Goal: Task Accomplishment & Management: Manage account settings

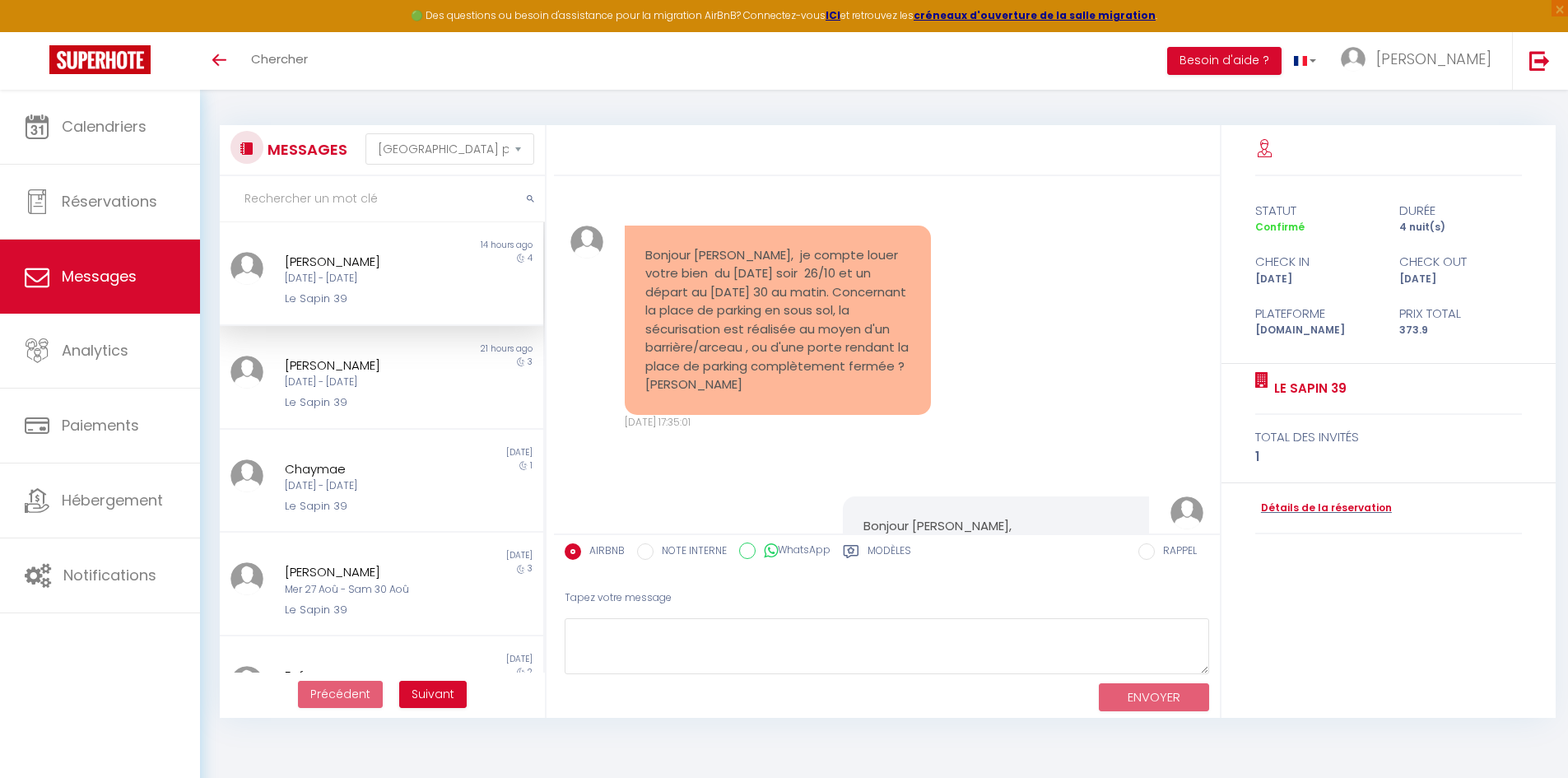
select select "message"
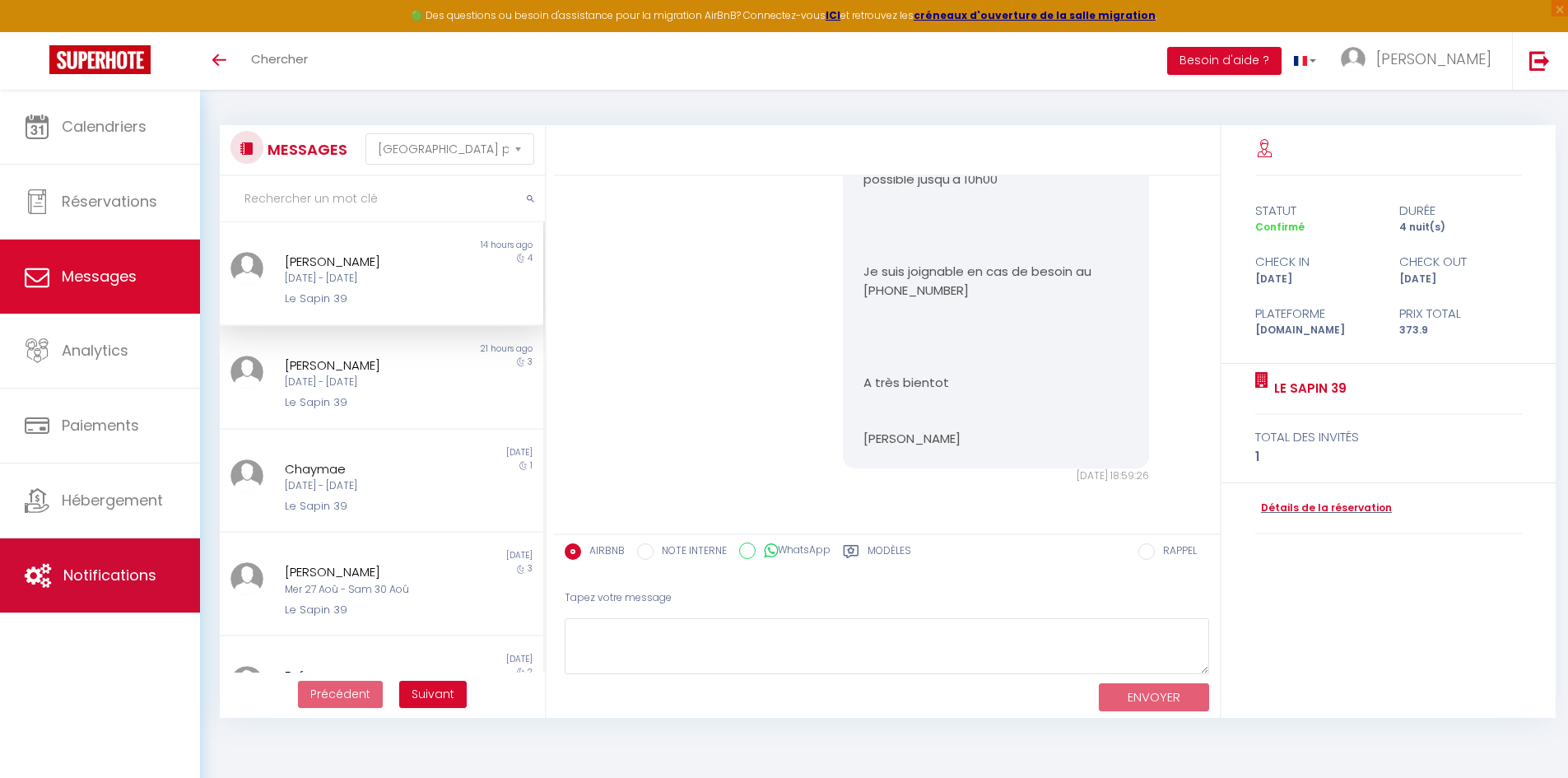
click at [102, 592] on link "Notifications" at bounding box center [100, 575] width 200 height 74
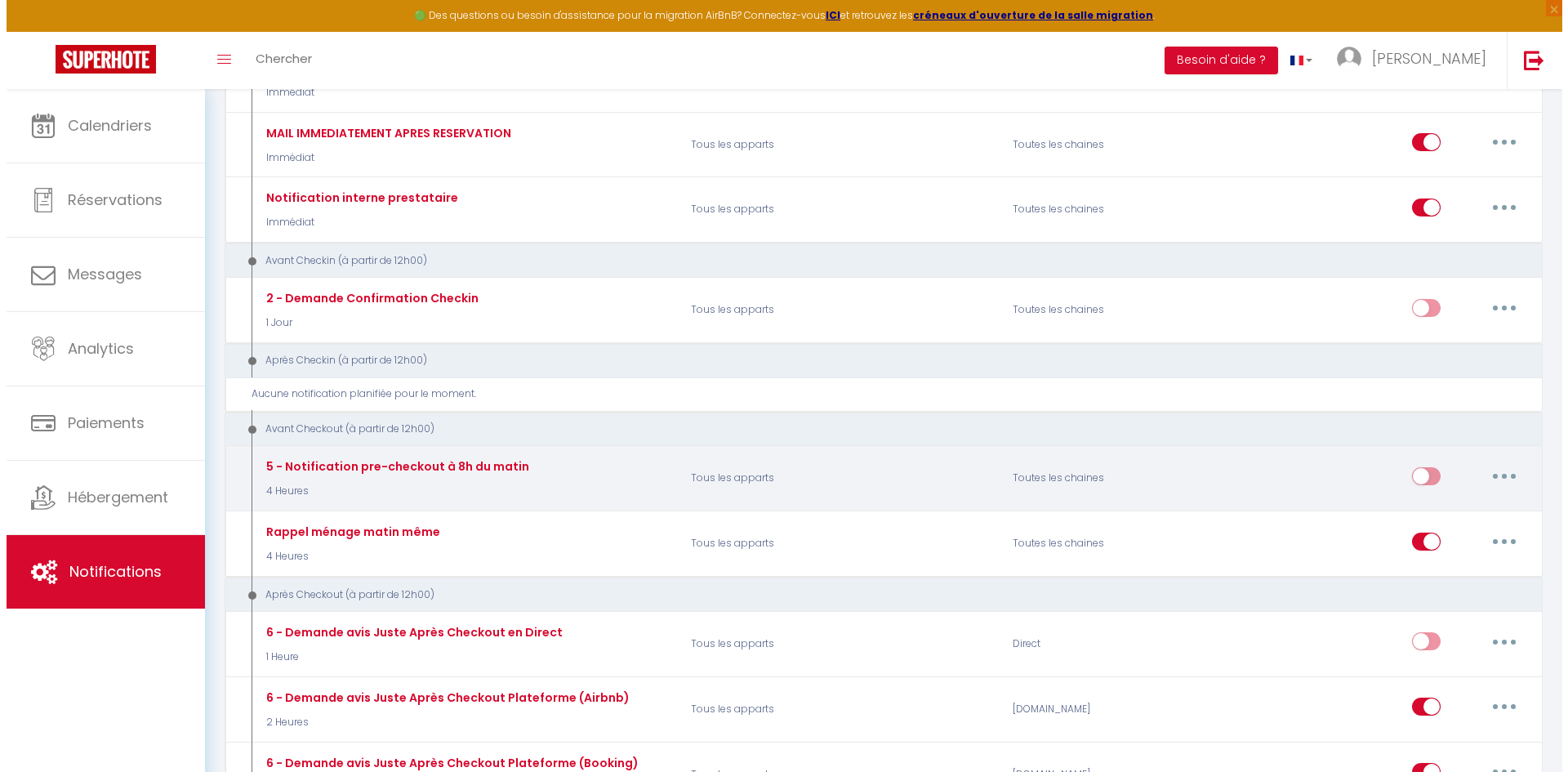
scroll to position [245, 0]
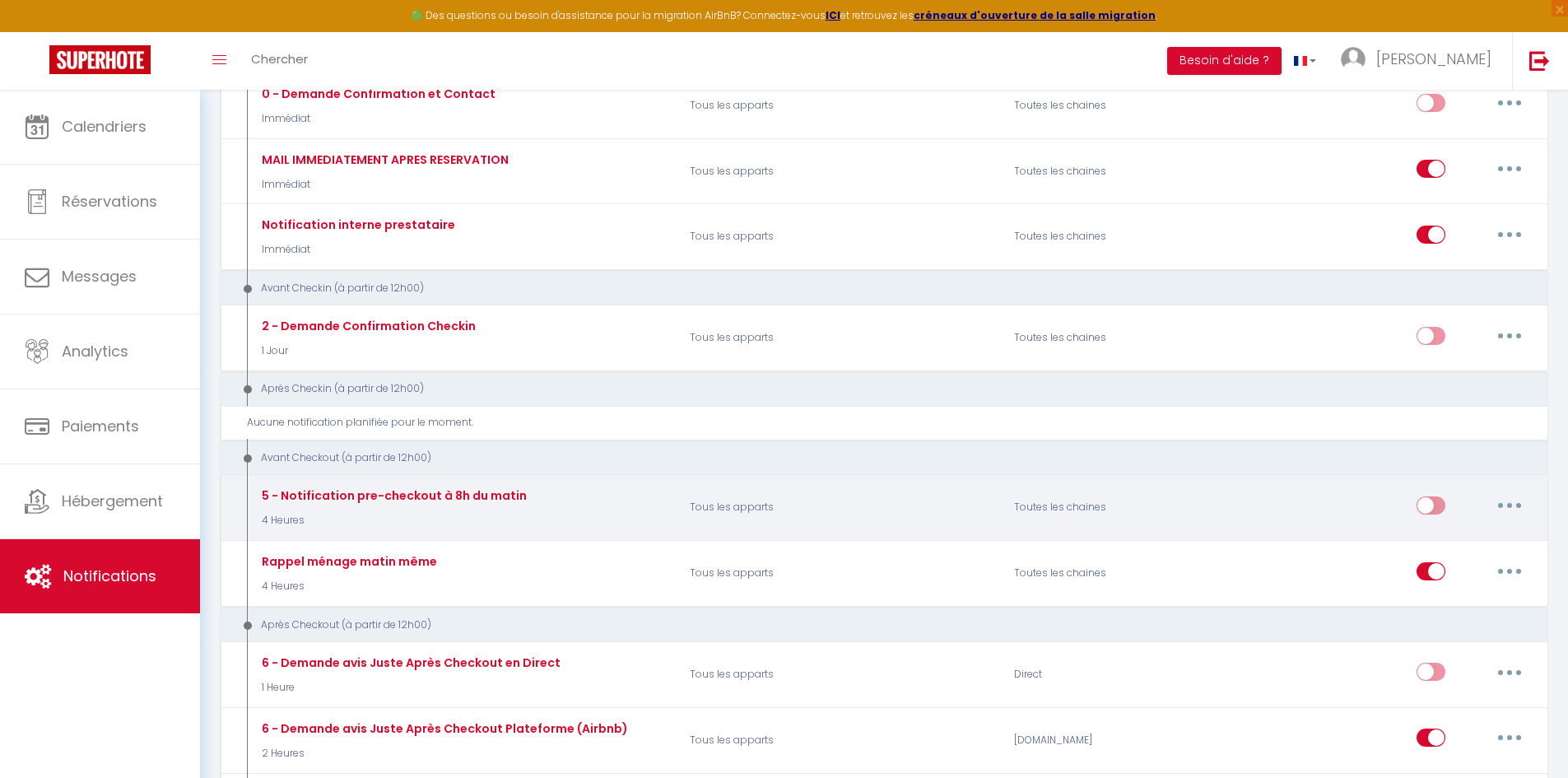
click at [1524, 502] on button "button" at bounding box center [1510, 505] width 46 height 26
click at [1460, 550] on link "Editer" at bounding box center [1467, 542] width 122 height 28
type input "5 - Notification pre-checkout à 8h du matin"
select select "4"
select select "4 Heures"
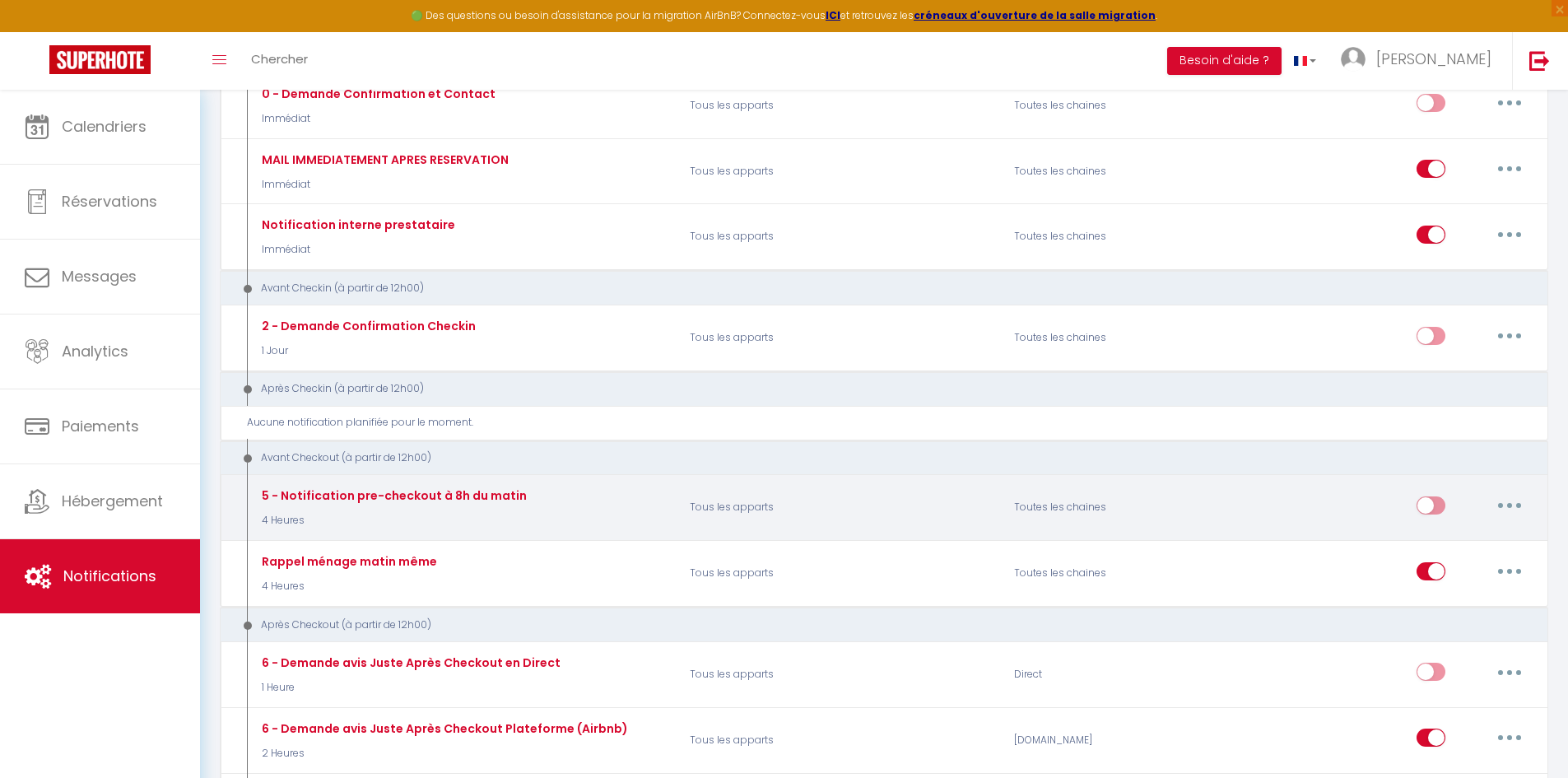
select select "if_booking_is_paid"
checkbox input "true"
checkbox input "false"
radio input "true"
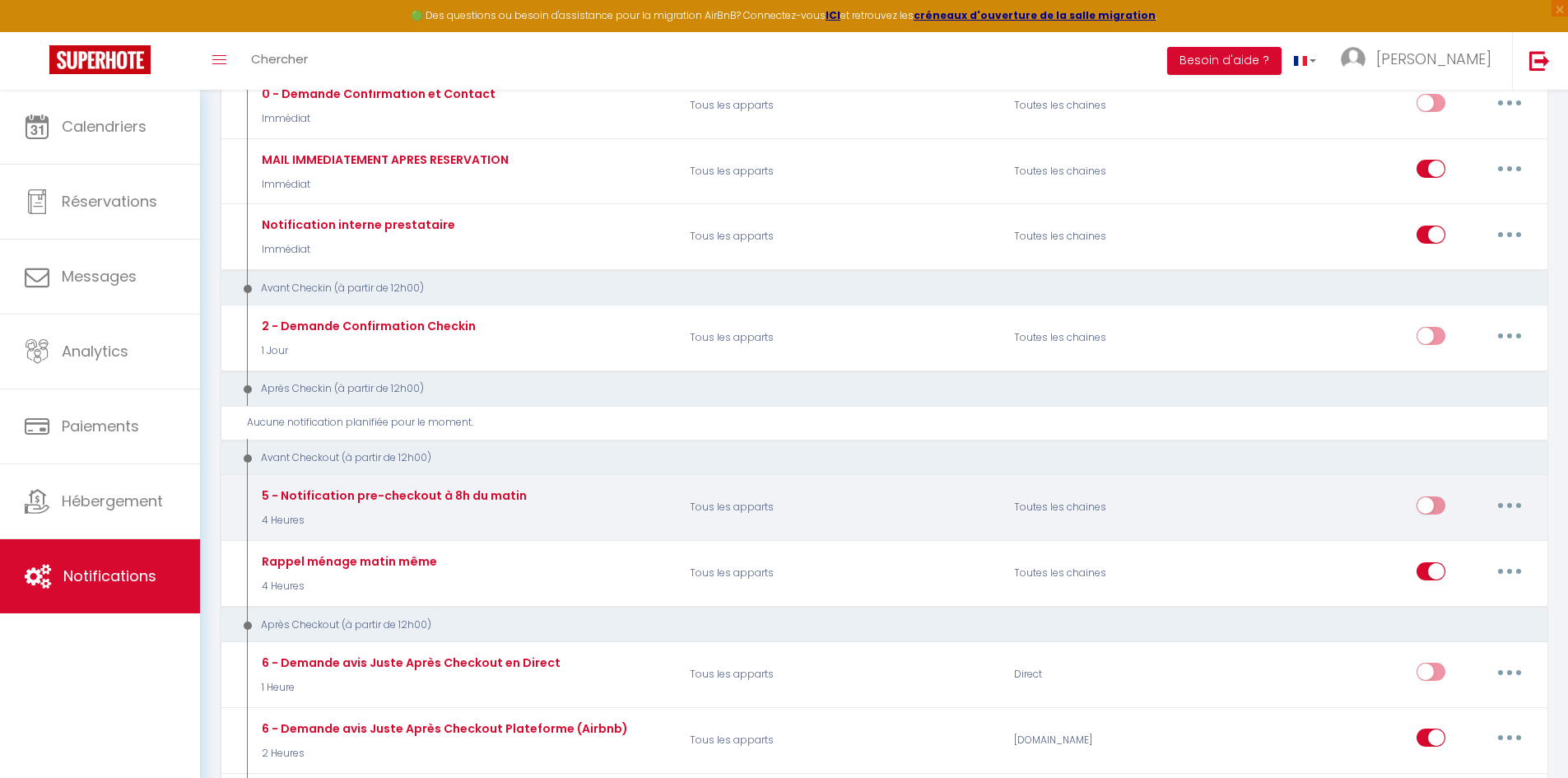
type input "Procédure pour votre départ - [RENTAL:NAME] - [GUEST:FIRST_NAME] [GUEST:NAME]"
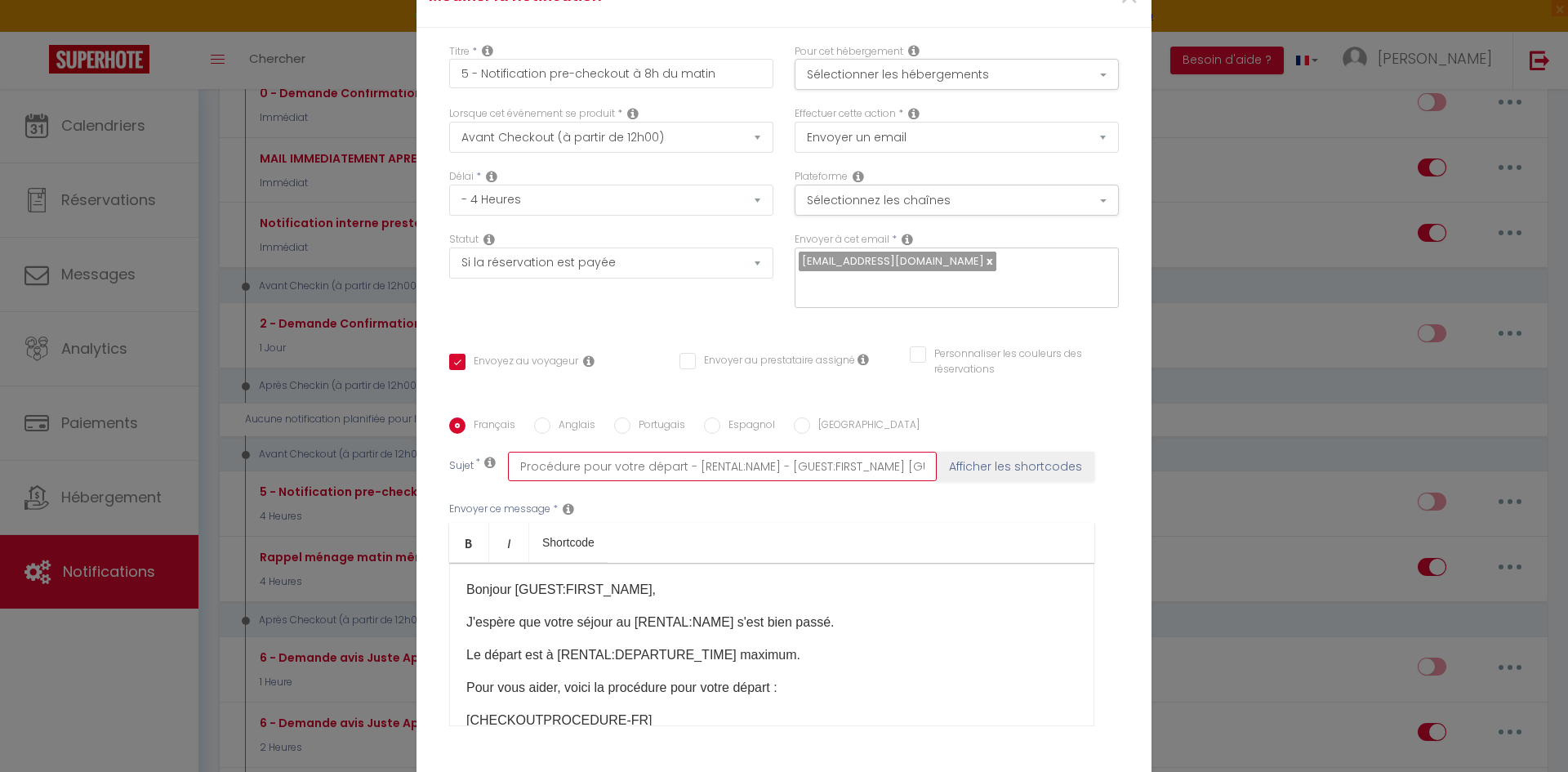
scroll to position [0, 46]
drag, startPoint x: 801, startPoint y: 459, endPoint x: 948, endPoint y: 463, distance: 147.1
click at [948, 463] on div "Sujet * Procédure pour votre départ - [RENTAL:NAME] - [GUEST:FIRST_NAME] [GUEST…" at bounding box center [784, 466] width 669 height 30
click at [850, 459] on input "Procédure pour votre départ - [RENTAL:NAME] - [GUEST:FIRST_NAME] [GUEST:NAME]" at bounding box center [722, 466] width 429 height 30
click at [822, 505] on div "Envoyer ce message * Bold Italic Shortcode Rich text editor [PERSON_NAME] [GUES…" at bounding box center [784, 614] width 669 height 266
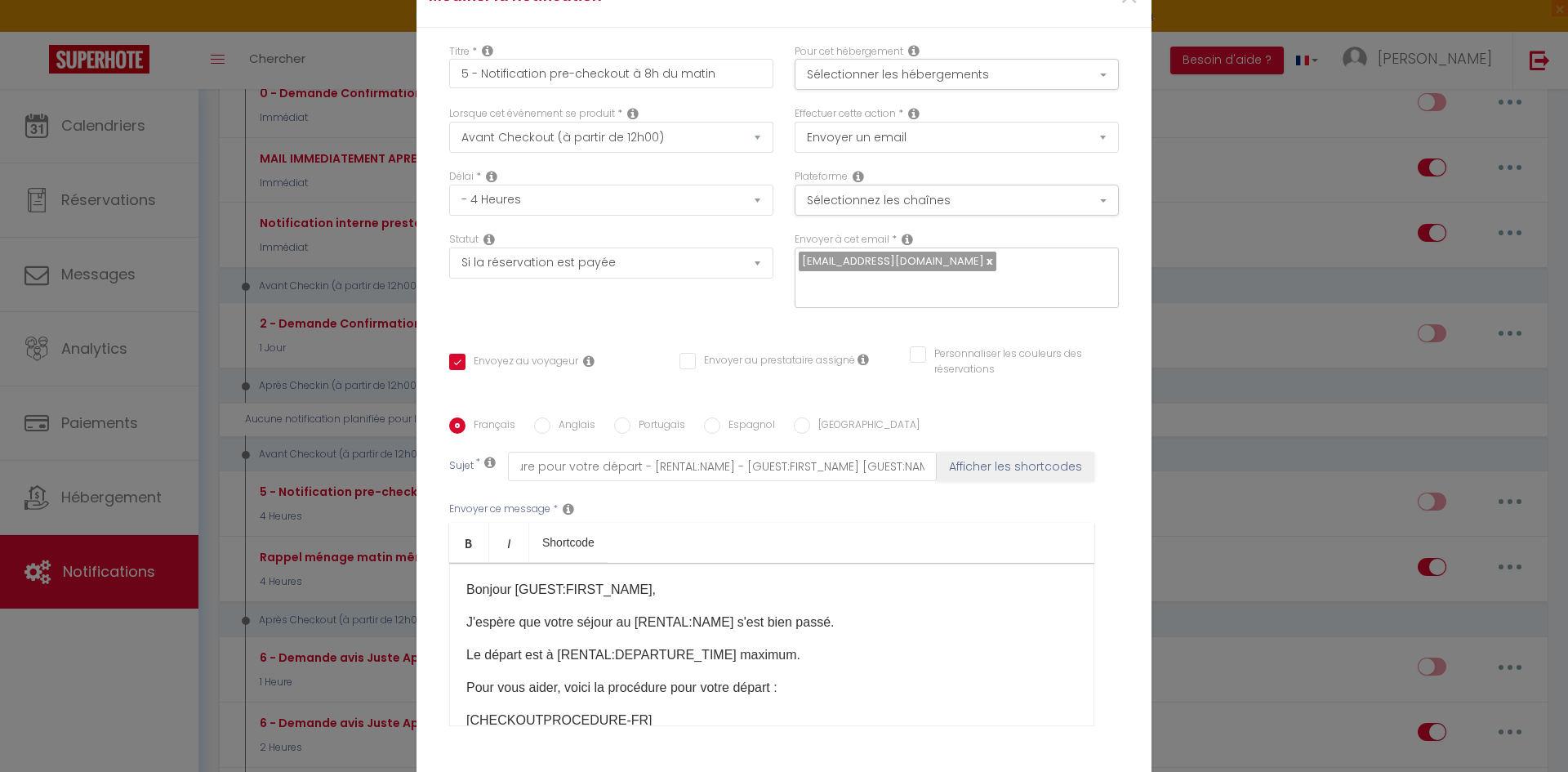
scroll to position [0, 0]
click at [778, 492] on div "Envoyer ce message * Bold Italic Shortcode Rich text editor [PERSON_NAME] [GUES…" at bounding box center [784, 614] width 669 height 266
click at [570, 211] on select "Immédiat - 10 Minutes - 1 Heure - 2 Heures - 3 Heures - 4 Heures - 5 Heures - 6…" at bounding box center [610, 200] width 324 height 31
click at [579, 205] on select "Immédiat - 10 Minutes - 1 Heure - 2 Heures - 3 Heures - 4 Heures - 5 Heures - 6…" at bounding box center [610, 200] width 324 height 31
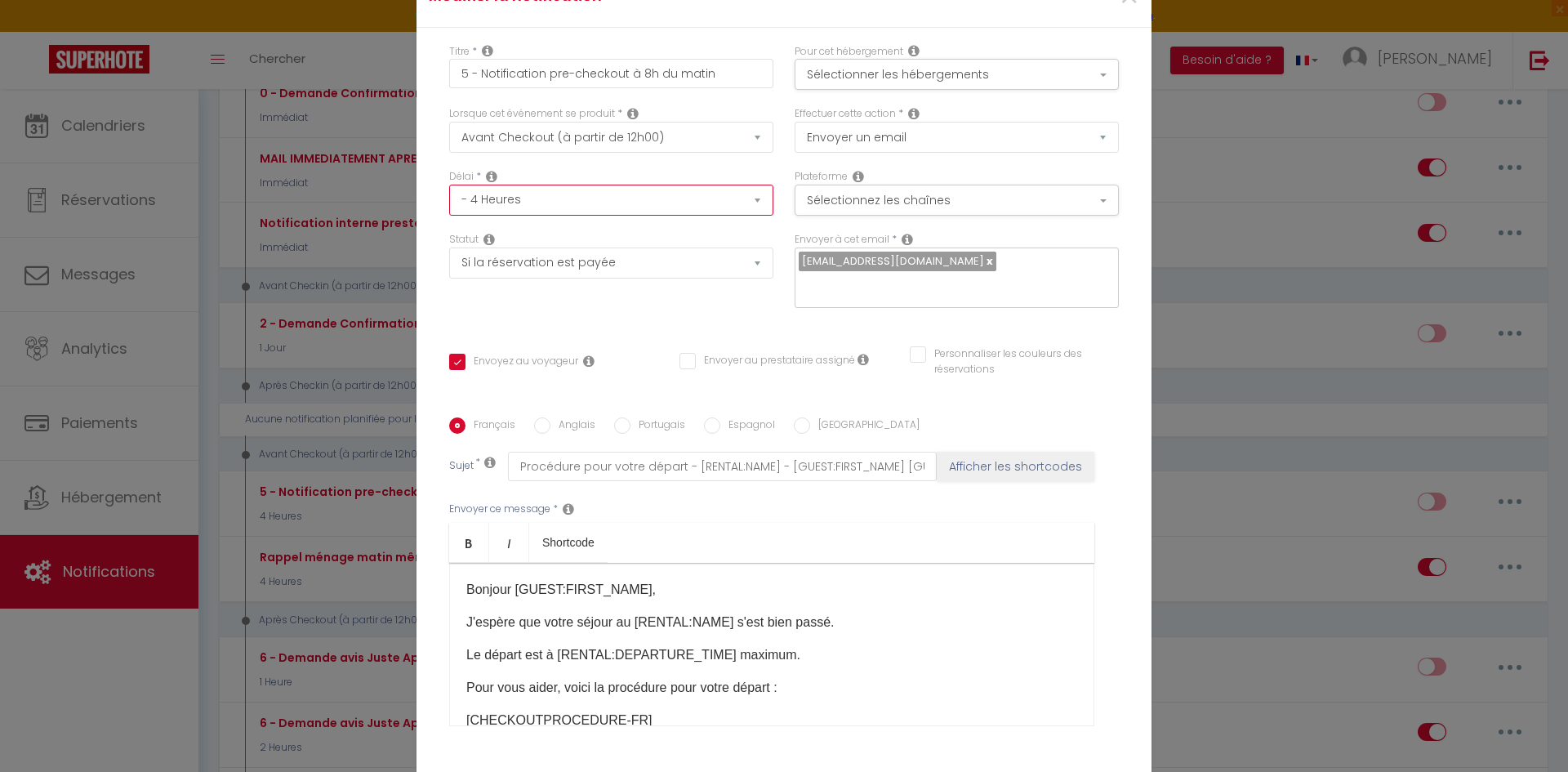
select select "23 Heures"
click at [449, 195] on select "Immédiat - 10 Minutes - 1 Heure - 2 Heures - 3 Heures - 4 Heures - 5 Heures - 6…" at bounding box center [610, 200] width 324 height 31
checkbox input "true"
checkbox input "false"
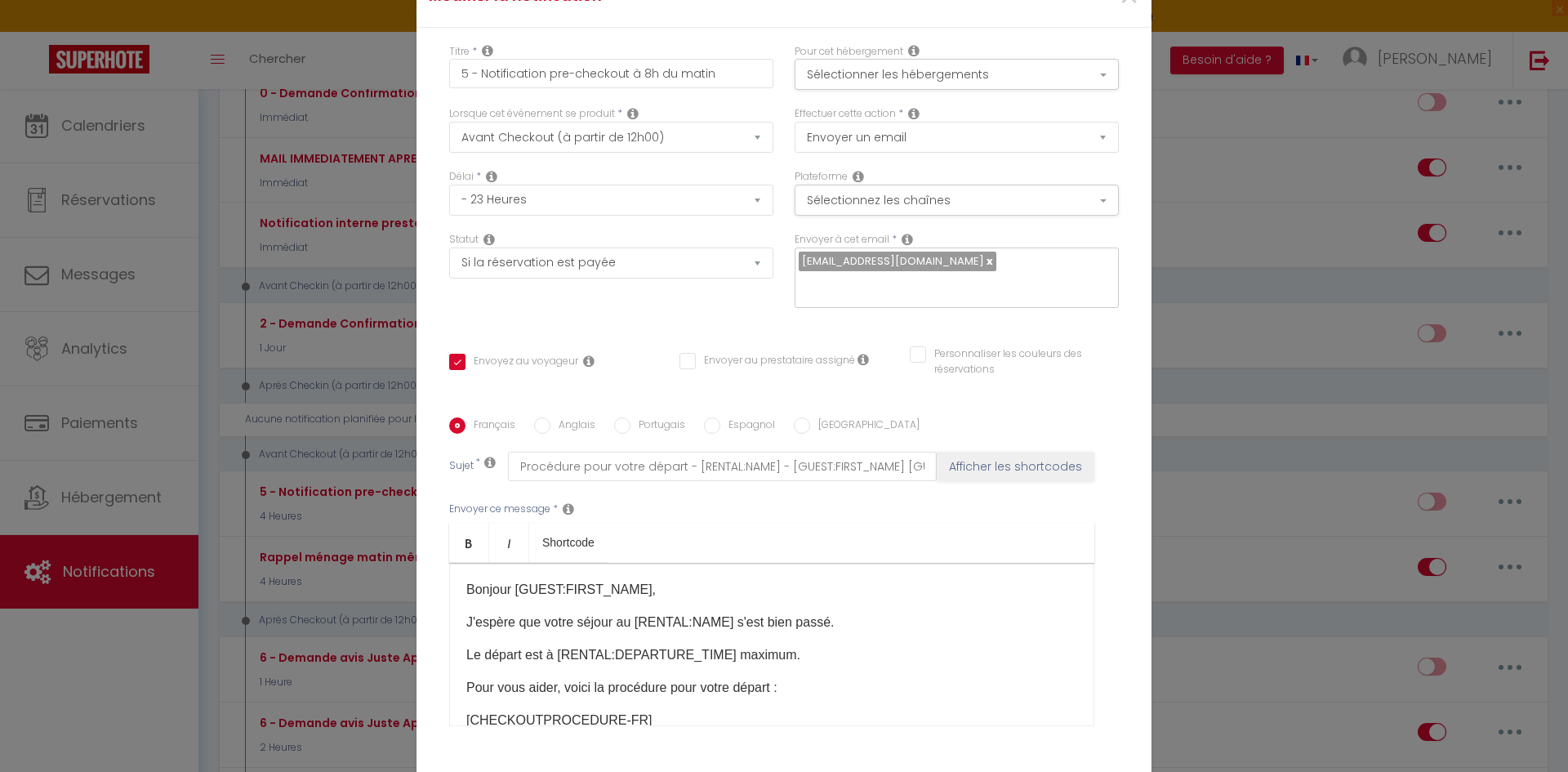
click at [647, 321] on div "Titre * 5 - Notification pre-checkout à 8h du matin Pour cet hébergement Sélect…" at bounding box center [784, 419] width 735 height 781
click at [586, 212] on select "Immédiat - 10 Minutes - 1 Heure - 2 Heures - 3 Heures - 4 Heures - 5 Heures - 6…" at bounding box center [610, 200] width 324 height 31
select select "1 Jour"
click at [449, 195] on select "Immédiat - 10 Minutes - 1 Heure - 2 Heures - 3 Heures - 4 Heures - 5 Heures - 6…" at bounding box center [610, 200] width 324 height 31
checkbox input "true"
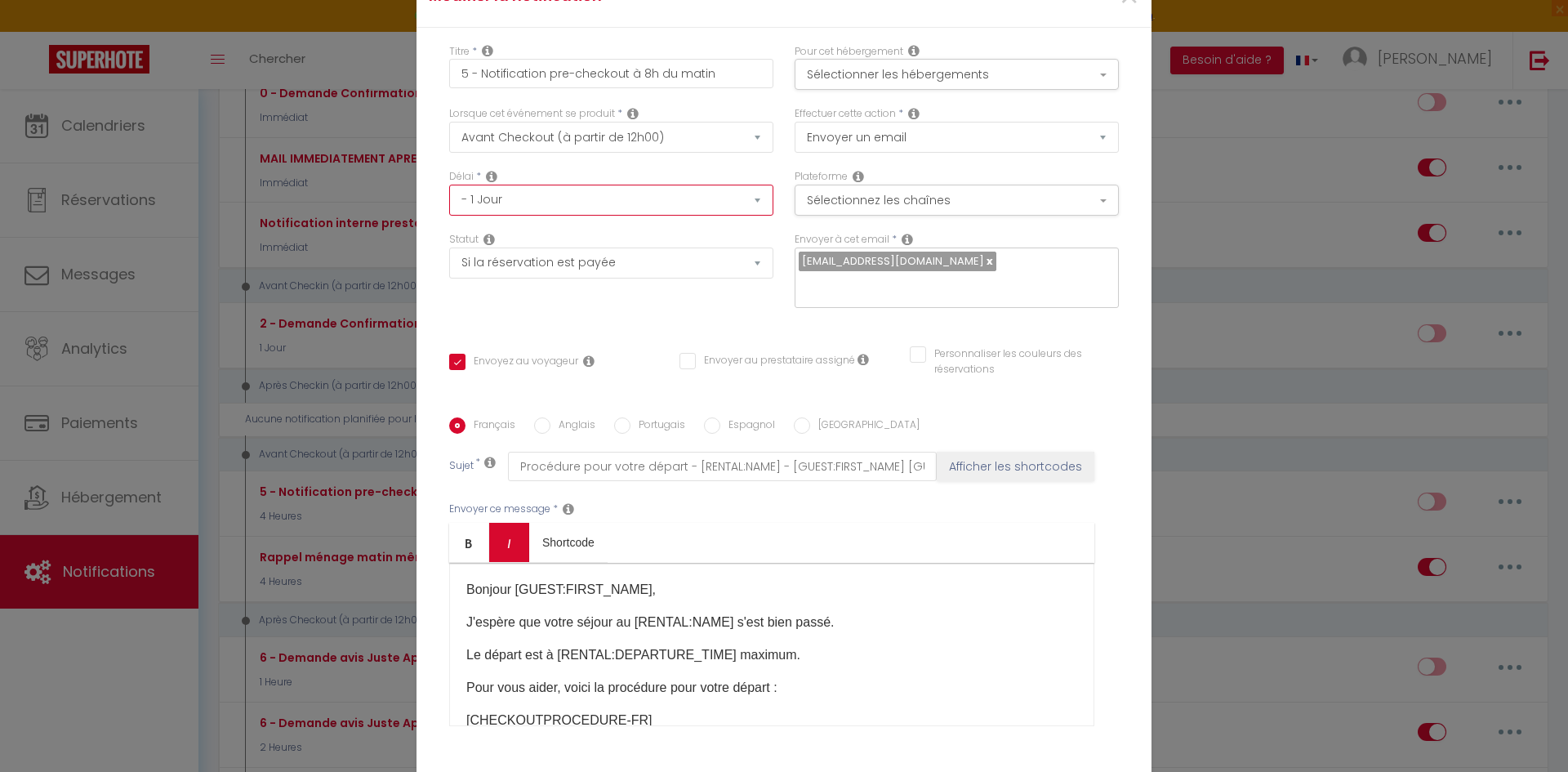
checkbox input "false"
click at [582, 312] on div "Statut Aucun Si la réservation est payée Si réservation non payée Si la caution…" at bounding box center [611, 277] width 346 height 92
drag, startPoint x: 728, startPoint y: 85, endPoint x: 624, endPoint y: 92, distance: 104.2
click at [624, 88] on input "5 - Notification pre-checkout à 8h du matin" at bounding box center [610, 74] width 324 height 30
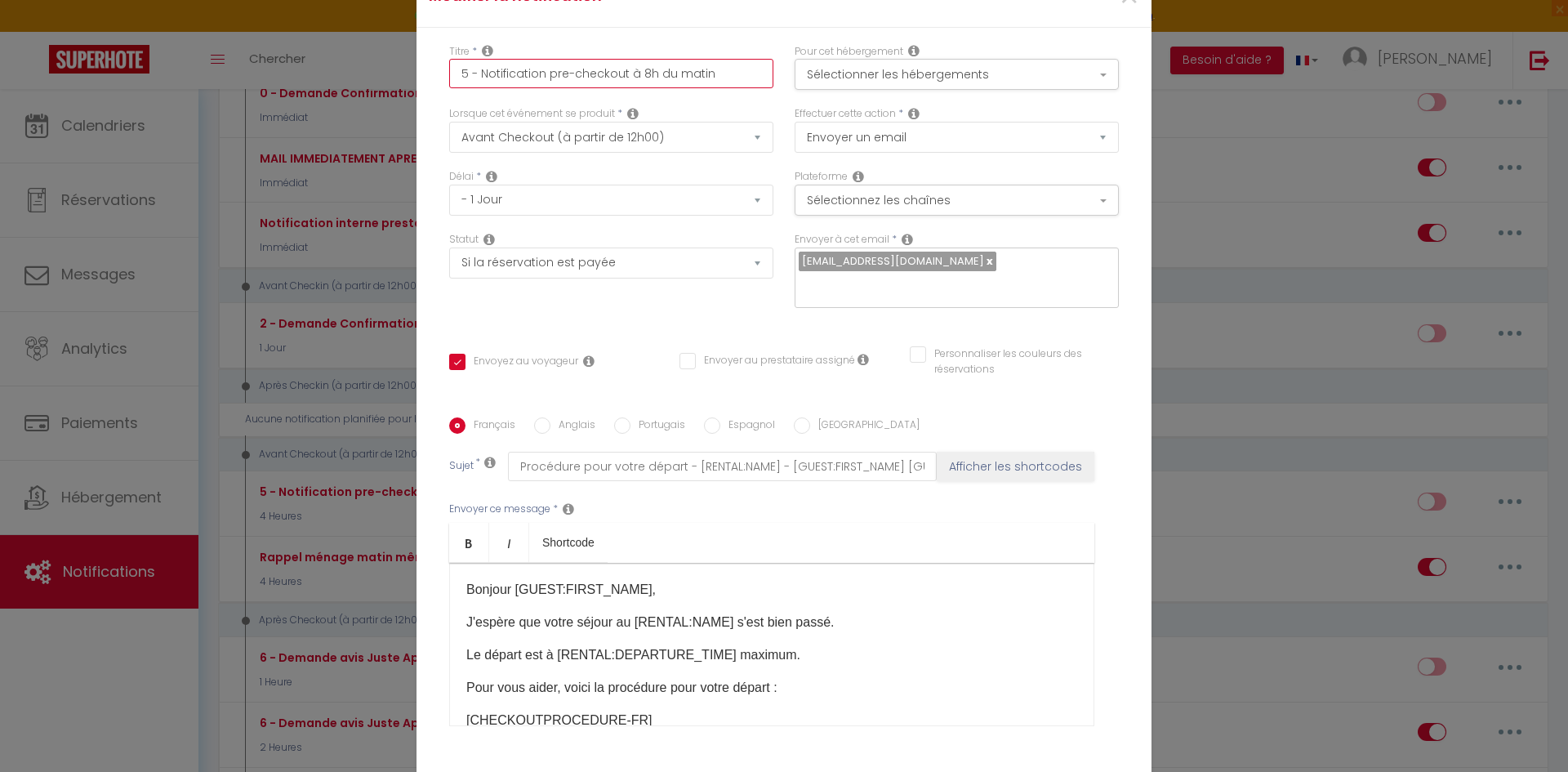
type input "5 - Notification pre-checkout 2"
checkbox input "true"
checkbox input "false"
type input "5 - Notification pre-checkout 24"
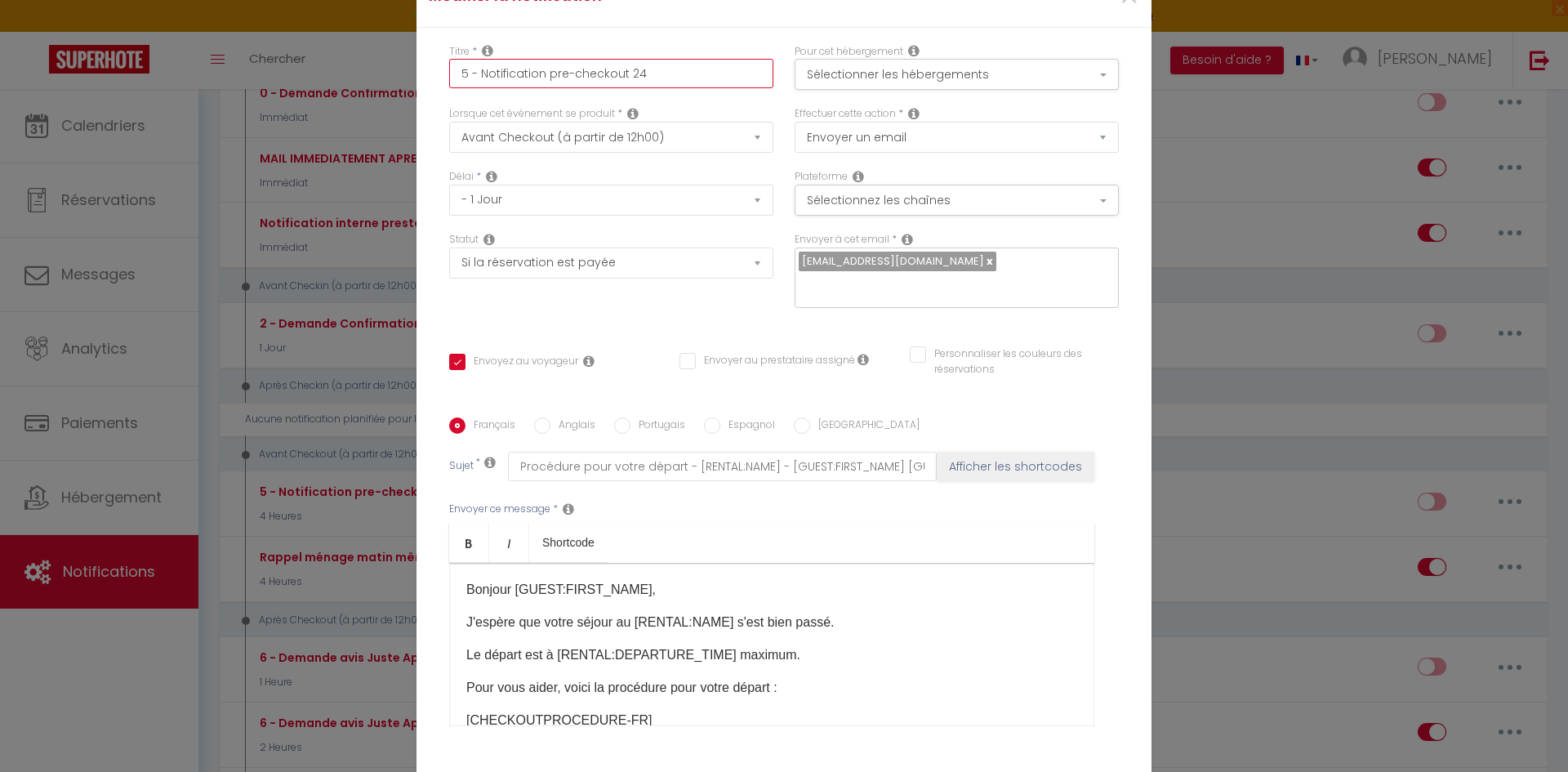
checkbox input "true"
checkbox input "false"
type input "5 - Notification pre-checkout 24h"
checkbox input "true"
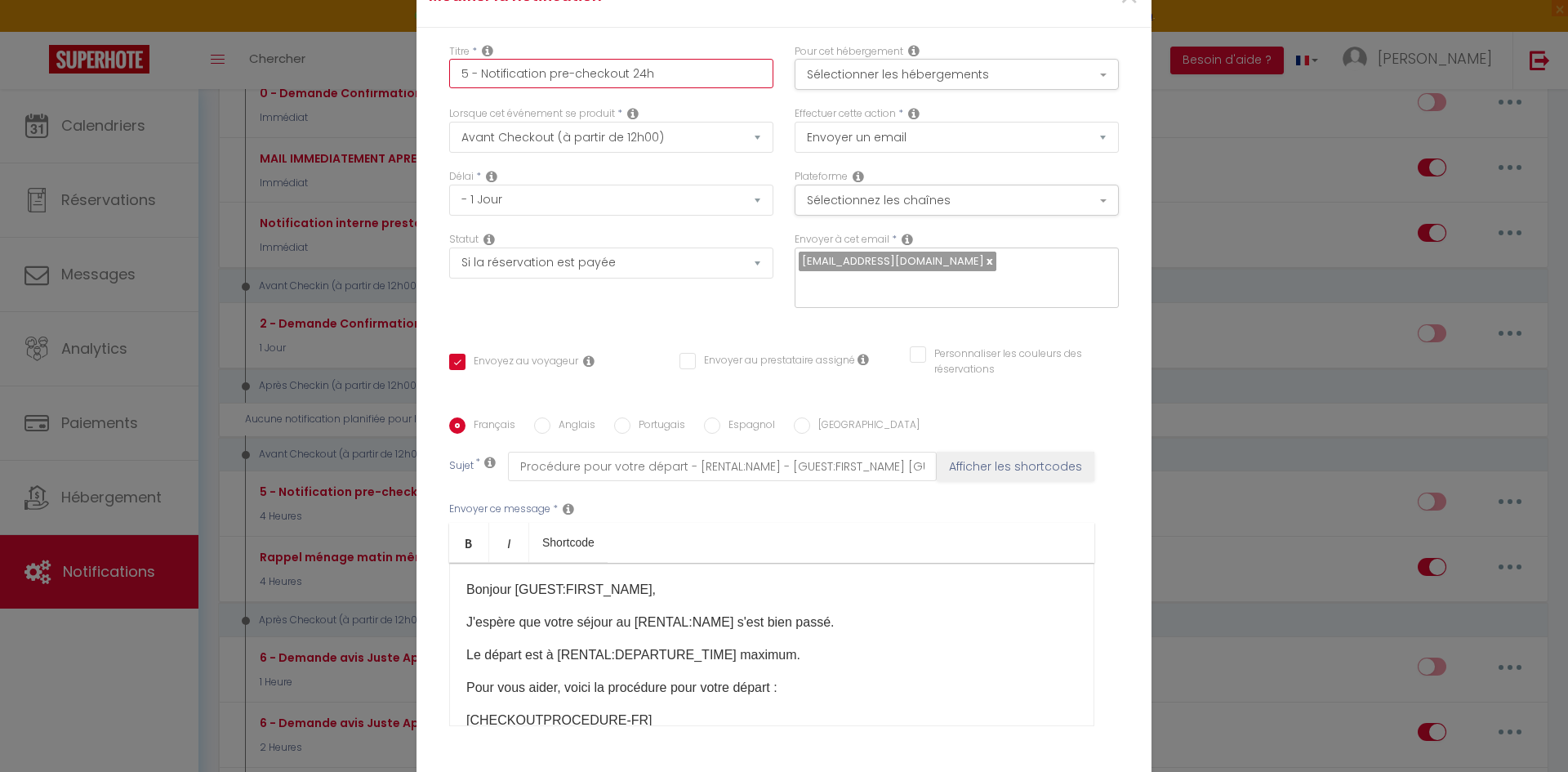
checkbox input "false"
type input "5 - Notification pre-checkout 24h"
checkbox input "true"
checkbox input "false"
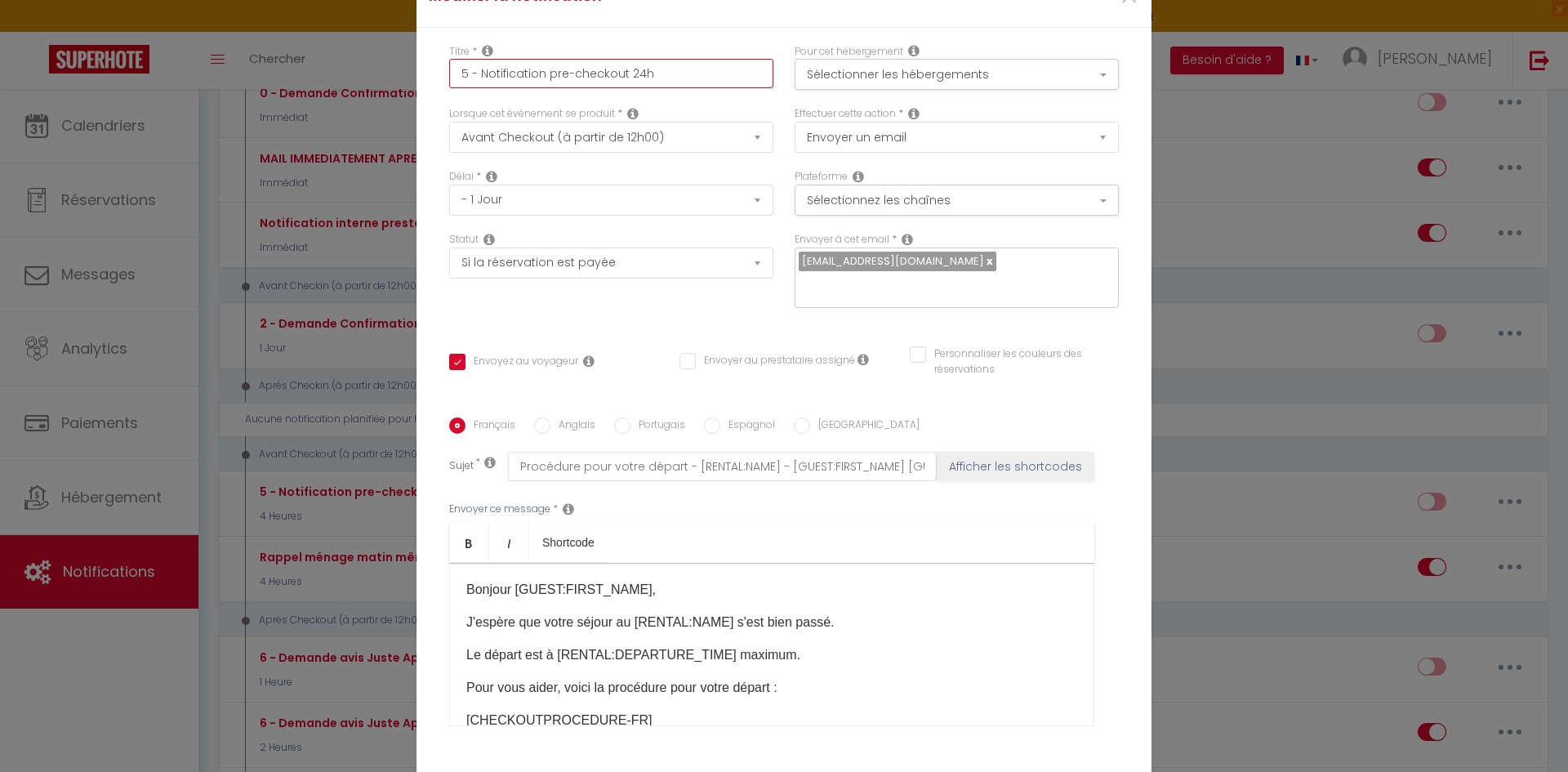
checkbox input "false"
type input "5 - Notification pre-checkout 24h a"
checkbox input "true"
checkbox input "false"
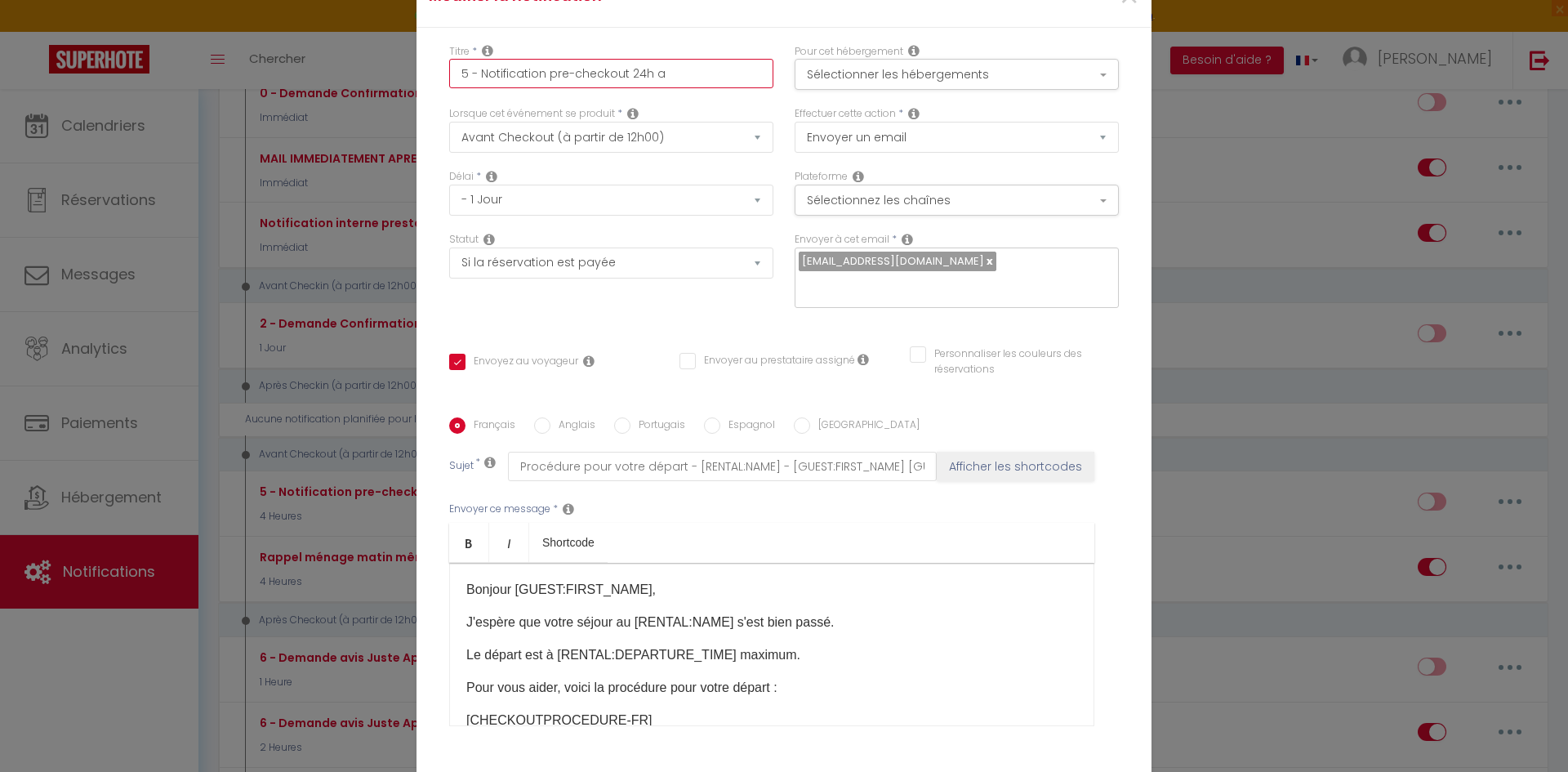
type input "5 - Notification pre-checkout 24h av"
checkbox input "true"
checkbox input "false"
type input "5 - Notification pre-checkout 24h ava"
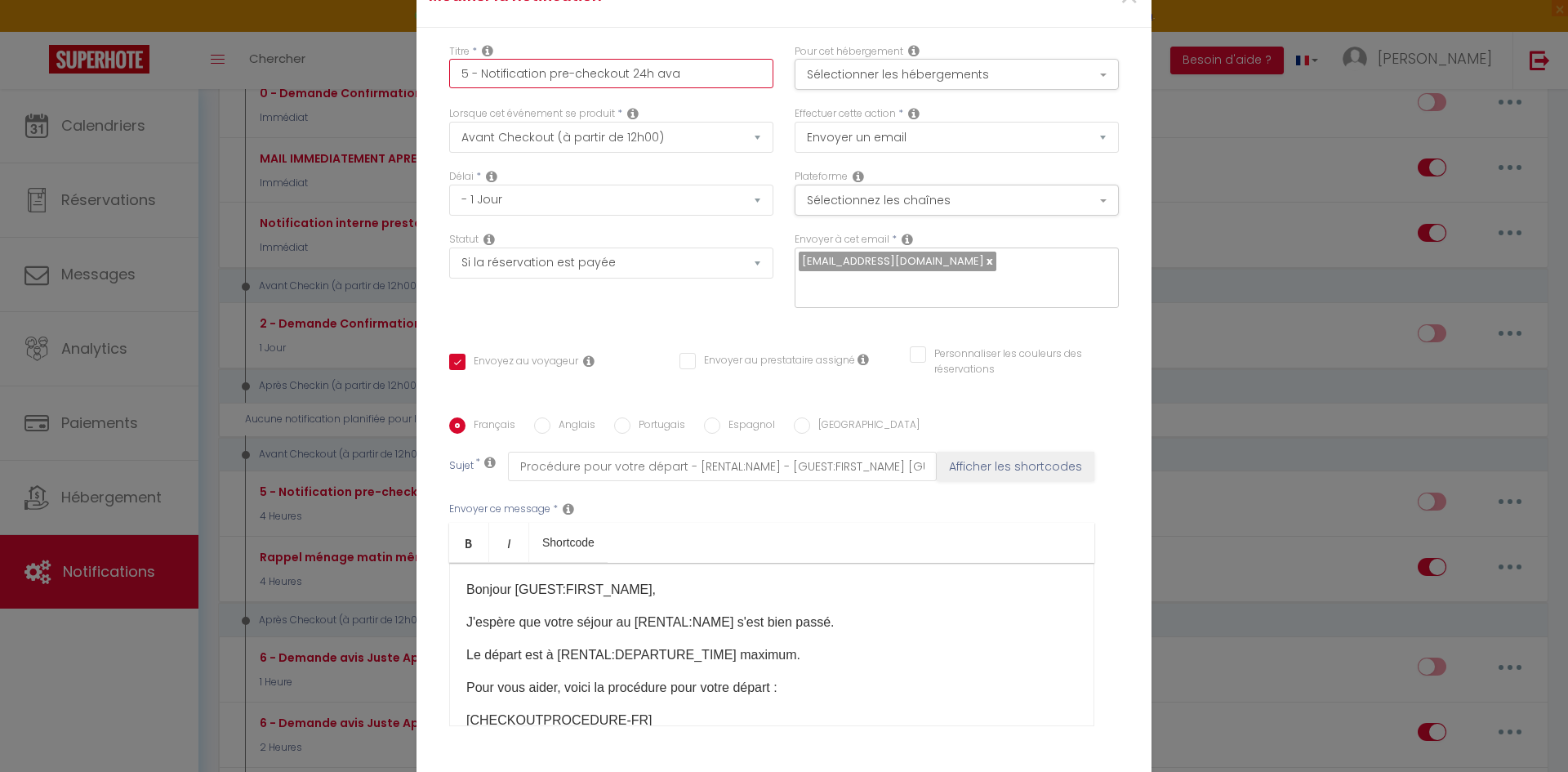
checkbox input "true"
checkbox input "false"
type input "5 - Notification pre-checkout 24h avan"
checkbox input "true"
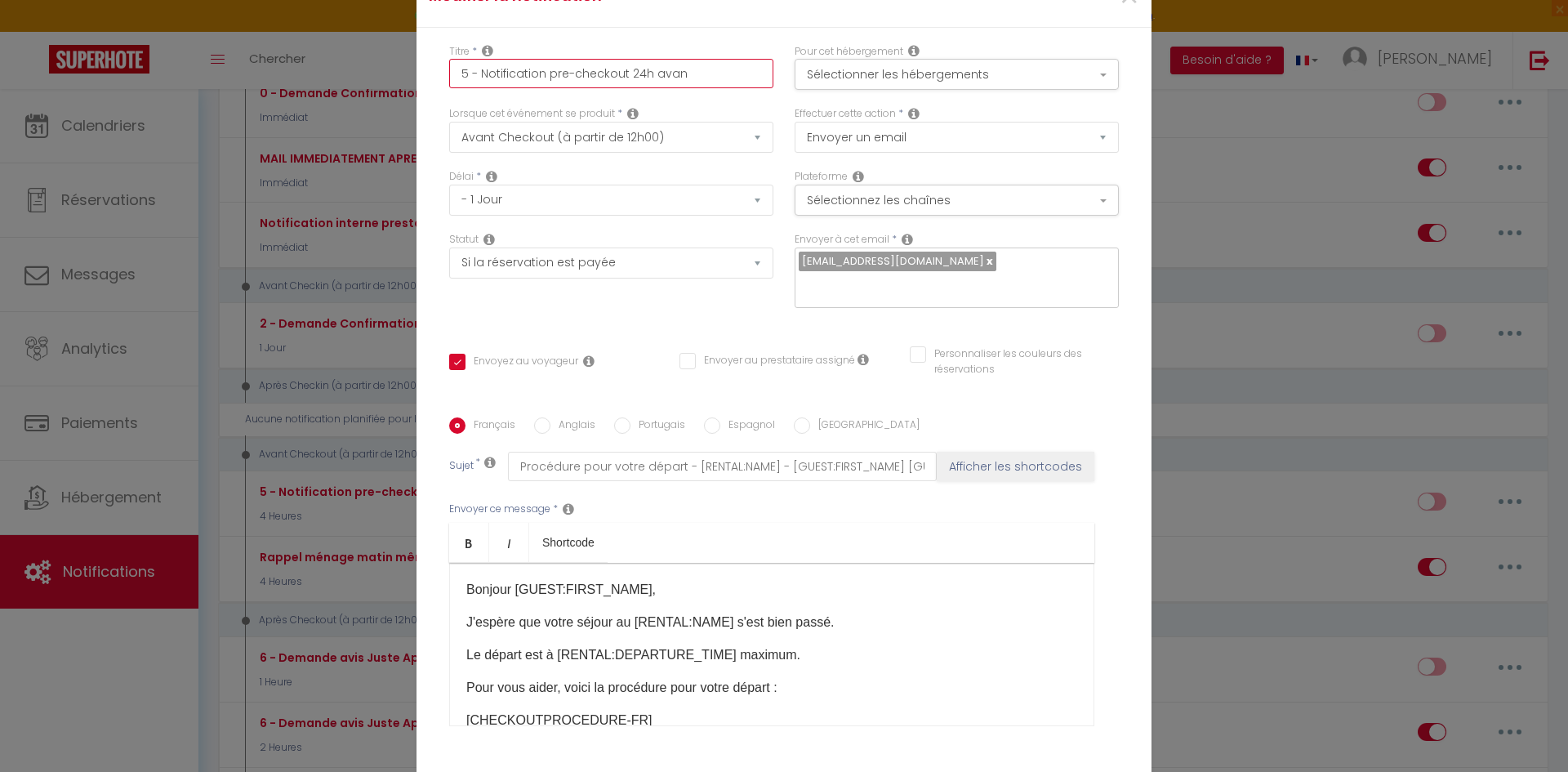
checkbox input "false"
type input "5 - Notification pre-checkout 24h avant"
checkbox input "true"
checkbox input "false"
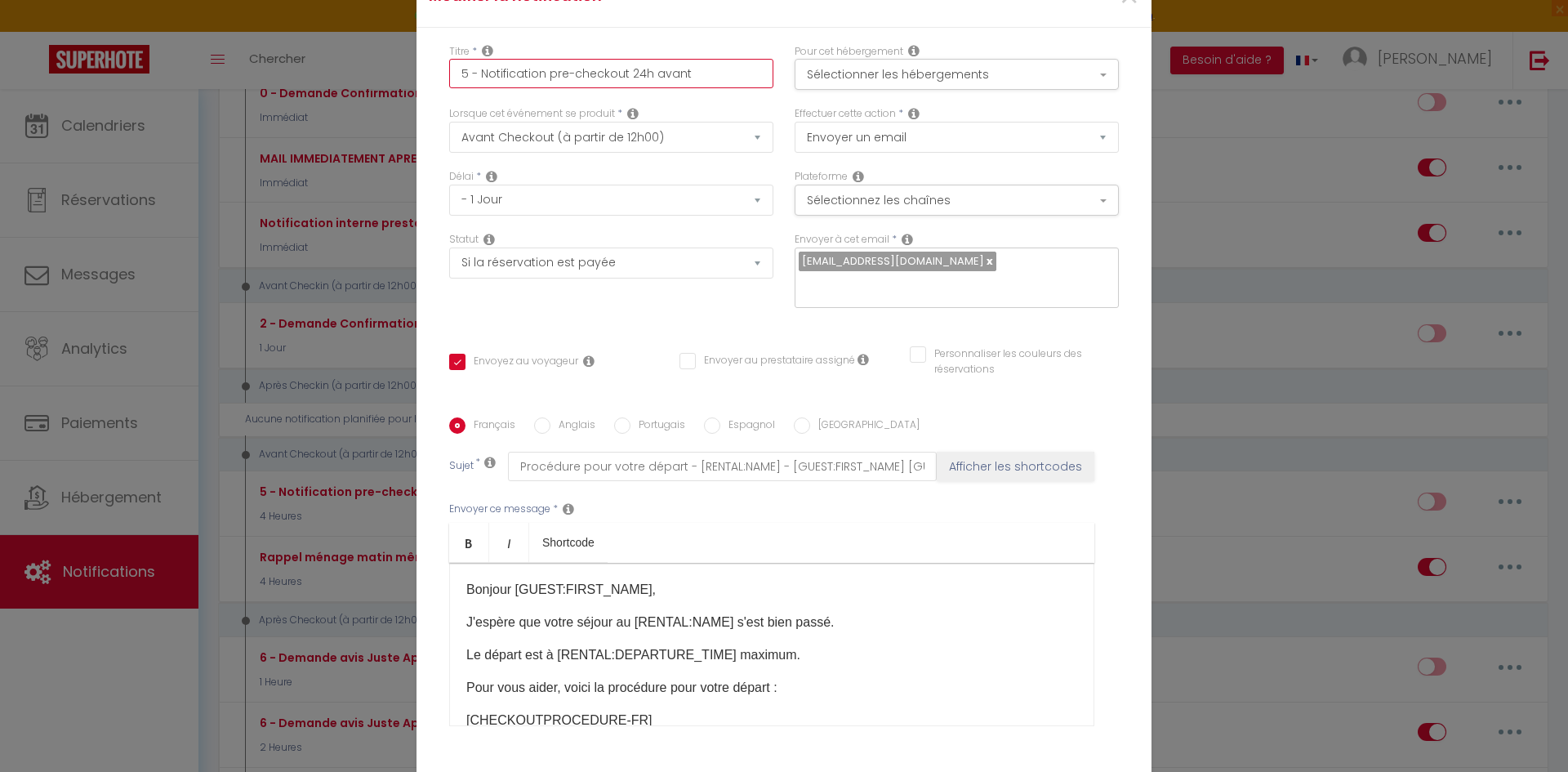
checkbox input "false"
type input "5 - Notification pre-checkout 24h avant"
click at [550, 210] on select "Immédiat - 10 Minutes - 1 Heure - 2 Heures - 3 Heures - 4 Heures - 5 Heures - 6…" at bounding box center [610, 200] width 324 height 31
select select "16 Heures"
click at [449, 195] on select "Immédiat - 10 Minutes - 1 Heure - 2 Heures - 3 Heures - 4 Heures - 5 Heures - 6…" at bounding box center [610, 200] width 324 height 31
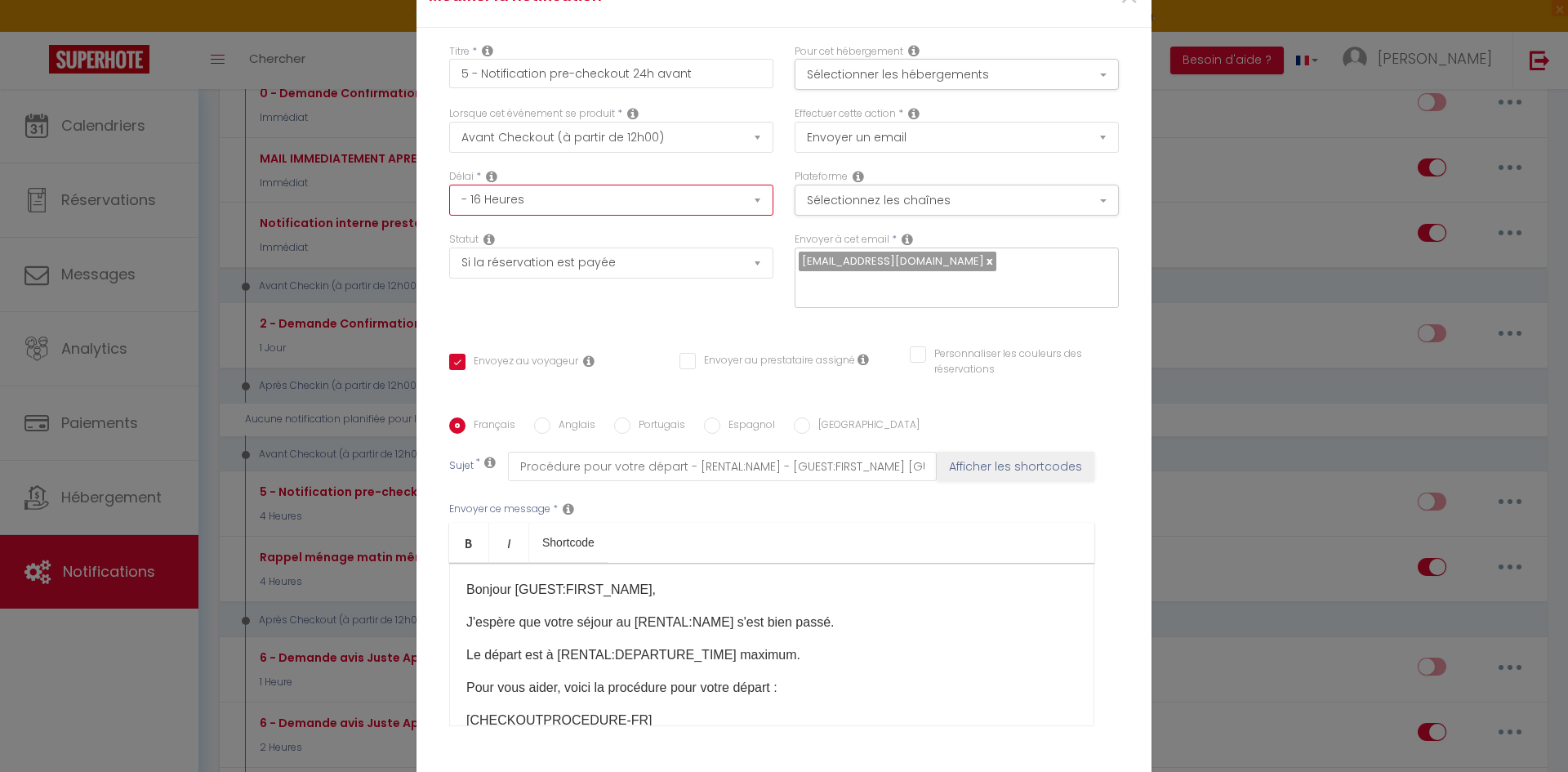
checkbox input "true"
checkbox input "false"
click at [500, 308] on div "Statut Aucun Si la réservation est payée Si réservation non payée Si la caution…" at bounding box center [611, 277] width 346 height 92
drag, startPoint x: 672, startPoint y: 90, endPoint x: 620, endPoint y: 94, distance: 52.2
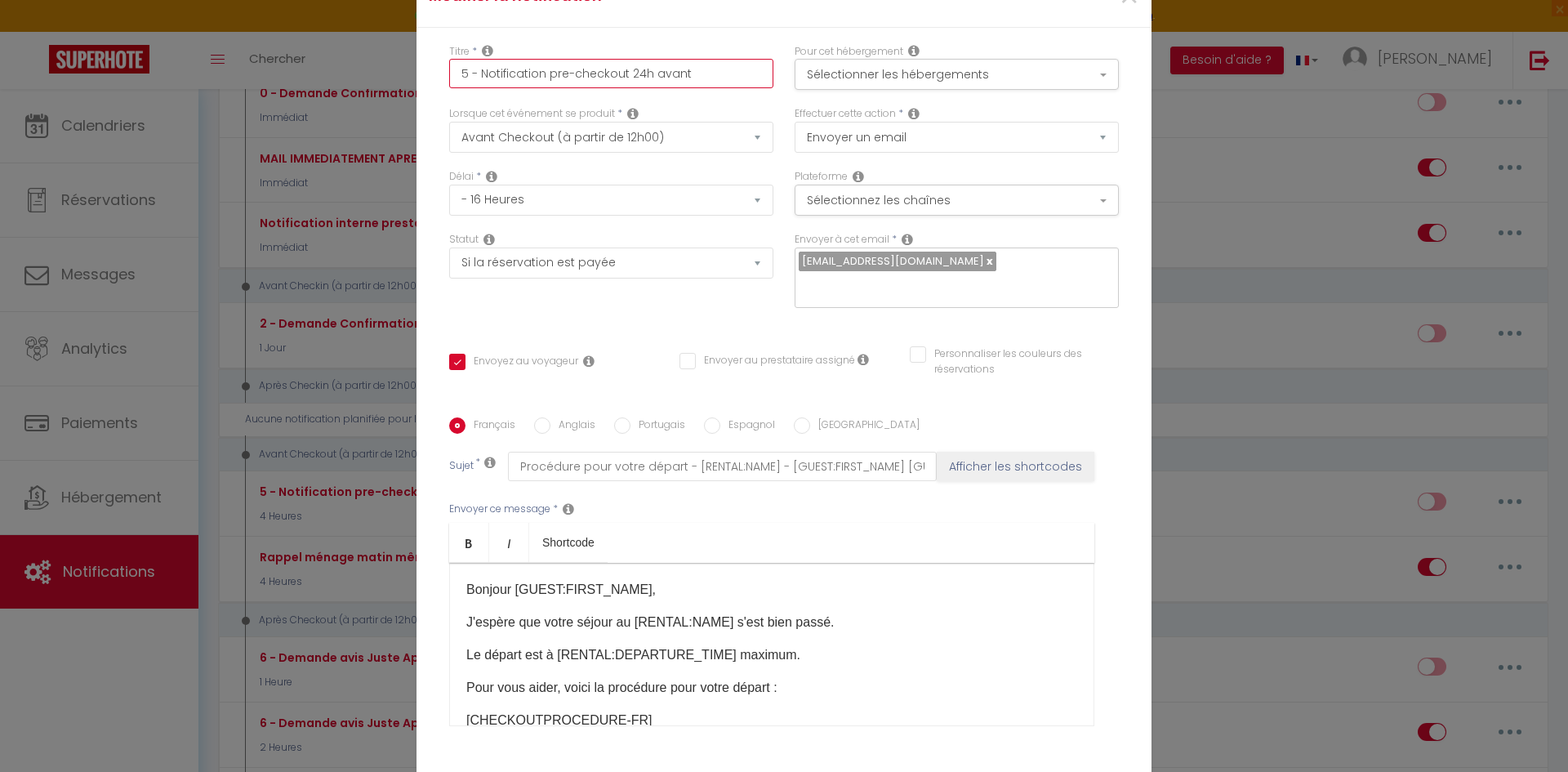
click at [620, 88] on input "5 - Notification pre-checkout 24h avant" at bounding box center [610, 74] width 324 height 30
click at [626, 88] on input "5 - Notification pre-checkout 24h avant" at bounding box center [610, 74] width 324 height 30
click at [635, 85] on input "5 - Notification pre-checkout 24h avant" at bounding box center [610, 74] width 324 height 30
click at [635, 87] on input "5 - Notification pre-checkout 24h avant" at bounding box center [610, 74] width 324 height 30
type input "5 - Notification pre-checkout 2h avant"
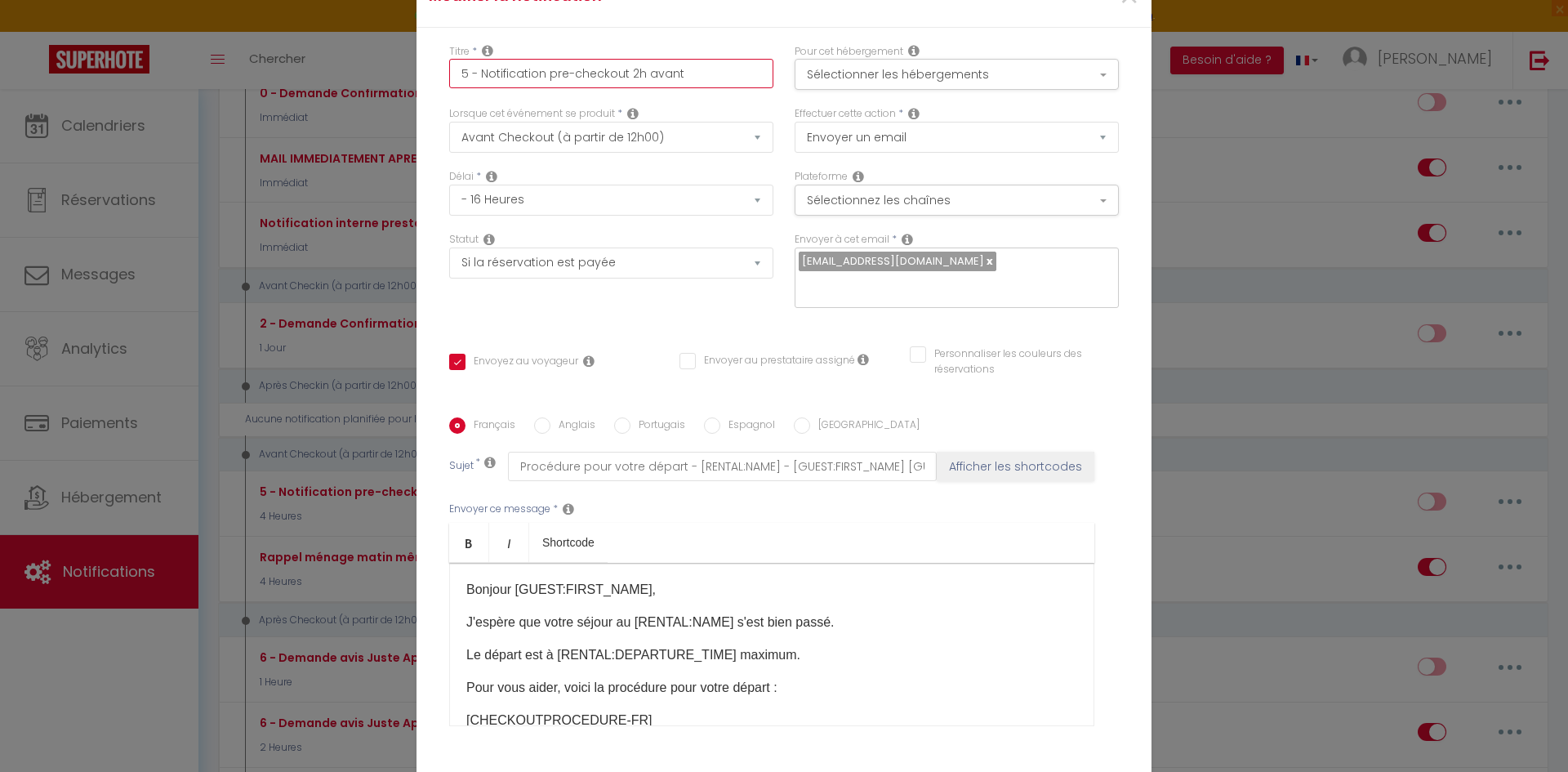
checkbox input "true"
checkbox input "false"
type input "5 - Notification pre-checkout h avant"
checkbox input "true"
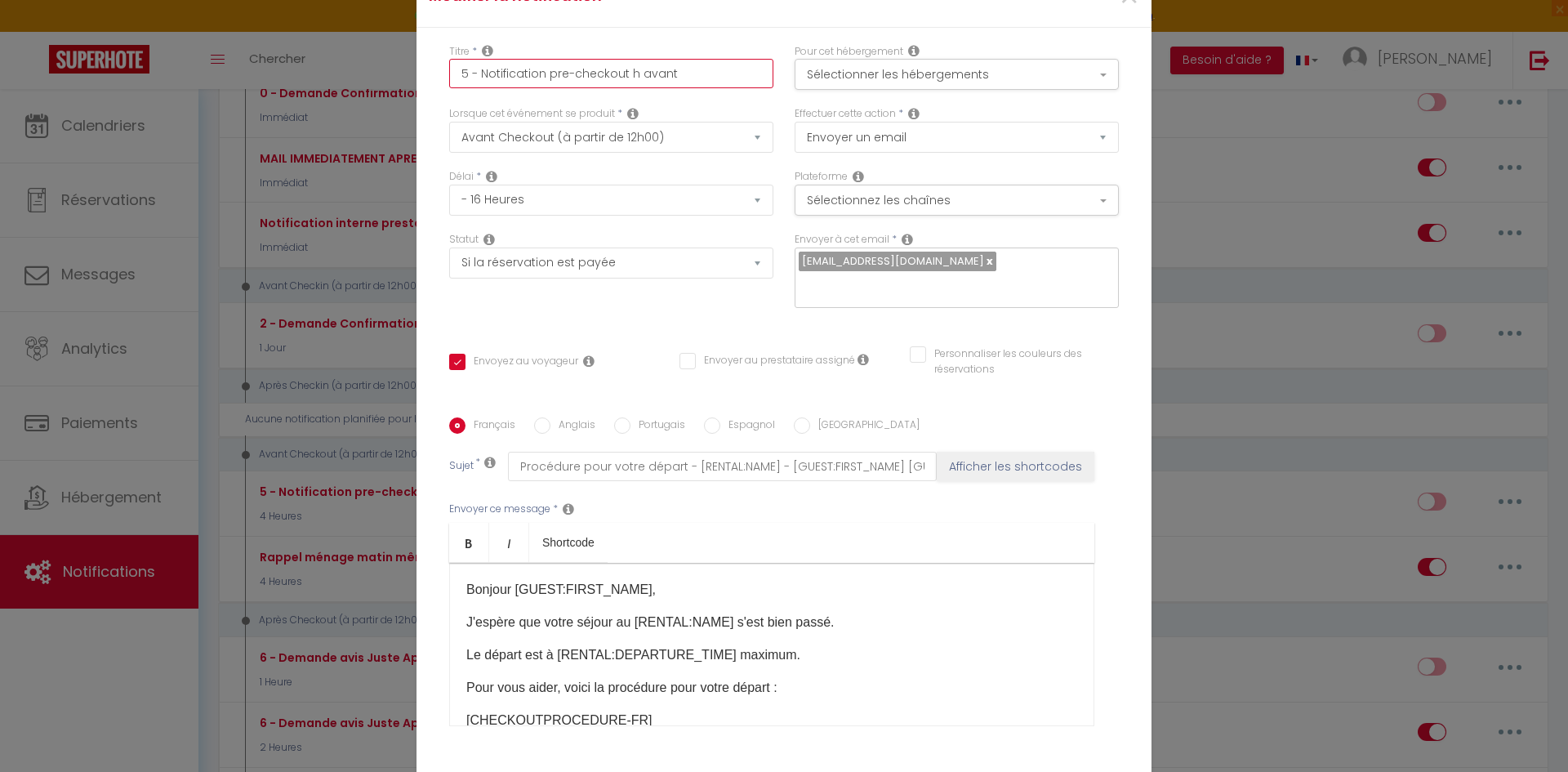
checkbox input "false"
type input "5 - Notification pre-checkout 1h avant"
checkbox input "true"
checkbox input "false"
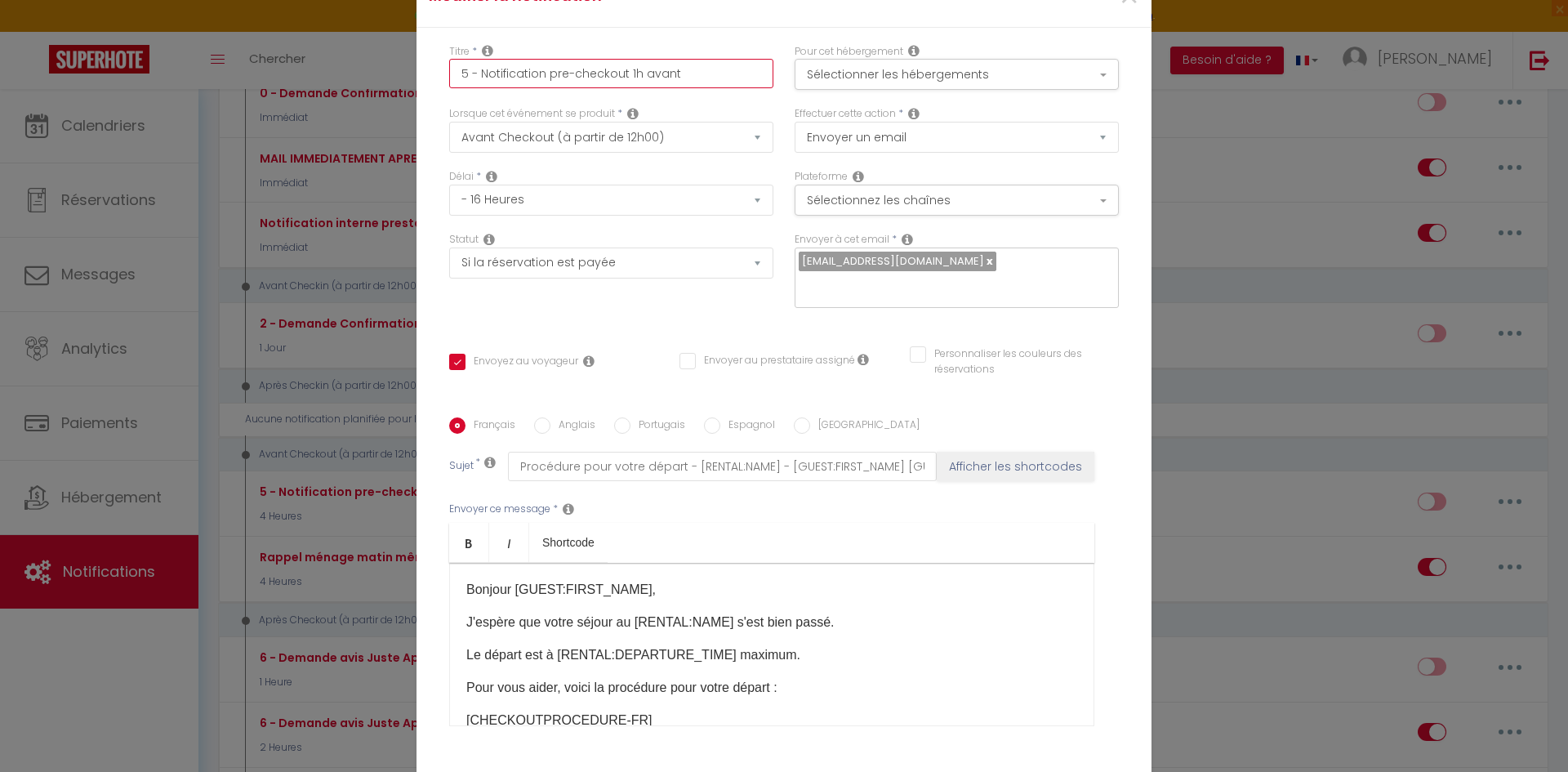
checkbox input "false"
type input "5 - Notification pre-checkout 16h avant"
checkbox input "true"
checkbox input "false"
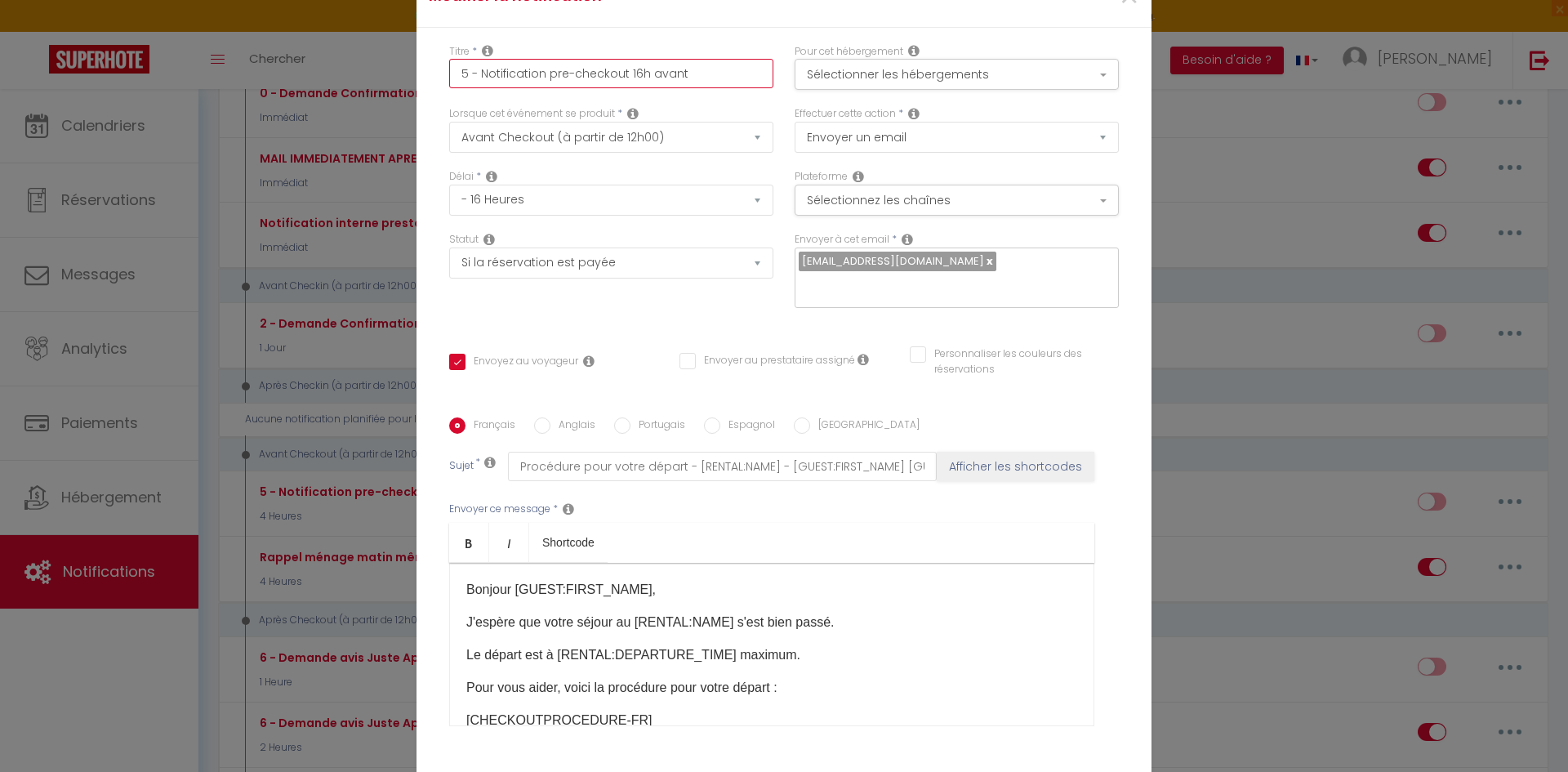
type input "5 - Notification pre-checkout 16h avant"
click at [897, 90] on button "Sélectionner les hébergements" at bounding box center [956, 74] width 324 height 31
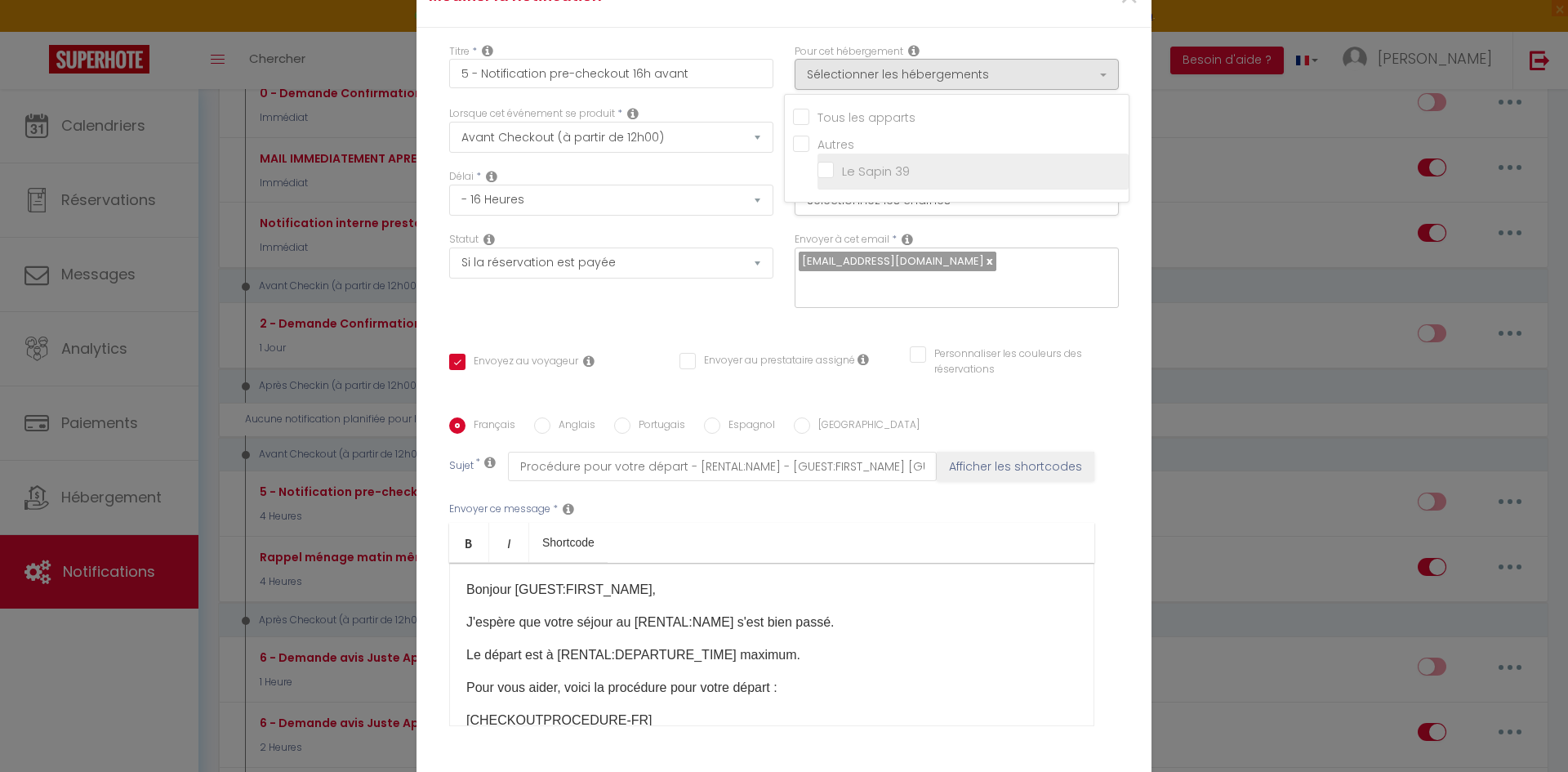
click at [817, 180] on input "Le Sapin 39" at bounding box center [973, 171] width 311 height 16
checkbox input "true"
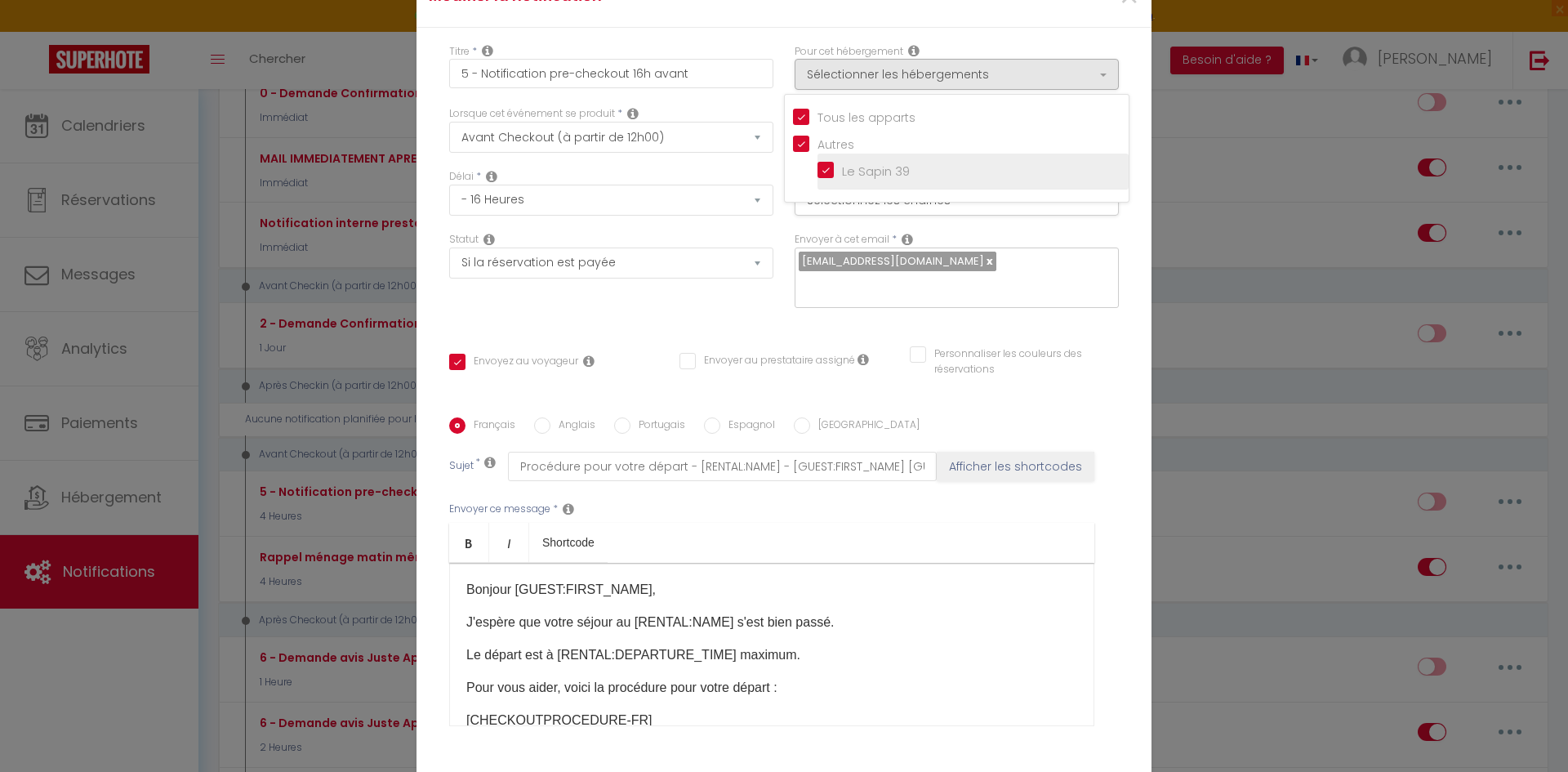
checkbox input "false"
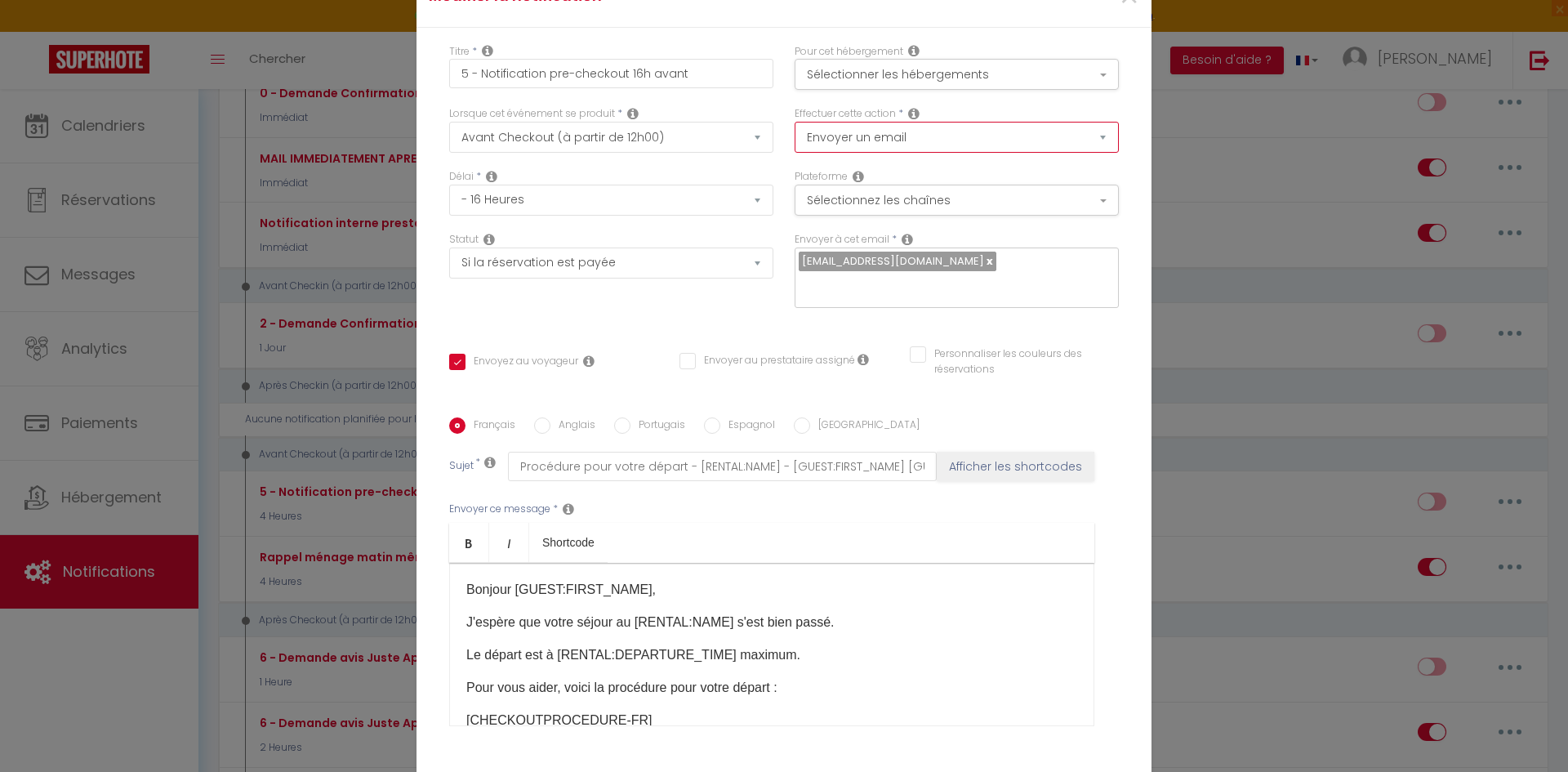
click at [880, 145] on select "Envoyer un email Envoyer un SMS Envoyer une notification push" at bounding box center [956, 137] width 324 height 31
click at [881, 145] on select "Envoyer un email Envoyer un SMS Envoyer une notification push" at bounding box center [956, 137] width 324 height 31
click at [882, 213] on button "Sélectionnez les chaînes" at bounding box center [956, 200] width 324 height 31
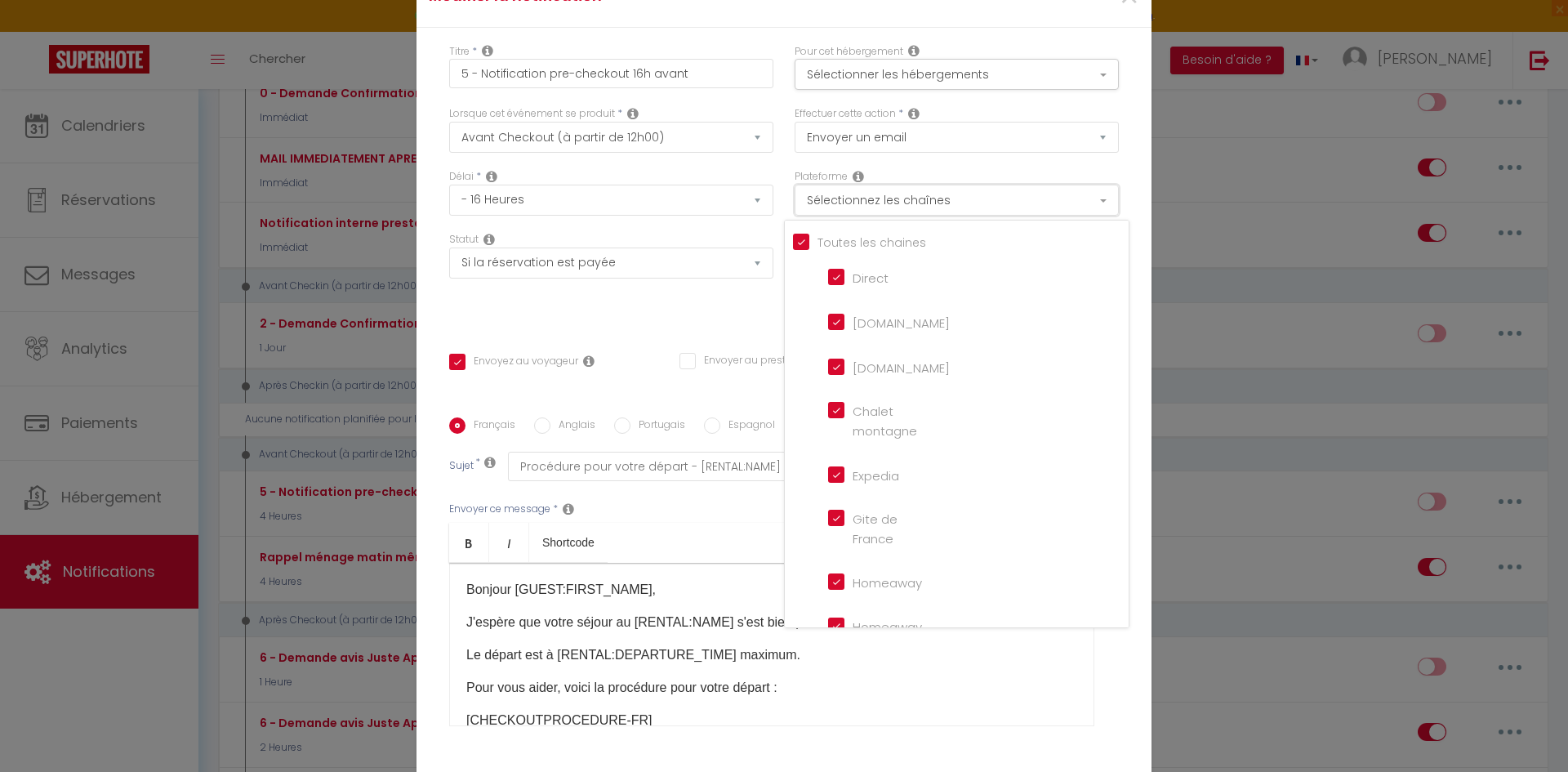
click at [882, 213] on button "Sélectionnez les chaînes" at bounding box center [956, 200] width 324 height 31
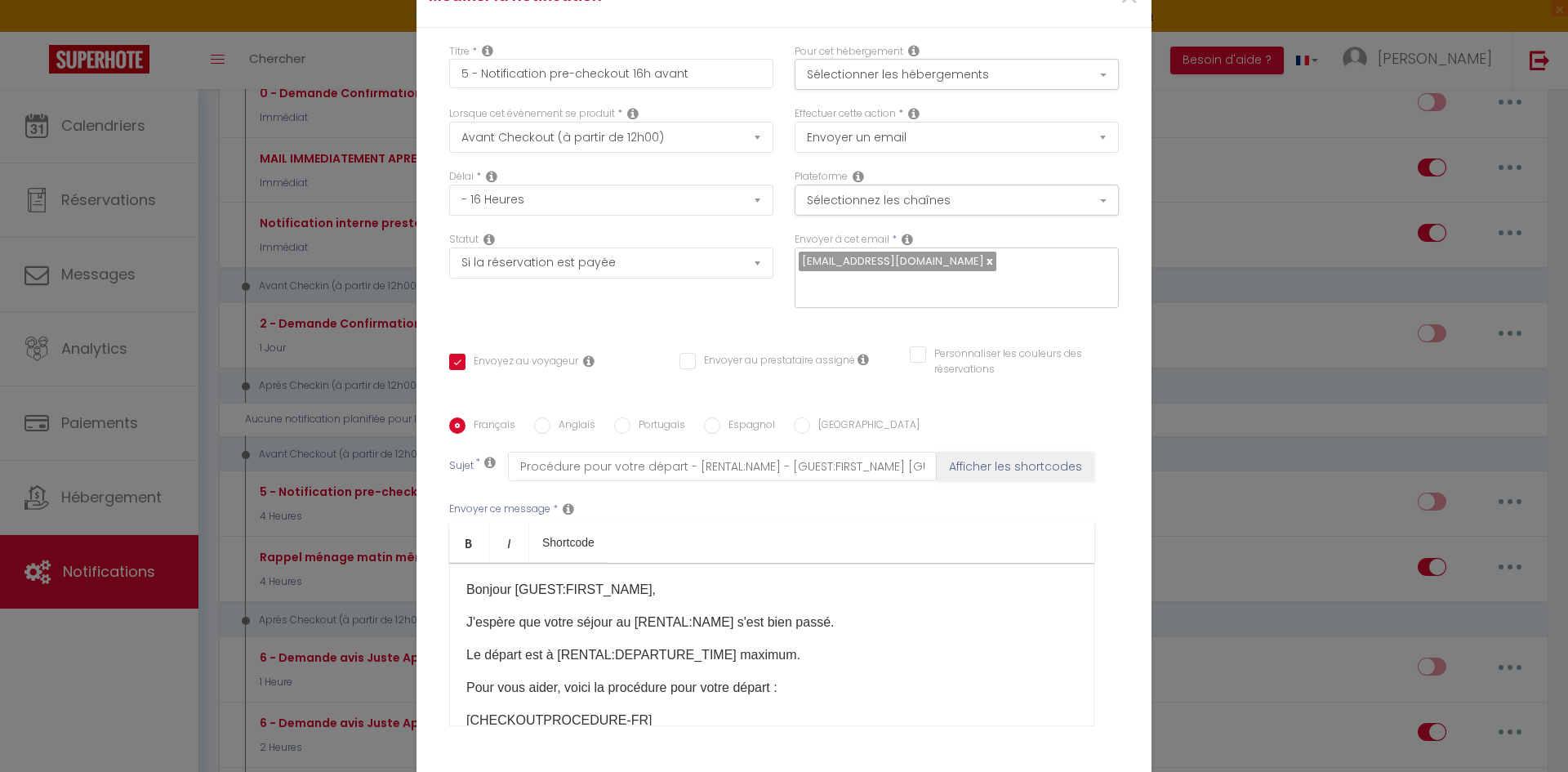
click at [918, 169] on div "Effectuer cette action * Envoyer un email Envoyer un SMS Envoyer une notificati…" at bounding box center [956, 138] width 346 height 63
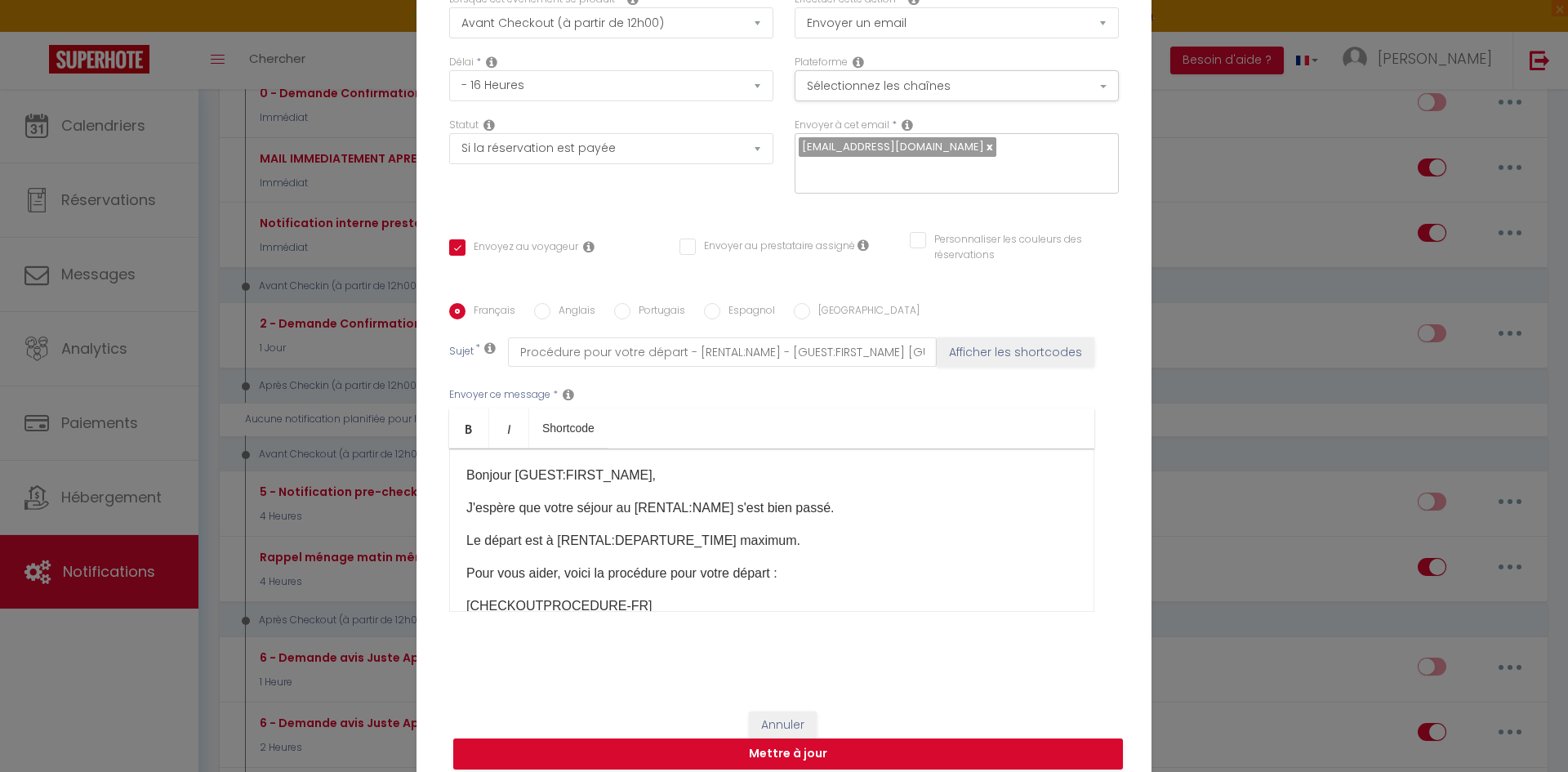
scroll to position [116, 0]
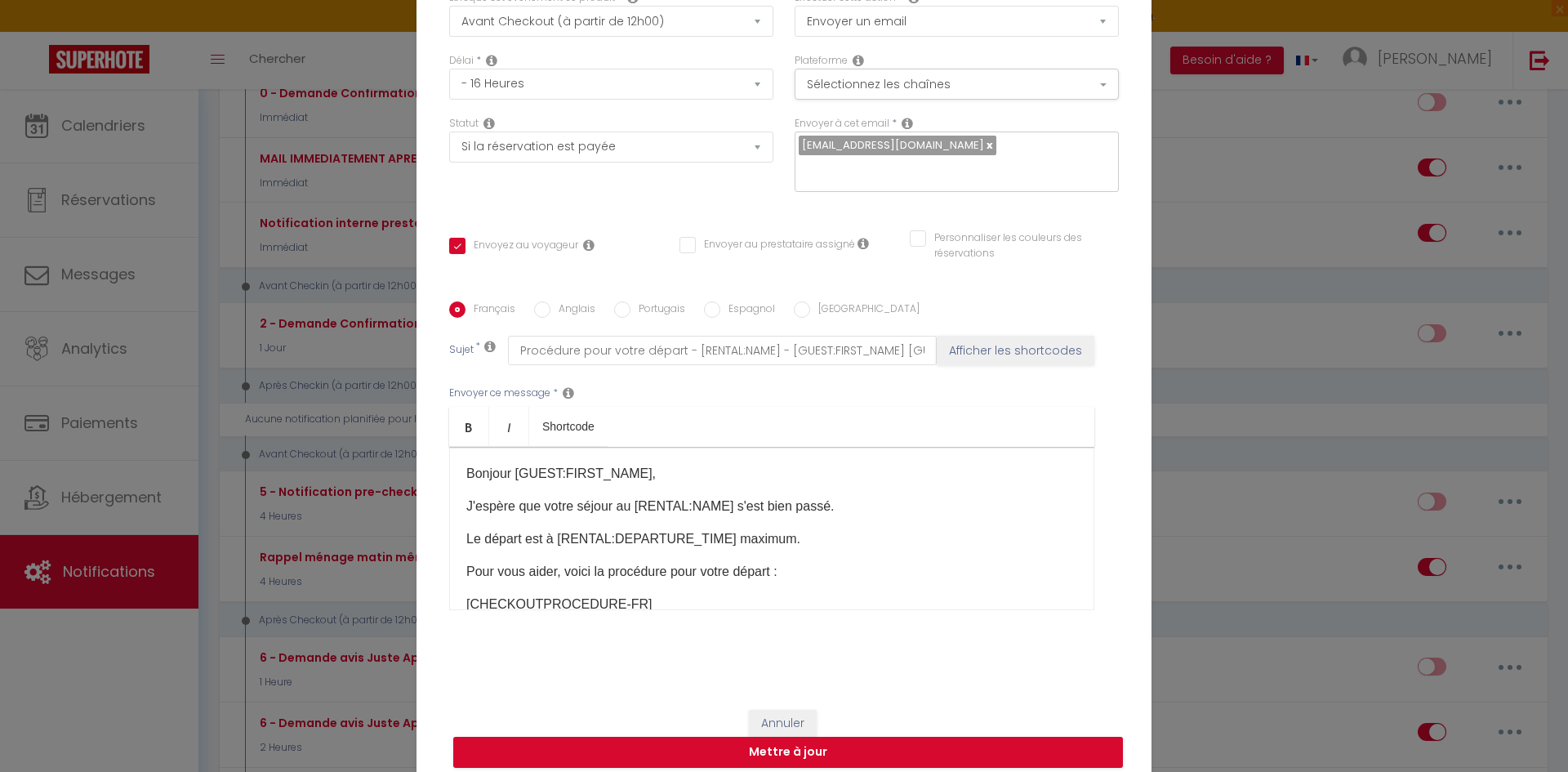
click at [674, 204] on div "Titre * 5 - Notification pre-checkout 16h avant Pour cet hébergement Sélectionn…" at bounding box center [784, 303] width 735 height 781
click at [623, 496] on p "J'espère que votre séjour au [RENTAL:NAME] s'est bien passé." at bounding box center [772, 506] width 611 height 19
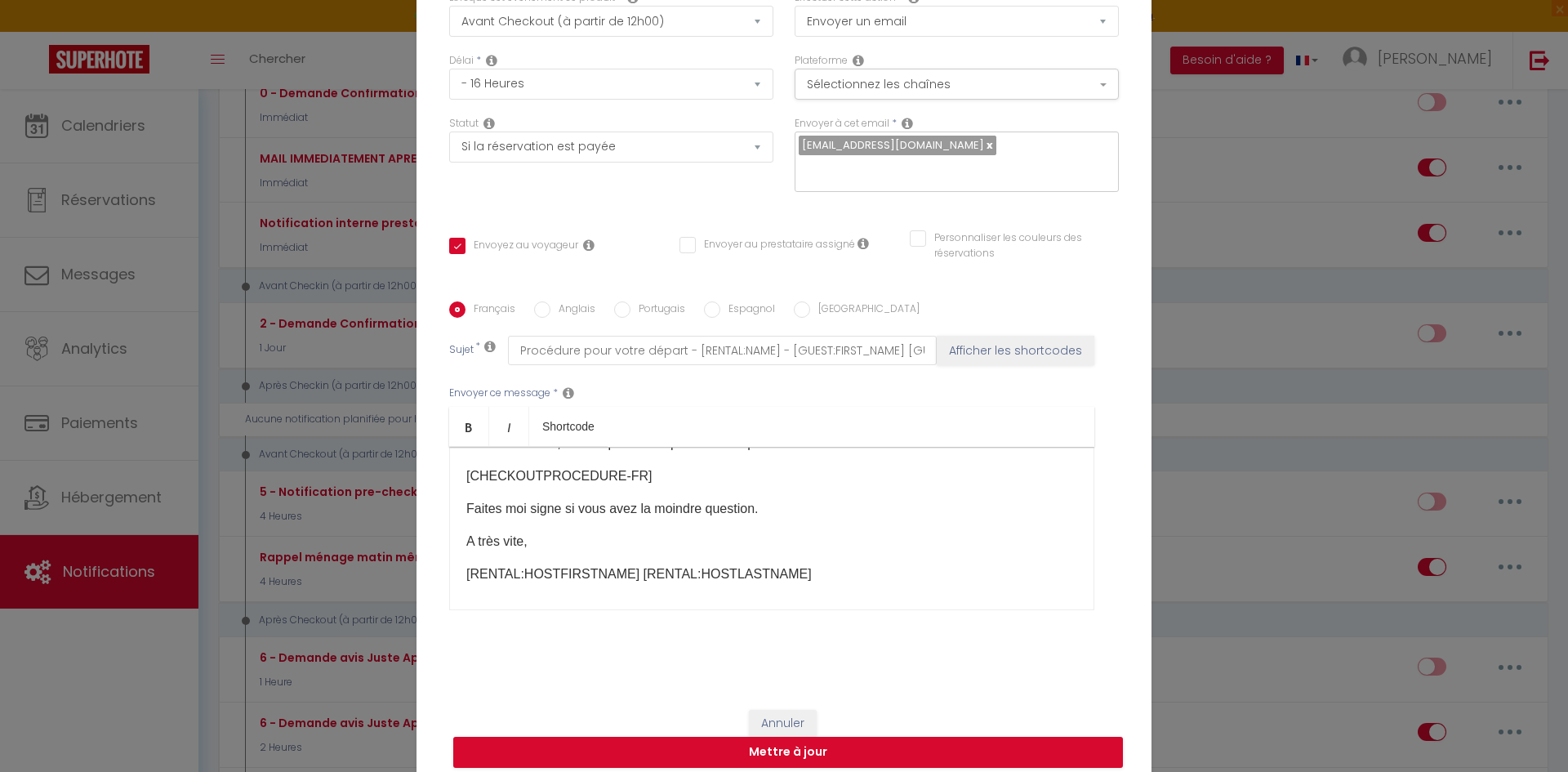
scroll to position [135, 0]
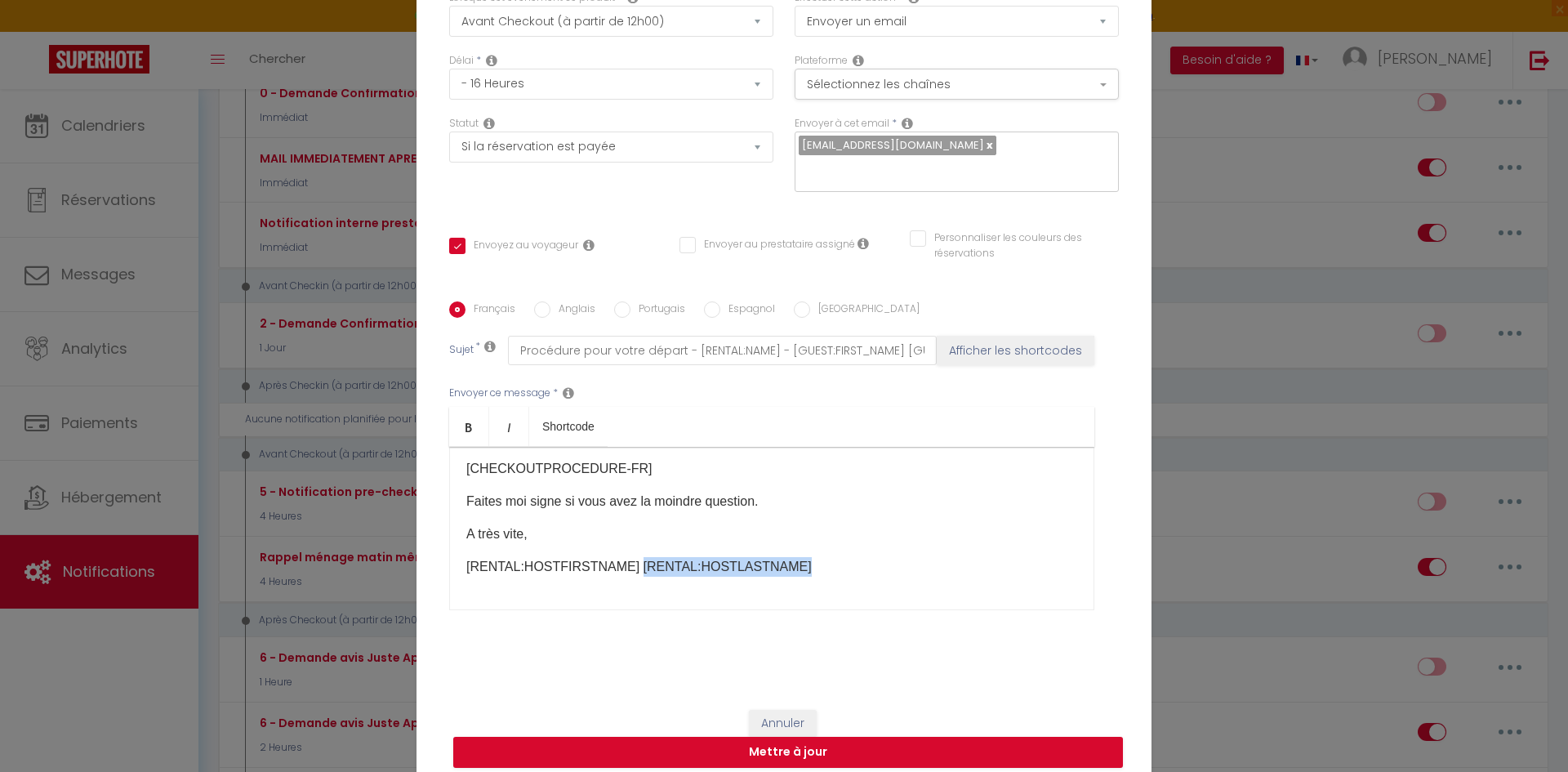
drag, startPoint x: 794, startPoint y: 556, endPoint x: 620, endPoint y: 571, distance: 174.6
click at [620, 571] on div "Bonjour [GUEST:FIRST_NAME], J'espère que votre séjour dans [RENTAL:NAME] s'est …" at bounding box center [771, 528] width 645 height 163
click at [742, 738] on button "Mettre à jour" at bounding box center [788, 752] width 669 height 31
checkbox input "true"
checkbox input "false"
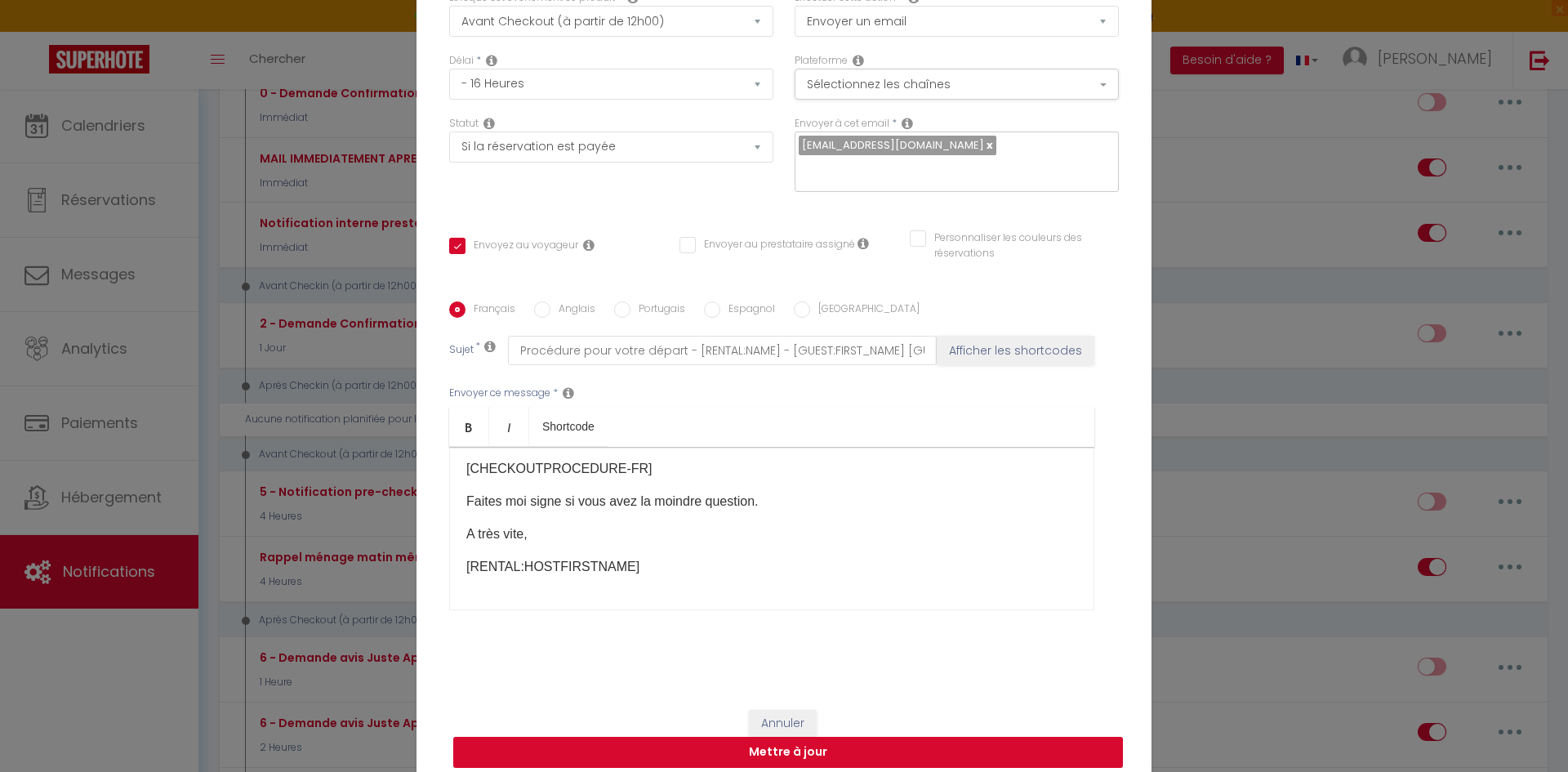
checkbox input "false"
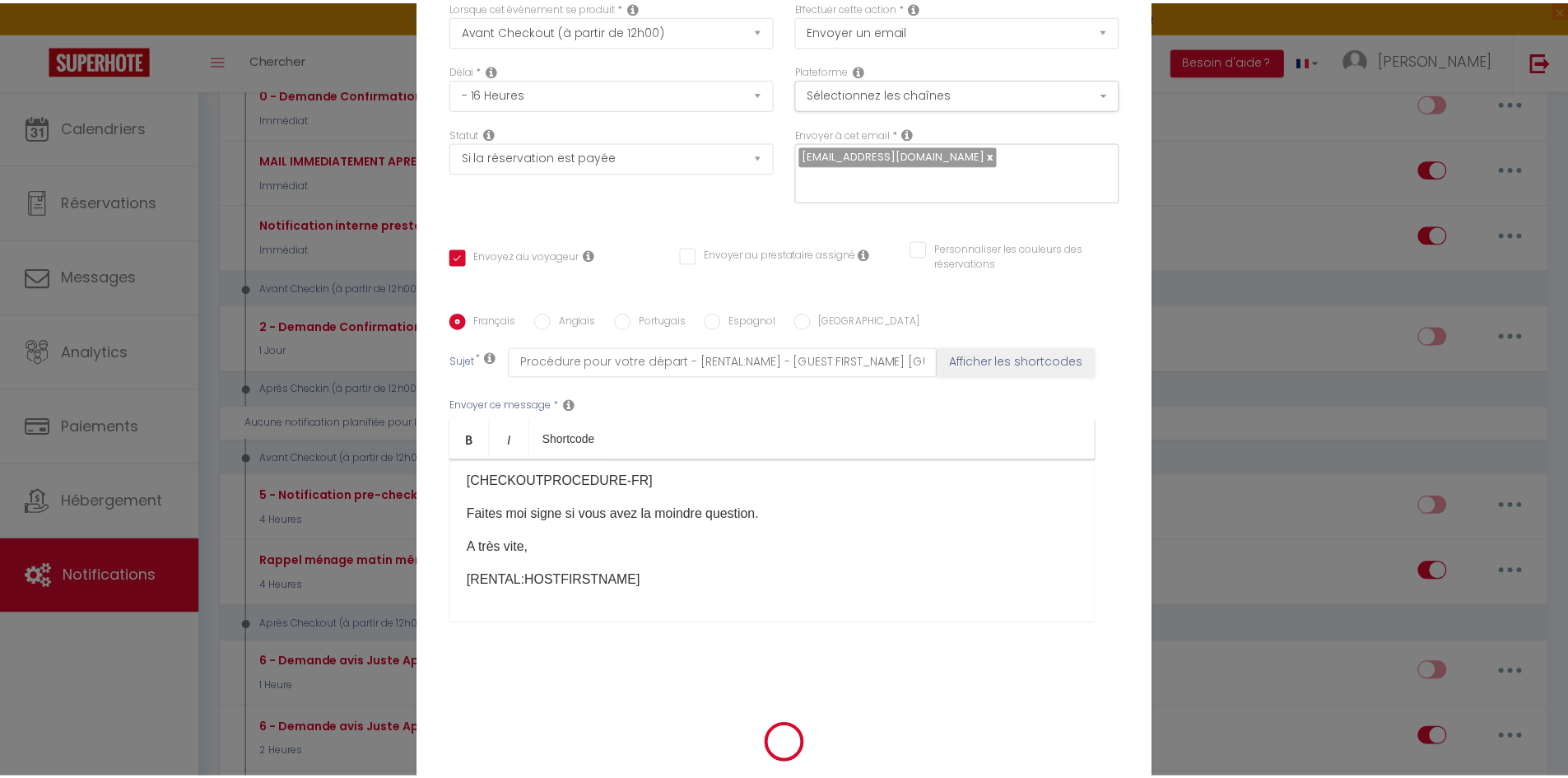
scroll to position [109, 0]
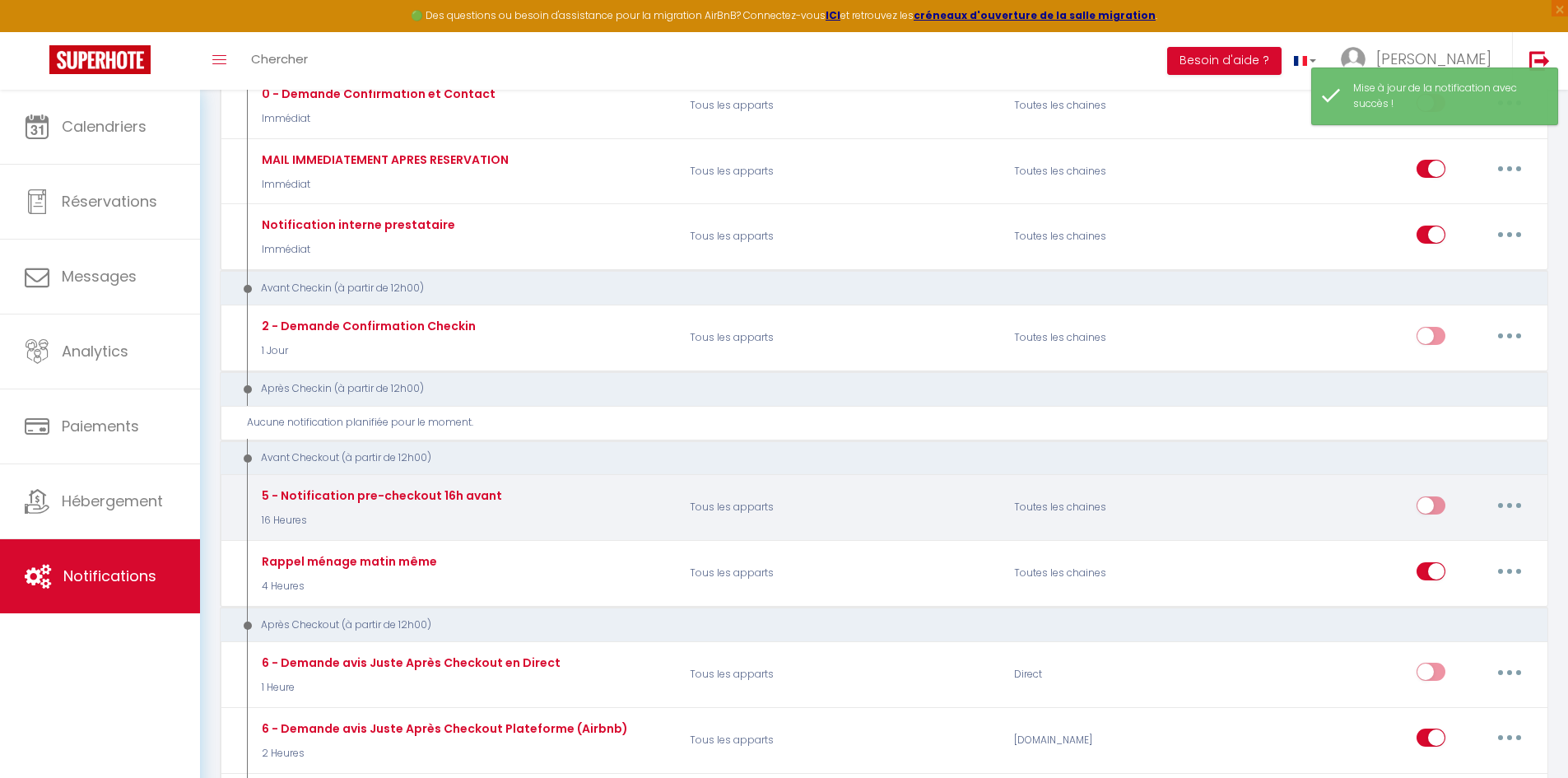
click at [1421, 505] on input "checkbox" at bounding box center [1431, 508] width 29 height 25
checkbox input "true"
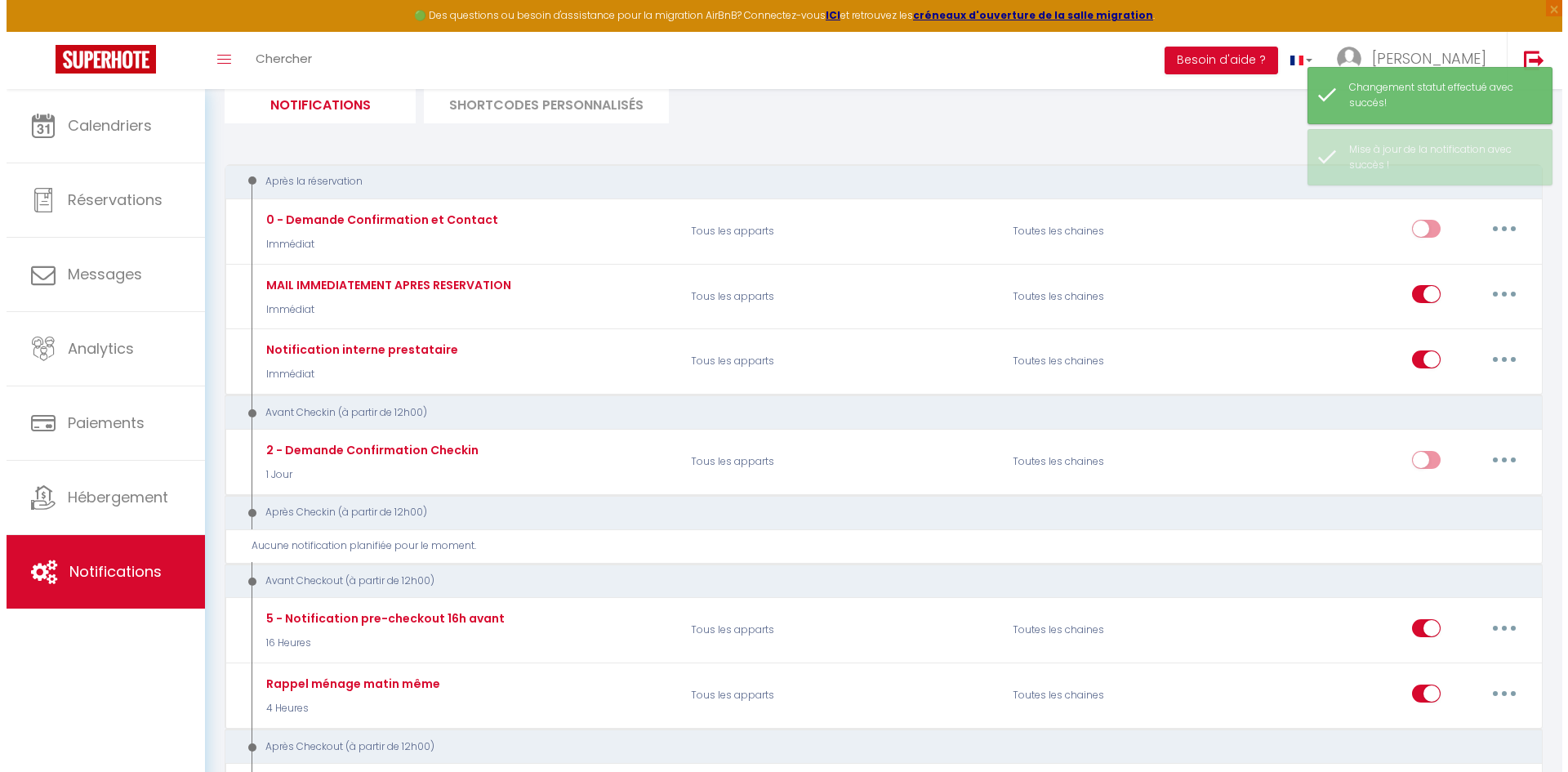
scroll to position [0, 0]
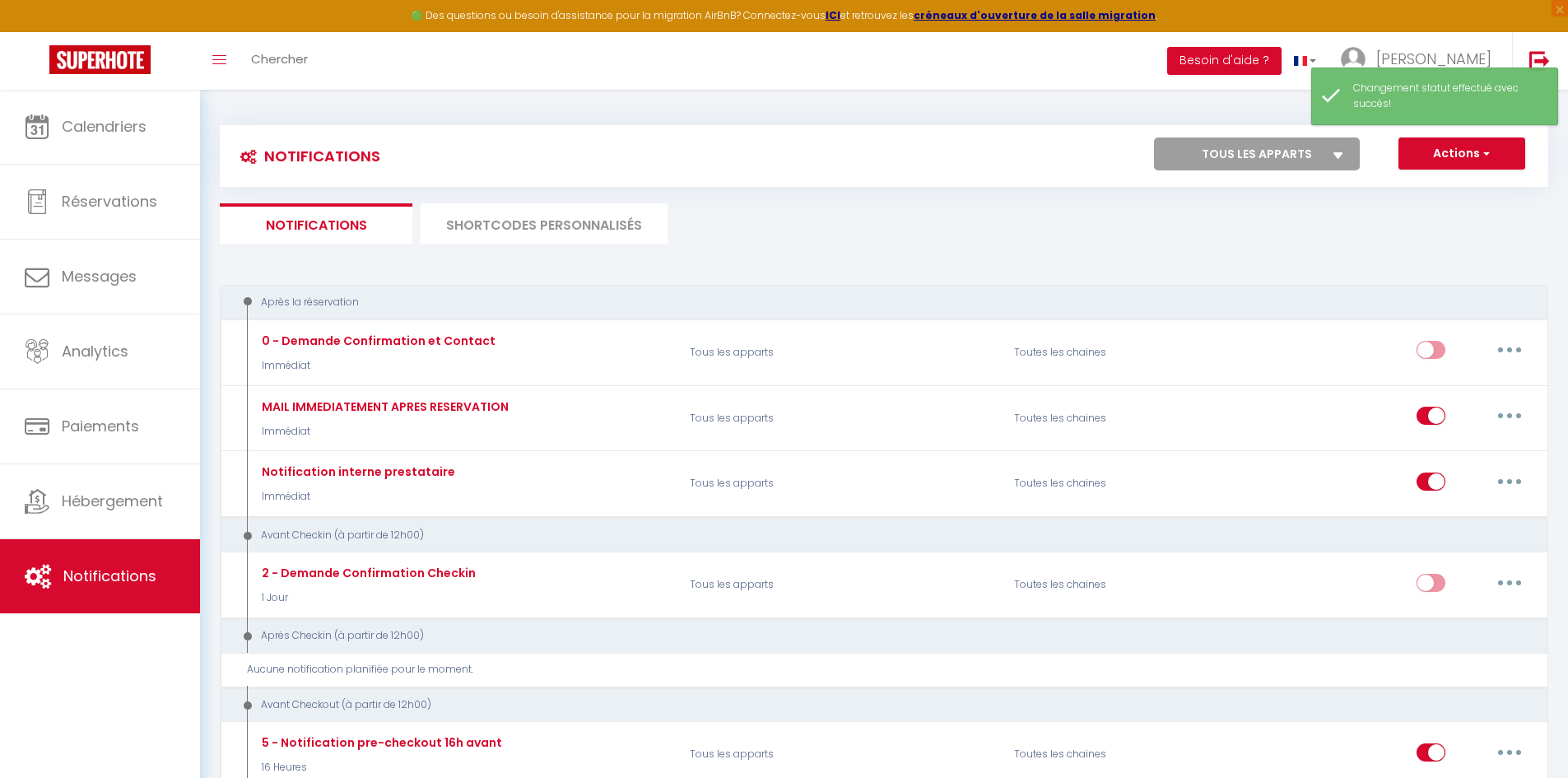
click at [510, 226] on li "SHORTCODES PERSONNALISÉS" at bounding box center [545, 223] width 247 height 40
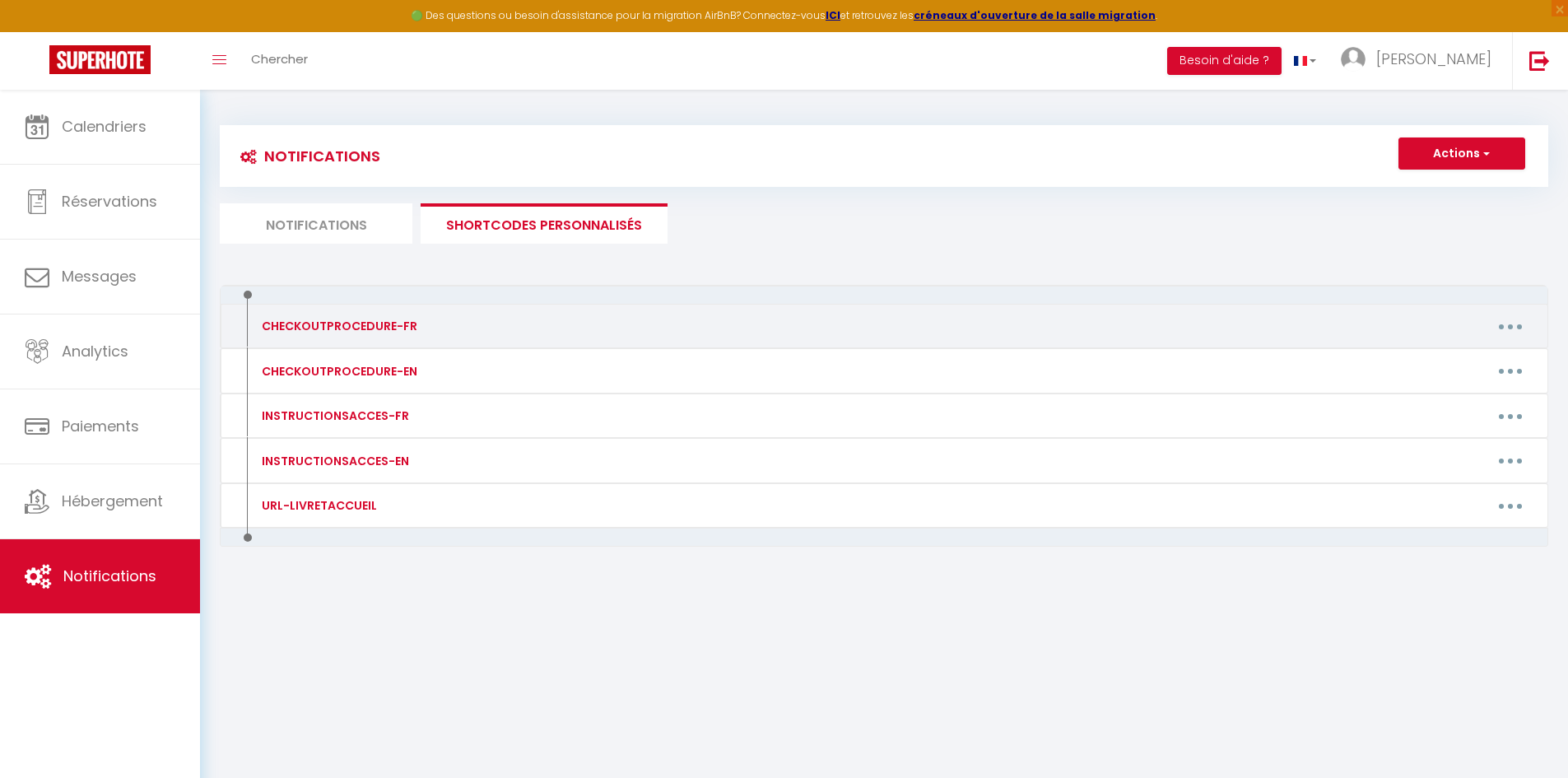
click at [1494, 331] on button "button" at bounding box center [1510, 326] width 46 height 26
click at [1444, 361] on link "Editer" at bounding box center [1467, 364] width 122 height 28
type input "CHECKOUTPROCEDURE-FR"
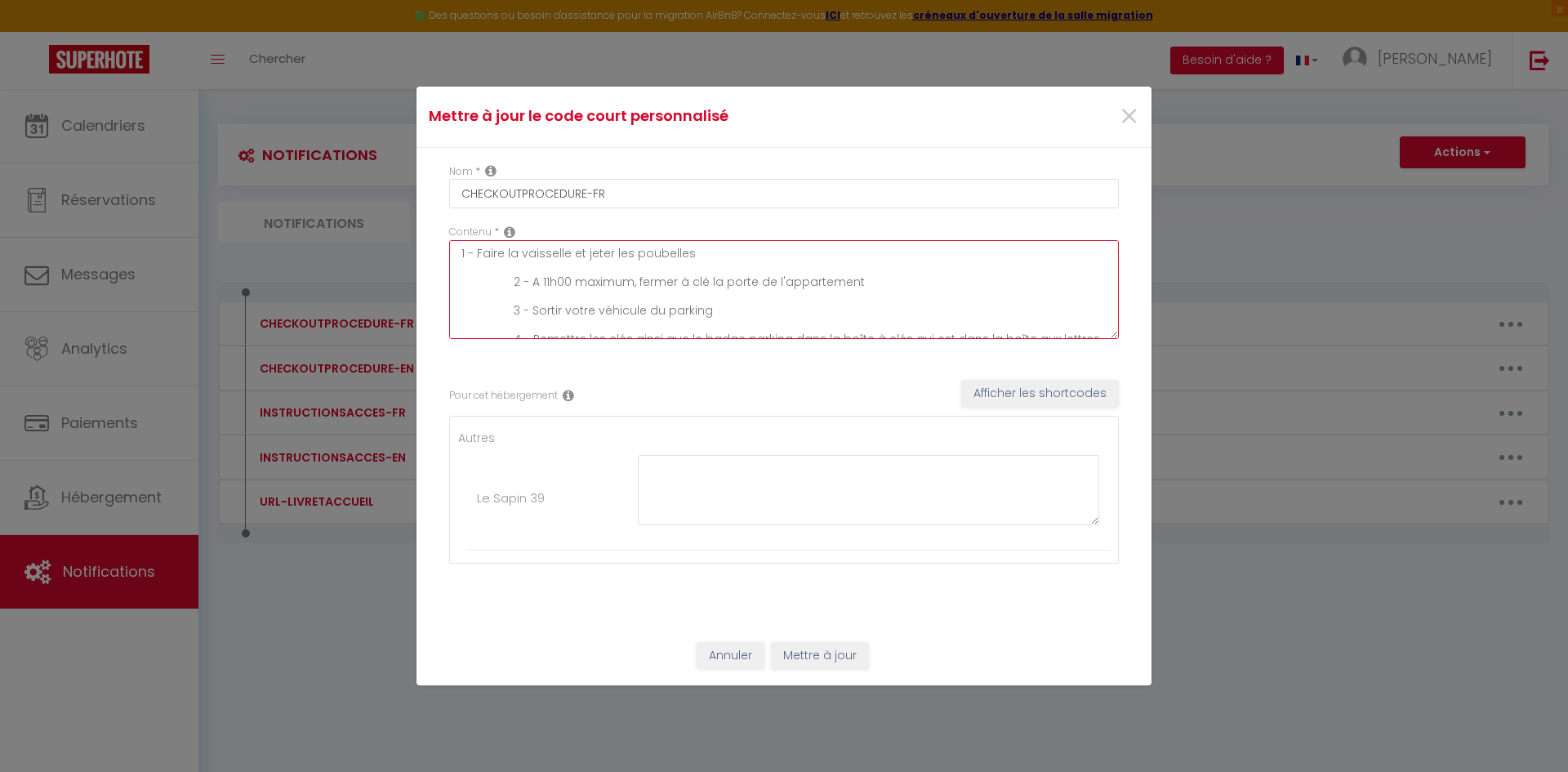
click at [549, 284] on textarea "1 - Faire la vaisselle et jeter les poubelles 2 - A 11h00 maximum, fermer à clé…" at bounding box center [784, 289] width 669 height 99
click at [461, 256] on textarea "1 - Faire la vaisselle et jeter les poubelles 2 - A 10h00 maximum, fermer à clé…" at bounding box center [784, 289] width 669 height 99
type textarea "1 - Faire la vaisselle et jeter les poubelles 2 - A 10h00 maximum, fermer à clé…"
click at [462, 255] on textarea "1 - Faire la vaisselle et jeter les poubelles 2 - A 10h00 maximum, fermer à clé…" at bounding box center [784, 289] width 669 height 99
click at [494, 283] on textarea "1 - Faire la vaisselle et jeter les poubelles 2 - A 10h00 maximum, fermer à clé…" at bounding box center [784, 289] width 669 height 99
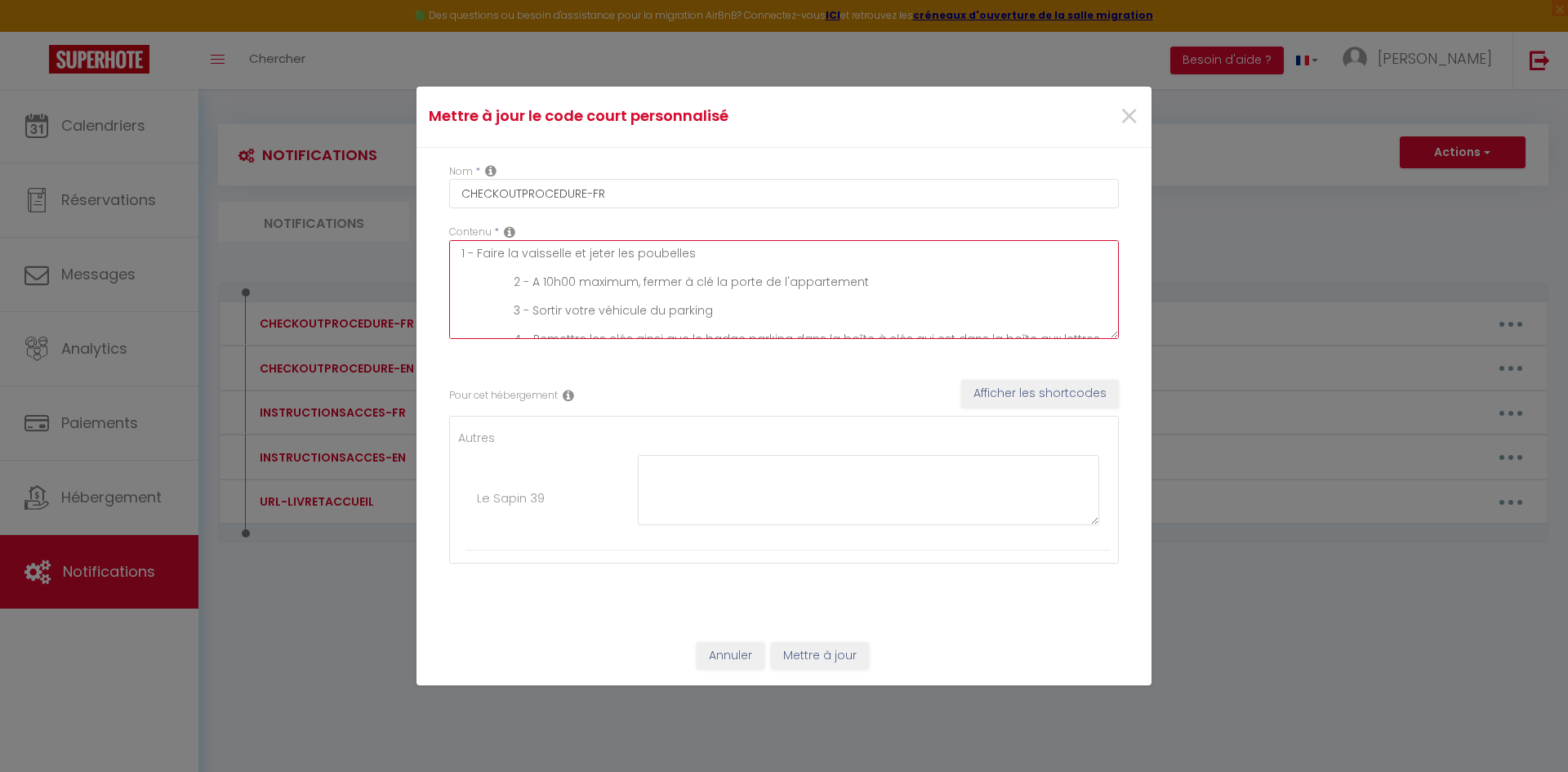
click at [483, 278] on textarea "1 - Faire la vaisselle et jeter les poubelles 2 - A 10h00 maximum, fermer à clé…" at bounding box center [784, 289] width 669 height 99
click at [471, 281] on textarea "1 - Faire la vaisselle et jeter les poubelles 2 - A 10h00 maximum, fermer à clé…" at bounding box center [784, 289] width 669 height 99
click at [461, 257] on textarea "1 - Faire la vaisselle et jeter les poubelles 2 - A 10h00 maximum, fermer à clé…" at bounding box center [784, 289] width 669 height 99
click at [763, 254] on textarea "1 - Faire la vaisselle et jeter les poubelles 2 - A 10h00 maximum, fermer à clé…" at bounding box center [784, 289] width 669 height 99
drag, startPoint x: 636, startPoint y: 256, endPoint x: 663, endPoint y: 257, distance: 27.0
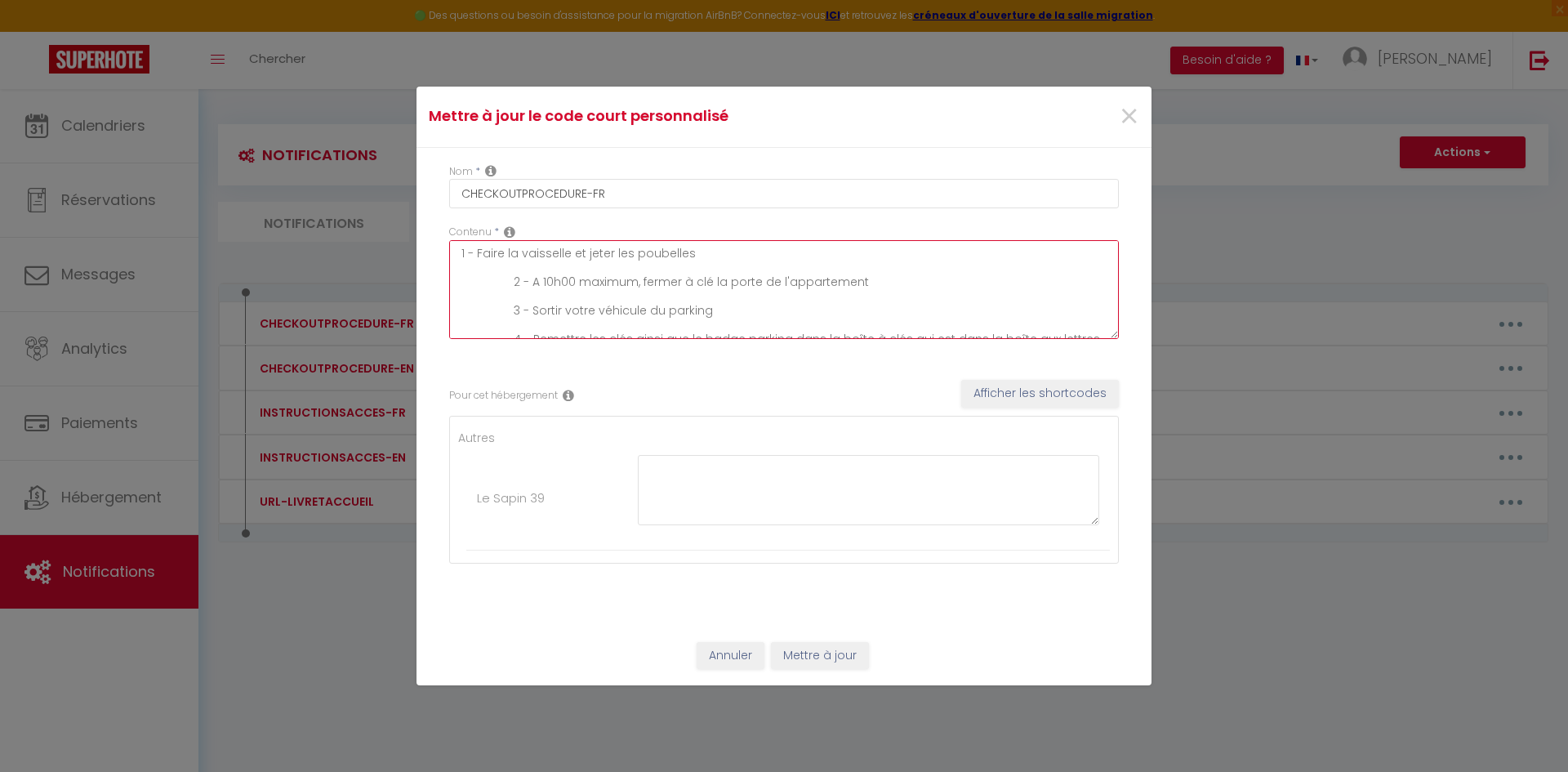
click at [663, 257] on textarea "1 - Faire la vaisselle et jeter les poubelles 2 - A 10h00 maximum, fermer à clé…" at bounding box center [784, 289] width 669 height 99
click at [764, 255] on textarea "1 - Faire la vaisselle et sortir les poubelles 2 - A 10h00 maximum, fermer à cl…" at bounding box center [784, 289] width 669 height 99
drag, startPoint x: 779, startPoint y: 263, endPoint x: 407, endPoint y: 239, distance: 372.8
click at [407, 239] on div "Mettre à jour le code court personnalisé × Nom * CHECKOUTPROCEDURE-FR Contenu *…" at bounding box center [784, 386] width 1568 height 772
click at [793, 253] on textarea "1 - Faire la vaisselle et sortir les poubelles 2 - A 10h00 maximum, fermer à cl…" at bounding box center [784, 289] width 669 height 99
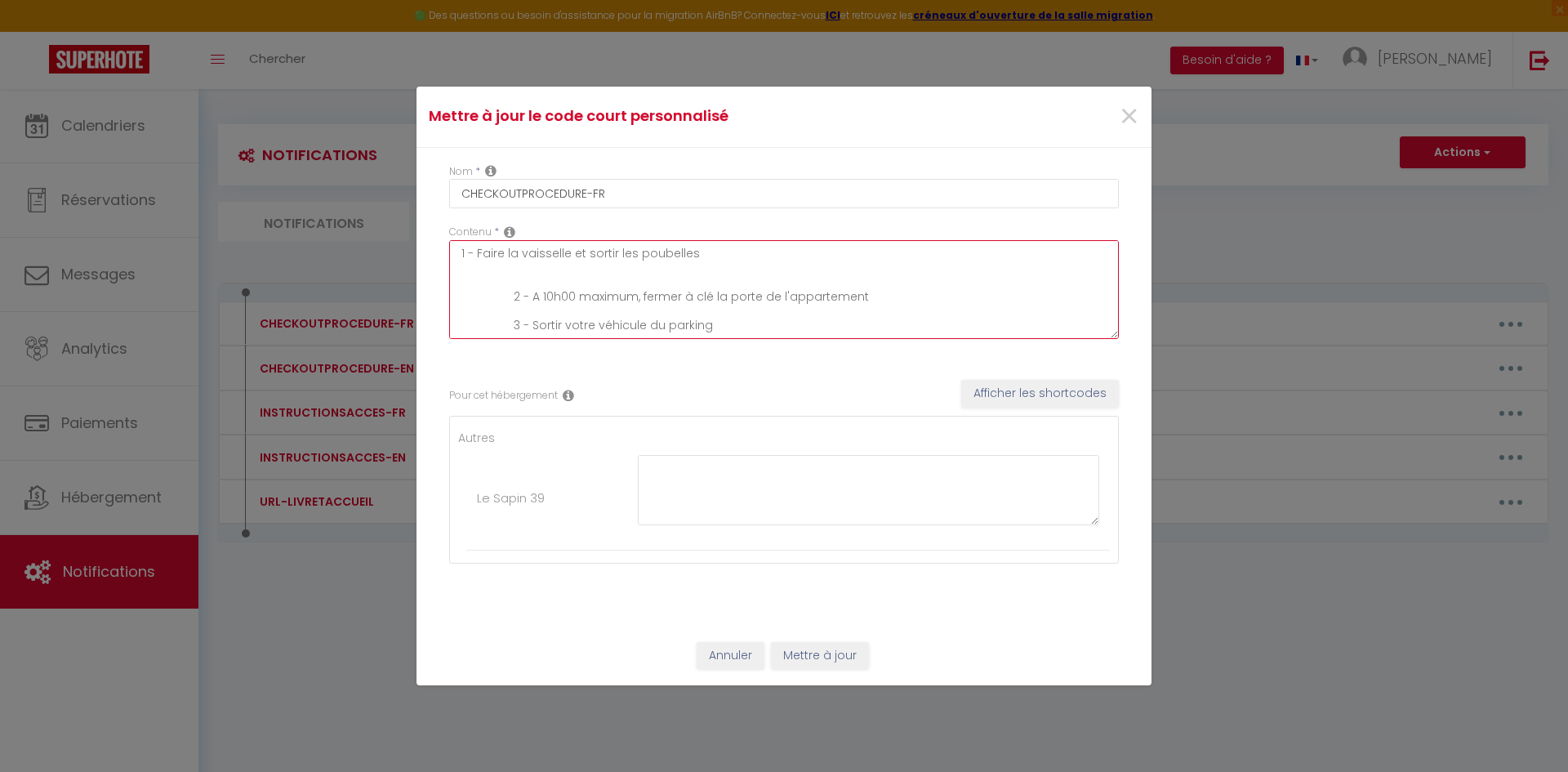
paste textarea "1 - Faire la vaisselle et sortir les poubelles"
click at [516, 271] on textarea "1 - Faire la vaisselle et sortir les poubelles 1 - Faire la vaisselle et sortir…" at bounding box center [784, 289] width 669 height 99
click at [515, 280] on textarea "1 - Faire la vaisselle et sortir les poubelles 2 - Faire la vaisselle et sortir…" at bounding box center [784, 289] width 669 height 99
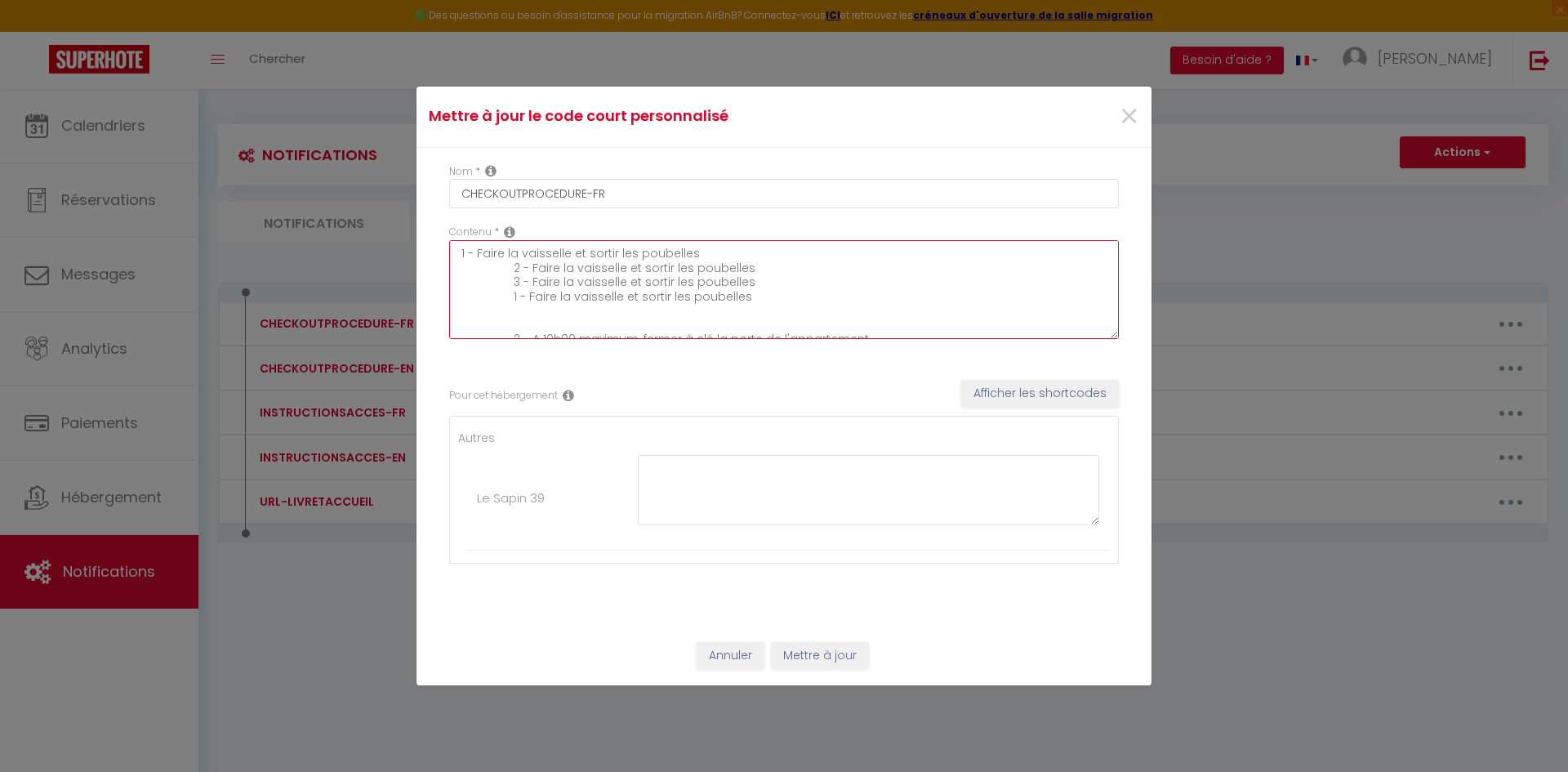
click at [514, 298] on textarea "1 - Faire la vaisselle et sortir les poubelles 2 - Faire la vaisselle et sortir…" at bounding box center [784, 289] width 669 height 99
click at [515, 271] on textarea "1 - Faire la vaisselle et sortir les poubelles 2 - Faire la vaisselle et sortir…" at bounding box center [784, 289] width 669 height 99
drag, startPoint x: 509, startPoint y: 248, endPoint x: 400, endPoint y: 245, distance: 109.0
click at [400, 245] on div "Mettre à jour le code court personnalisé × Nom * CHECKOUTPROCEDURE-FR Contenu *…" at bounding box center [784, 386] width 1568 height 772
drag, startPoint x: 511, startPoint y: 266, endPoint x: 413, endPoint y: 263, distance: 98.0
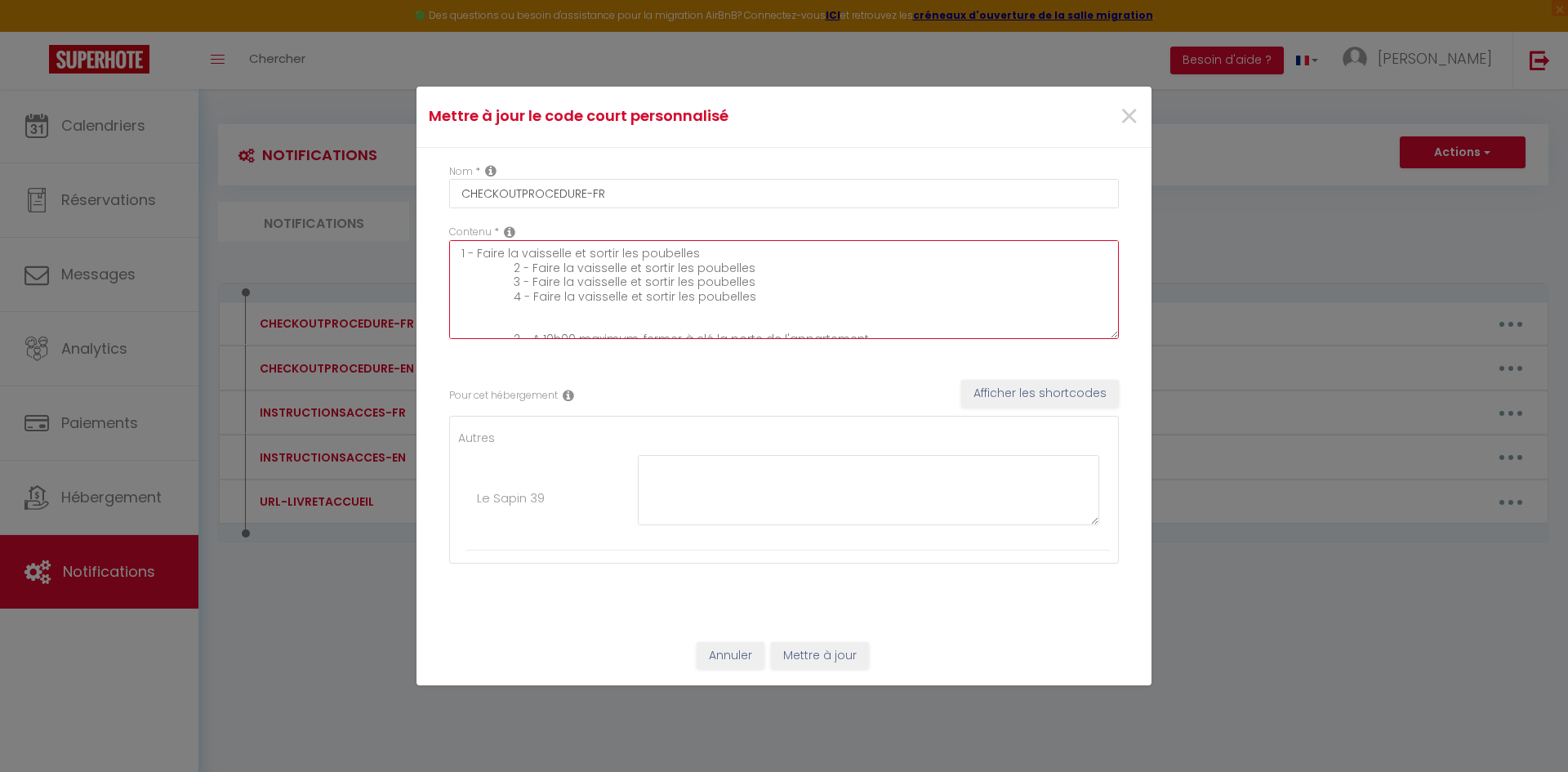
click at [413, 263] on div "Mettre à jour le code court personnalisé × Nom * CHECKOUTPROCEDURE-FR Contenu *…" at bounding box center [784, 386] width 1568 height 772
drag, startPoint x: 512, startPoint y: 282, endPoint x: 451, endPoint y: 287, distance: 61.2
click at [424, 280] on div "Nom * CHECKOUTPROCEDURE-FR Contenu * 1 - Faire la vaisselle et sortir les poube…" at bounding box center [784, 386] width 735 height 478
drag, startPoint x: 513, startPoint y: 297, endPoint x: 408, endPoint y: 293, distance: 105.1
click at [408, 293] on div "Mettre à jour le code court personnalisé × Nom * CHECKOUTPROCEDURE-FR Contenu *…" at bounding box center [784, 386] width 1568 height 772
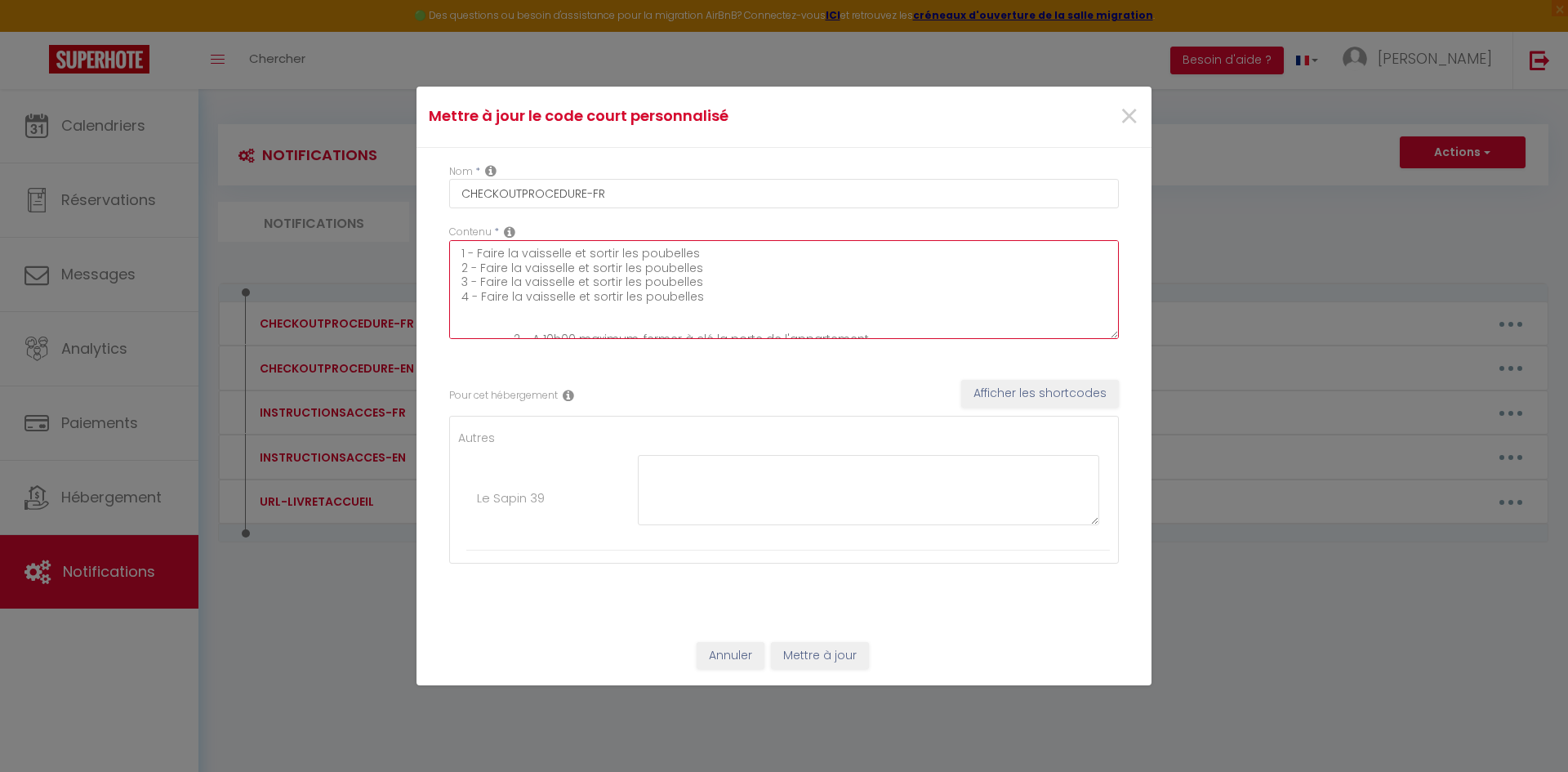
drag, startPoint x: 708, startPoint y: 270, endPoint x: 479, endPoint y: 271, distance: 229.0
click at [479, 271] on textarea "1 - Faire la vaisselle et sortir les poubelles 2 - Faire la vaisselle et sortir…" at bounding box center [784, 289] width 669 height 99
click at [659, 308] on textarea "1 - Faire la vaisselle et sortir les poubelles 2 - Faire la vaisselle et sortir…" at bounding box center [784, 289] width 669 height 99
paste textarea "Avant de partir : - Regroupez les draps/serviettes sur le sol de la salle de ba…"
click at [769, 283] on textarea "Avant de partir : - Regroupez les draps/serviettes sur le sol de la salle de ba…" at bounding box center [784, 289] width 669 height 99
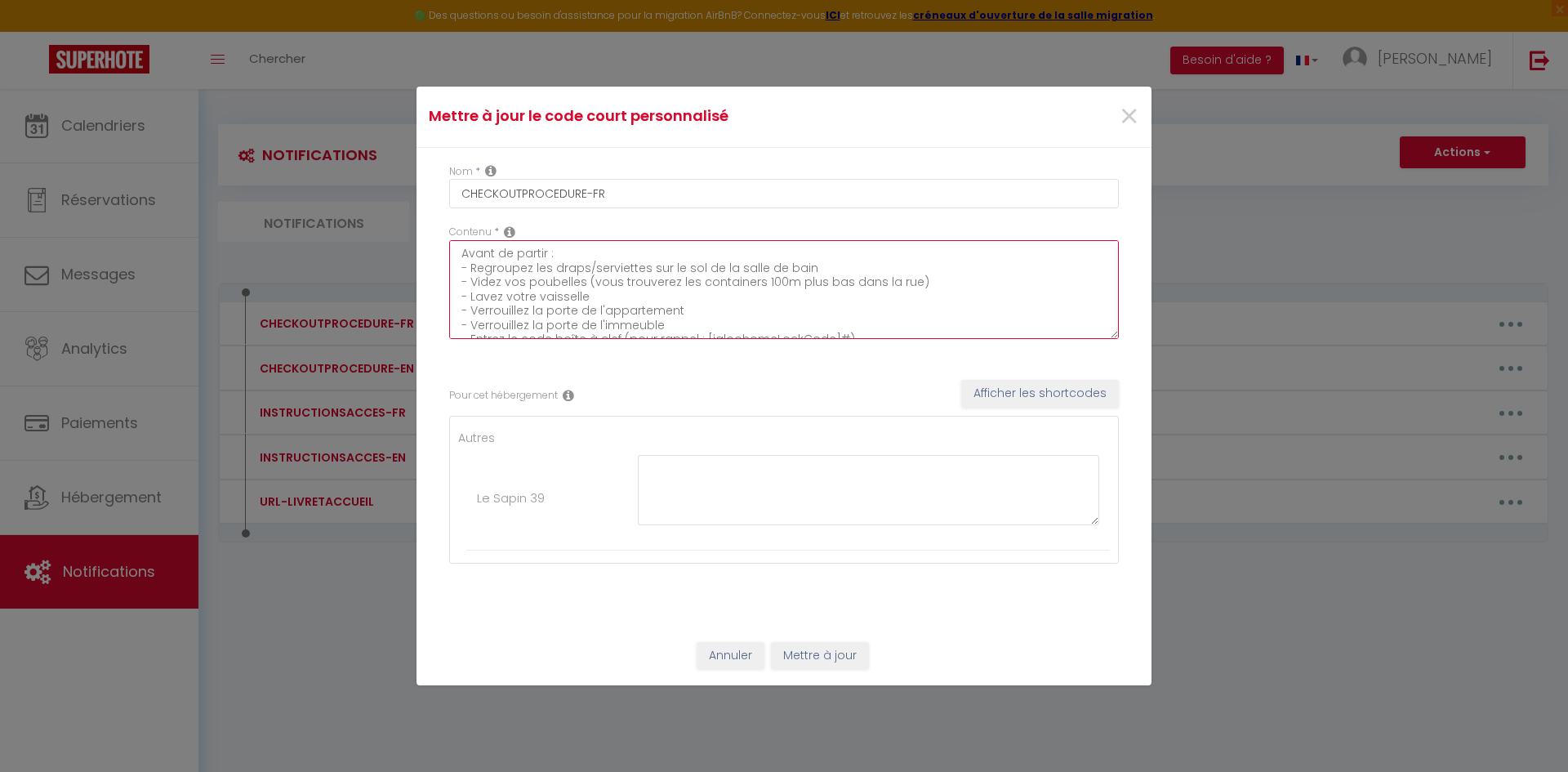
drag, startPoint x: 773, startPoint y: 287, endPoint x: 758, endPoint y: 287, distance: 15.0
click at [758, 287] on textarea "Avant de partir : - Regroupez les draps/serviettes sur le sol de la salle de ba…" at bounding box center [784, 289] width 669 height 99
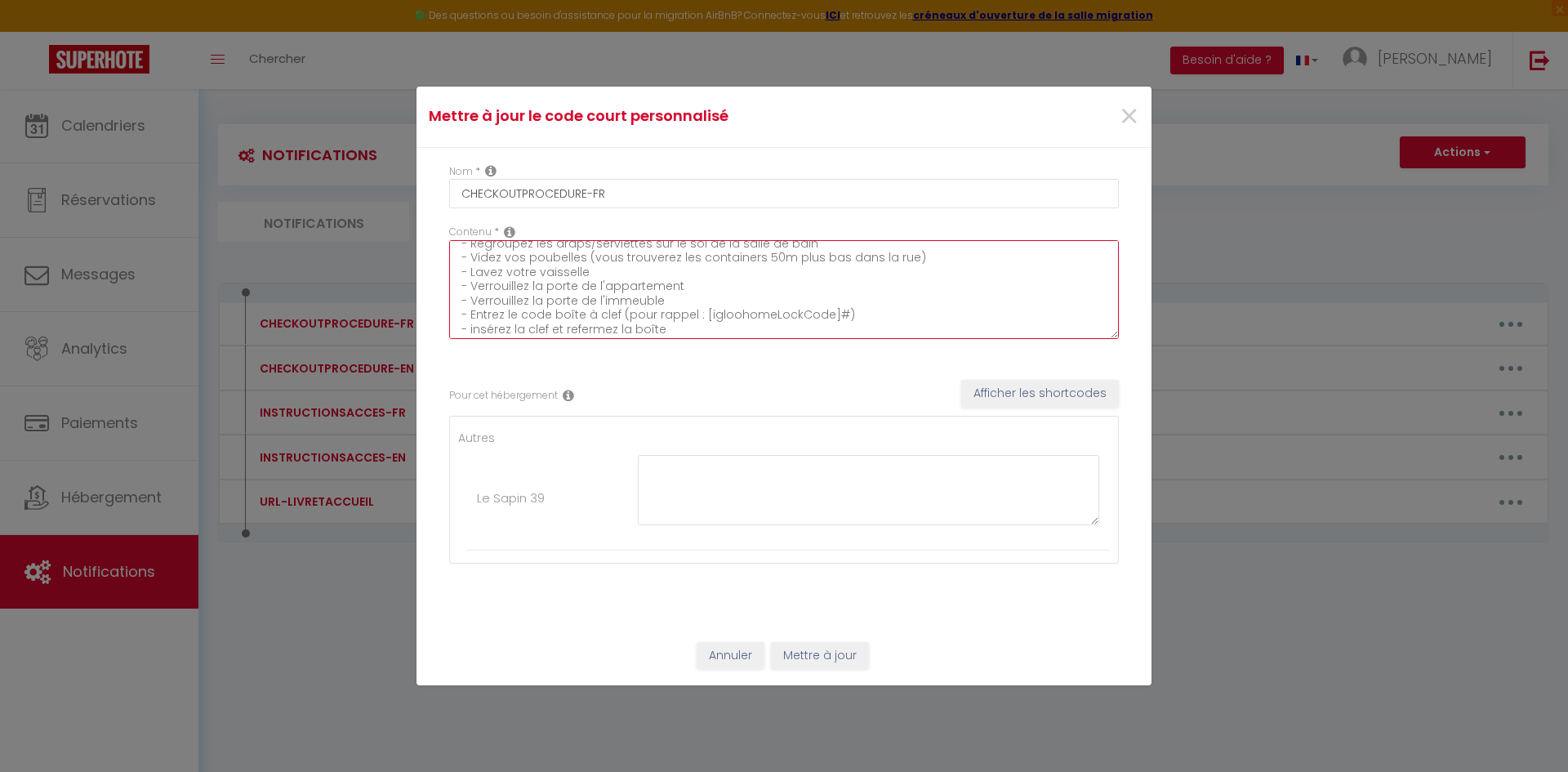
scroll to position [29, 0]
drag, startPoint x: 865, startPoint y: 315, endPoint x: 617, endPoint y: 311, distance: 248.0
click at [617, 311] on textarea "Avant de partir : - Regroupez les draps/serviettes sur le sol de la salle de ba…" at bounding box center [784, 289] width 669 height 99
click at [706, 315] on textarea "Avant de partir : - Regroupez les draps/serviettes sur le sol de la salle de ba…" at bounding box center [784, 289] width 669 height 99
drag, startPoint x: 699, startPoint y: 312, endPoint x: 828, endPoint y: 314, distance: 129.0
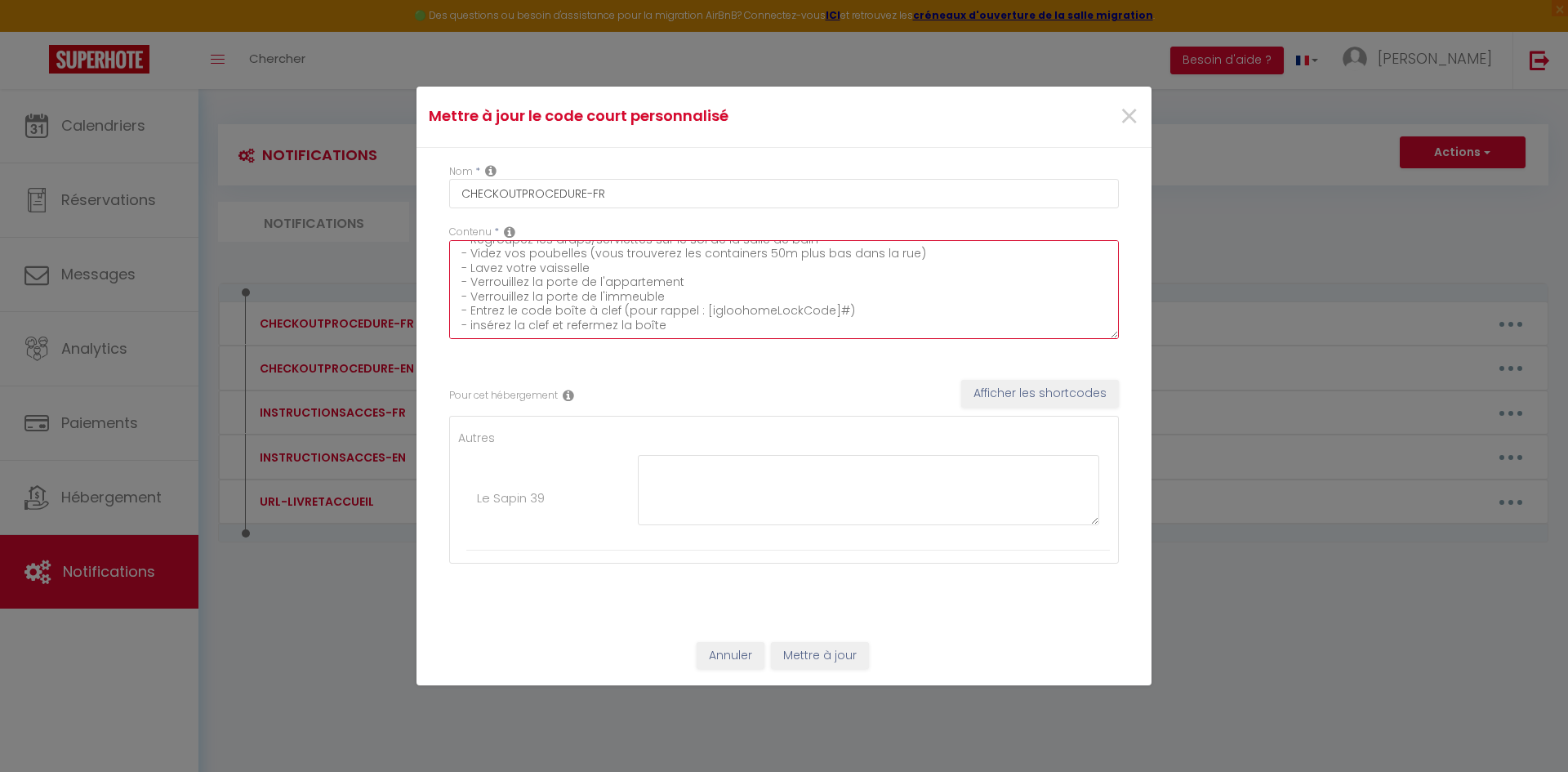
click at [828, 314] on textarea "Avant de partir : - Regroupez les draps/serviettes sur le sol de la salle de ba…" at bounding box center [784, 289] width 669 height 99
click at [700, 306] on textarea "Avant de partir : - Regroupez les draps/serviettes sur le sol de la salle de ba…" at bounding box center [784, 289] width 669 height 99
click at [697, 311] on textarea "Avant de partir : - Regroupez les draps/serviettes sur le sol de la salle de ba…" at bounding box center [784, 289] width 669 height 99
type textarea "Avant de partir : - Regroupez les draps/serviettes sur le sol de la salle de ba…"
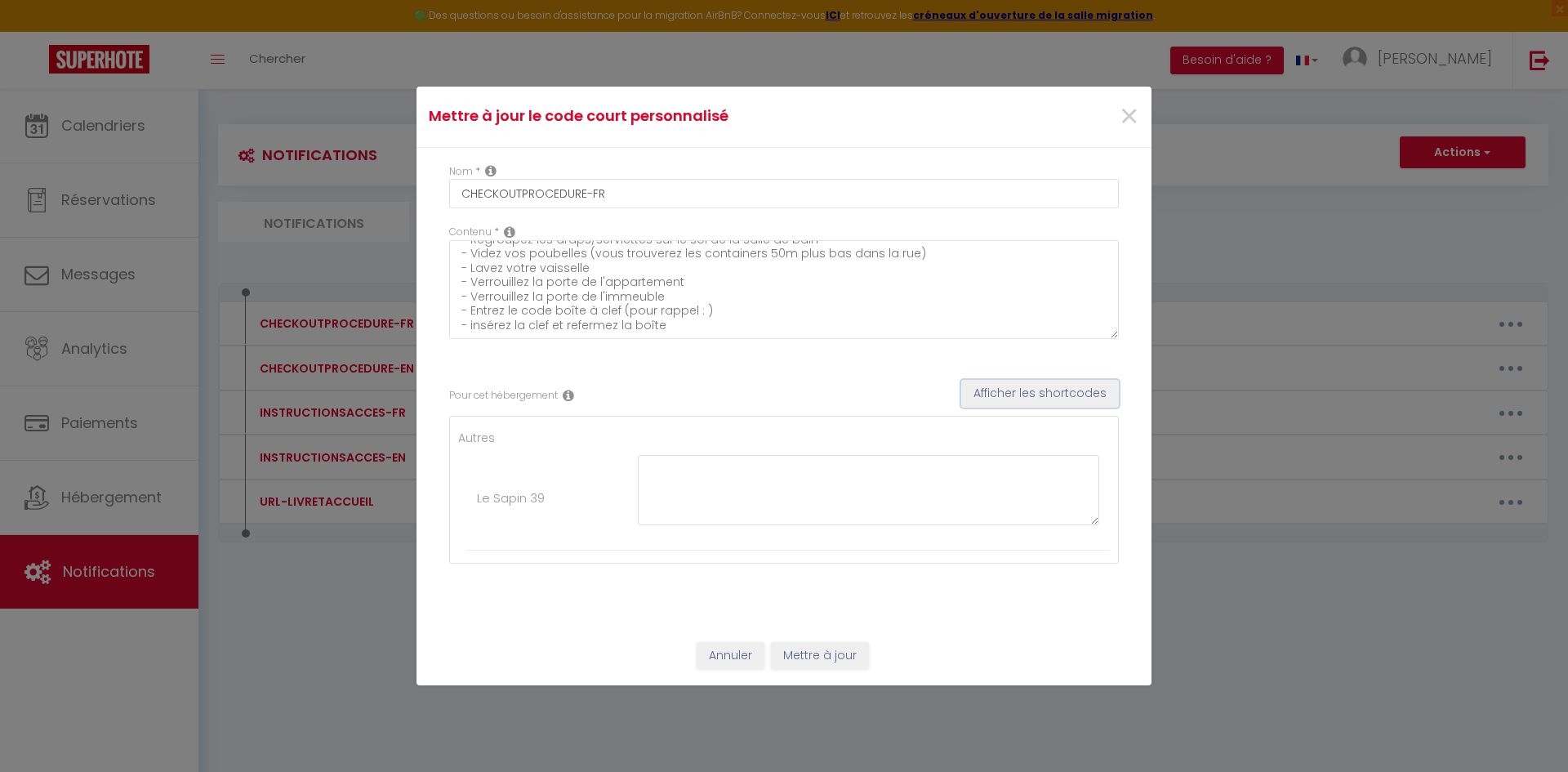
click at [1016, 395] on button "Afficher les shortcodes" at bounding box center [1040, 393] width 157 height 28
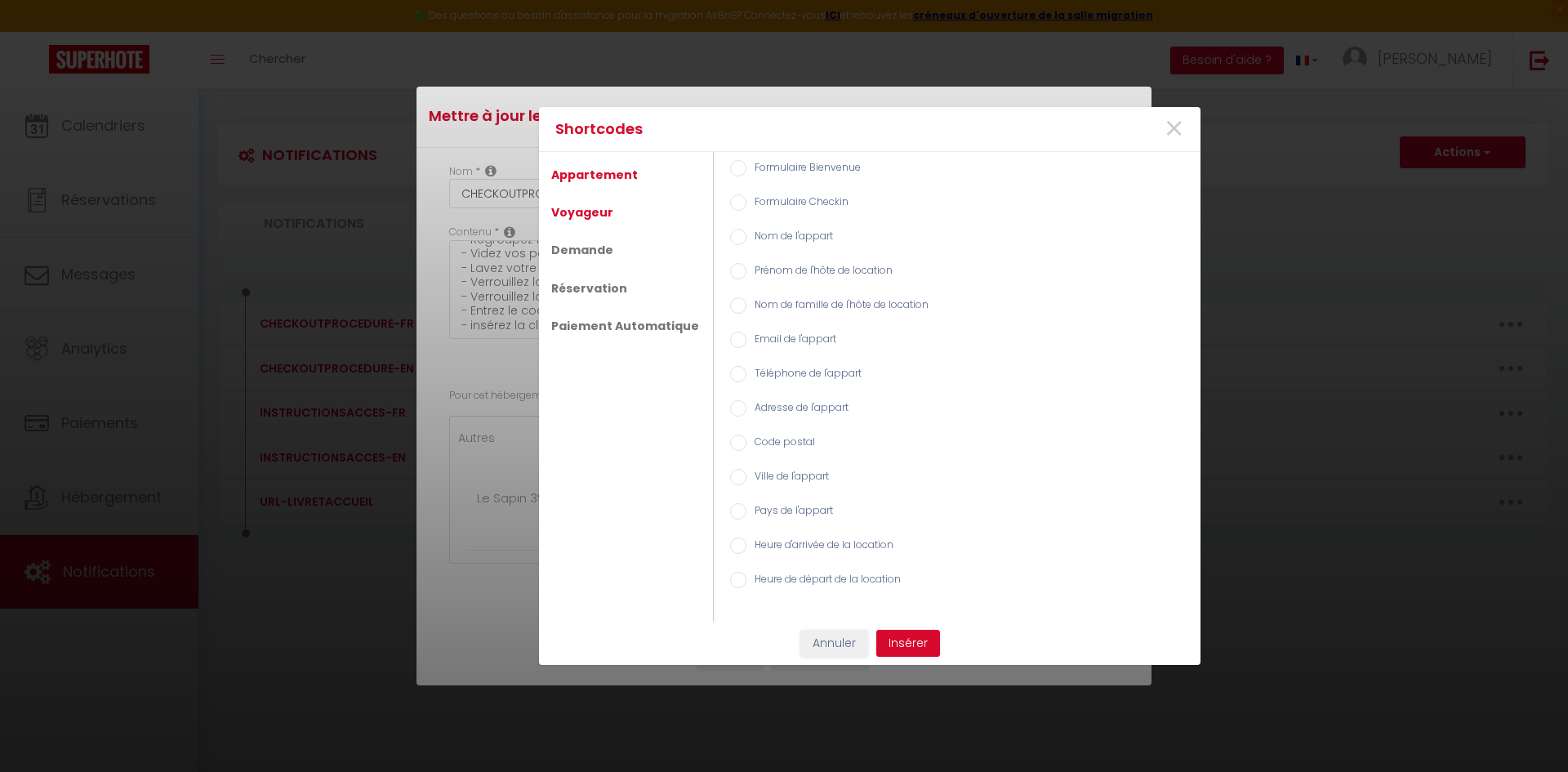
click at [585, 209] on link "Voyageur" at bounding box center [582, 212] width 79 height 30
click at [587, 249] on link "Demande" at bounding box center [582, 251] width 79 height 30
click at [601, 292] on link "Réservation" at bounding box center [588, 290] width 92 height 30
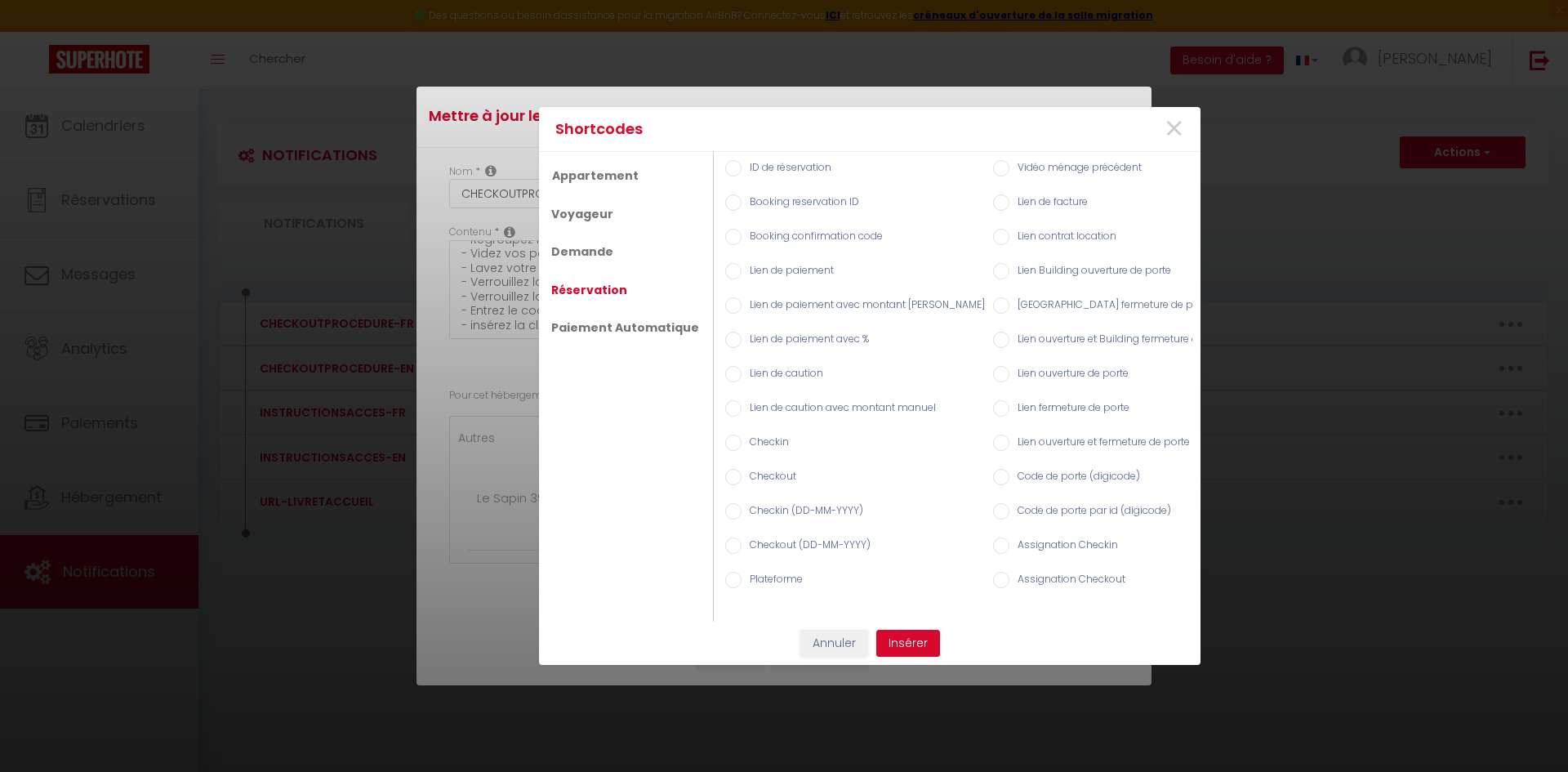
scroll to position [0, 0]
click at [997, 472] on input "Code de porte (digicode)" at bounding box center [1005, 476] width 16 height 16
radio input "true"
click at [918, 654] on button "Insérer" at bounding box center [907, 643] width 63 height 28
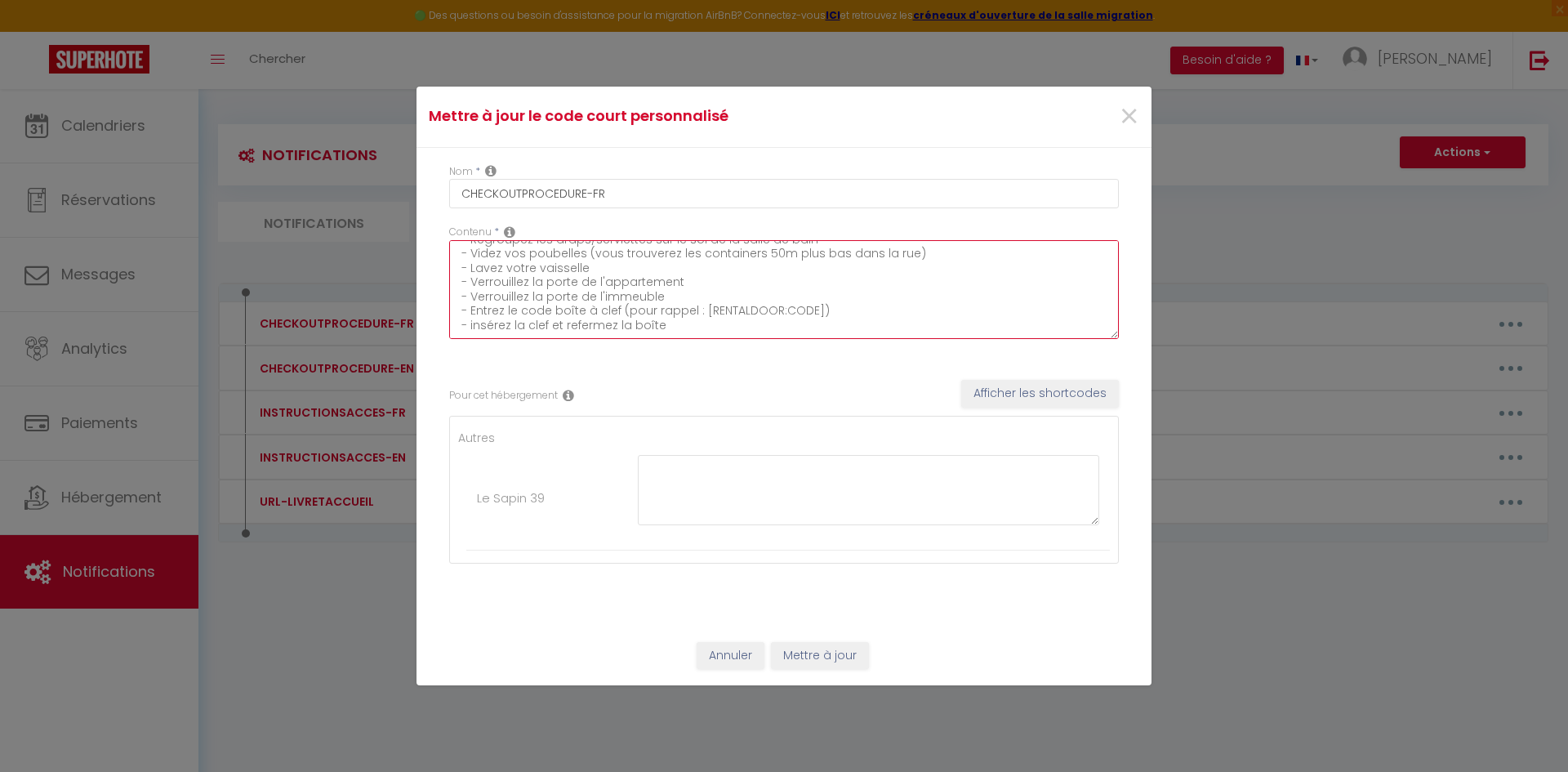
click at [694, 333] on textarea "Avant de partir : - Regroupez les draps/serviettes sur le sol de la salle de ba…" at bounding box center [784, 289] width 669 height 99
click at [522, 326] on textarea "Avant de partir : - Regroupez les draps/serviettes sur le sol de la salle de ba…" at bounding box center [784, 289] width 669 height 99
click at [622, 324] on textarea "Avant de partir : - Regroupez les draps/serviettes sur le sol de la salle de ba…" at bounding box center [784, 289] width 669 height 99
click at [762, 321] on textarea "Avant de partir : - Regroupez les draps/serviettes sur le sol de la salle de ba…" at bounding box center [784, 289] width 669 height 99
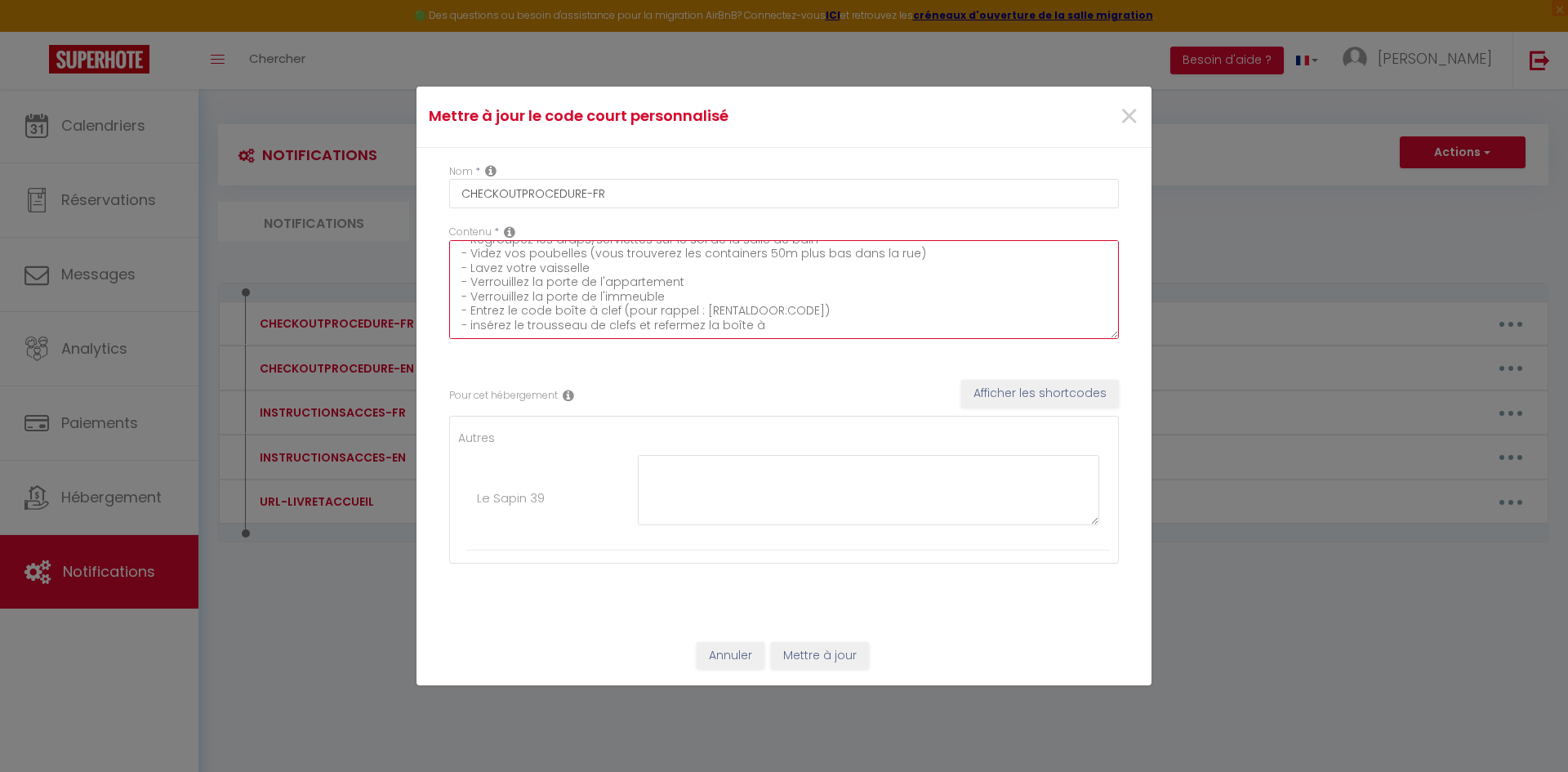
type textarea "Avant de partir : - Regroupez les draps/serviettes sur le sol de la salle de ba…"
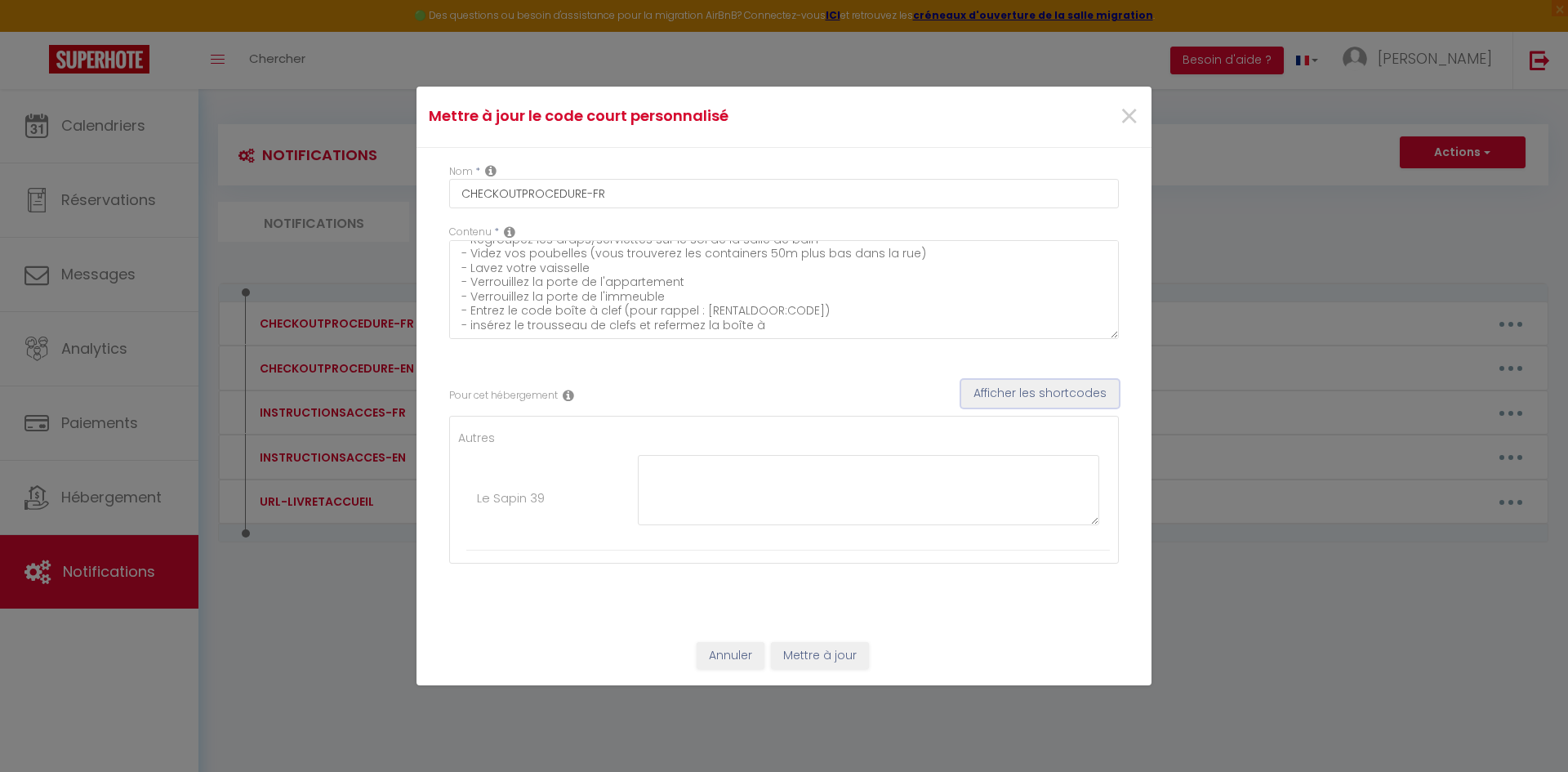
click at [996, 389] on button "Afficher les shortcodes" at bounding box center [1040, 393] width 157 height 28
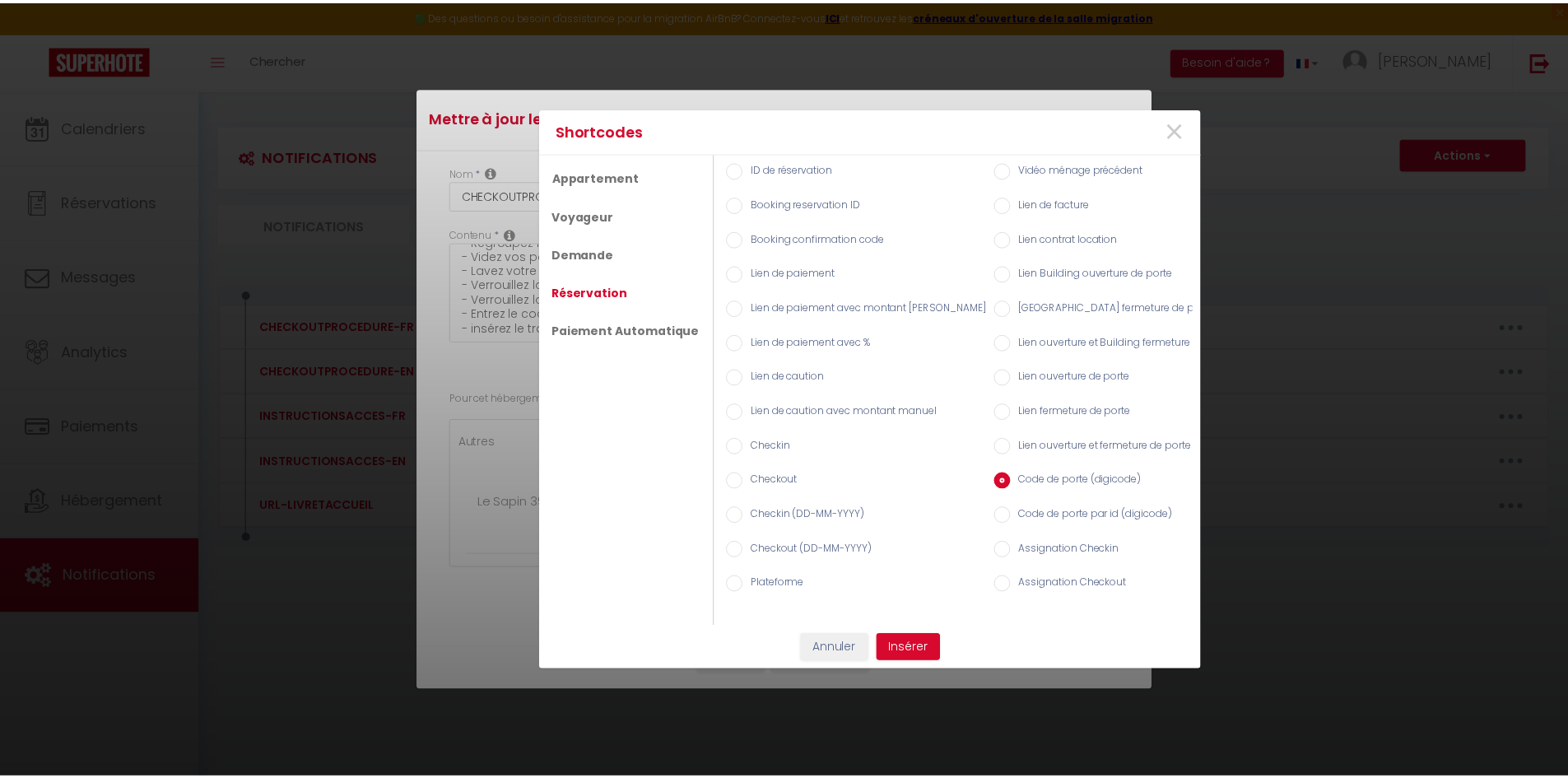
scroll to position [0, 0]
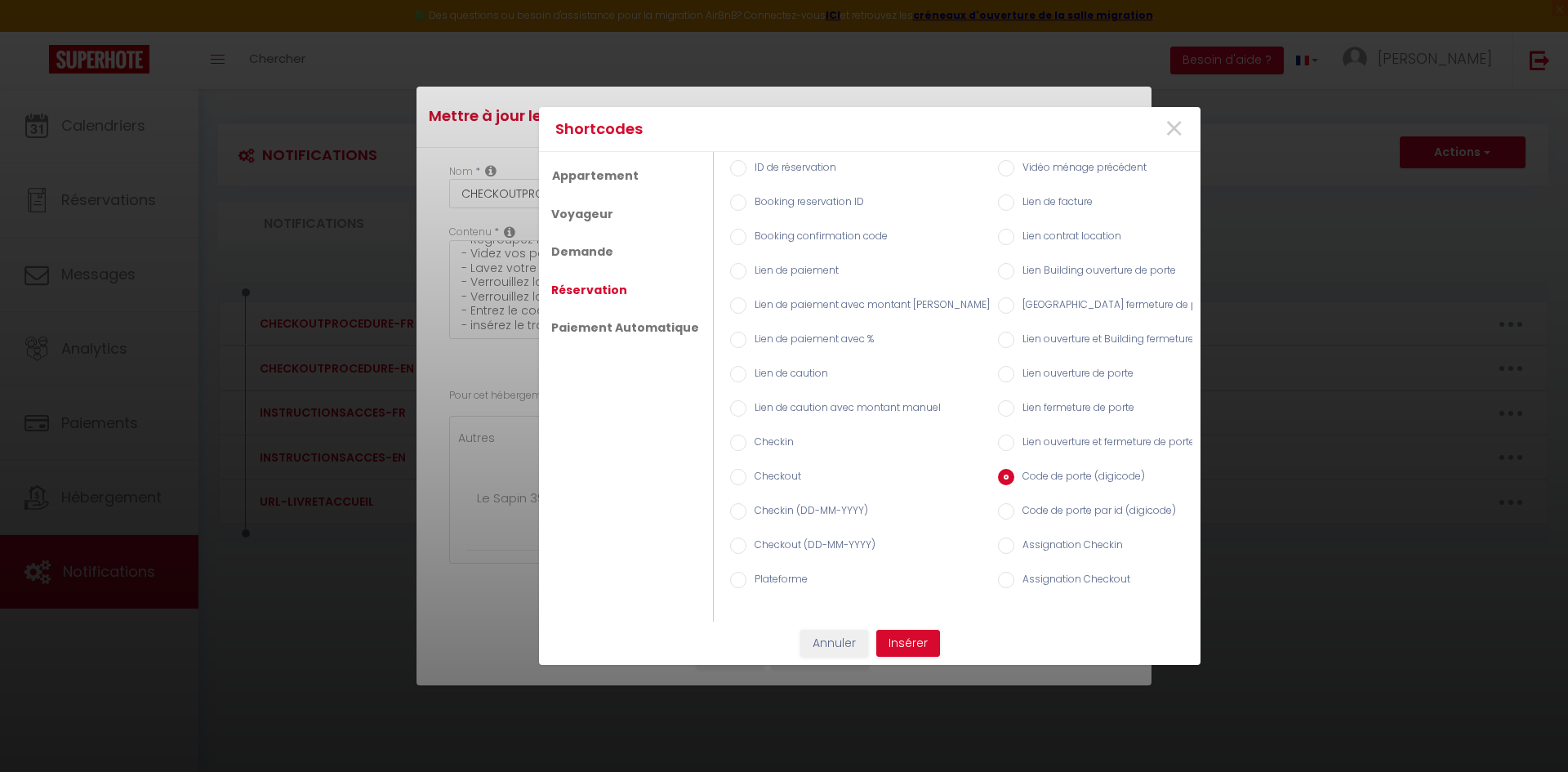
click at [735, 468] on input "Checkout" at bounding box center [738, 476] width 16 height 16
radio input "true"
click at [911, 650] on button "Insérer" at bounding box center [907, 643] width 63 height 28
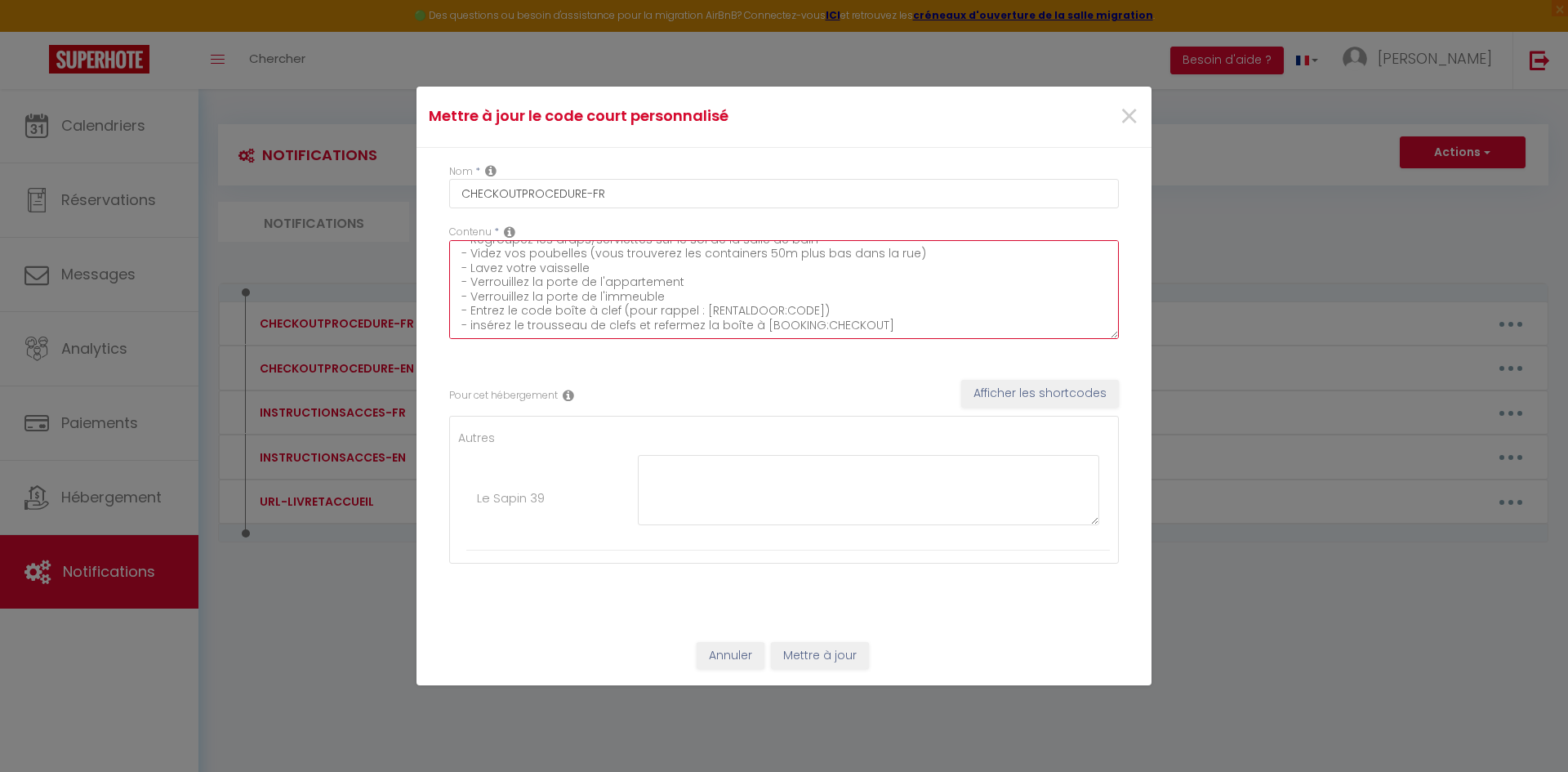
click at [896, 327] on textarea "Avant de partir : - Regroupez les draps/serviettes sur le sol de la salle de ba…" at bounding box center [784, 289] width 669 height 99
type textarea "Avant de partir : - Regroupez les draps/serviettes sur le sol de la salle de ba…"
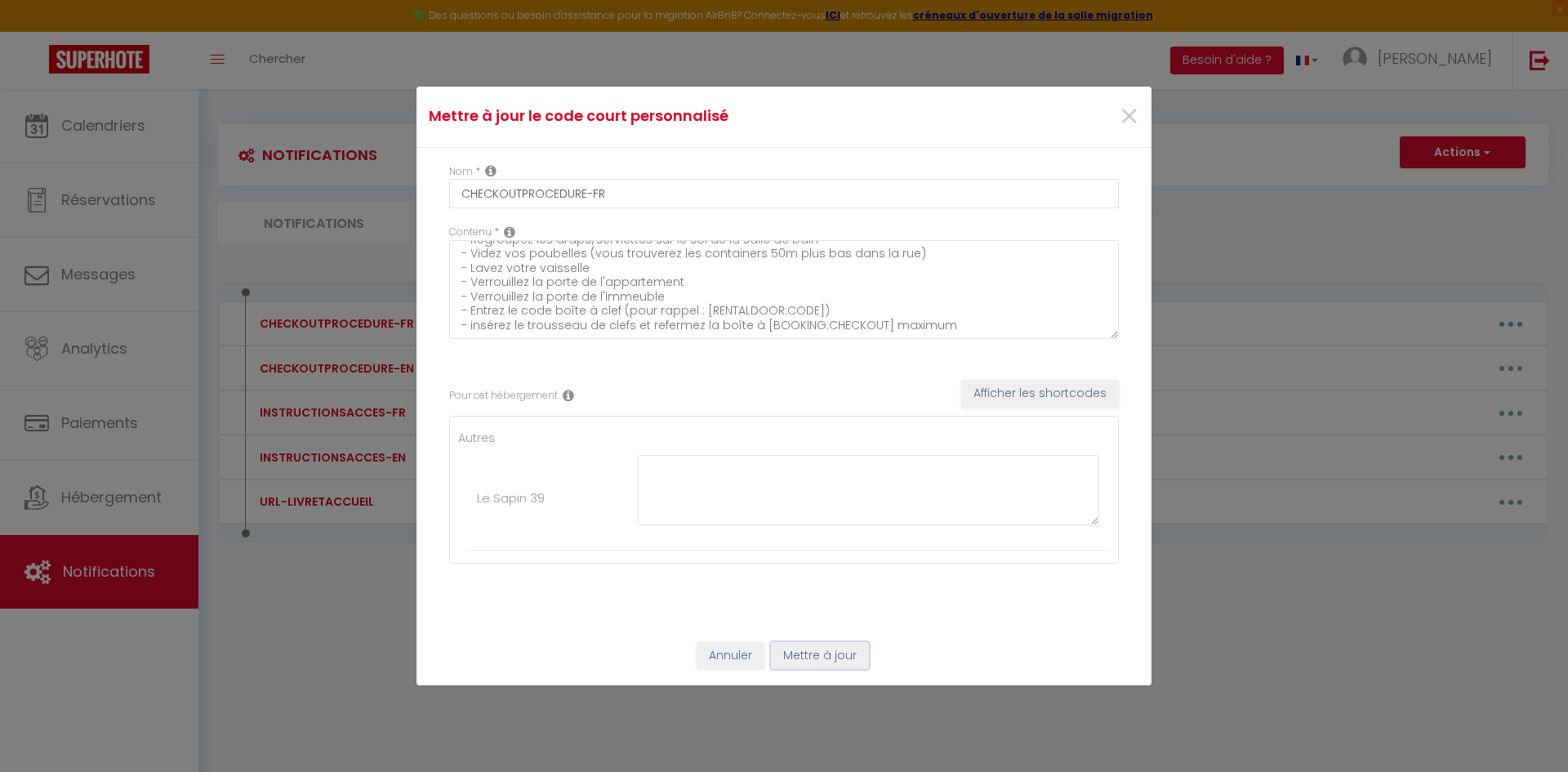
click at [815, 658] on button "Mettre à jour" at bounding box center [820, 655] width 98 height 28
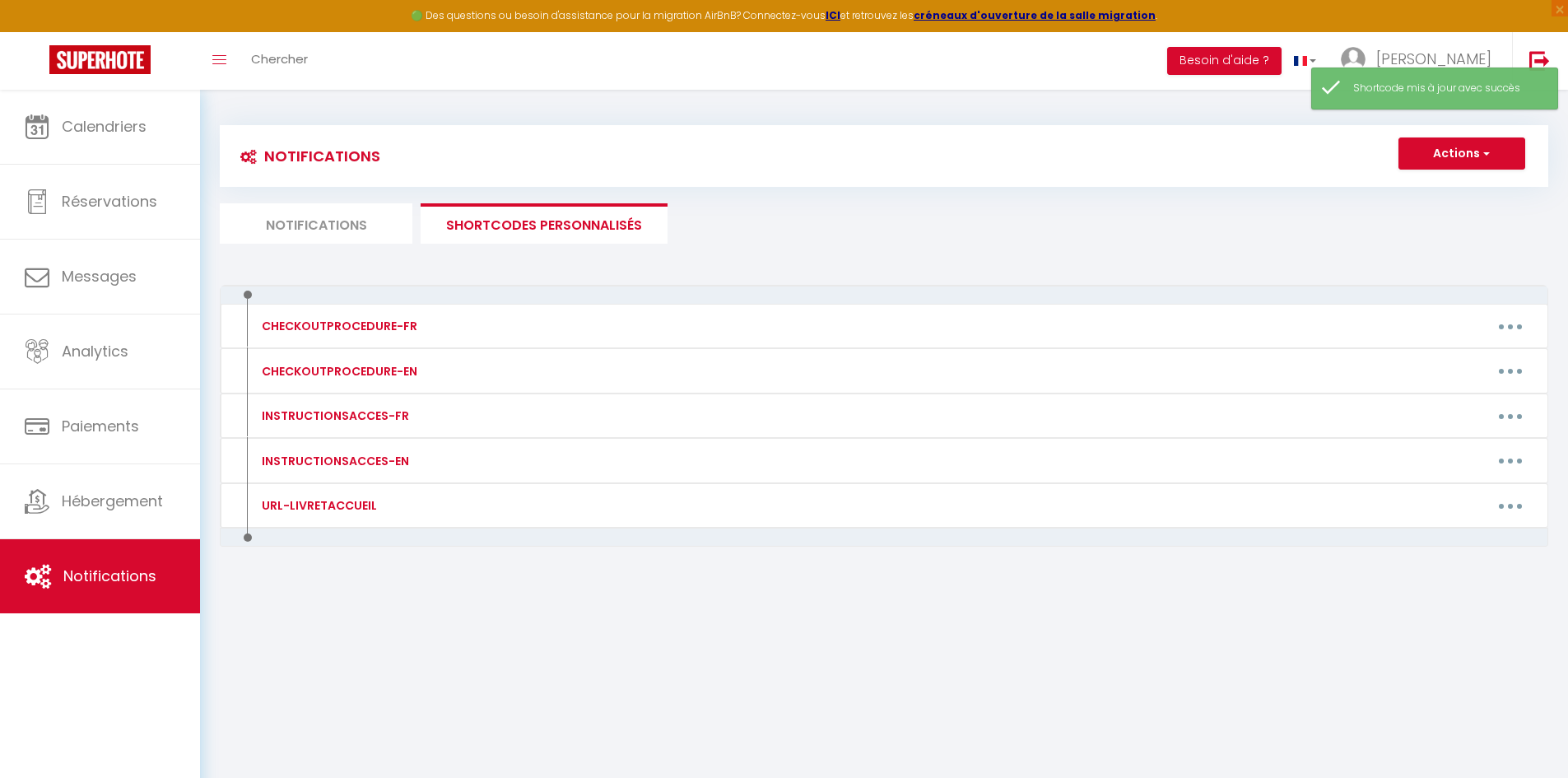
click at [342, 219] on li "Notifications" at bounding box center [316, 223] width 193 height 40
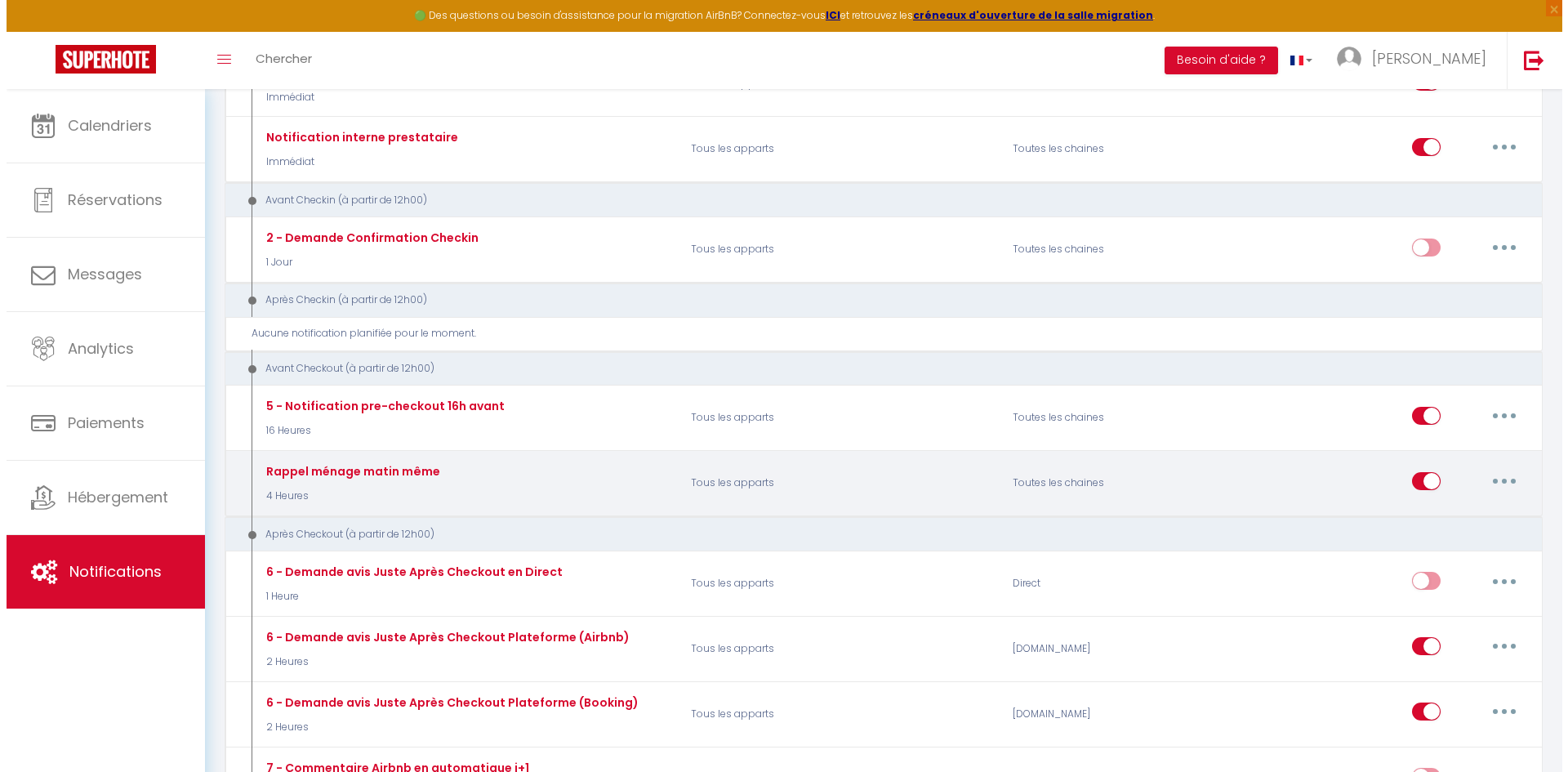
scroll to position [326, 0]
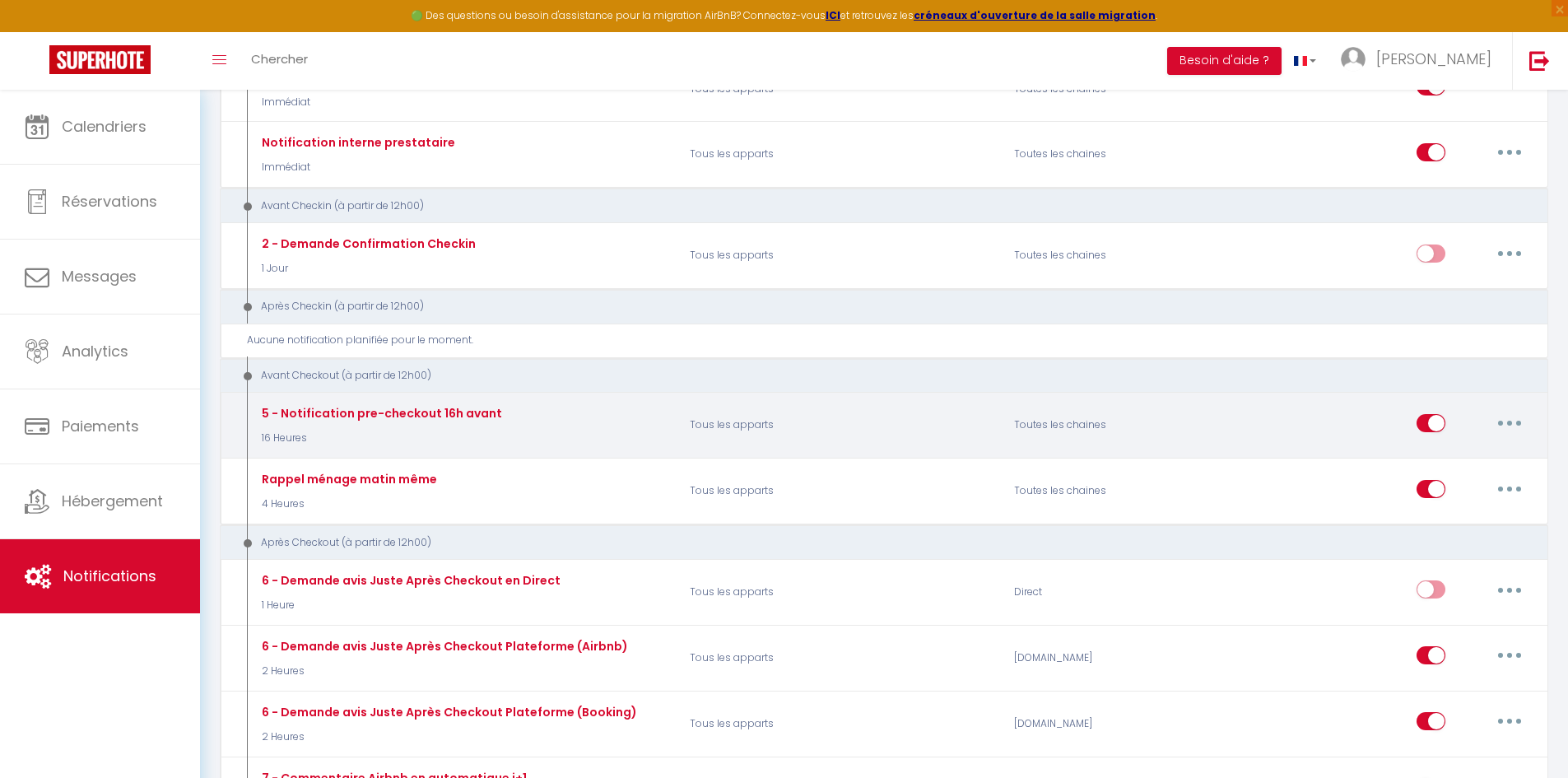
click at [1530, 430] on button "button" at bounding box center [1510, 423] width 46 height 26
click at [1459, 462] on link "Editer" at bounding box center [1467, 460] width 122 height 28
type input "5 - Notification pre-checkout 16h avant"
select select "4"
select select "16 Heures"
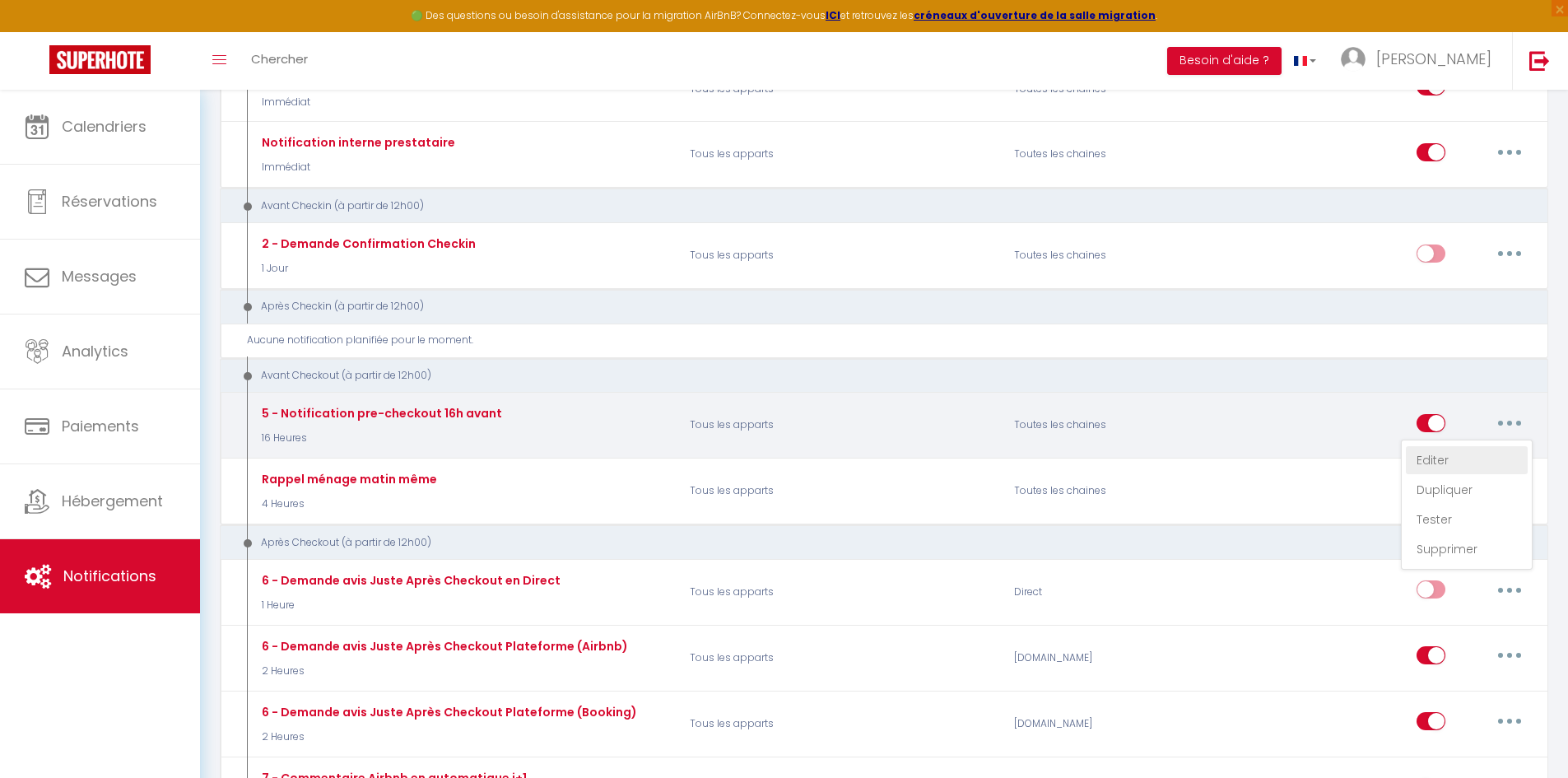
select select "if_booking_is_paid"
checkbox input "true"
checkbox input "false"
radio input "true"
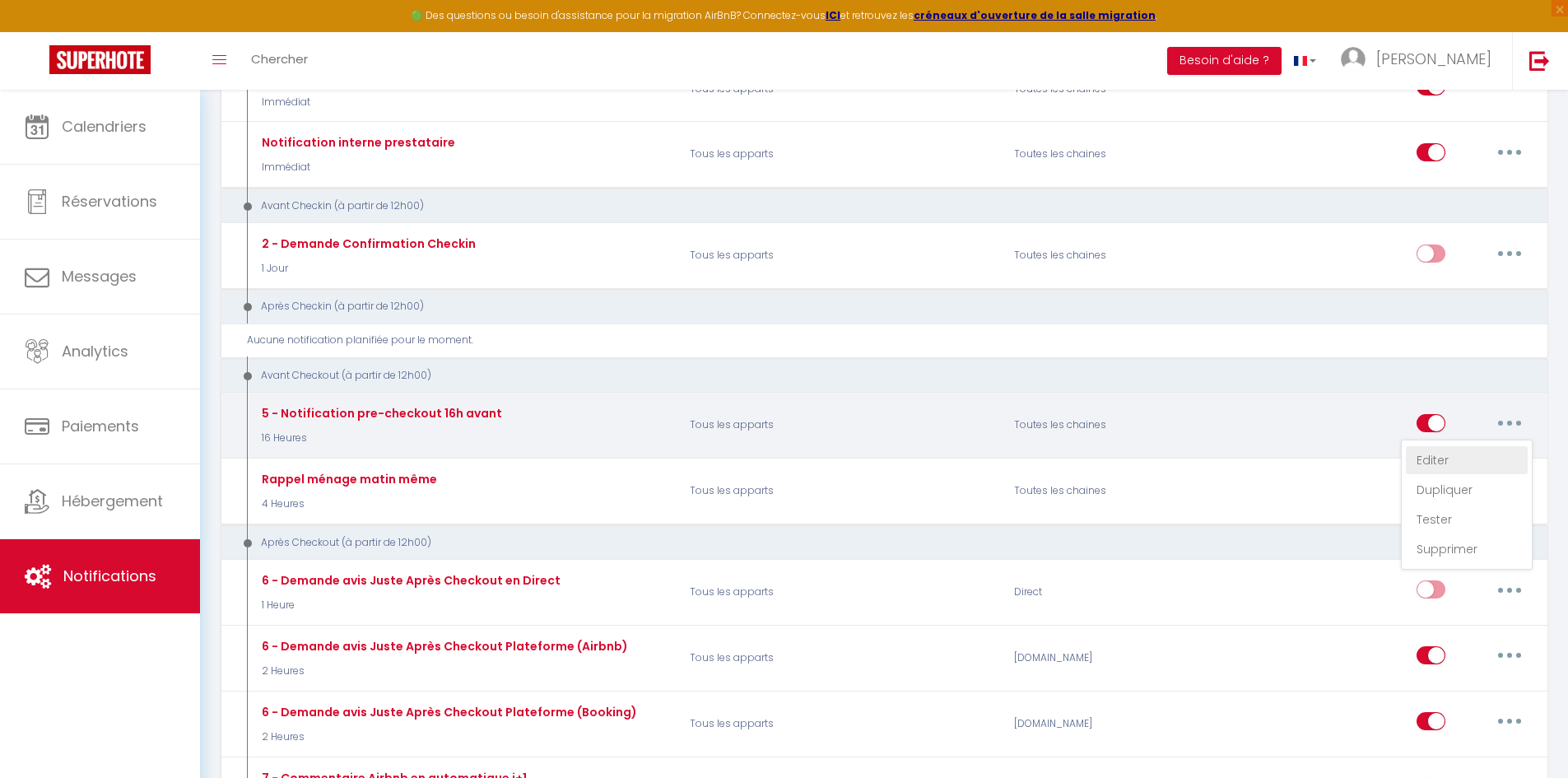
type input "Procédure pour votre départ - [RENTAL:NAME] - [GUEST:FIRST_NAME] [GUEST:NAME]"
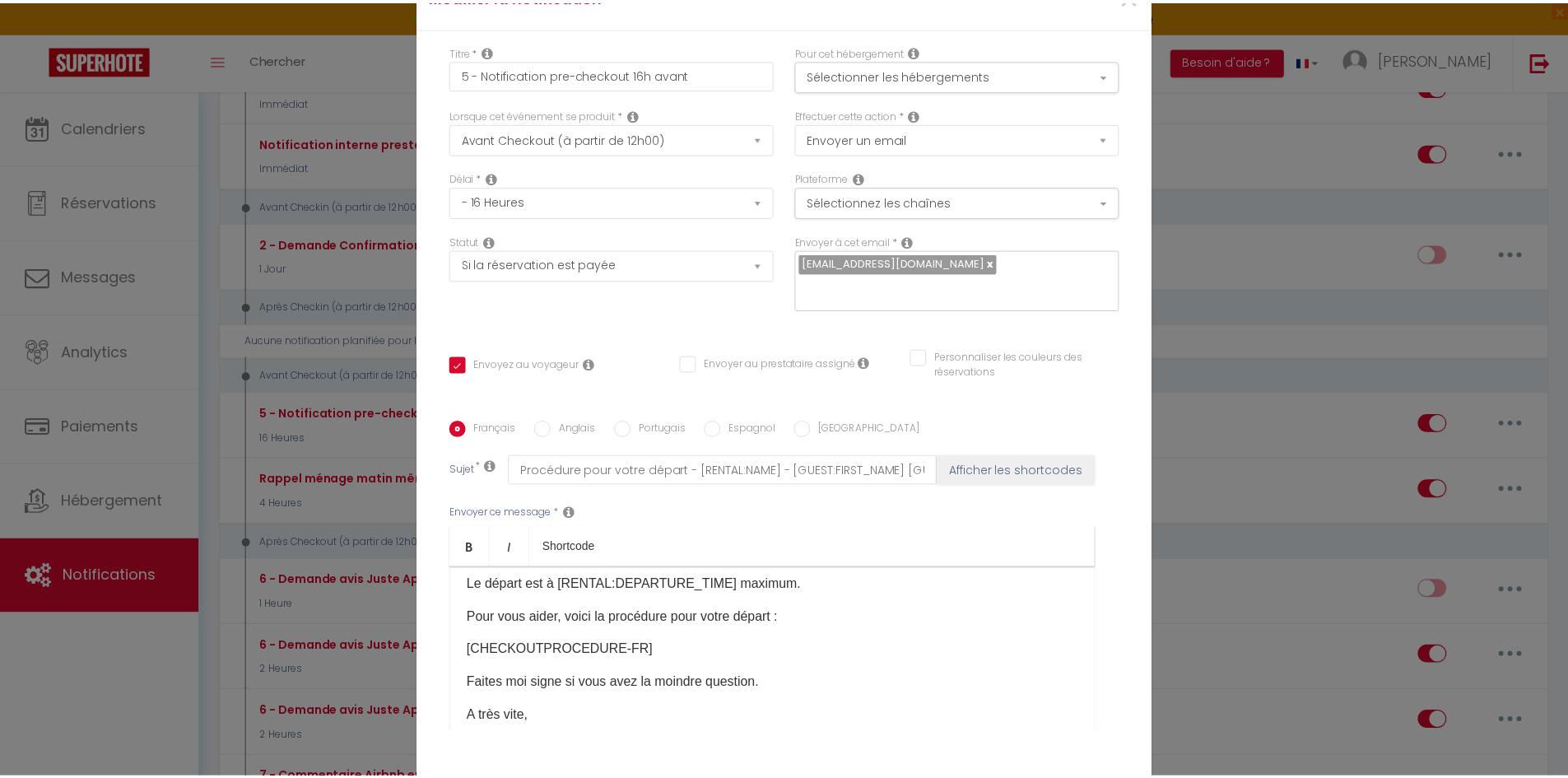
scroll to position [0, 0]
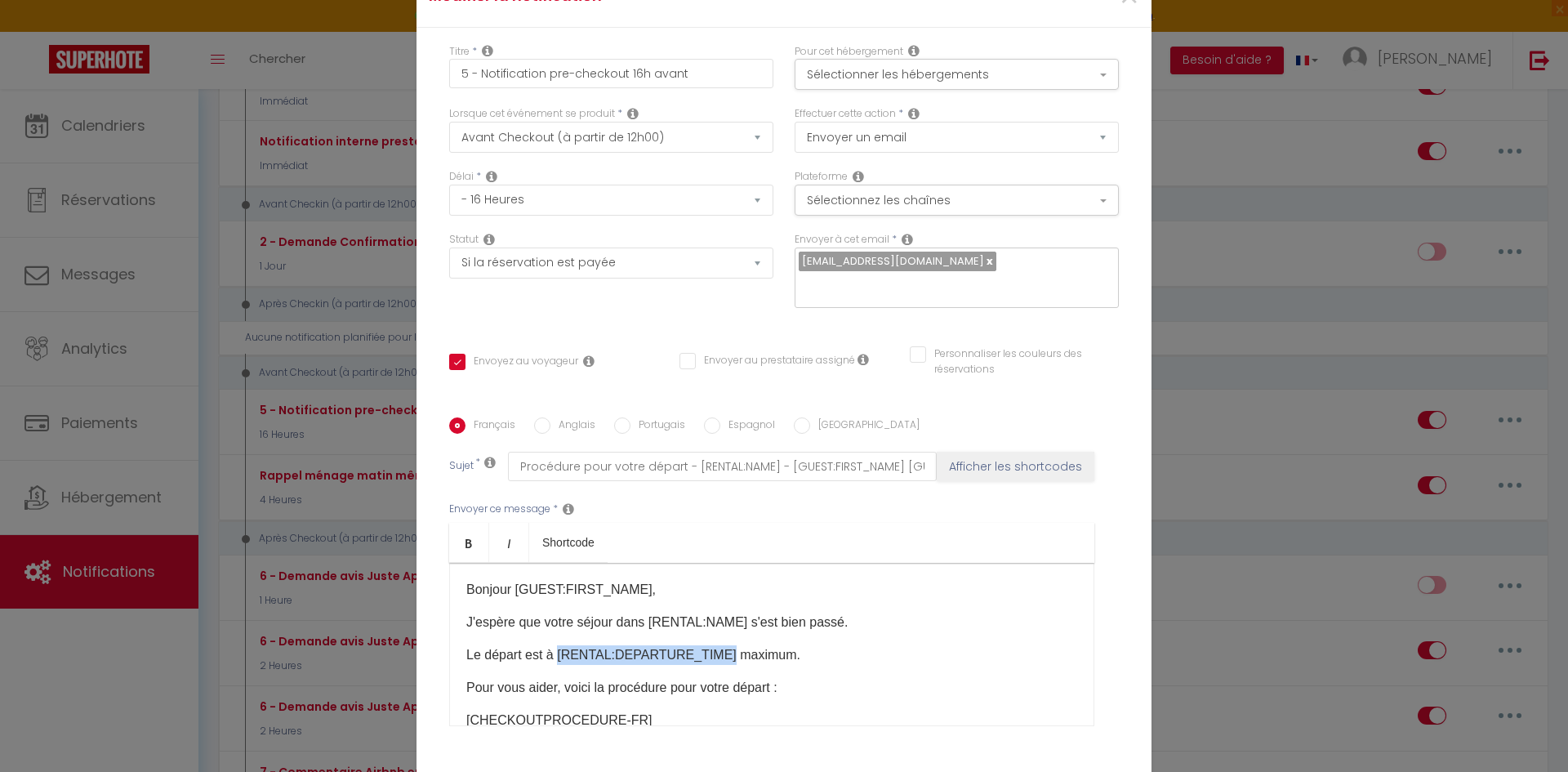
drag, startPoint x: 709, startPoint y: 645, endPoint x: 552, endPoint y: 647, distance: 157.0
click at [552, 647] on p "Le départ est à [RENTAL:DEPARTURE_TIME] maximum." at bounding box center [772, 654] width 611 height 19
copy p "[RENTAL:DEPARTURE_TIME]"
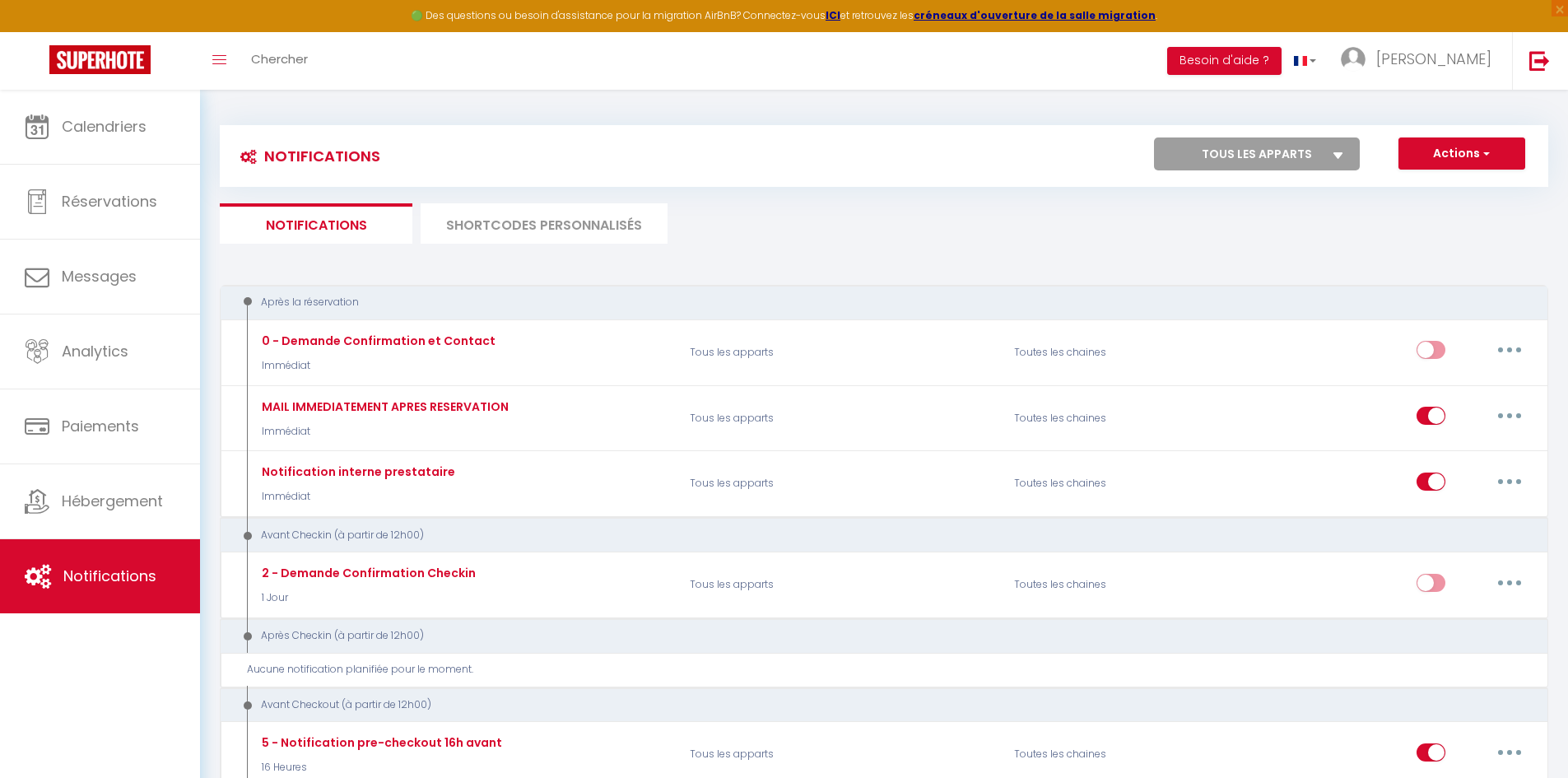
click at [484, 212] on li "SHORTCODES PERSONNALISÉS" at bounding box center [545, 223] width 247 height 40
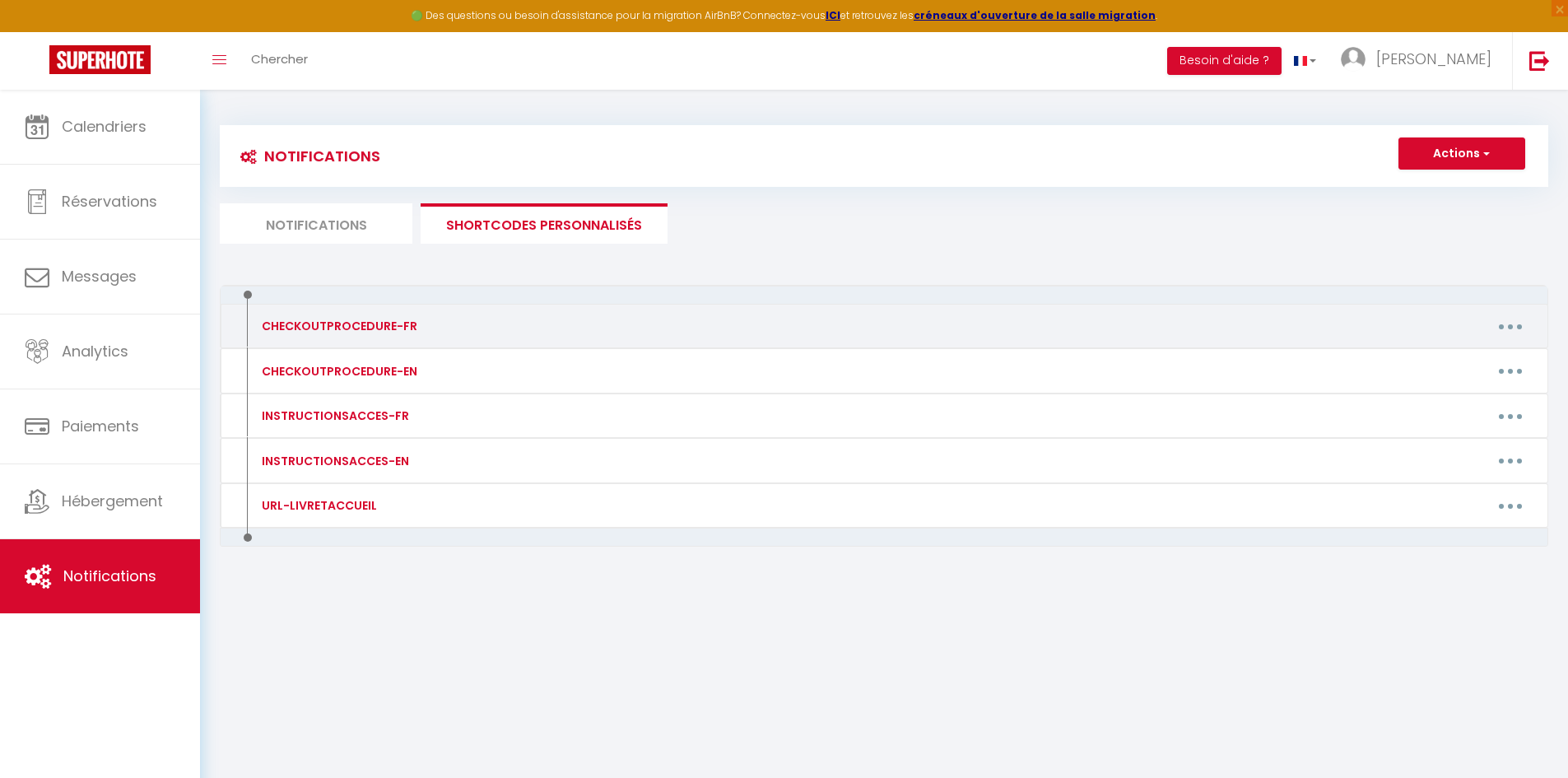
click at [1502, 326] on button "button" at bounding box center [1510, 326] width 46 height 26
click at [1438, 360] on link "Editer" at bounding box center [1467, 364] width 122 height 28
type input "CHECKOUTPROCEDURE-FR"
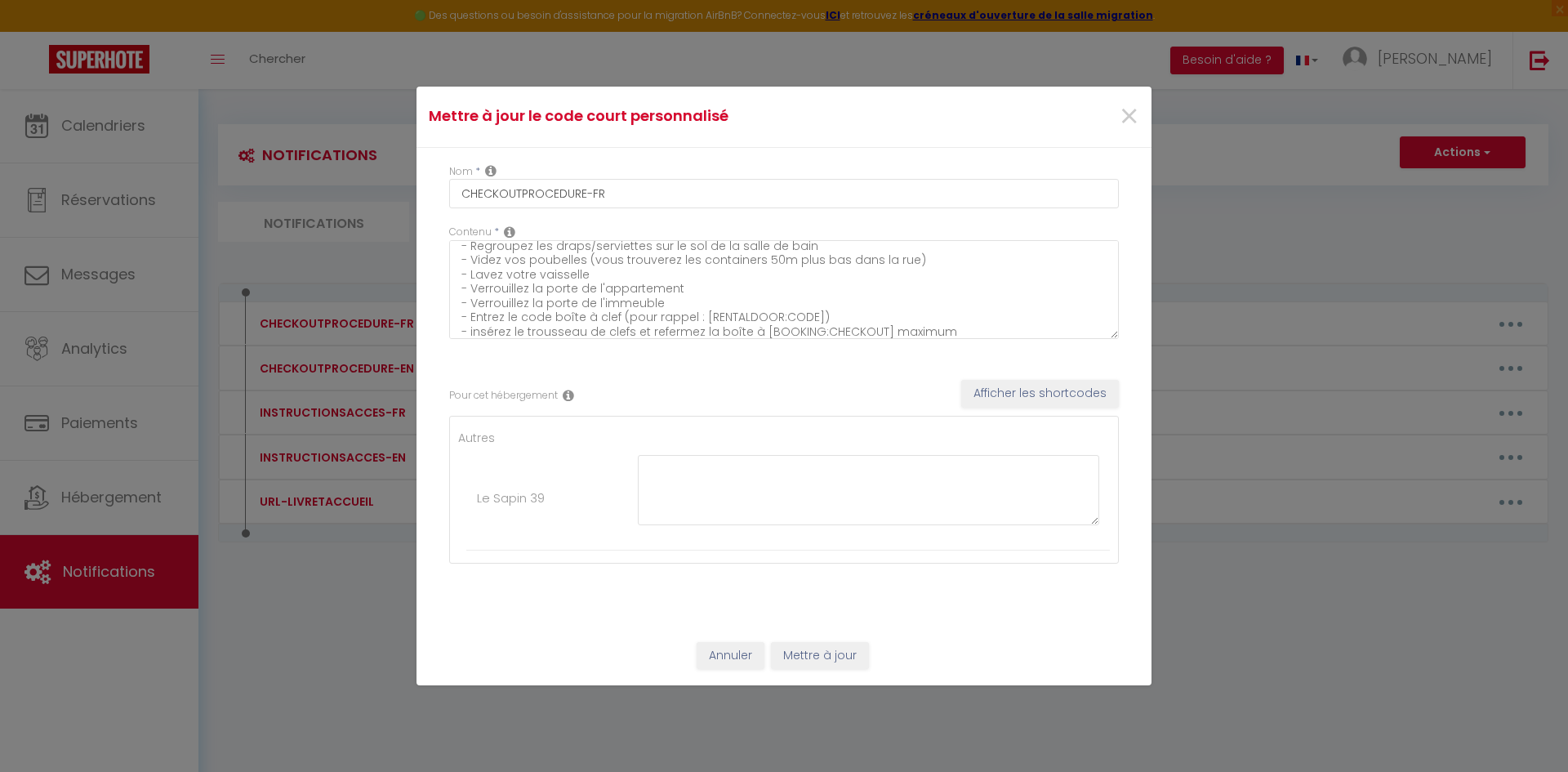
scroll to position [29, 0]
drag, startPoint x: 811, startPoint y: 313, endPoint x: 700, endPoint y: 314, distance: 111.0
click at [700, 314] on textarea "Avant de partir : - Regroupez les draps/serviettes sur le sol de la salle de ba…" at bounding box center [784, 289] width 669 height 99
drag, startPoint x: 877, startPoint y: 327, endPoint x: 756, endPoint y: 332, distance: 121.1
click at [756, 332] on textarea "Avant de partir : - Regroupez les draps/serviettes sur le sol de la salle de ba…" at bounding box center [784, 289] width 669 height 99
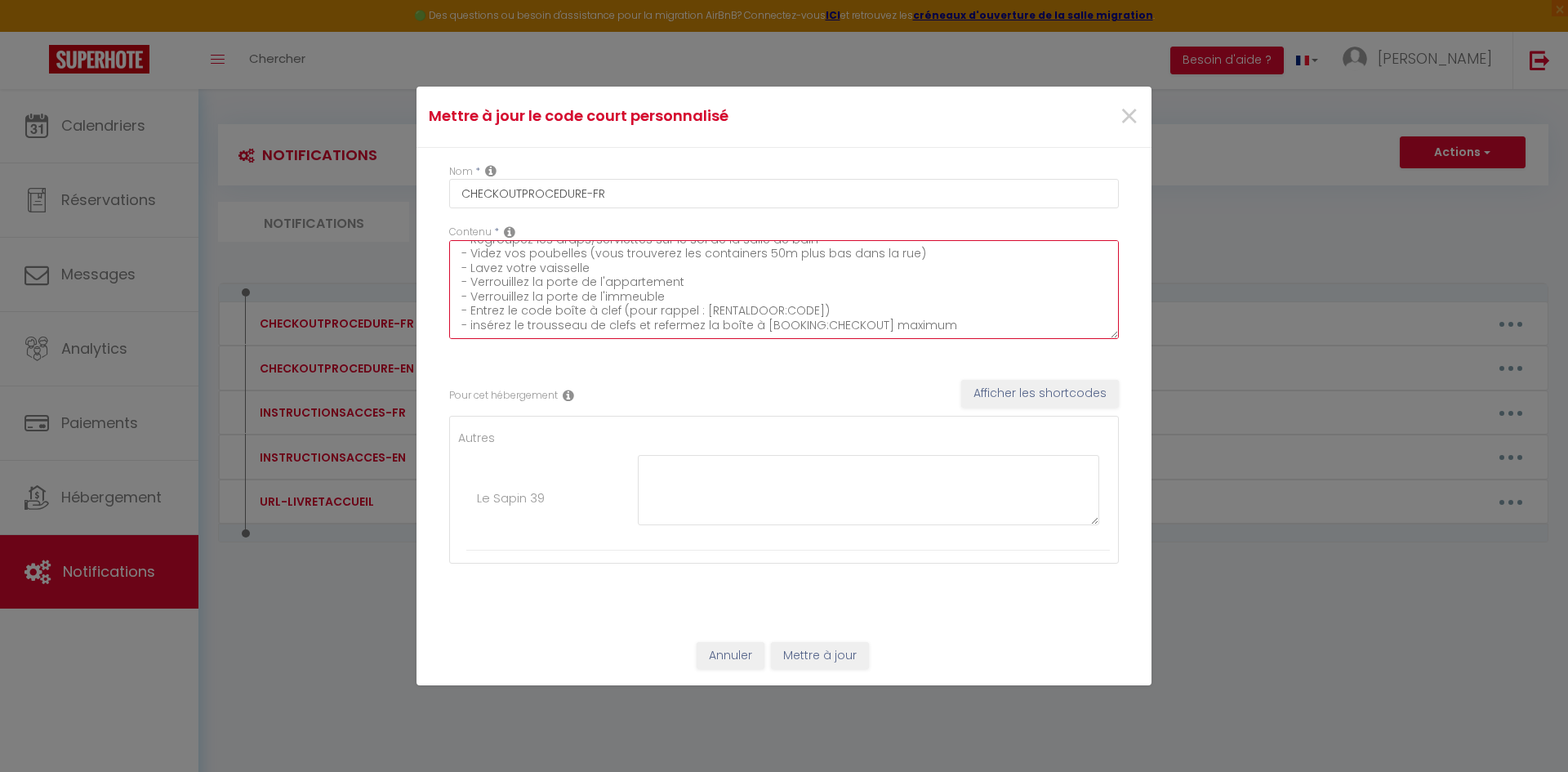
paste textarea "RENTAL:DEPARTURE_TIME"
type textarea "Avant de partir : - Regroupez les draps/serviettes sur le sol de la salle de ba…"
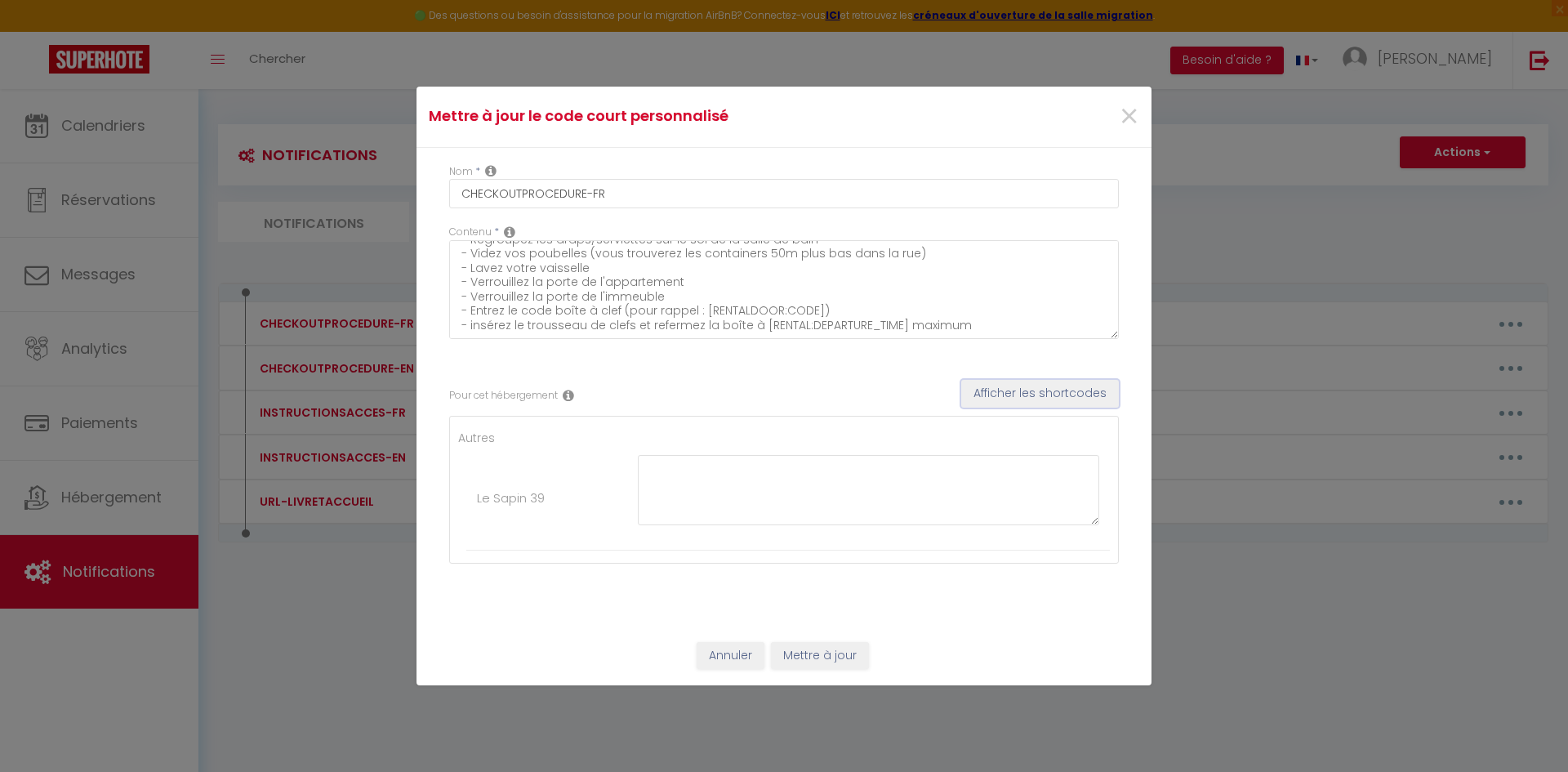
click at [992, 386] on button "Afficher les shortcodes" at bounding box center [1040, 393] width 157 height 28
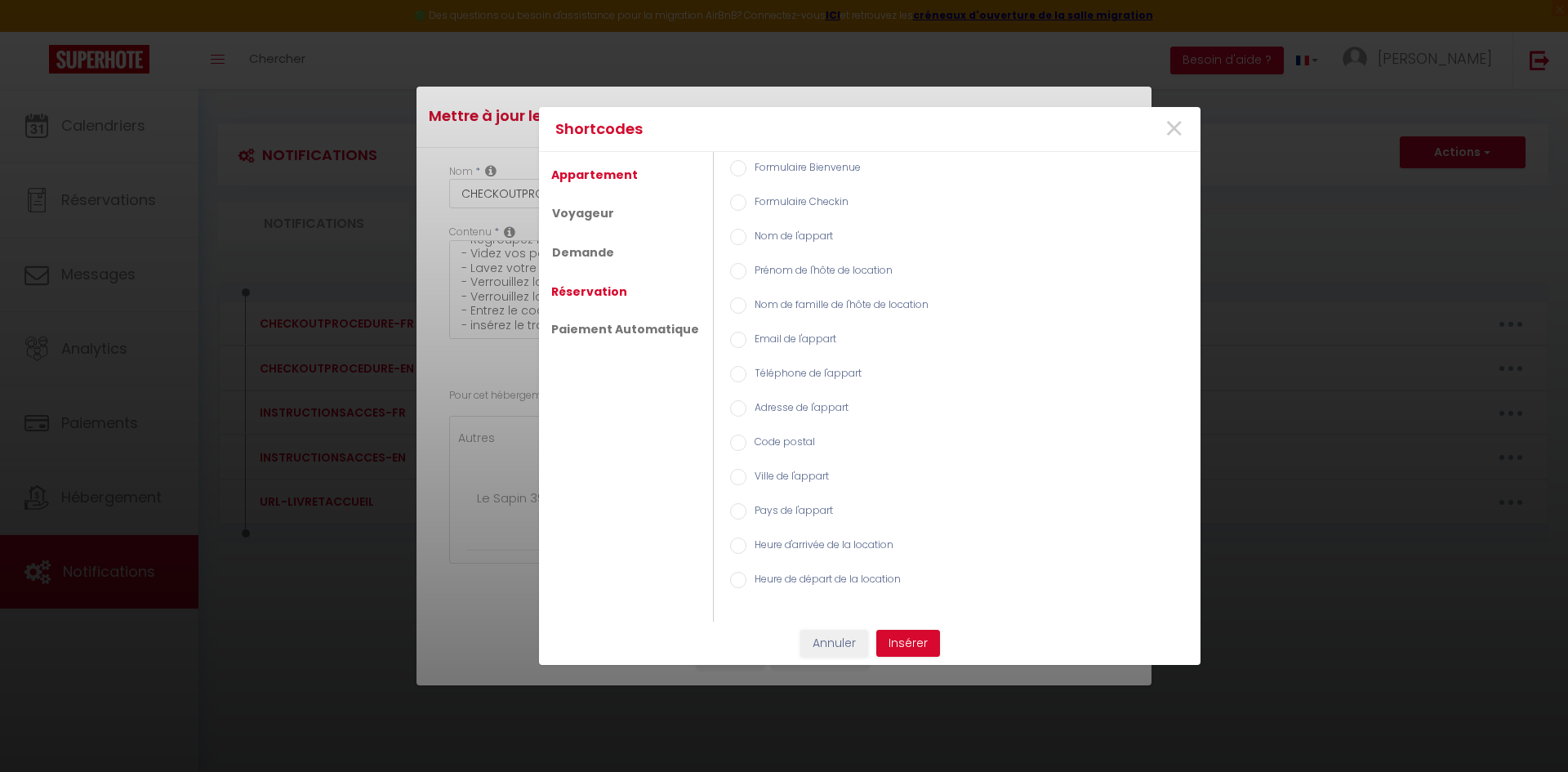
click at [596, 288] on link "Réservation" at bounding box center [588, 291] width 92 height 30
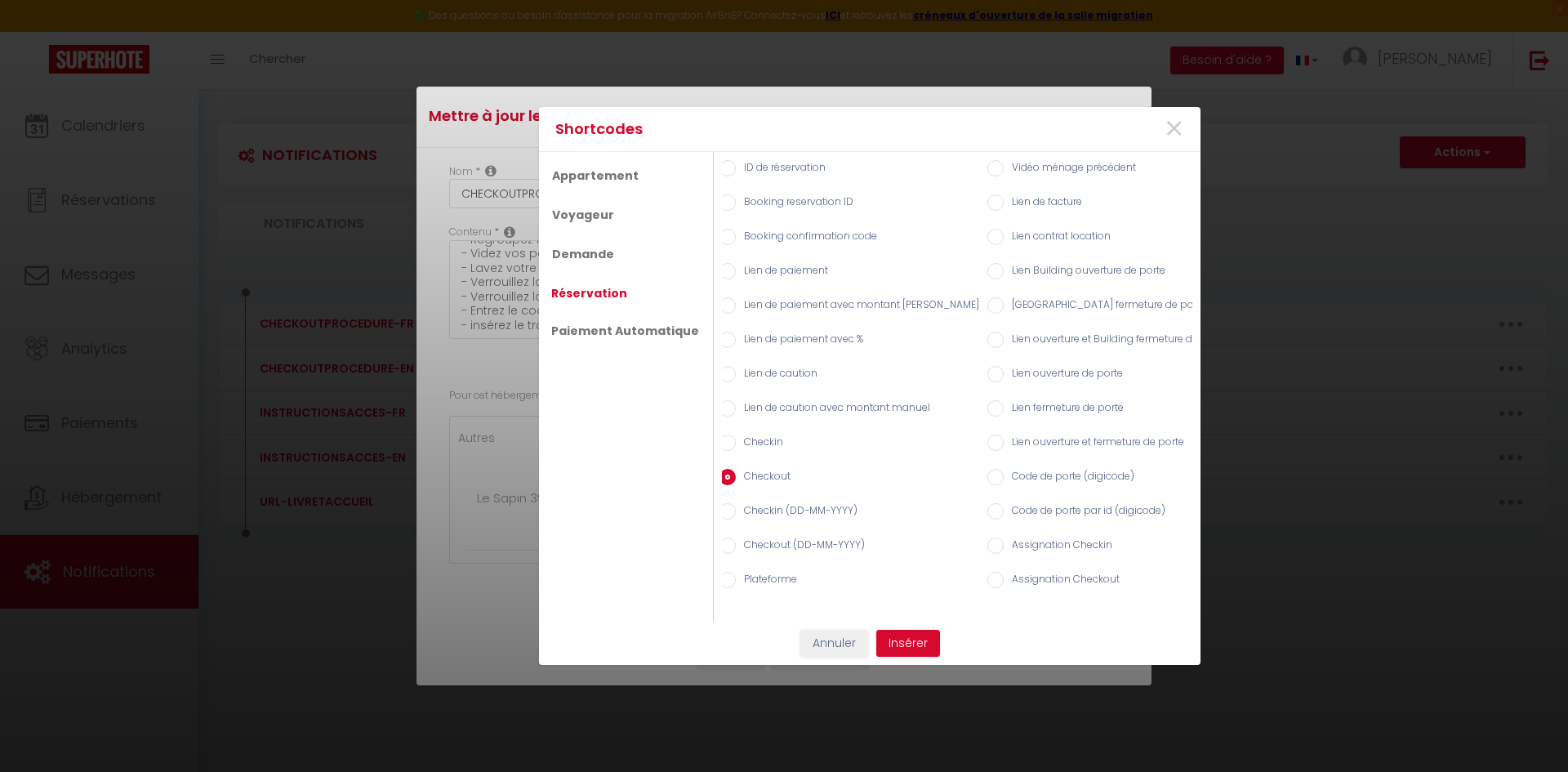
scroll to position [0, 0]
click at [591, 207] on link "Voyageur" at bounding box center [582, 212] width 79 height 30
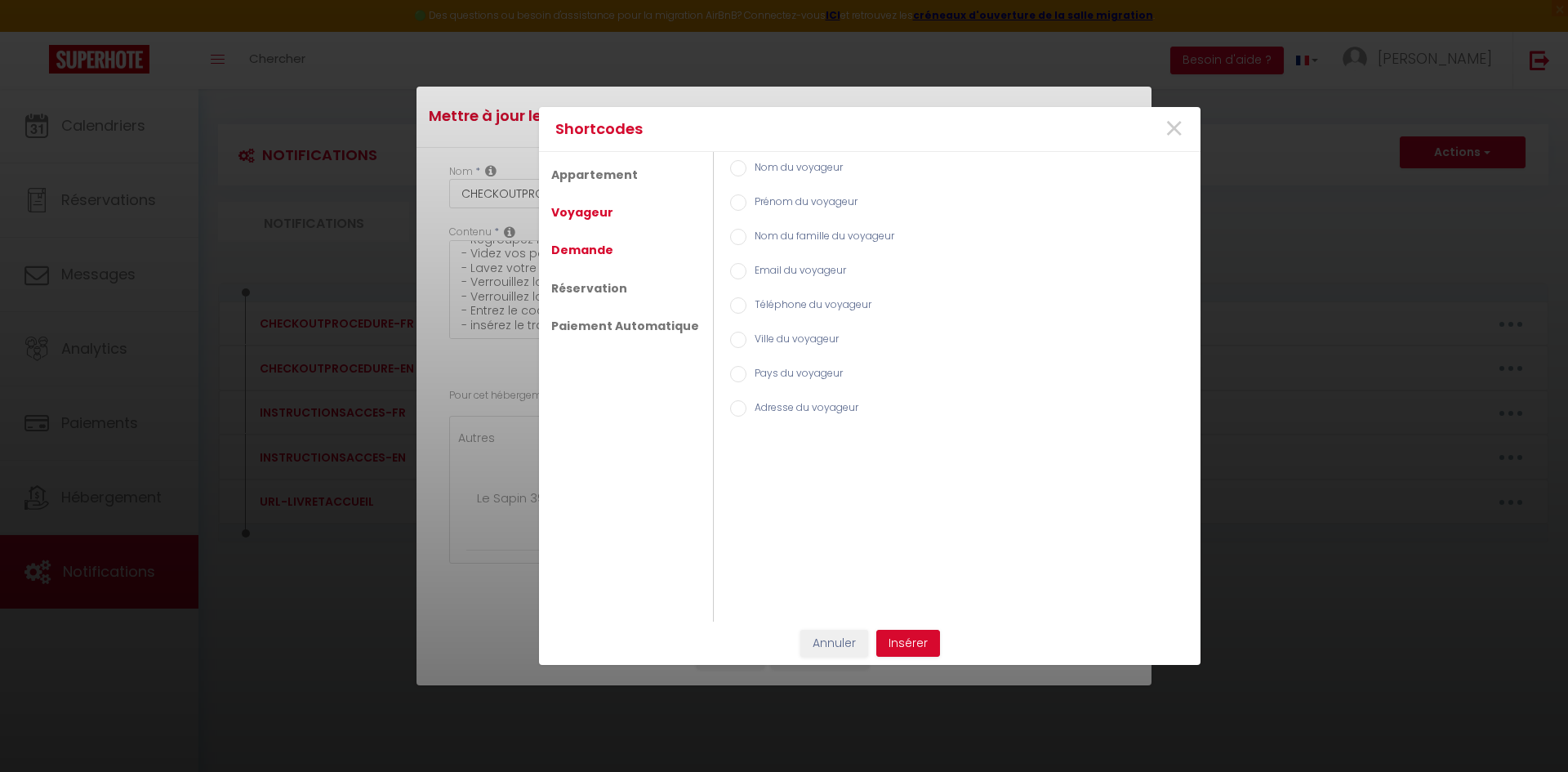
click at [586, 247] on link "Demande" at bounding box center [582, 249] width 79 height 30
click at [730, 200] on input "Heure de départ" at bounding box center [738, 202] width 16 height 16
radio input "true"
click at [910, 639] on button "Insérer" at bounding box center [907, 643] width 63 height 28
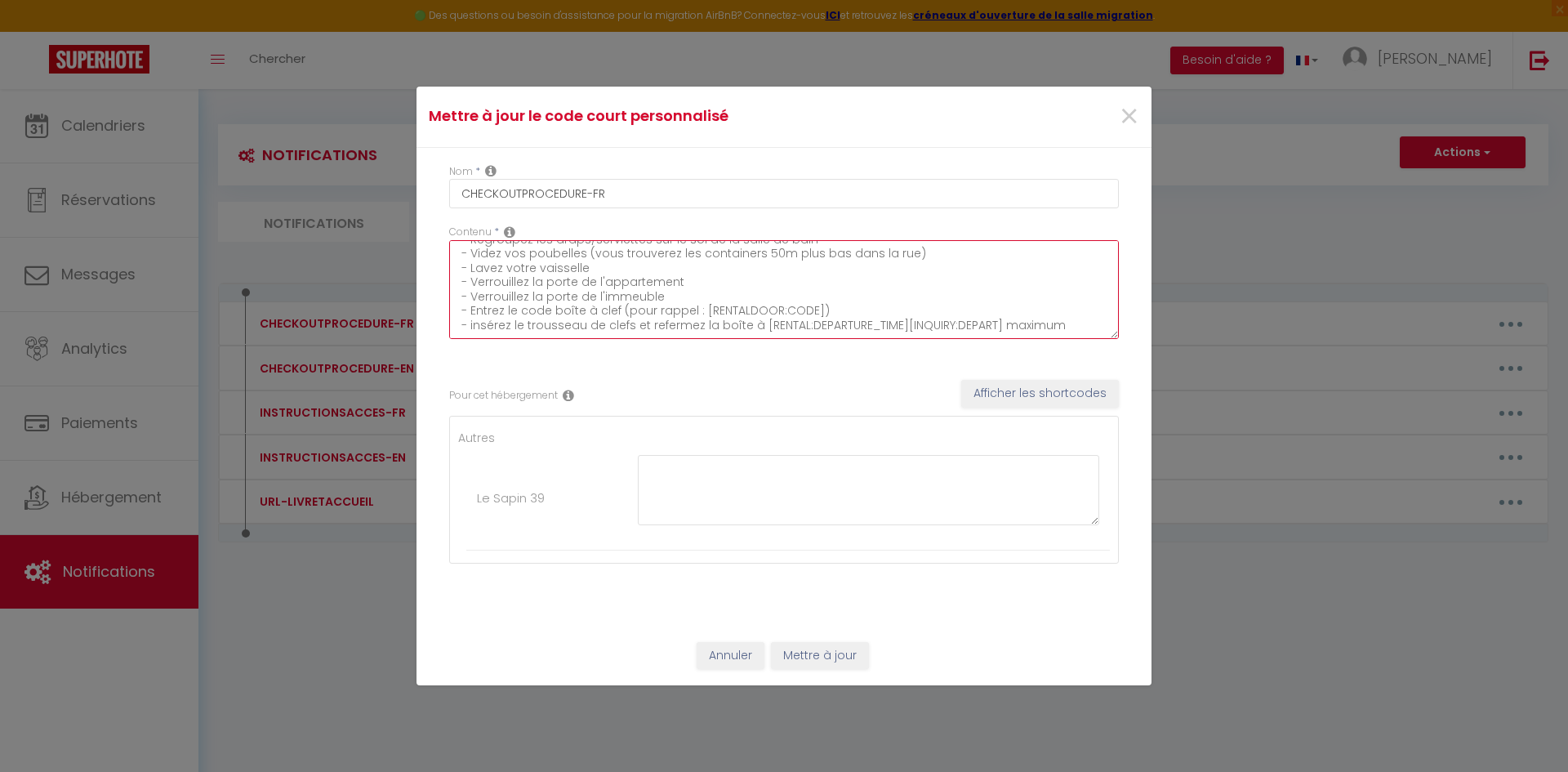
click at [990, 327] on textarea "Avant de partir : - Regroupez les draps/serviettes sur le sol de la salle de ba…" at bounding box center [784, 289] width 669 height 99
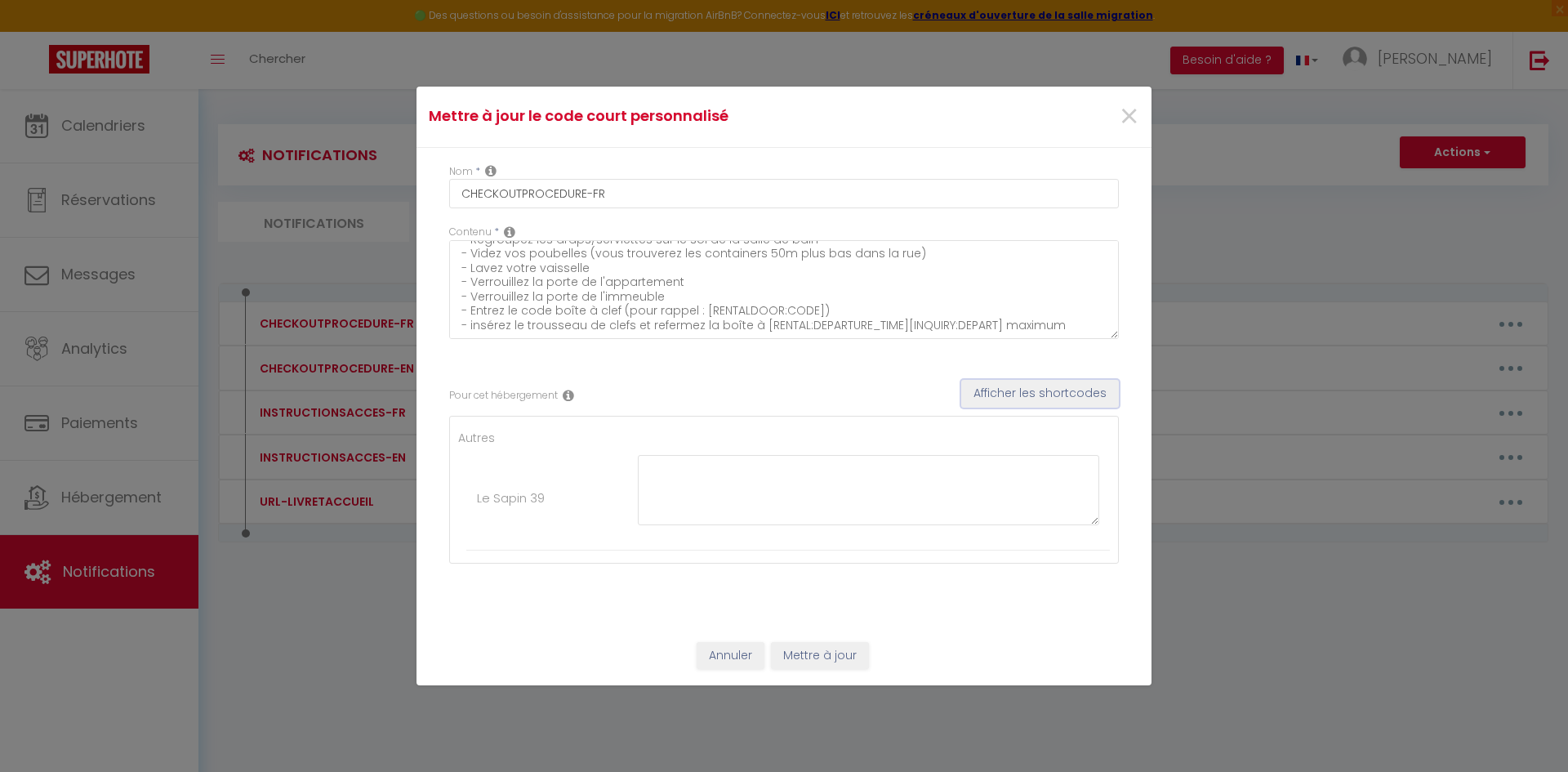
click at [1002, 402] on button "Afficher les shortcodes" at bounding box center [1040, 393] width 157 height 28
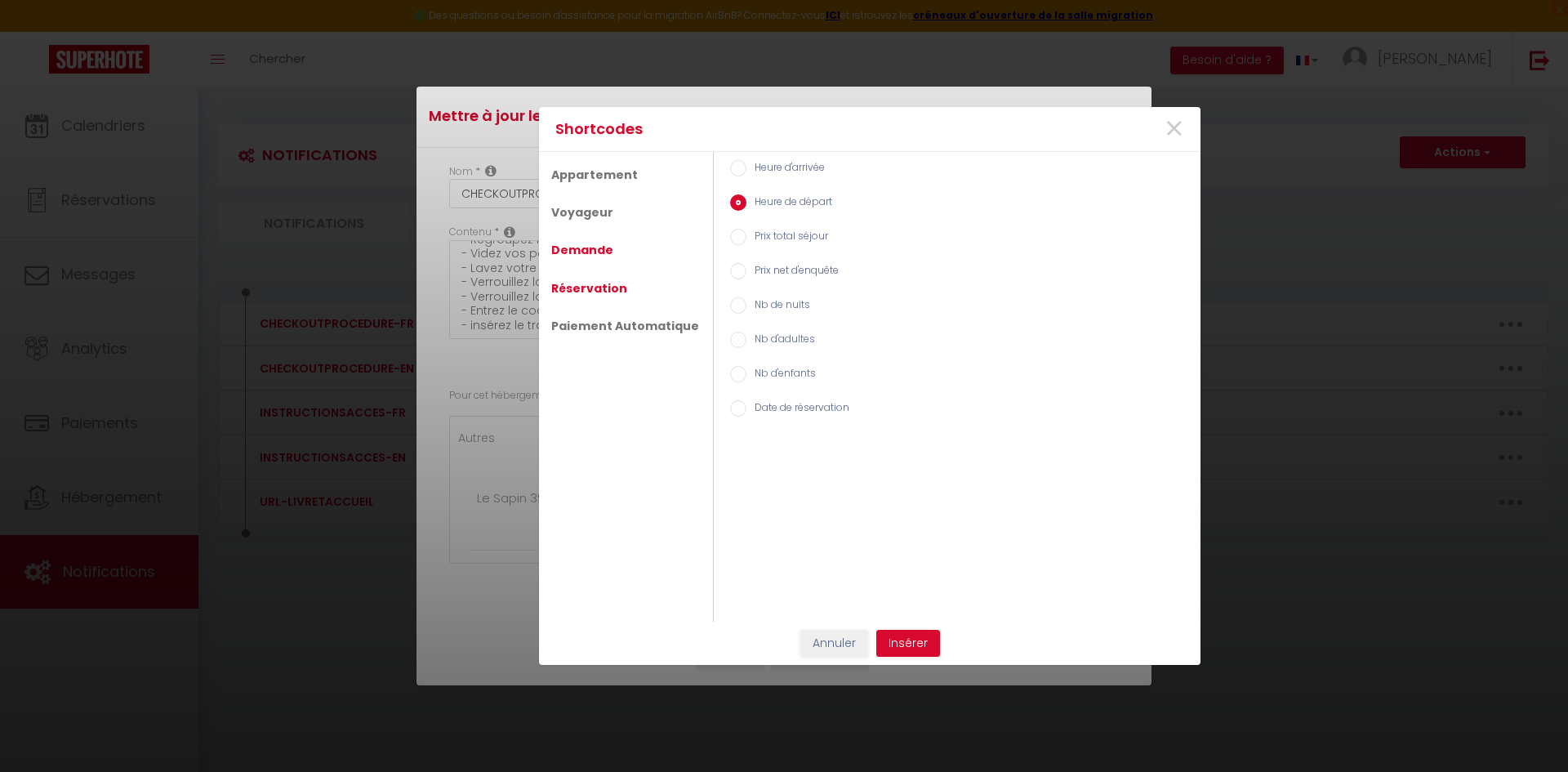
click at [602, 285] on link "Réservation" at bounding box center [588, 288] width 92 height 30
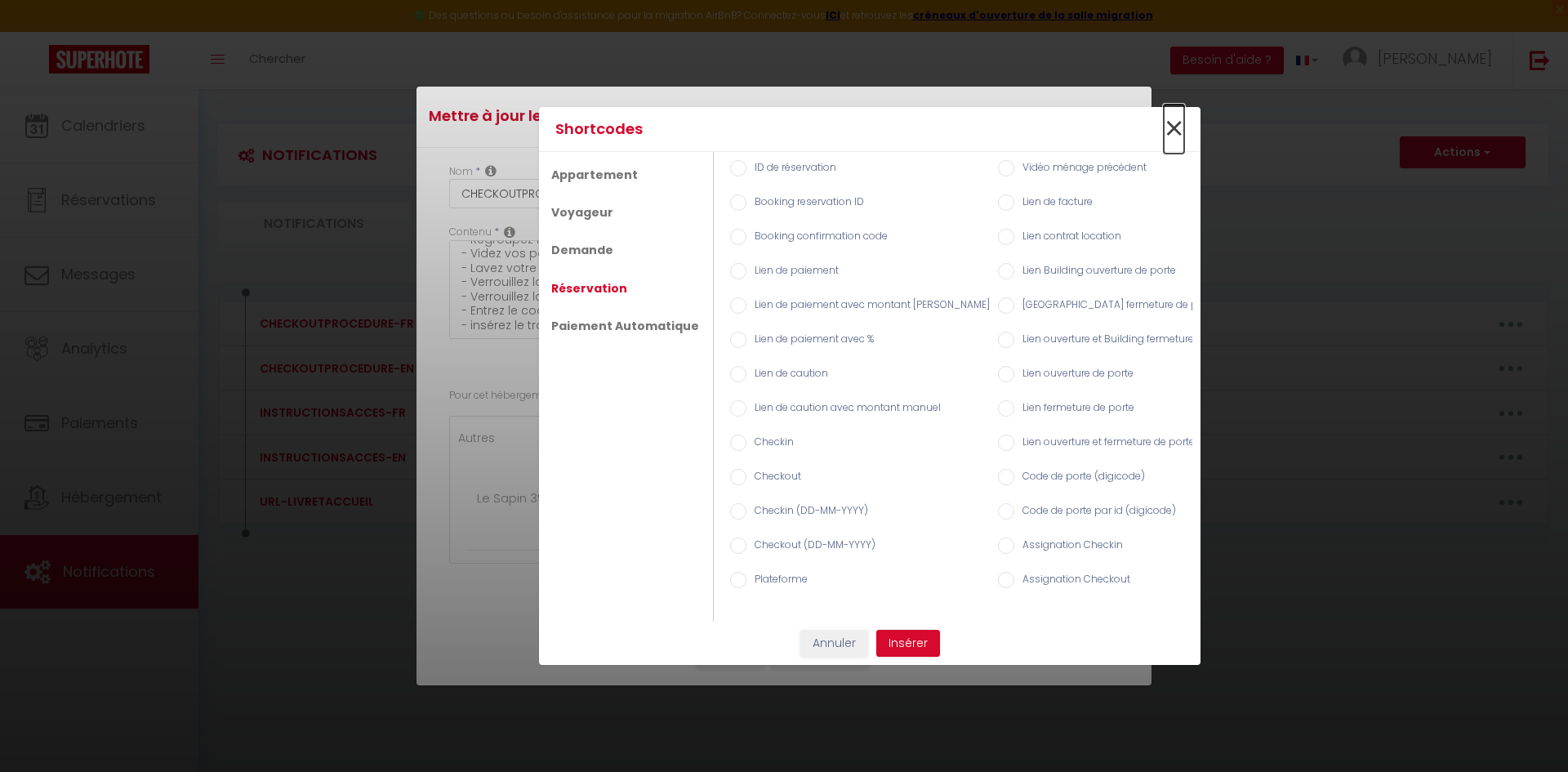
click at [1177, 120] on span "×" at bounding box center [1173, 129] width 20 height 49
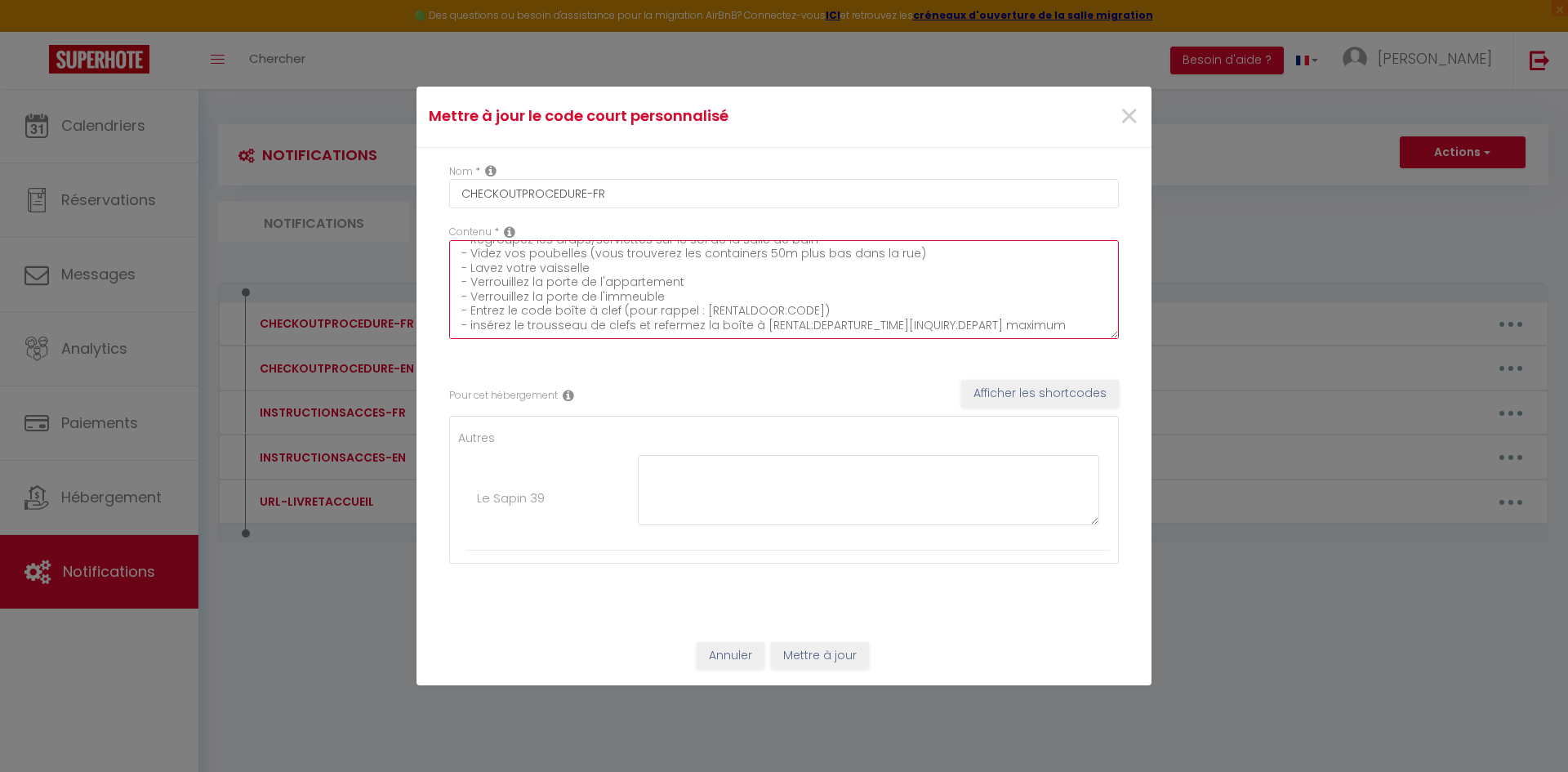
drag, startPoint x: 991, startPoint y: 324, endPoint x: 899, endPoint y: 336, distance: 92.8
click at [899, 336] on textarea "Avant de partir : - Regroupez les draps/serviettes sur le sol de la salle de ba…" at bounding box center [784, 289] width 669 height 99
type textarea "Avant de partir : - Regroupez les draps/serviettes sur le sol de la salle de ba…"
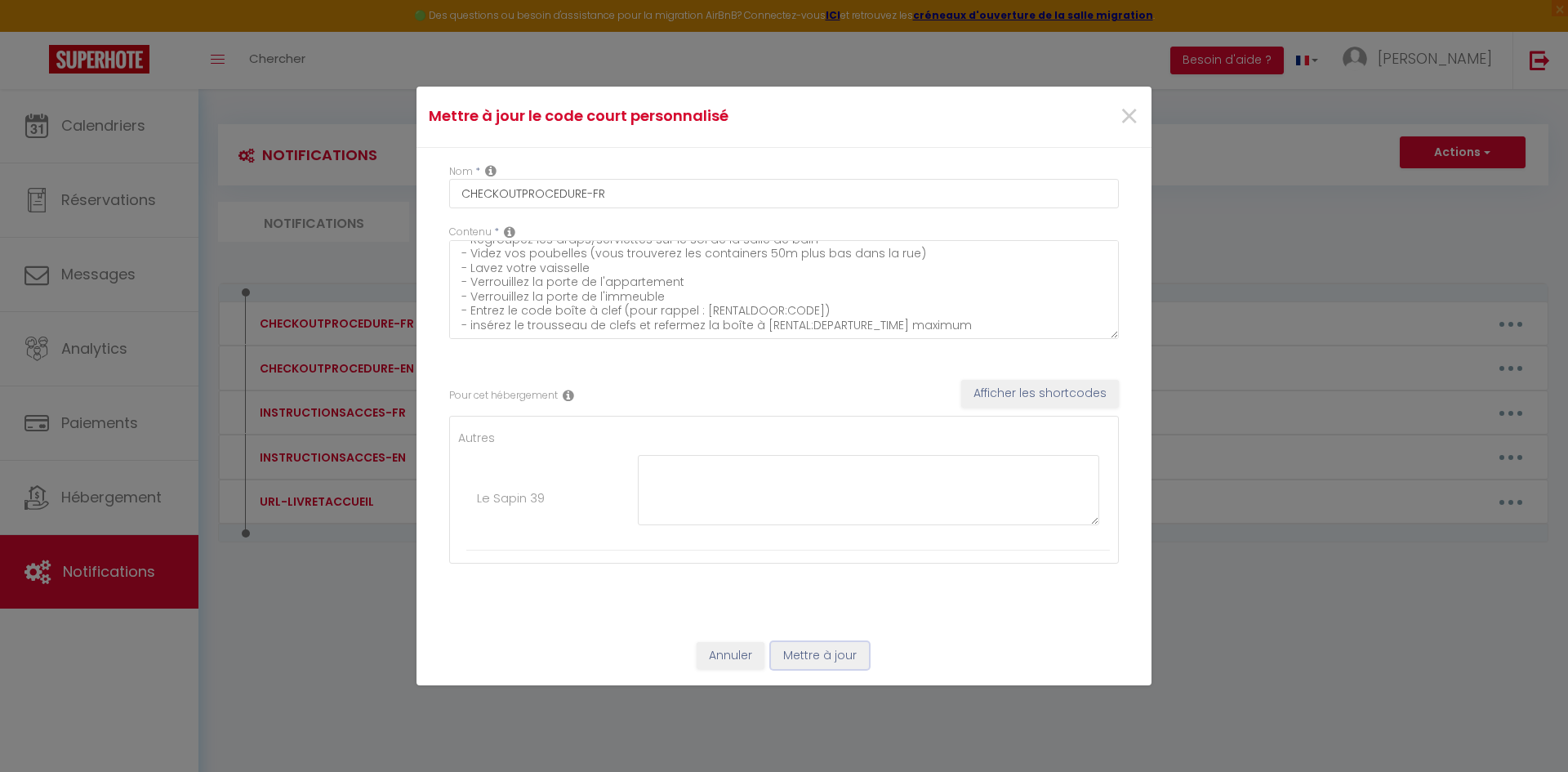
click at [811, 651] on button "Mettre à jour" at bounding box center [820, 655] width 98 height 28
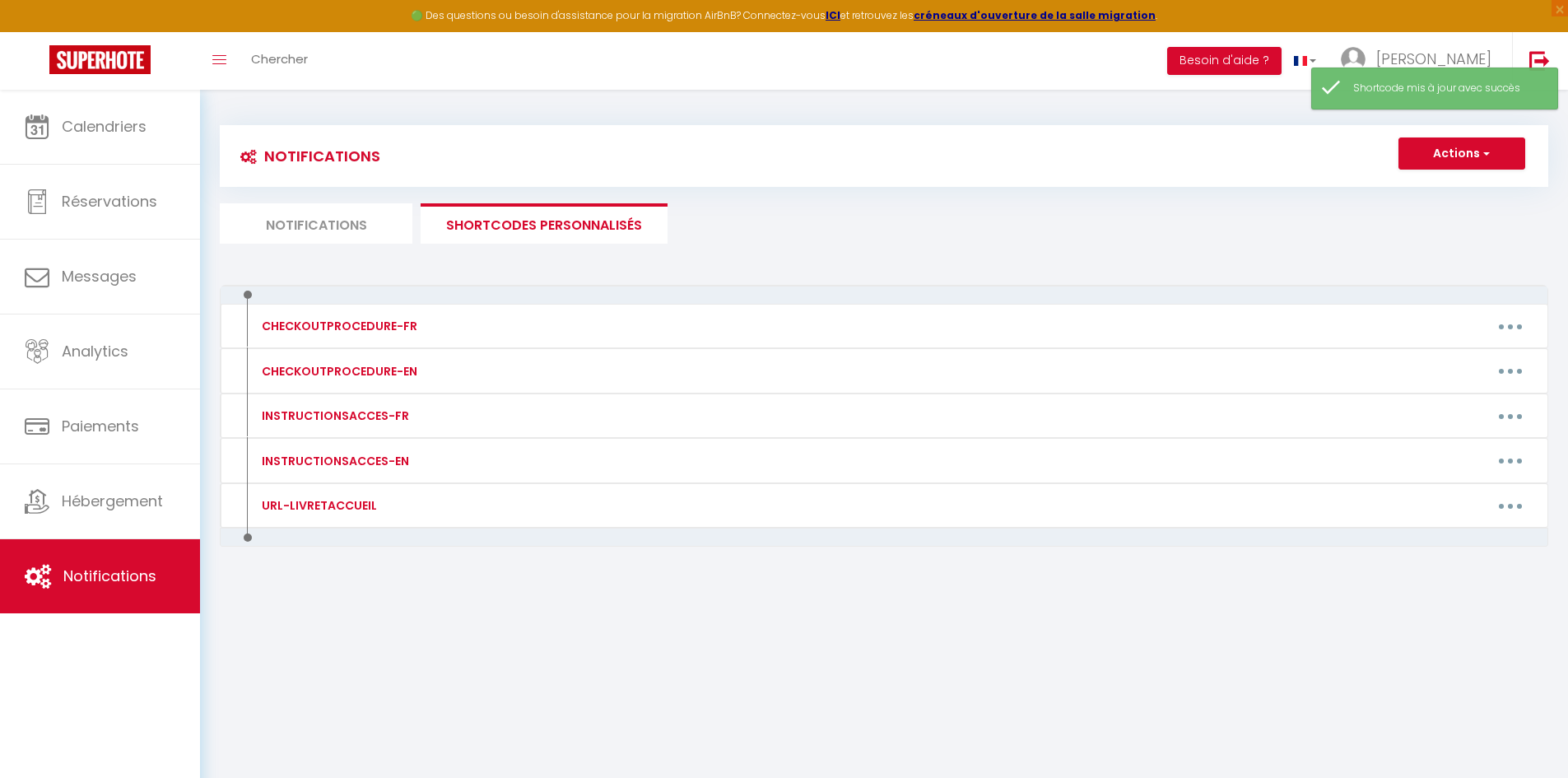
click at [298, 218] on li "Notifications" at bounding box center [316, 223] width 193 height 40
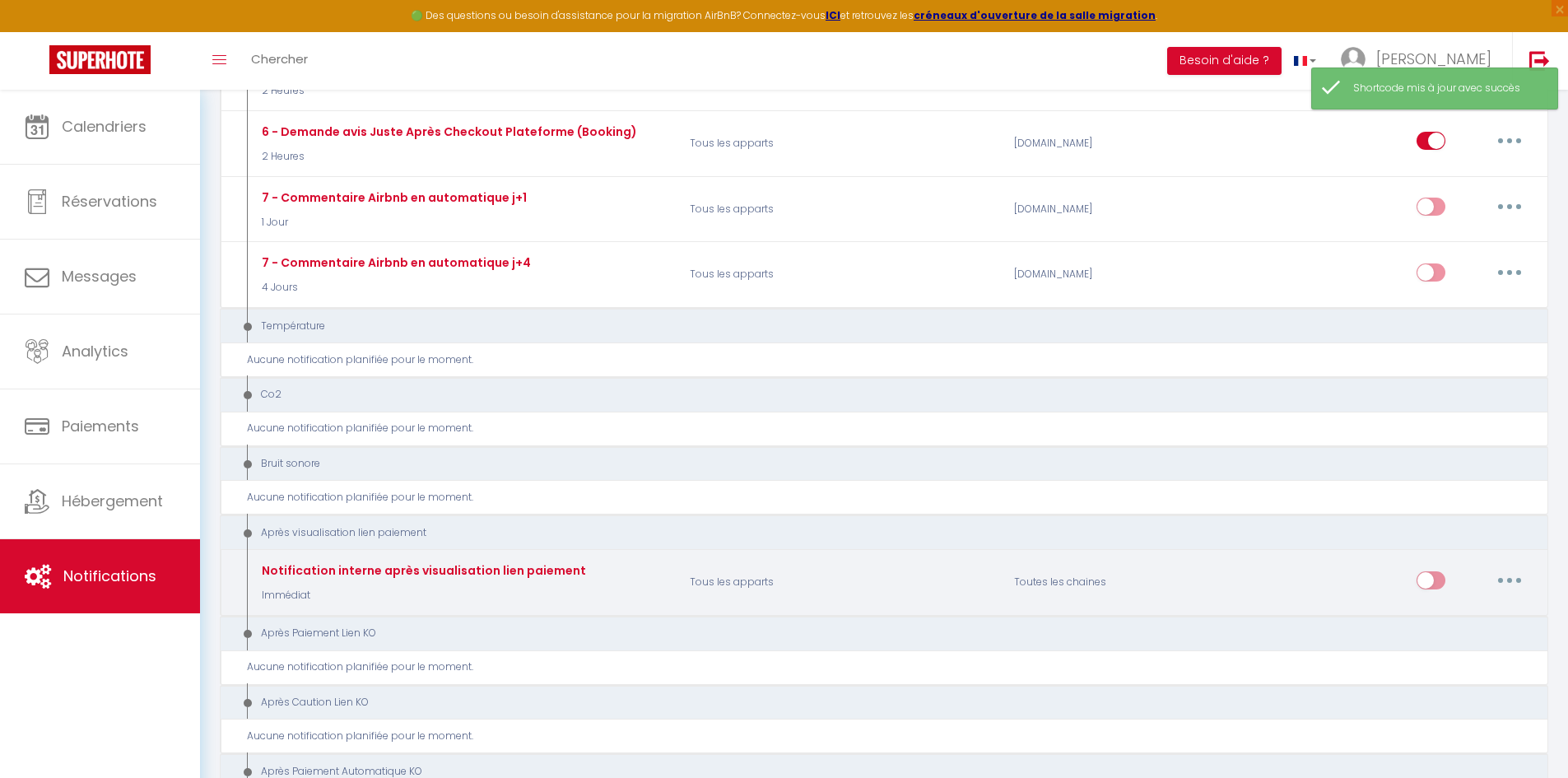
scroll to position [988, 0]
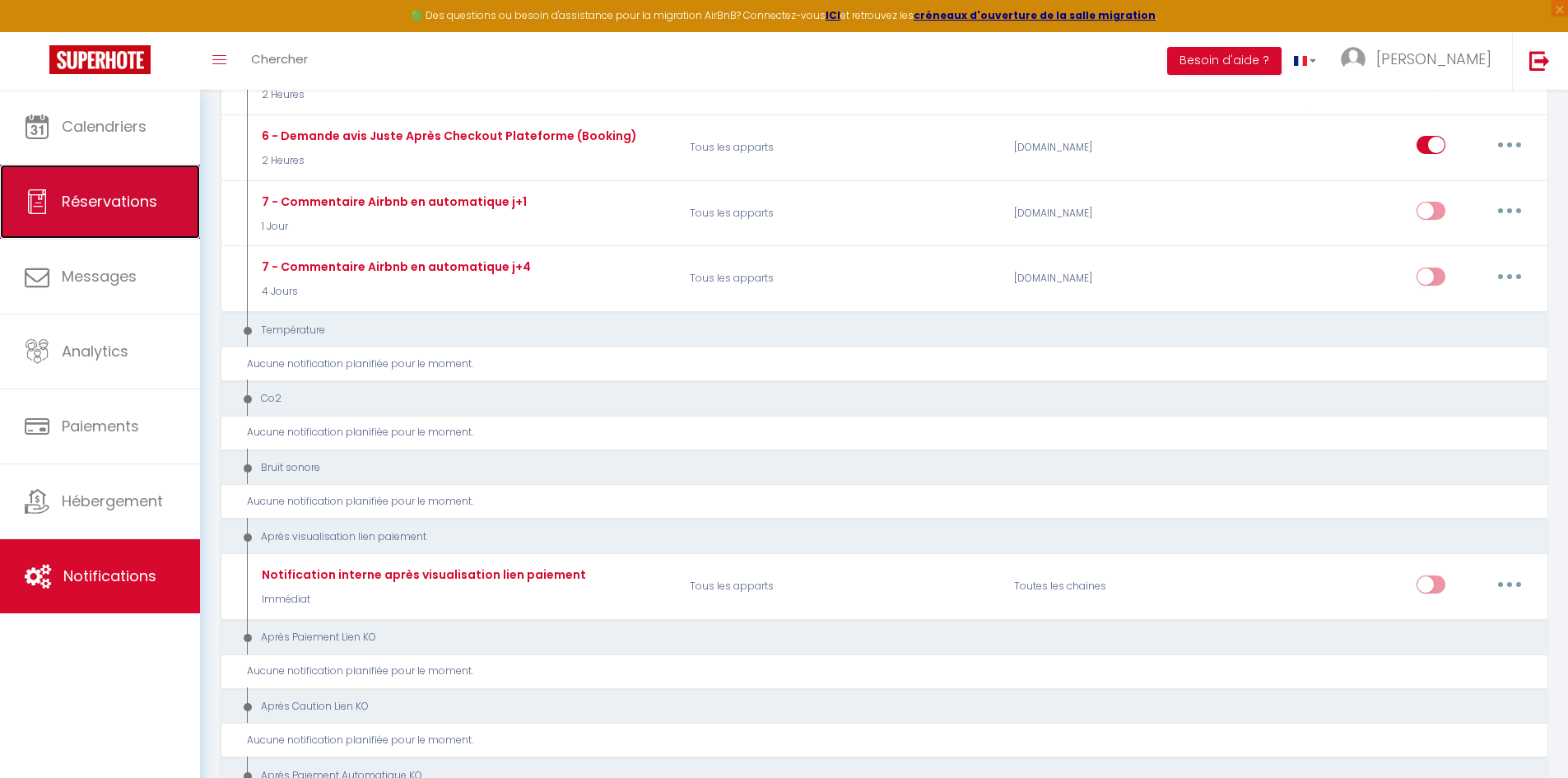
click at [141, 204] on span "Réservations" at bounding box center [109, 201] width 95 height 20
select select "not_cancelled"
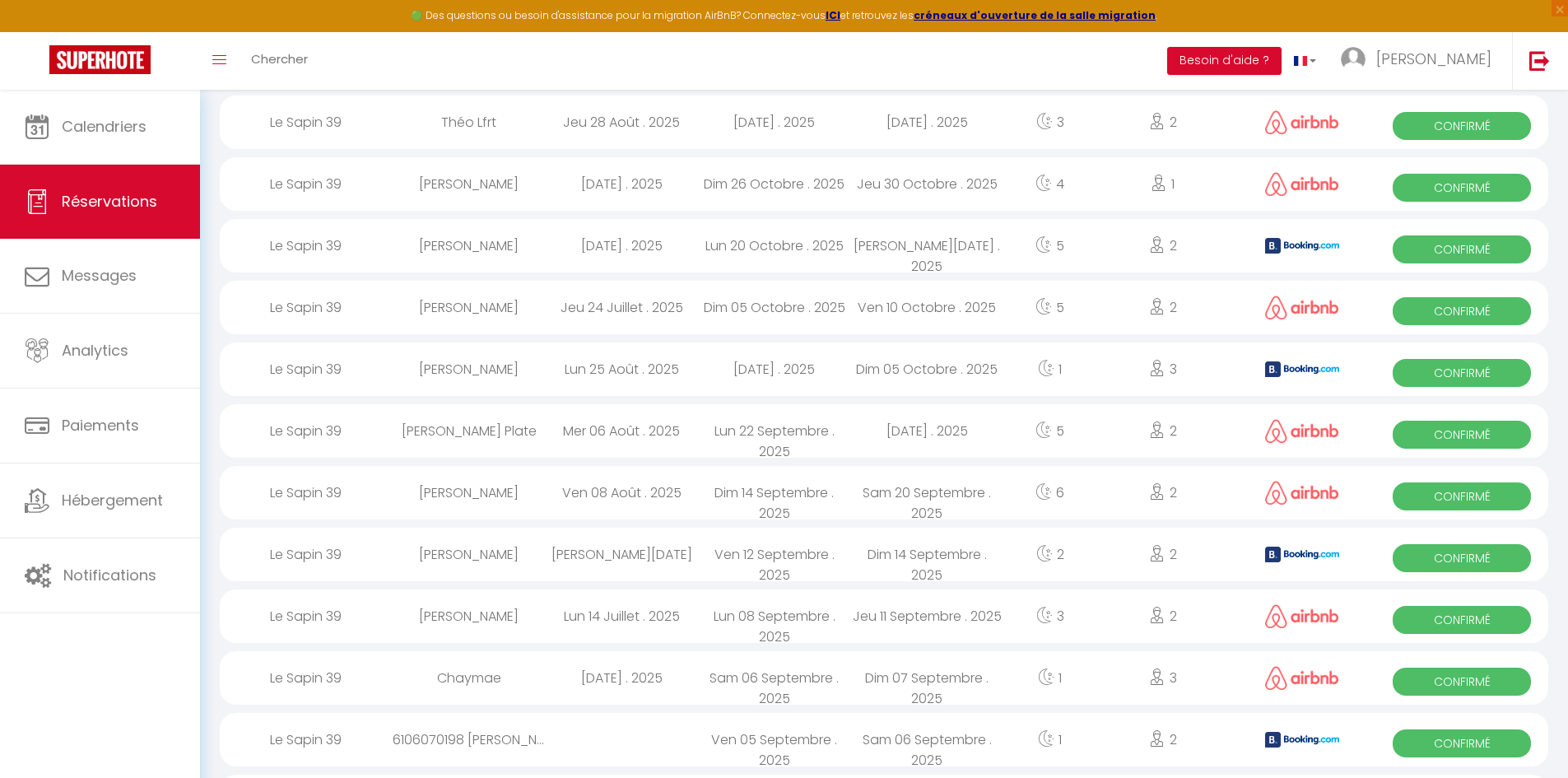
scroll to position [247, 0]
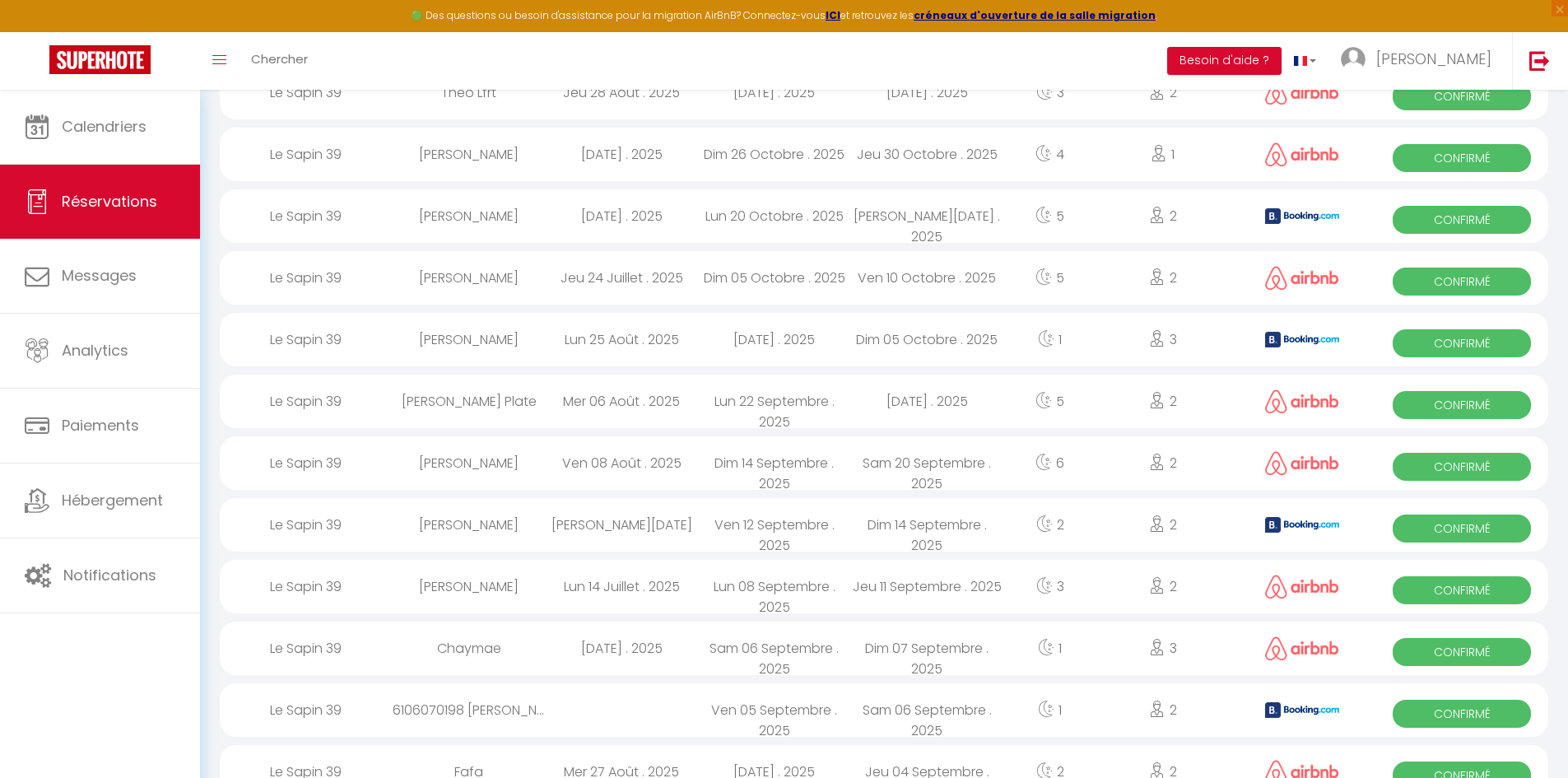
click at [499, 583] on div "[PERSON_NAME]" at bounding box center [470, 586] width 153 height 54
select select "OK"
select select "0"
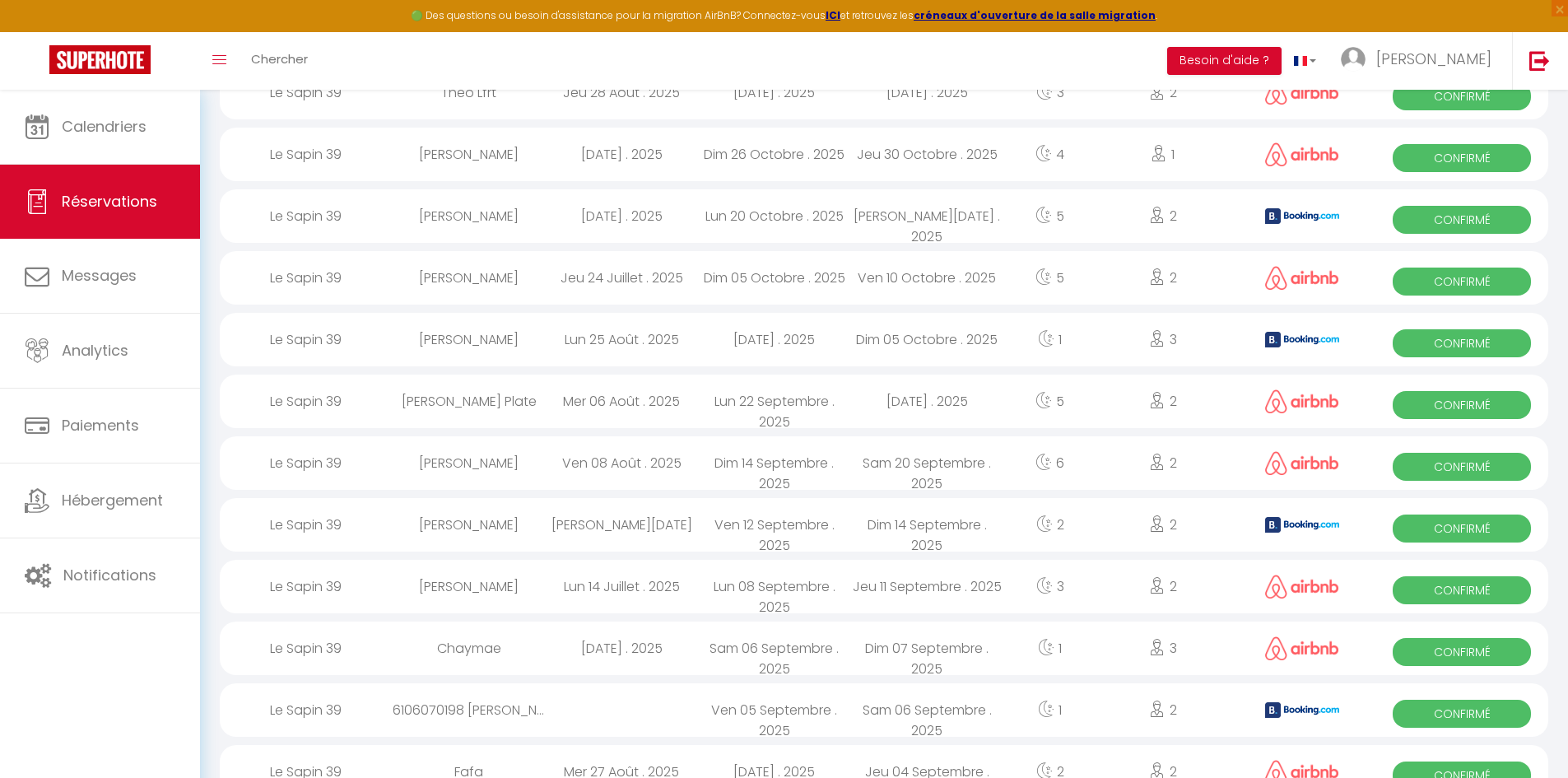
select select "1"
select select
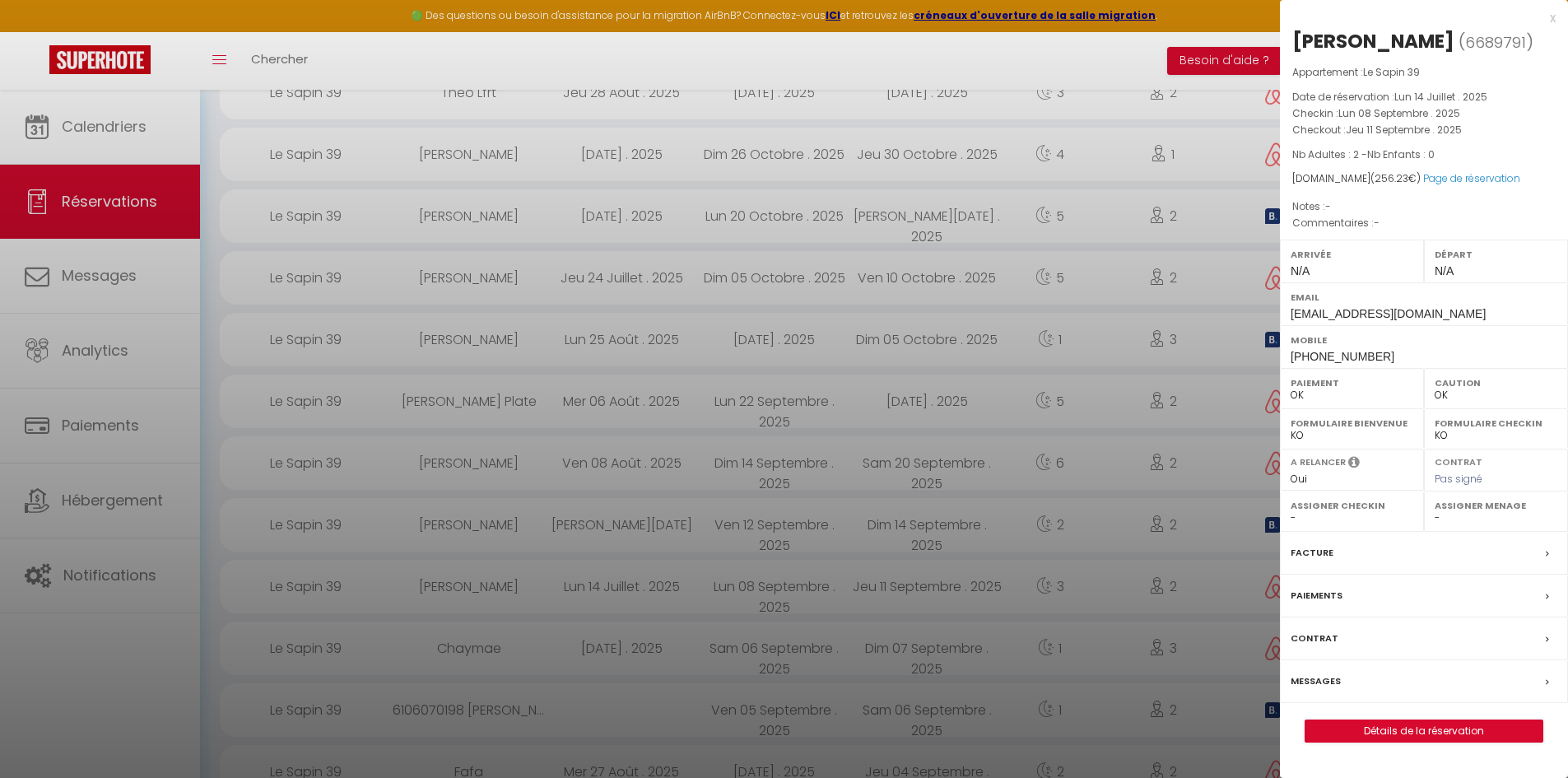
click at [1495, 43] on span "6689791" at bounding box center [1495, 43] width 61 height 20
copy span "6689791"
click at [39, 295] on div at bounding box center [784, 389] width 1568 height 778
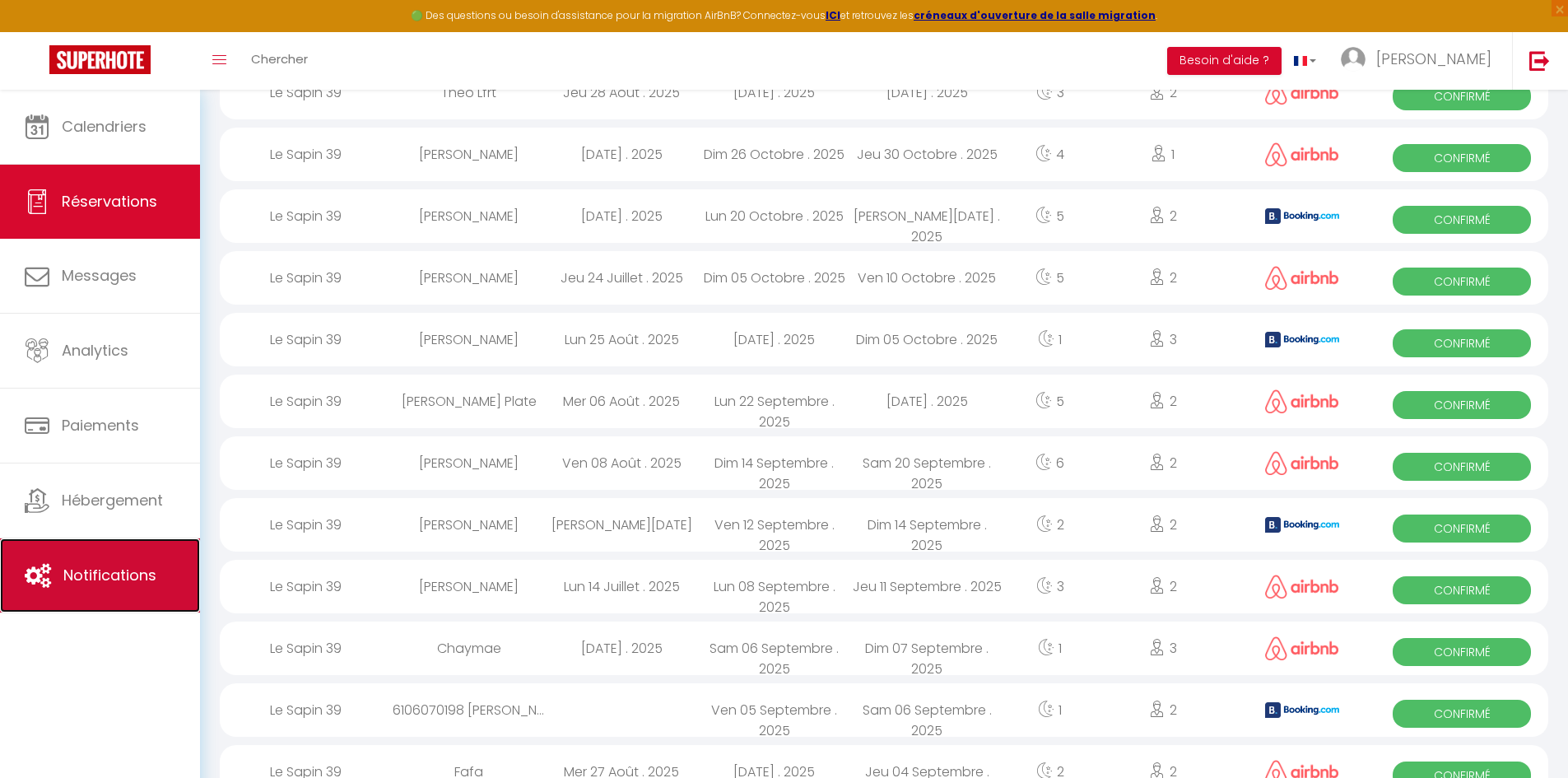
click at [90, 601] on link "Notifications" at bounding box center [100, 575] width 200 height 74
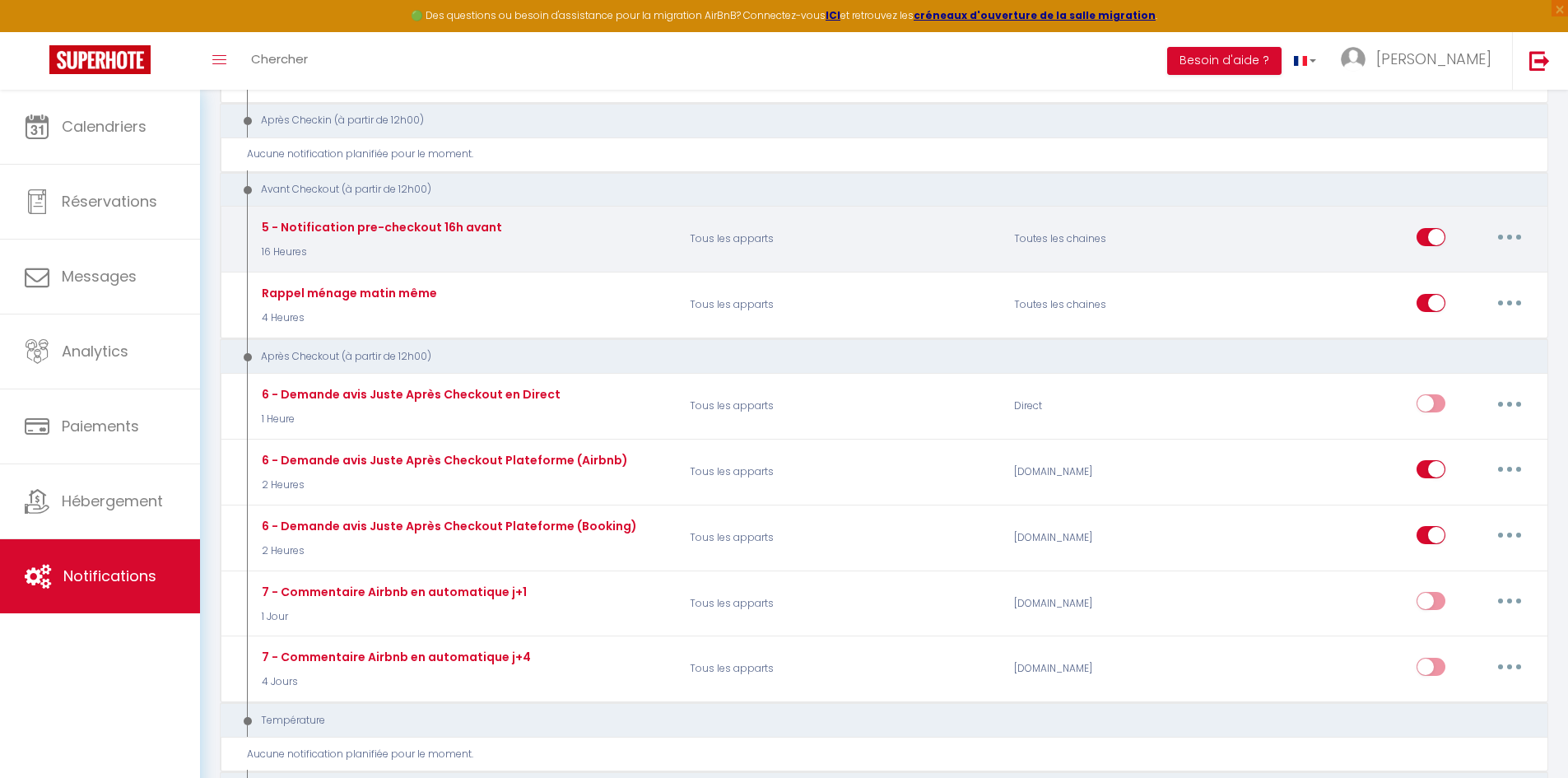
scroll to position [412, 0]
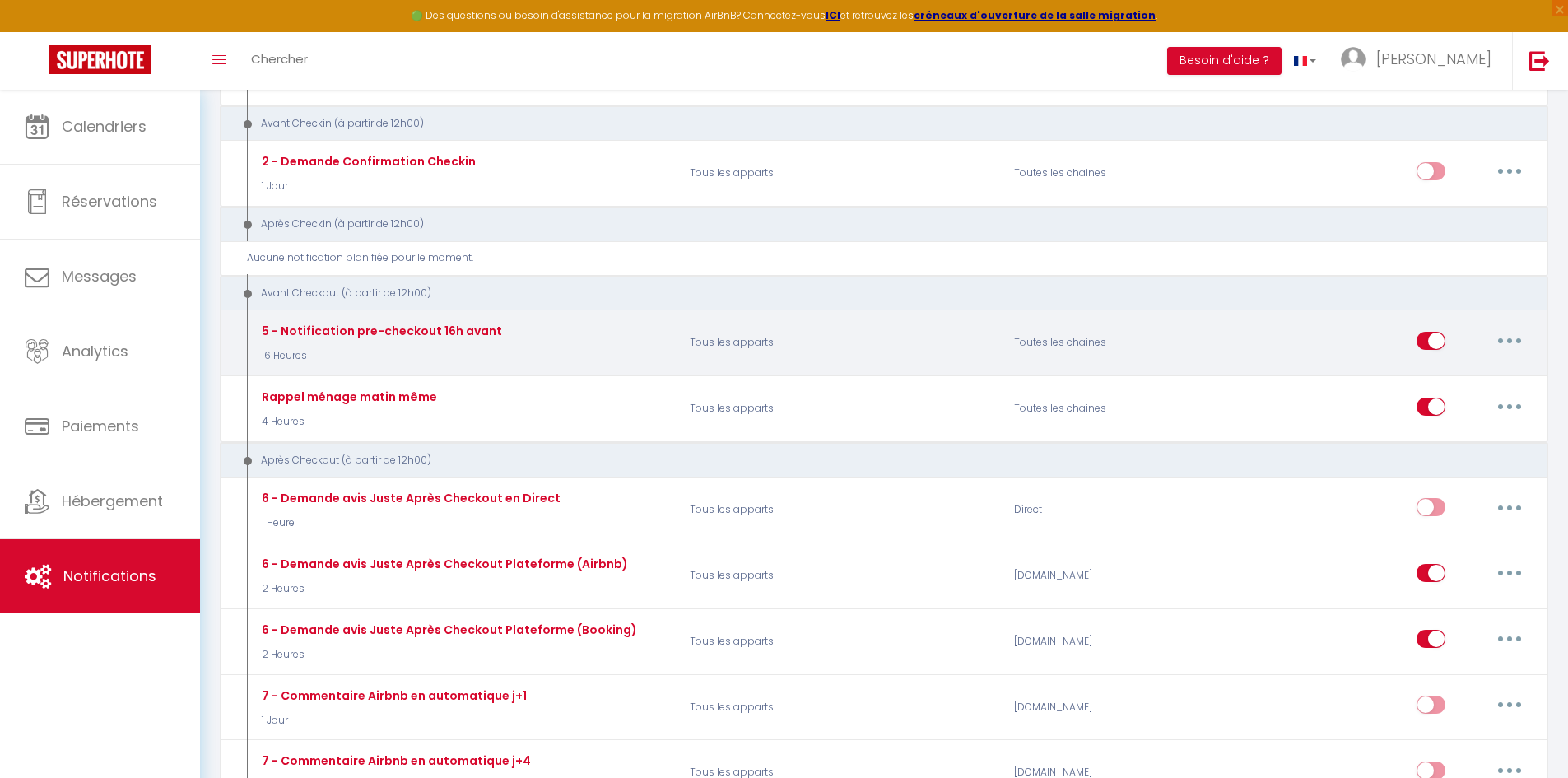
click at [1496, 337] on button "button" at bounding box center [1510, 340] width 46 height 26
click at [1459, 434] on link "Tester" at bounding box center [1467, 437] width 122 height 28
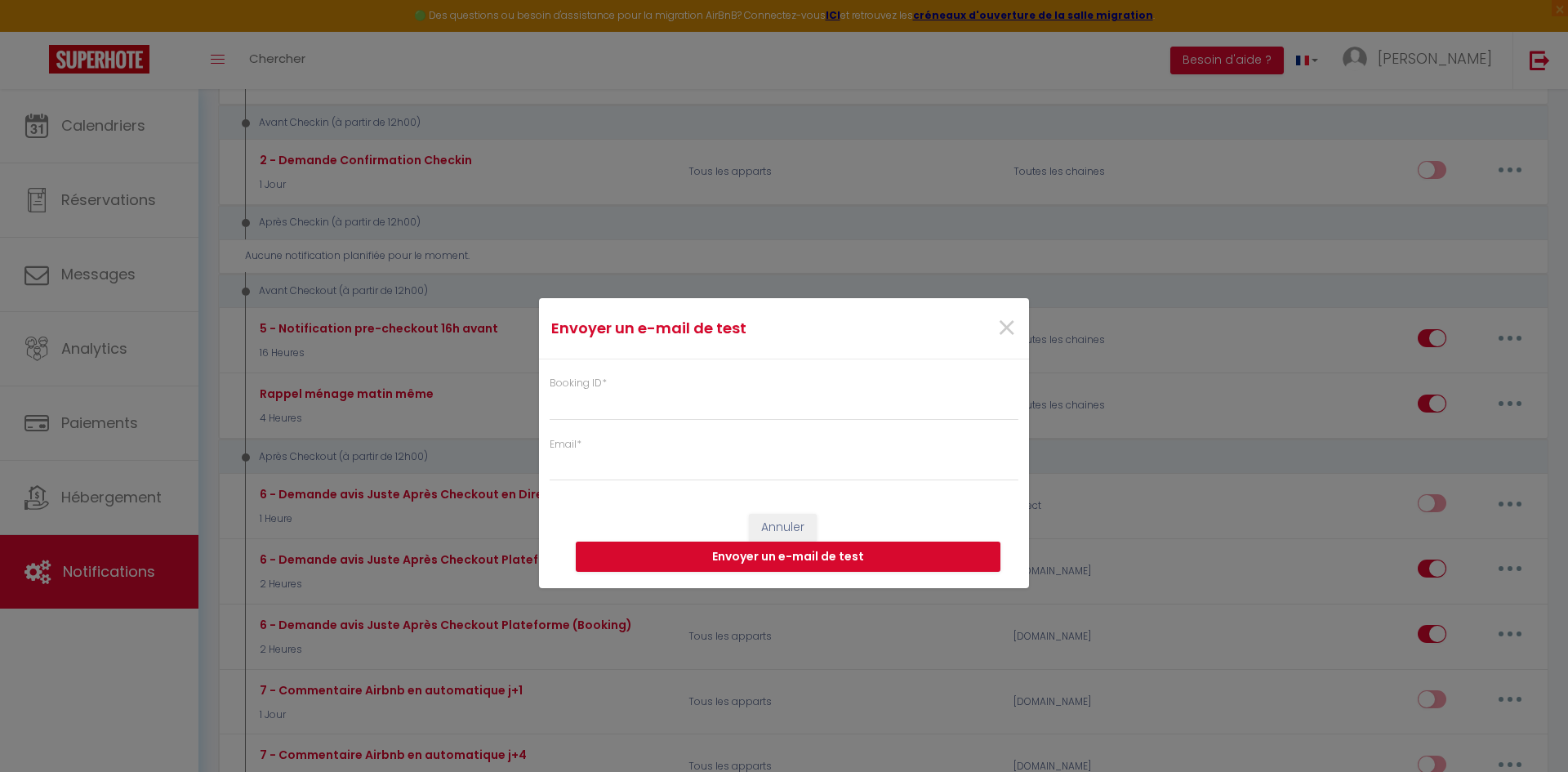
click at [655, 387] on div "Booking ID *" at bounding box center [784, 397] width 468 height 45
click at [635, 411] on input "Booking ID *" at bounding box center [784, 405] width 468 height 30
paste input "6689791"
type input "6689791"
click at [616, 459] on input "Email *" at bounding box center [784, 466] width 468 height 30
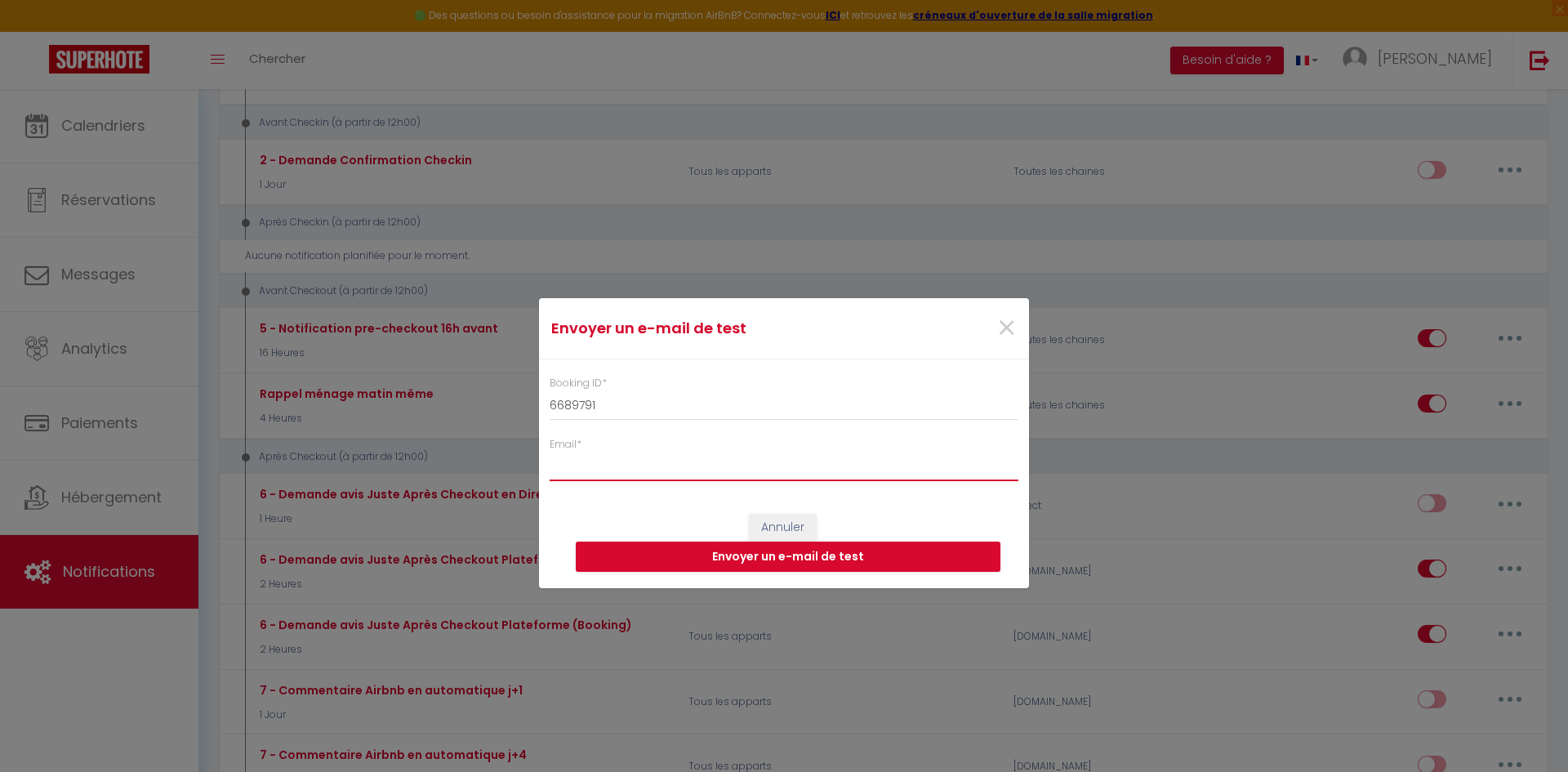
type input "[EMAIL_ADDRESS][DOMAIN_NAME]"
click at [779, 559] on button "Envoyer un e-mail de test" at bounding box center [788, 556] width 424 height 31
click at [906, 512] on div "Annuler Envoyer un e-mail de test" at bounding box center [784, 542] width 490 height 90
click at [1001, 327] on span "×" at bounding box center [1006, 328] width 20 height 49
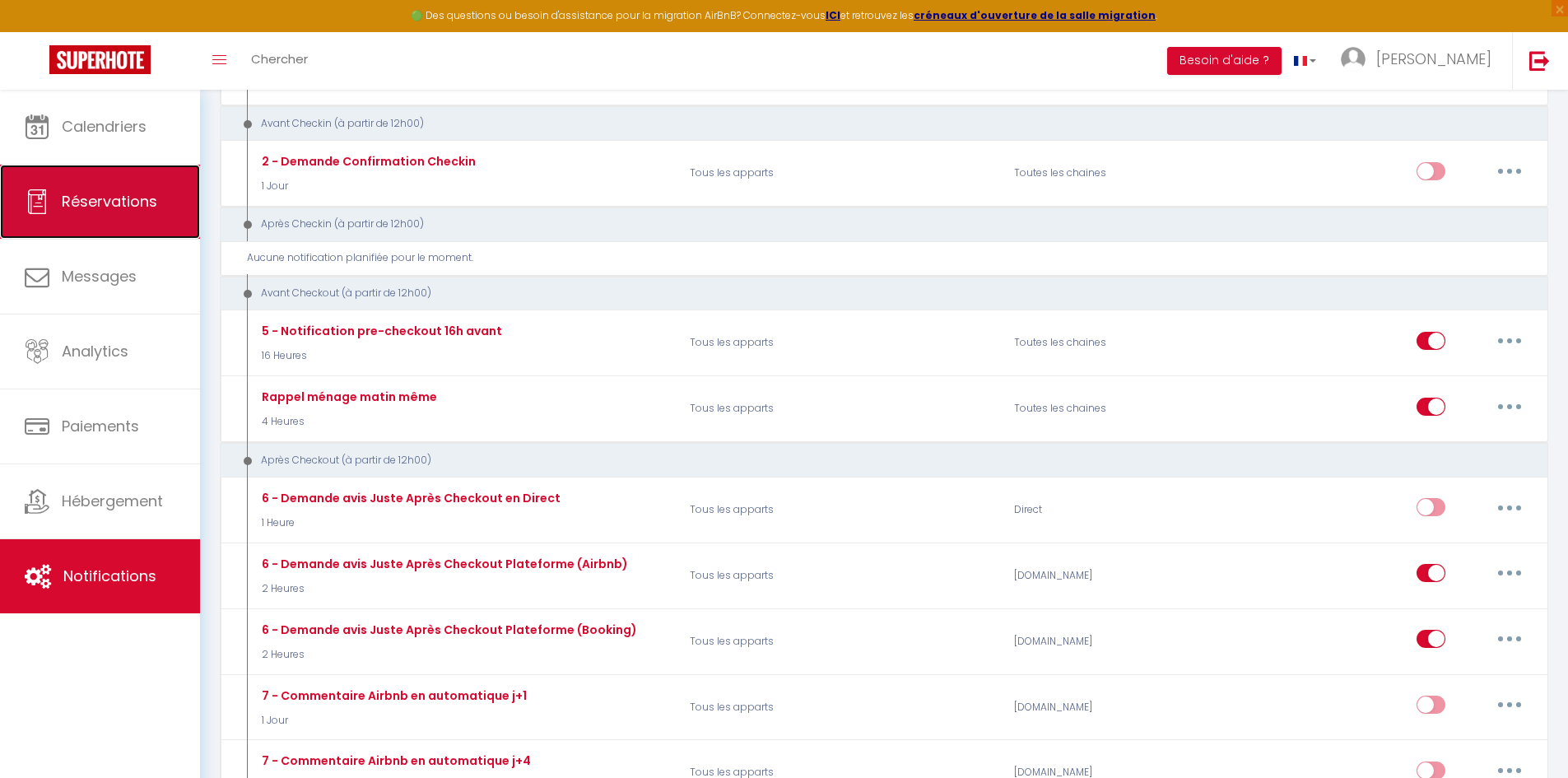
click at [107, 198] on span "Réservations" at bounding box center [109, 201] width 95 height 20
select select "not_cancelled"
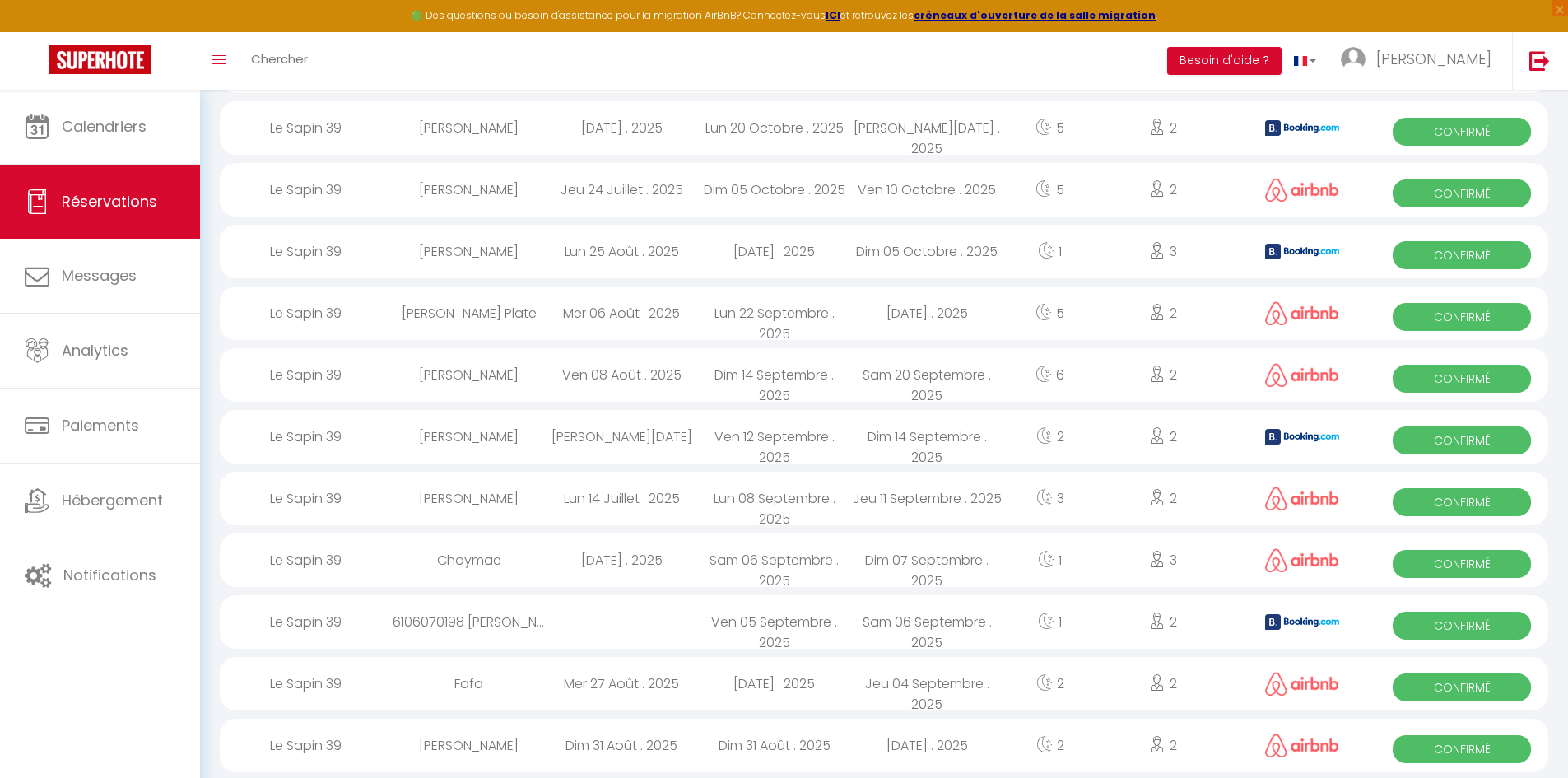
scroll to position [412, 0]
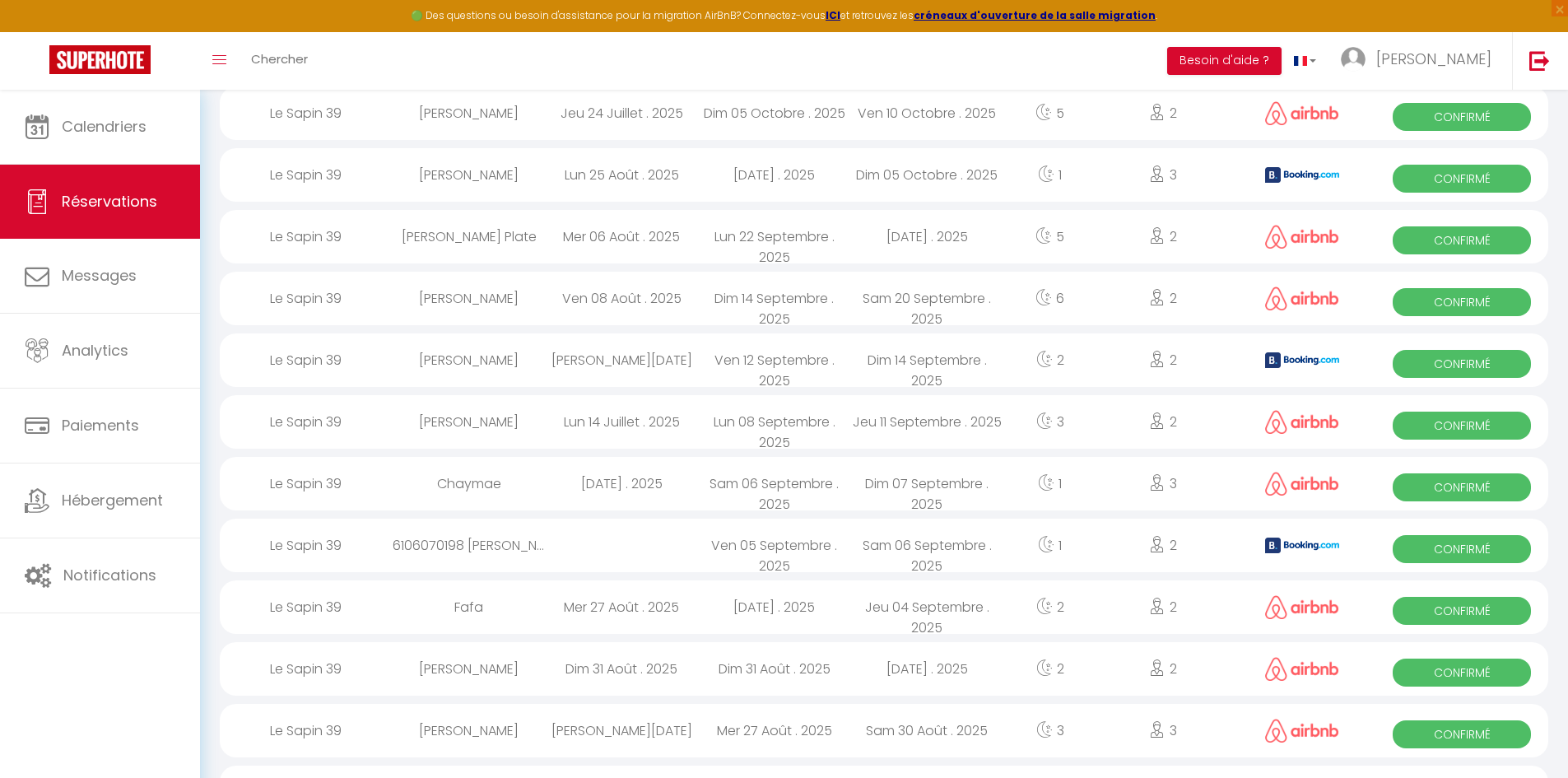
click at [385, 418] on div "Le Sapin 39" at bounding box center [306, 422] width 173 height 54
select select "OK"
select select "0"
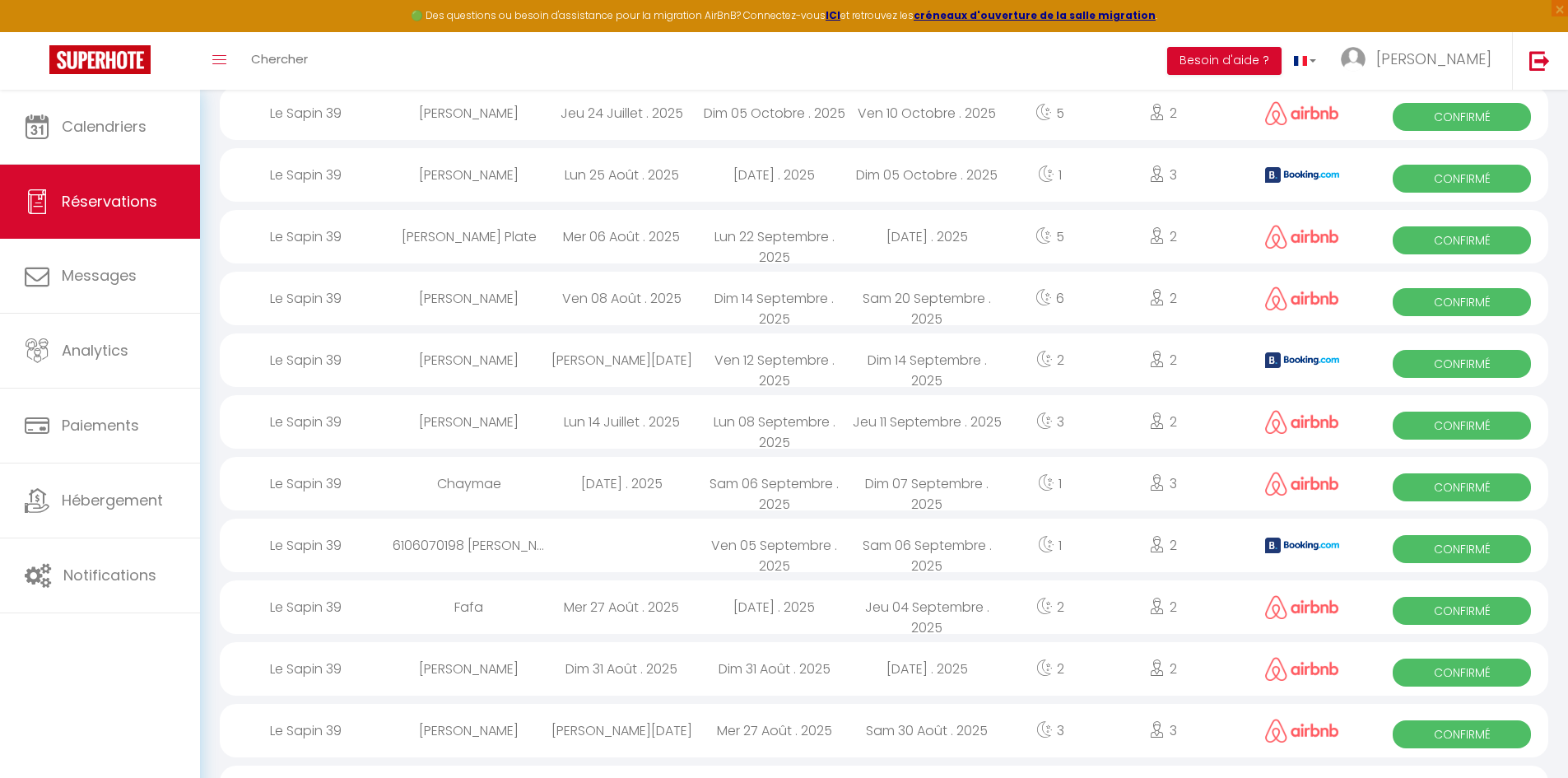
select select "1"
select select
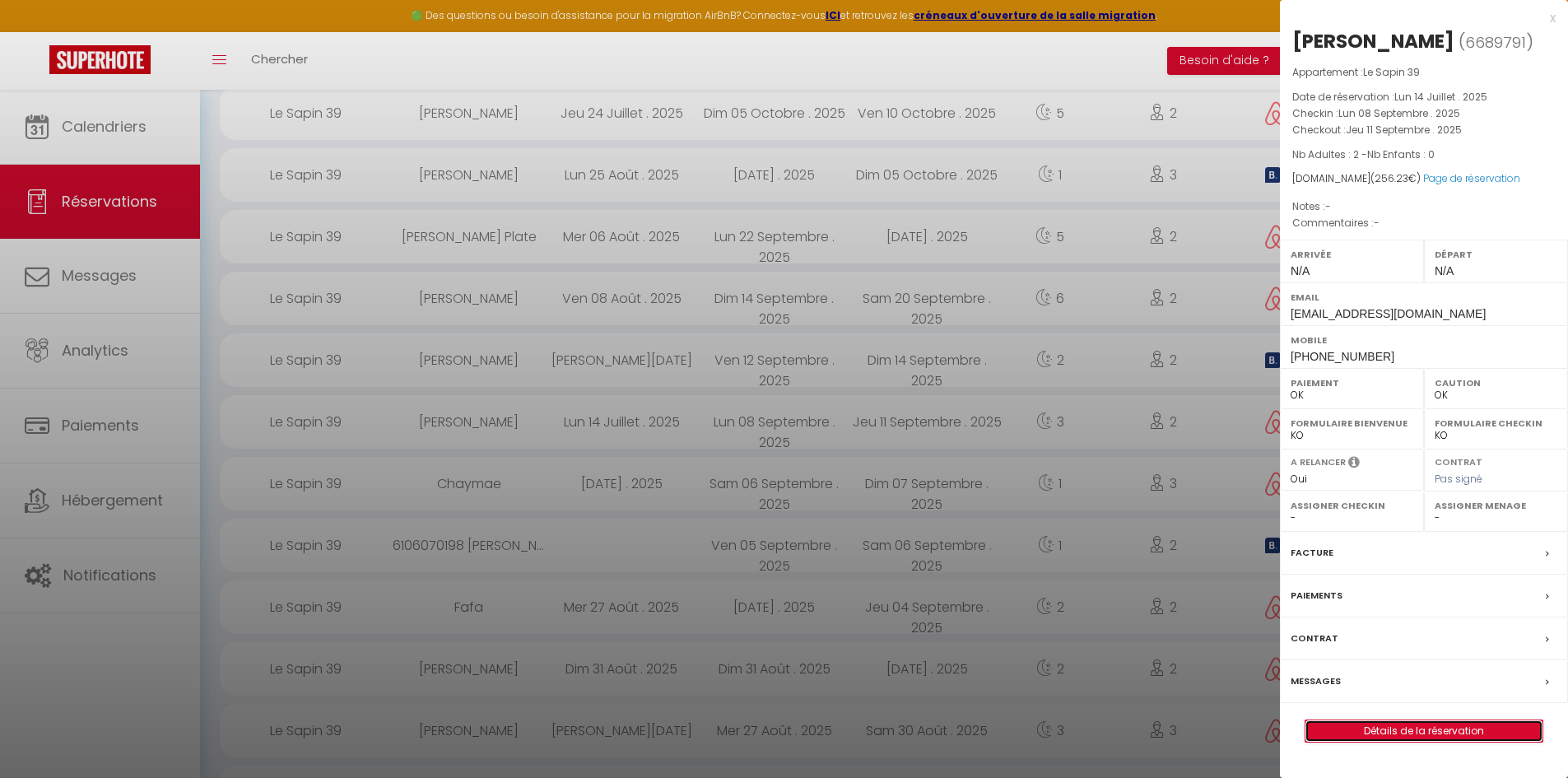
click at [1417, 735] on link "Détails de la réservation" at bounding box center [1424, 730] width 237 height 21
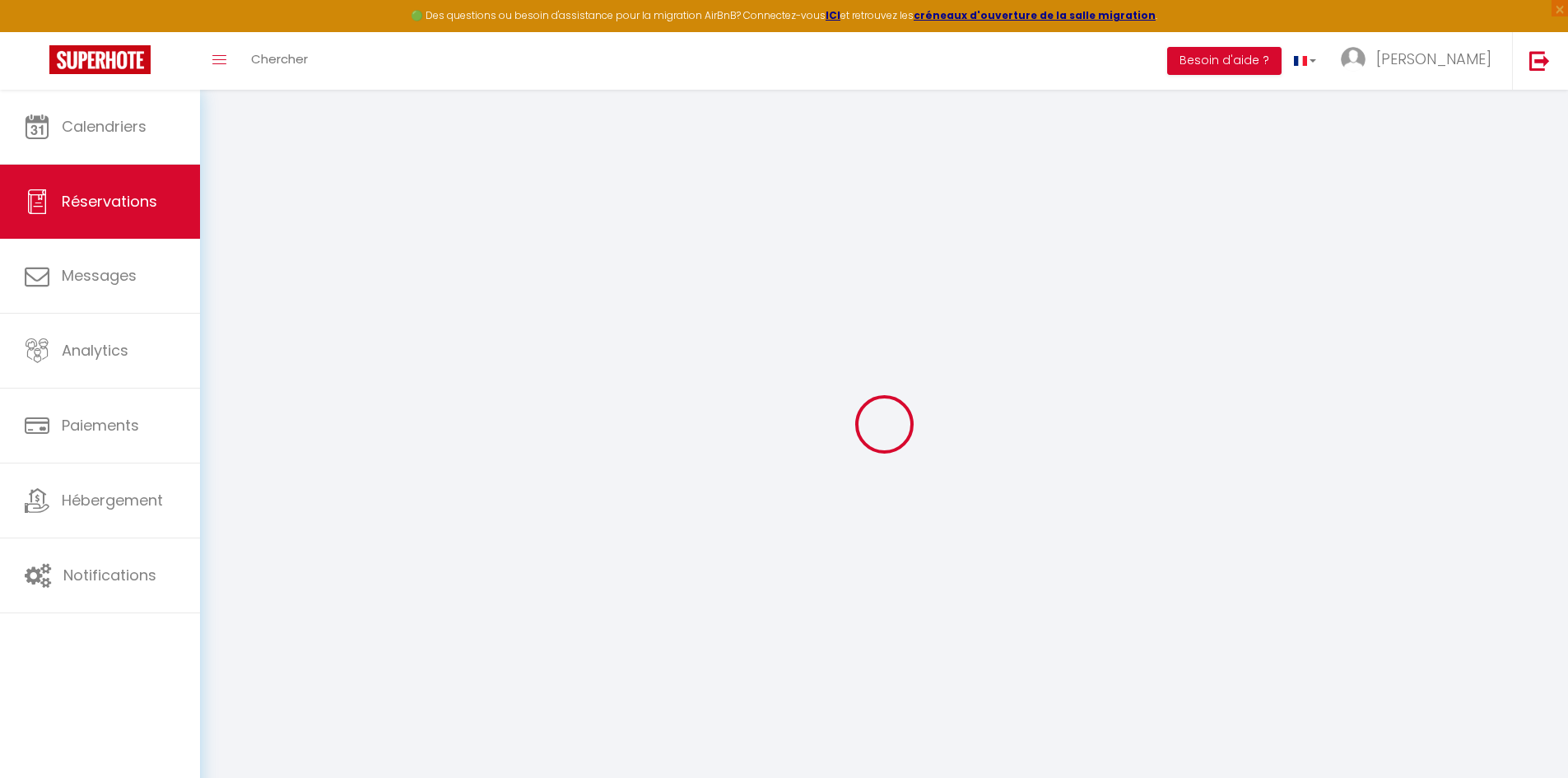
type input "[PERSON_NAME]"
type input "Lepand"
type input "[EMAIL_ADDRESS][DOMAIN_NAME]"
type input "[PHONE_NUMBER]"
select select
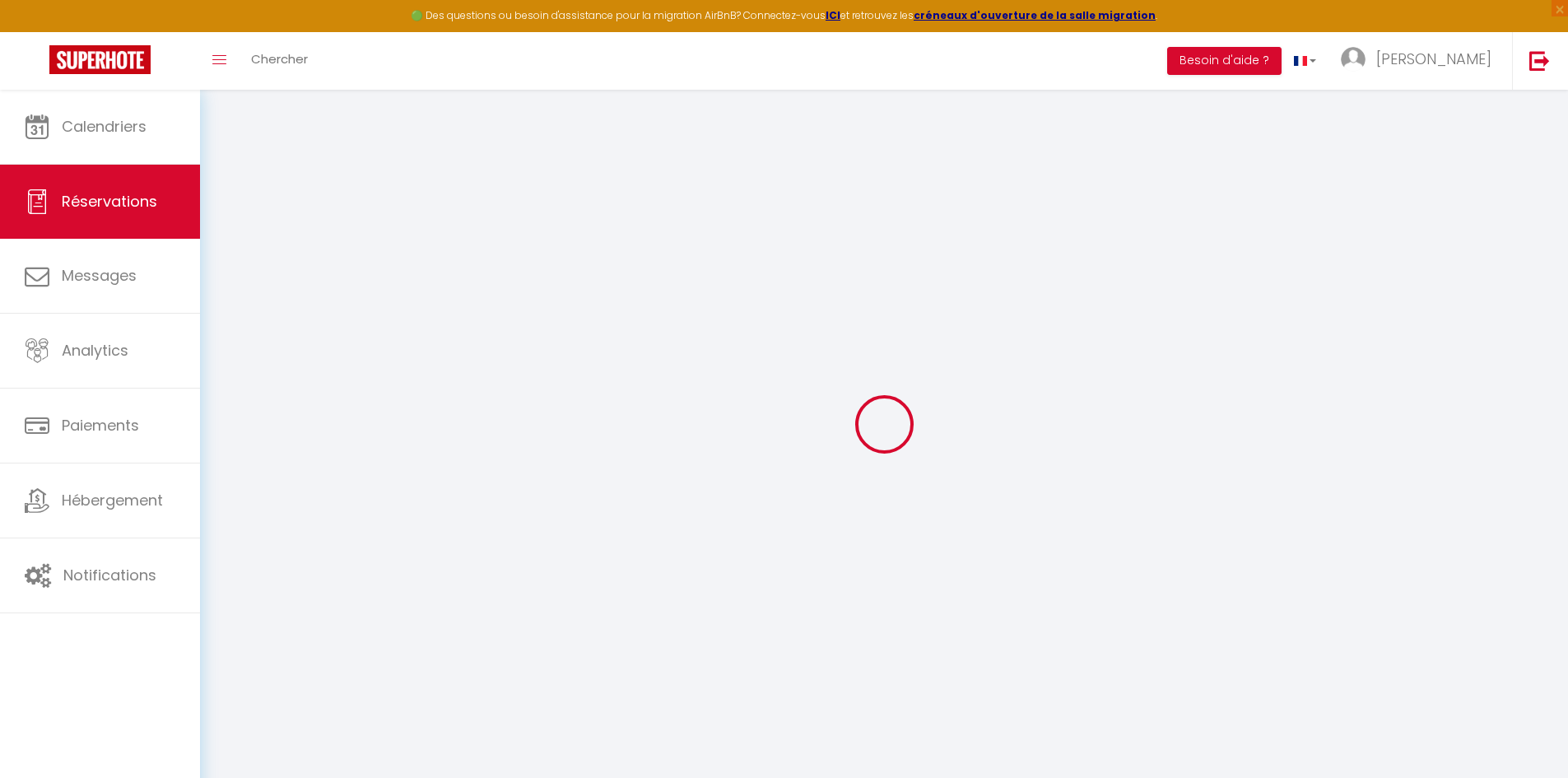
type input "44.82"
select select "76736"
select select "1"
select select
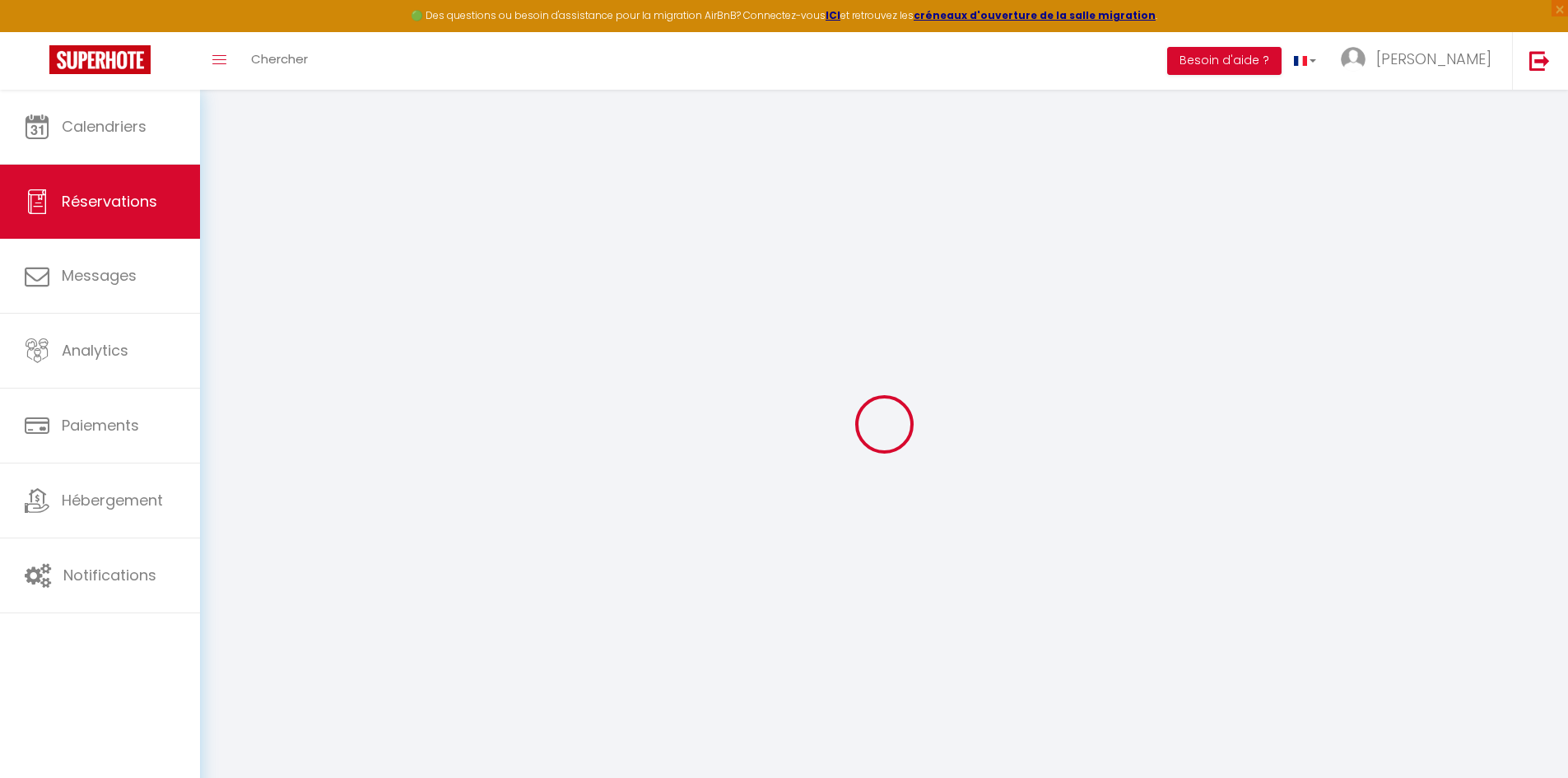
type input "2"
select select "12"
select select
type input "219"
checkbox input "false"
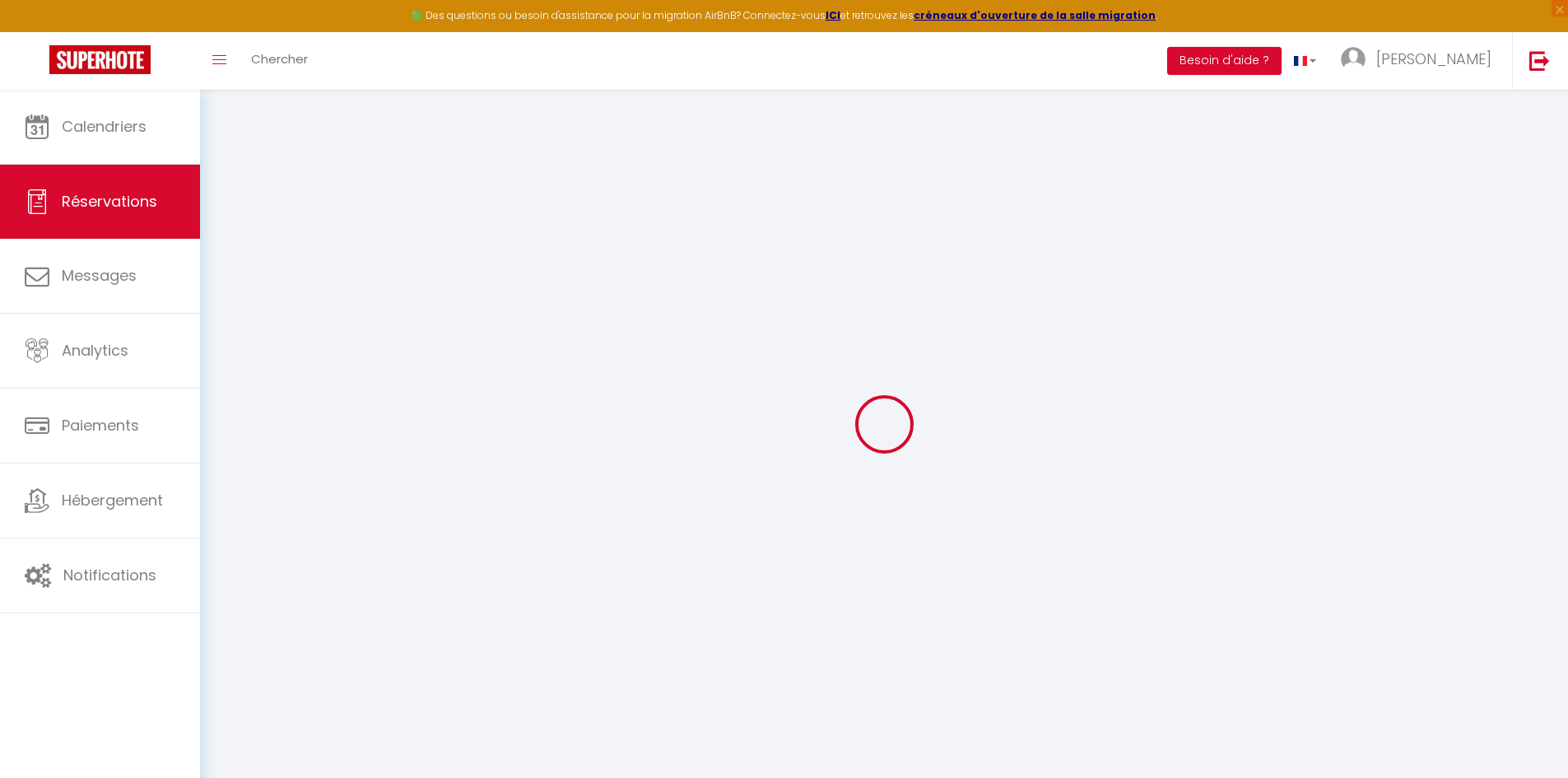
type input "0"
select select "1"
type input "0"
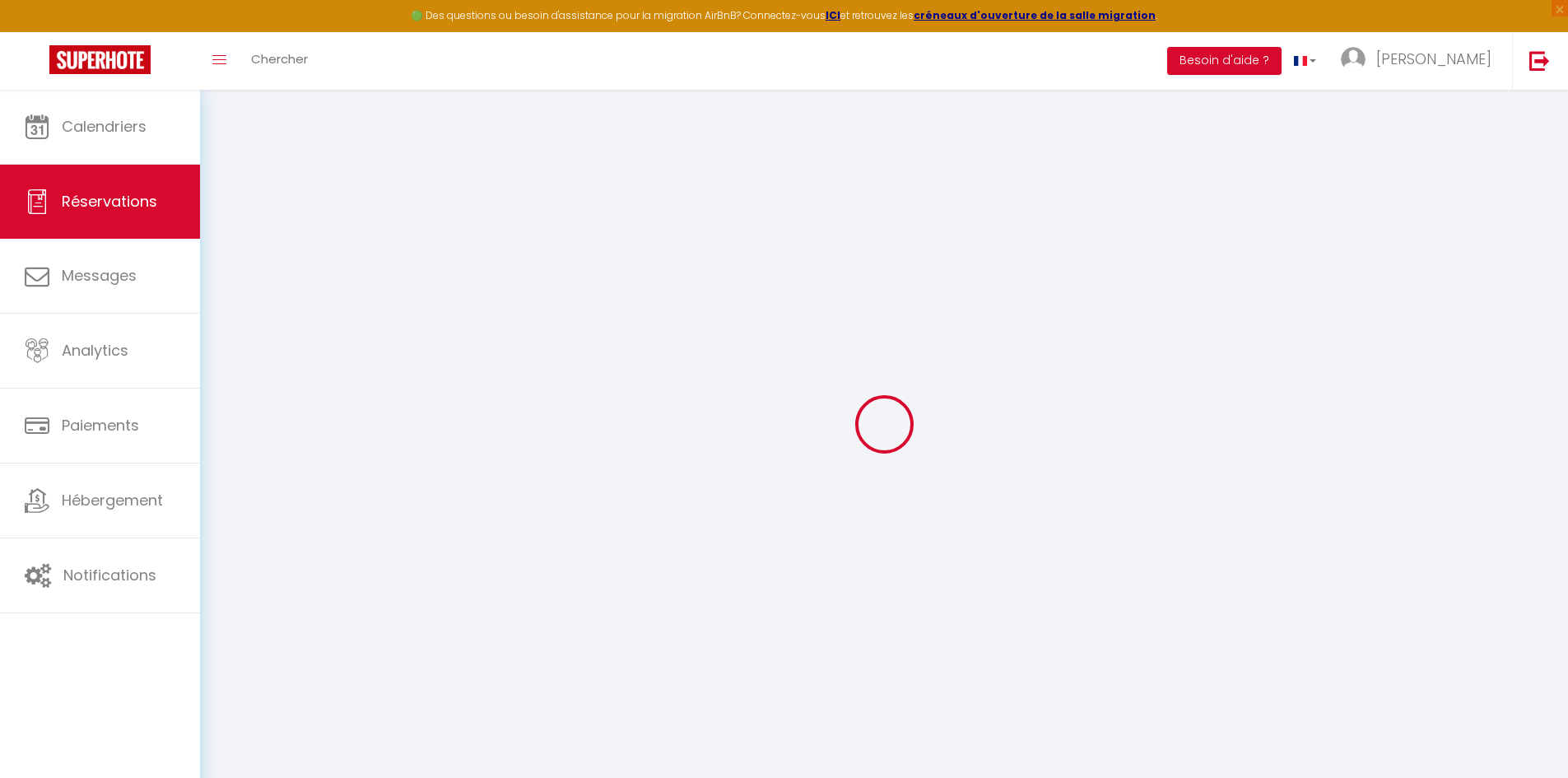
select select
select select "15"
checkbox input "false"
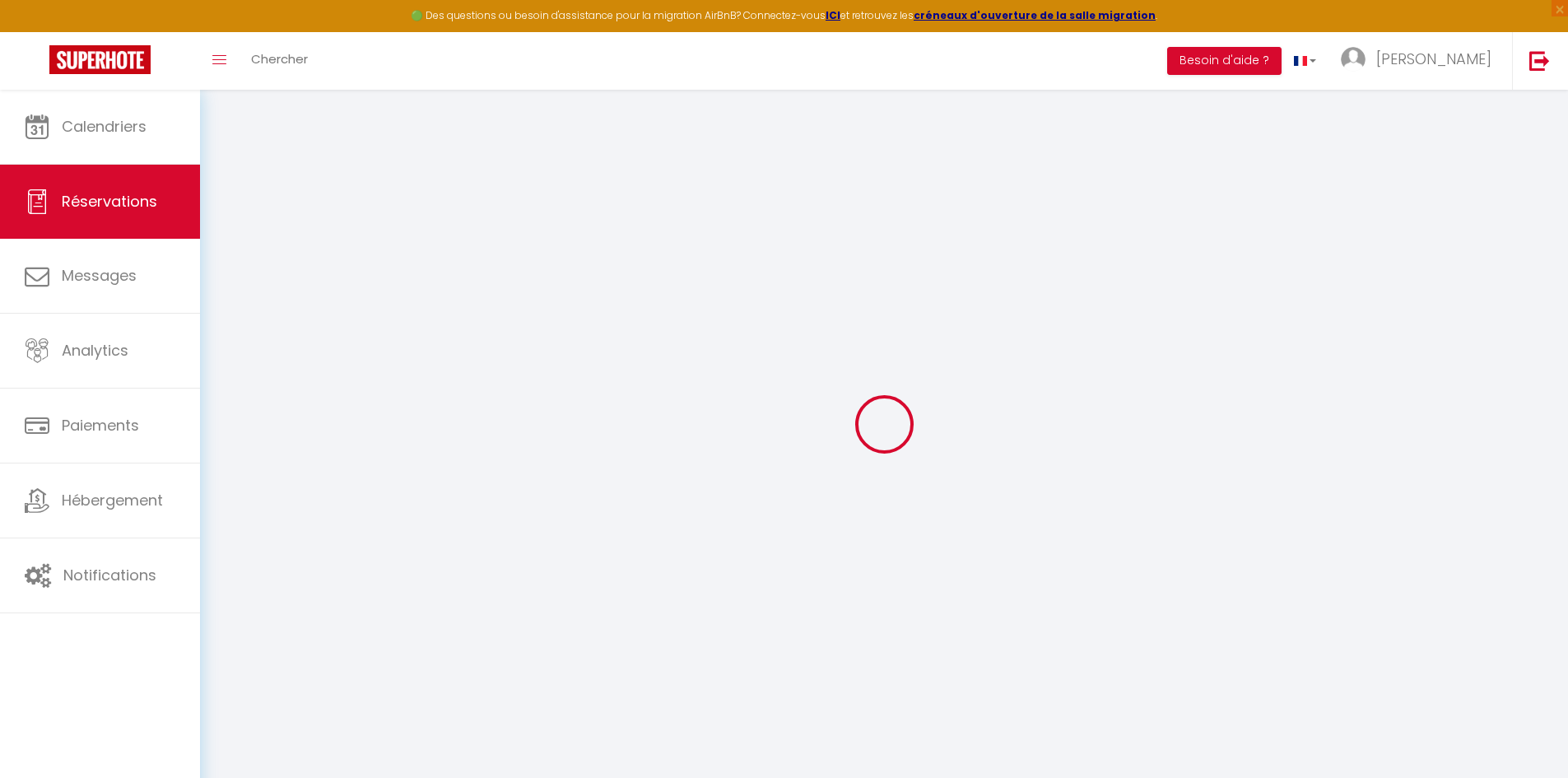
select select
checkbox input "false"
select select
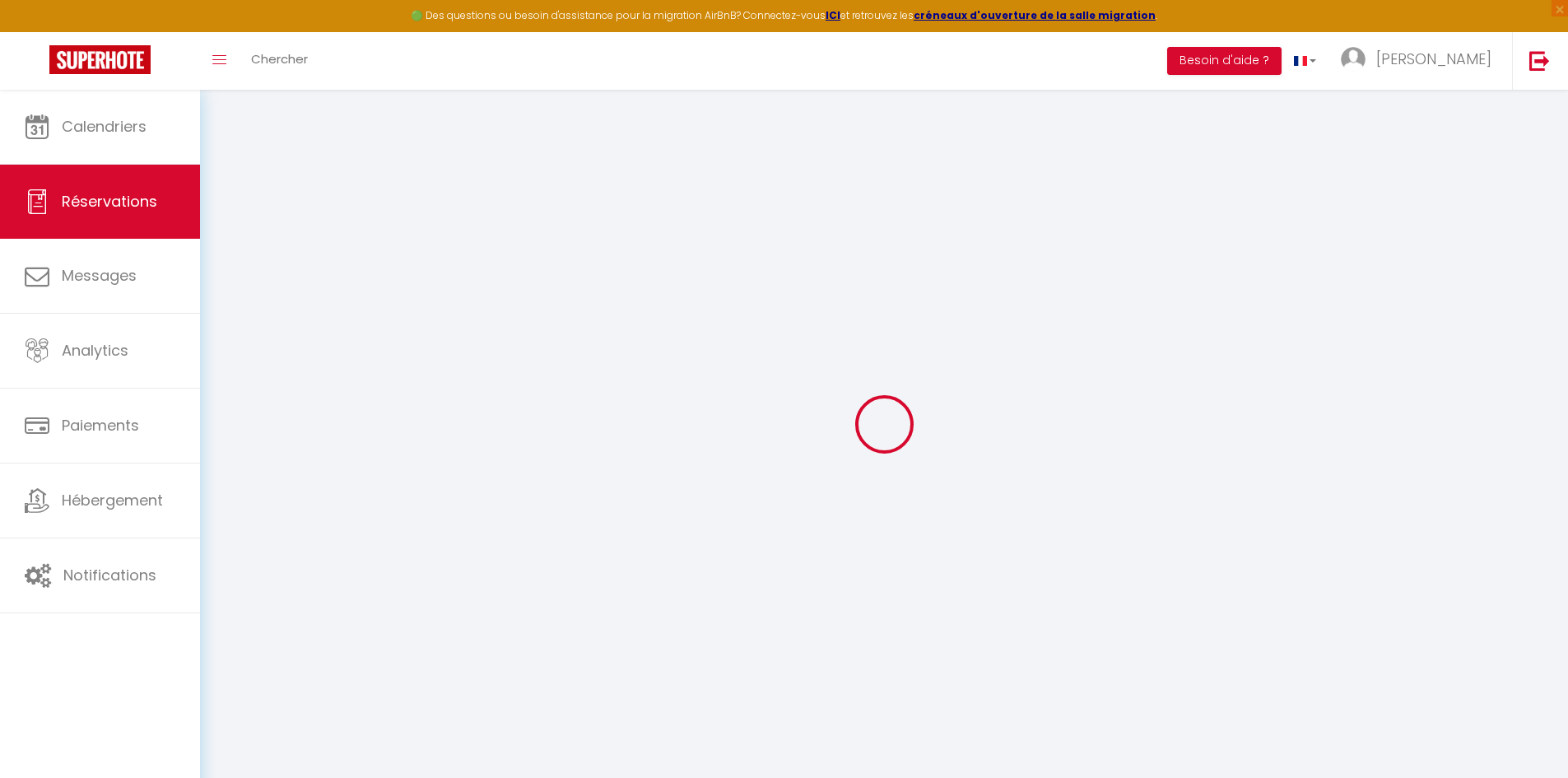
select select
checkbox input "false"
select select
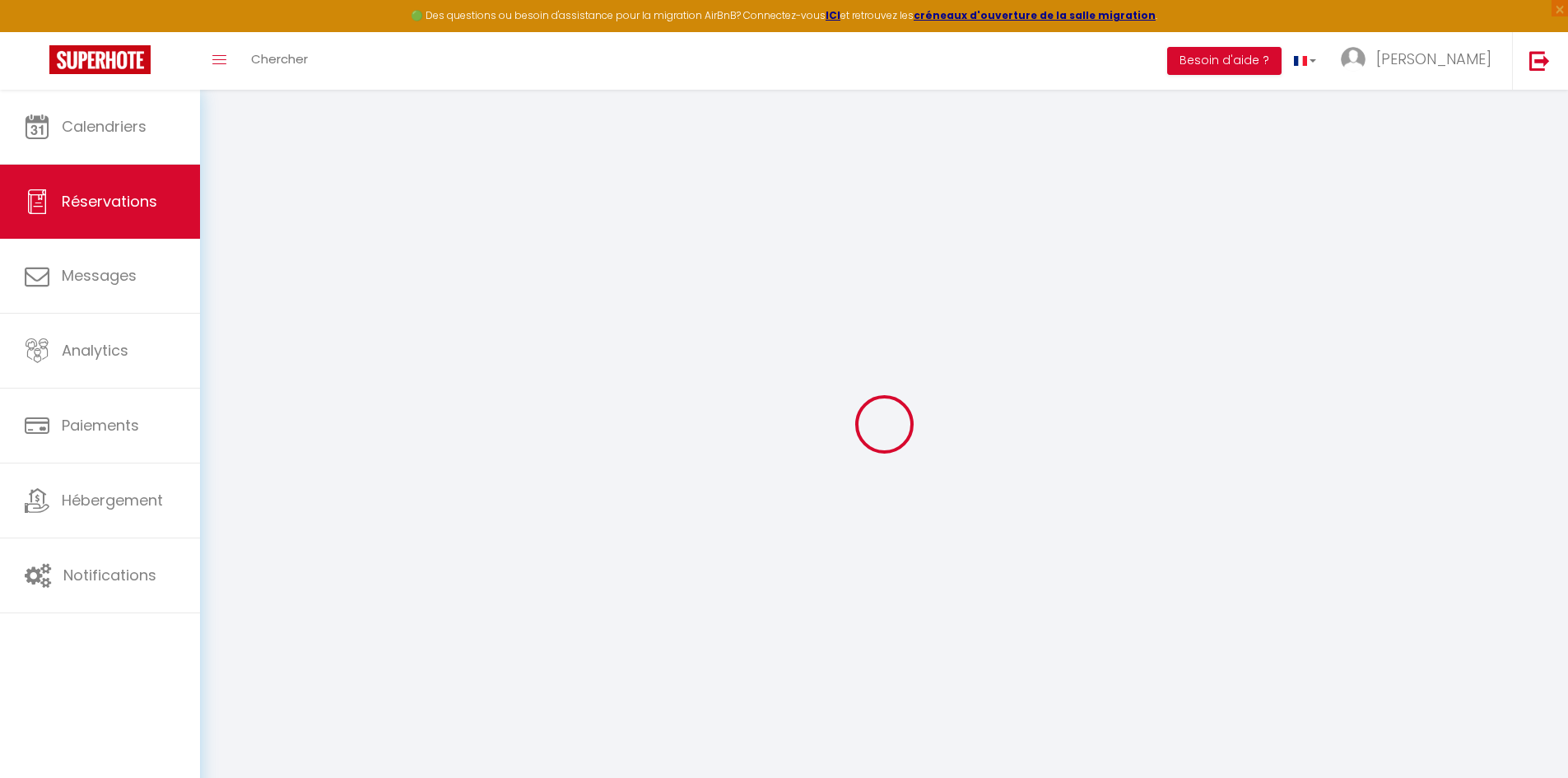
select select
checkbox input "false"
select select
type input "30"
type input "7.23"
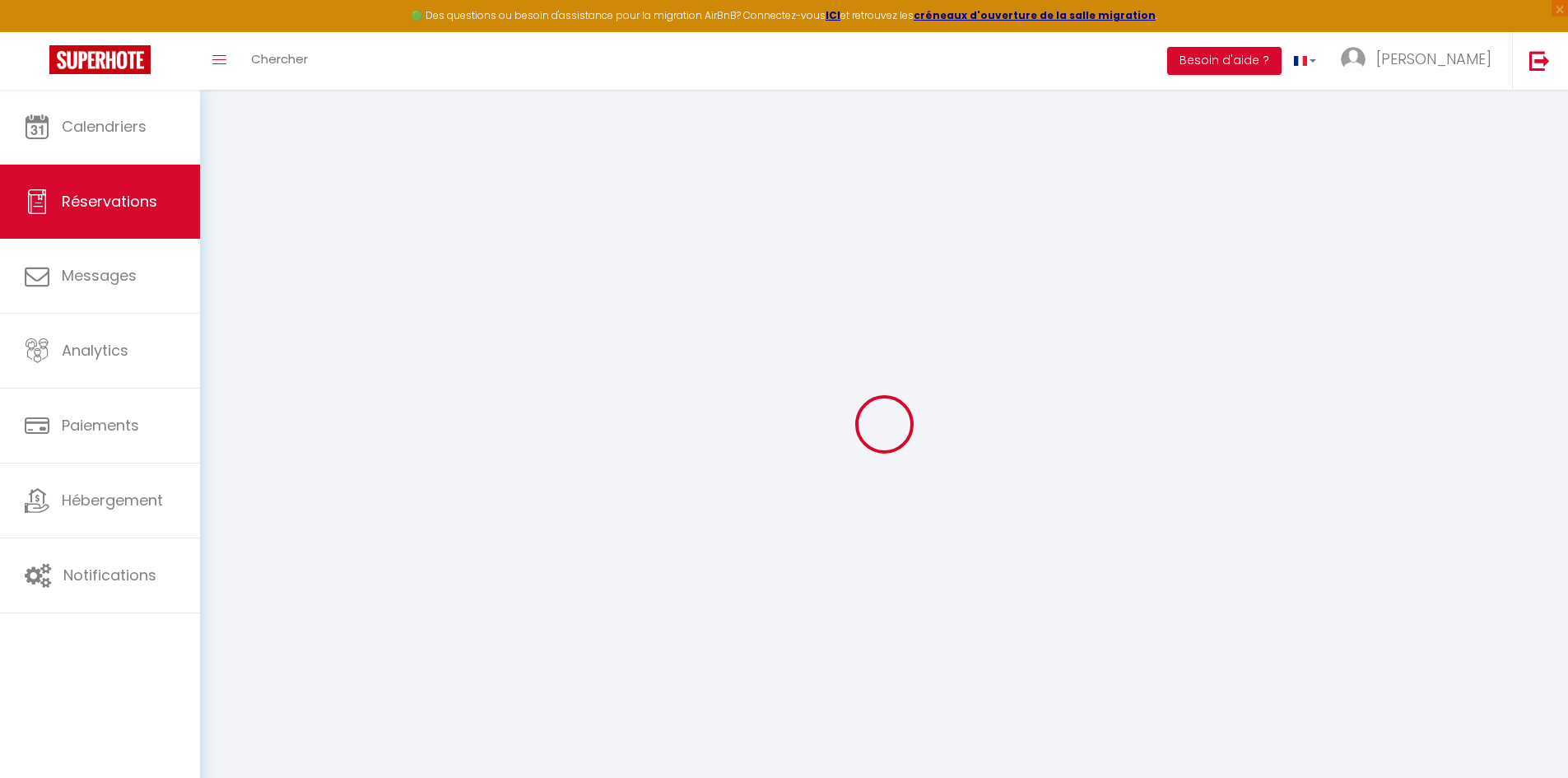
select select
checkbox input "false"
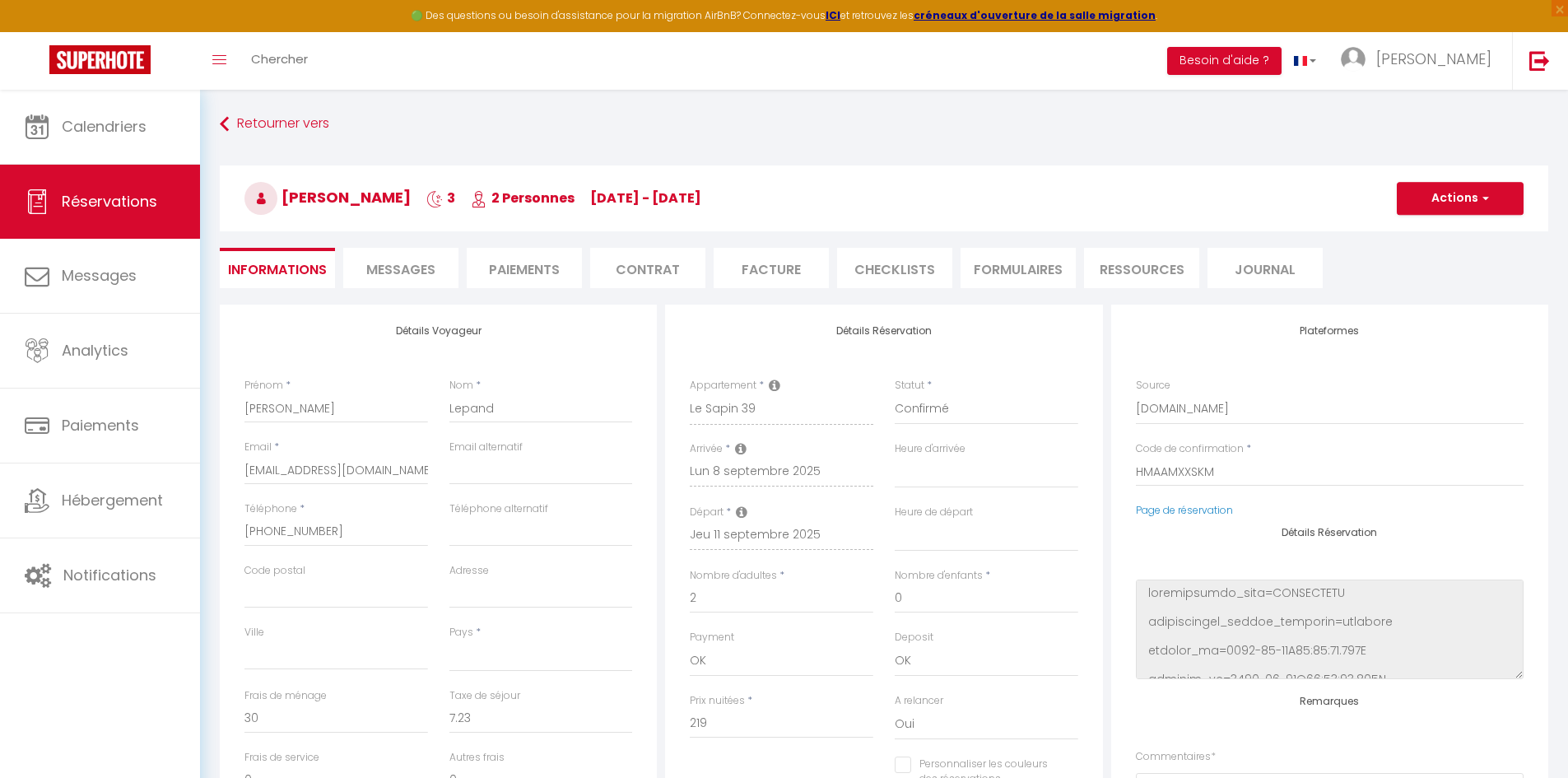
select select
checkbox input "false"
select select
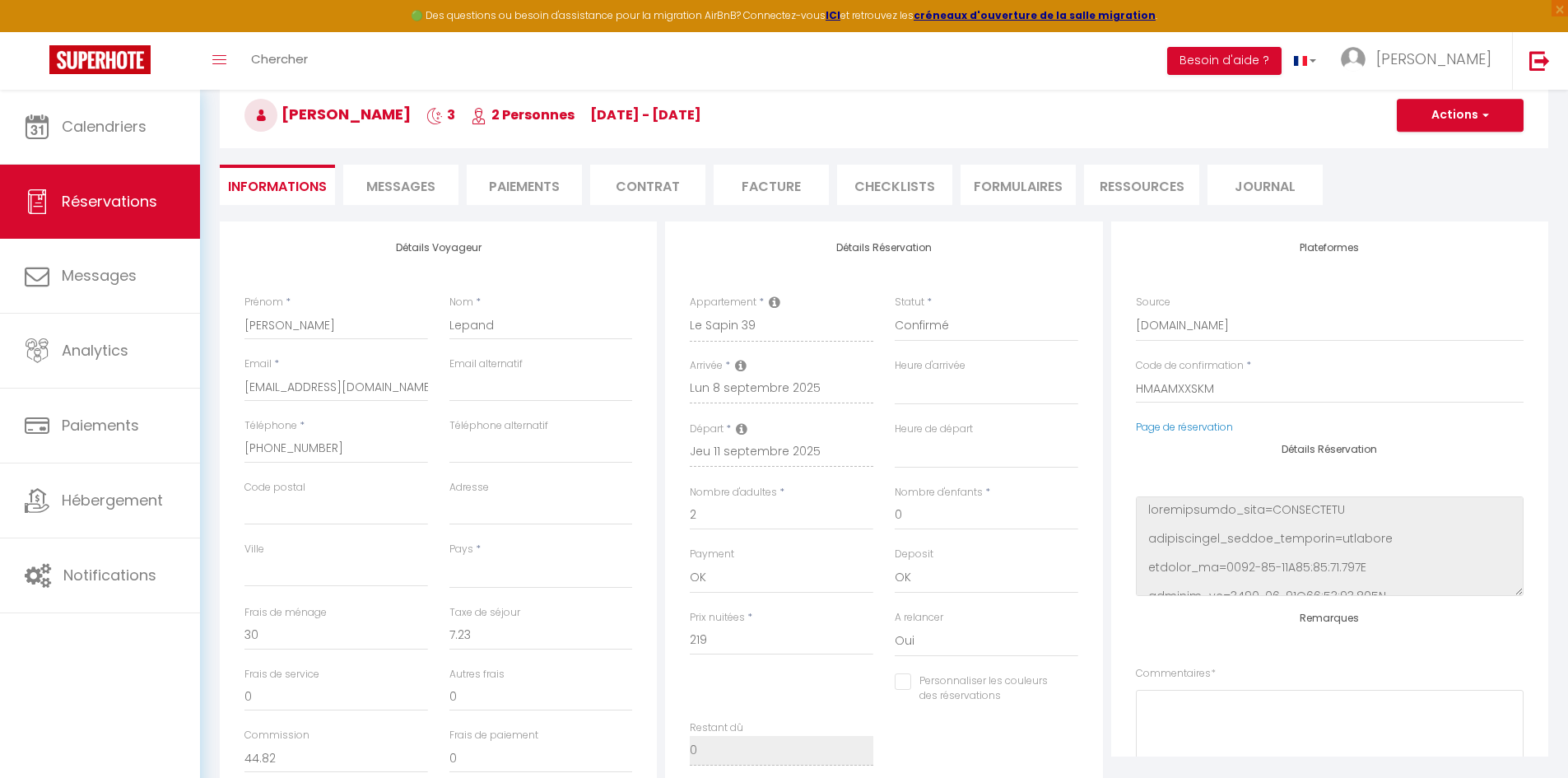
scroll to position [83, 0]
click at [1153, 193] on li "Ressources" at bounding box center [1141, 185] width 115 height 40
select select
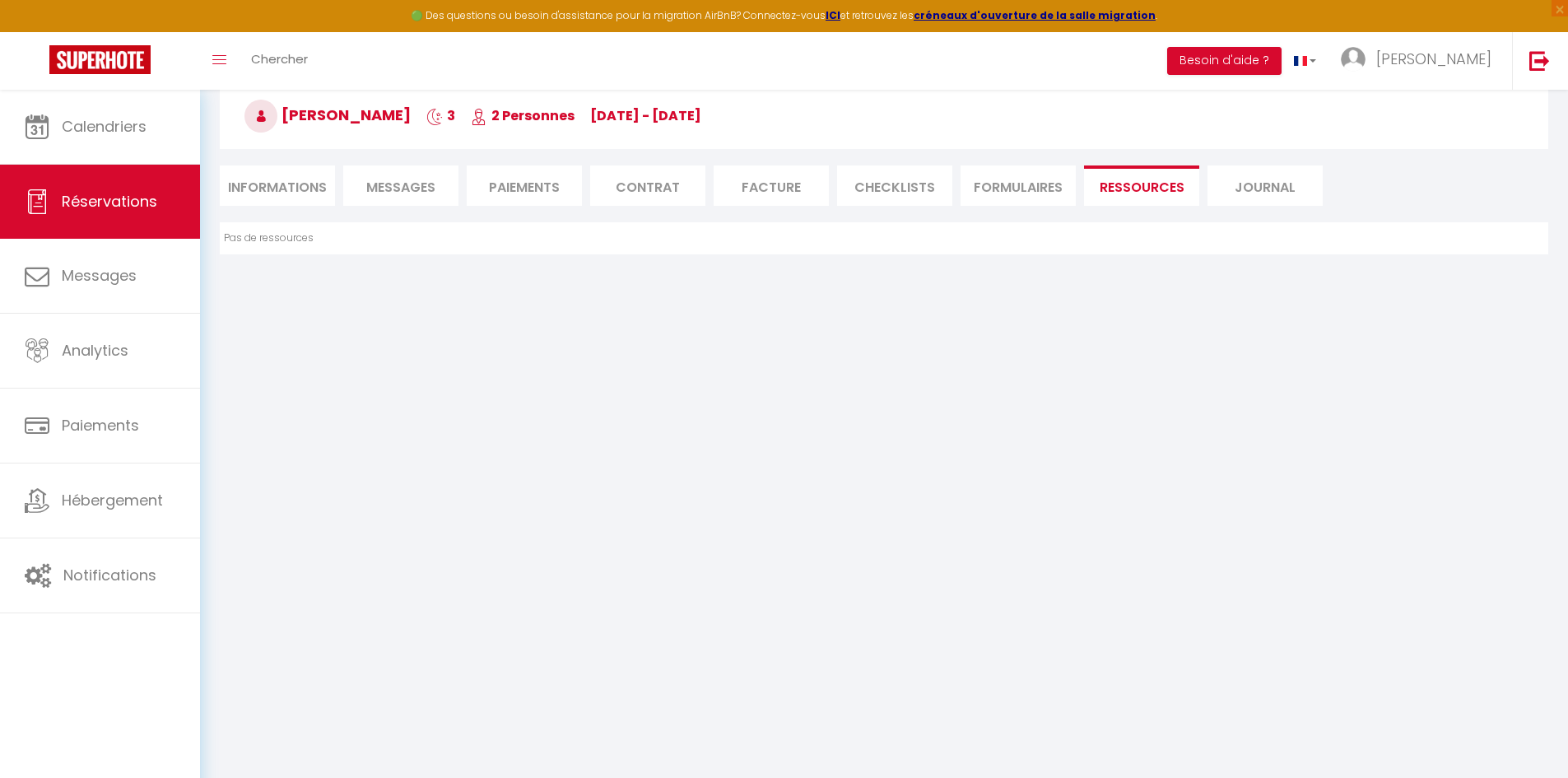
click at [281, 178] on li "Informations" at bounding box center [277, 185] width 115 height 40
select select
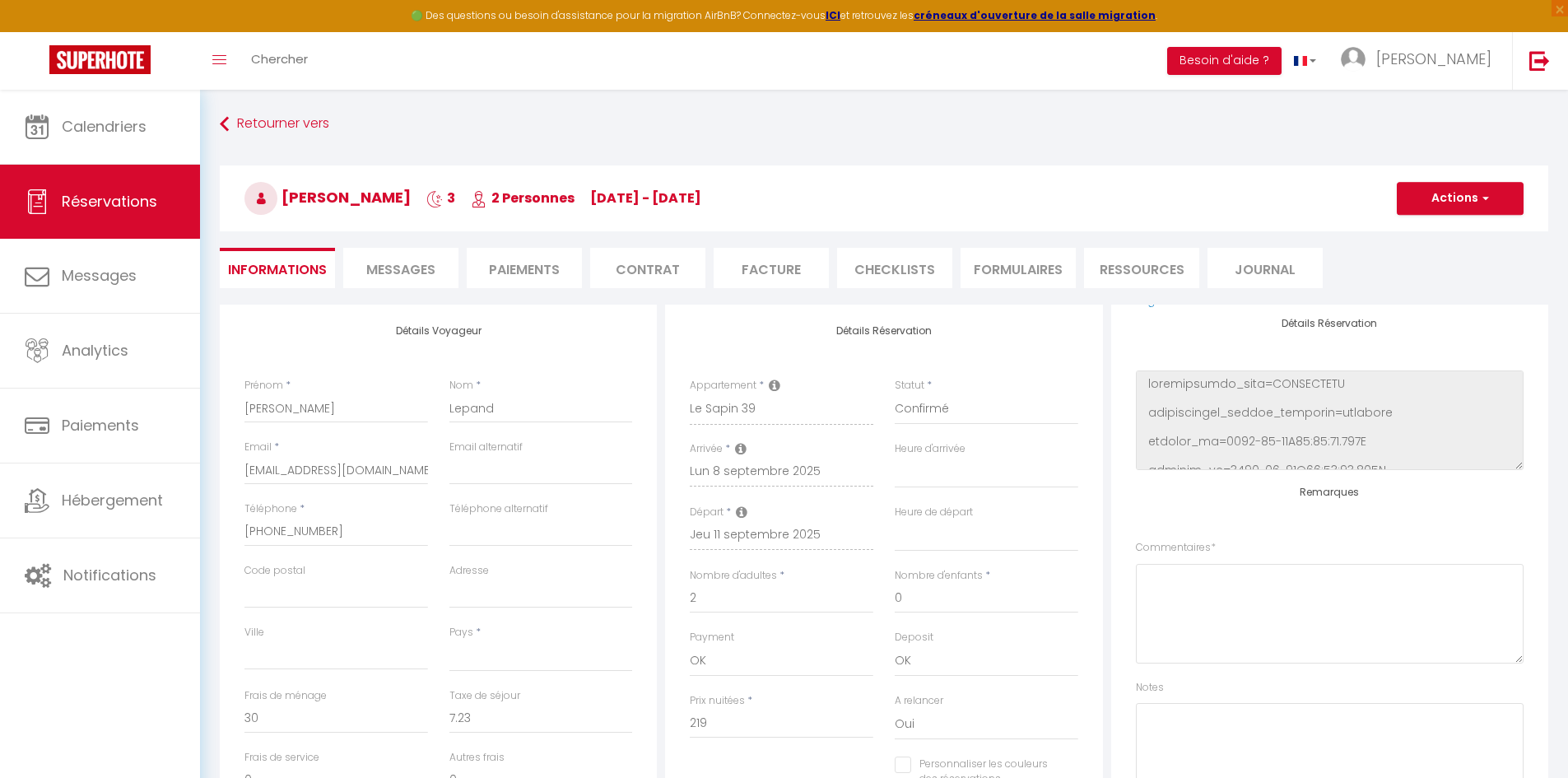
click at [424, 274] on span "Messages" at bounding box center [401, 269] width 69 height 19
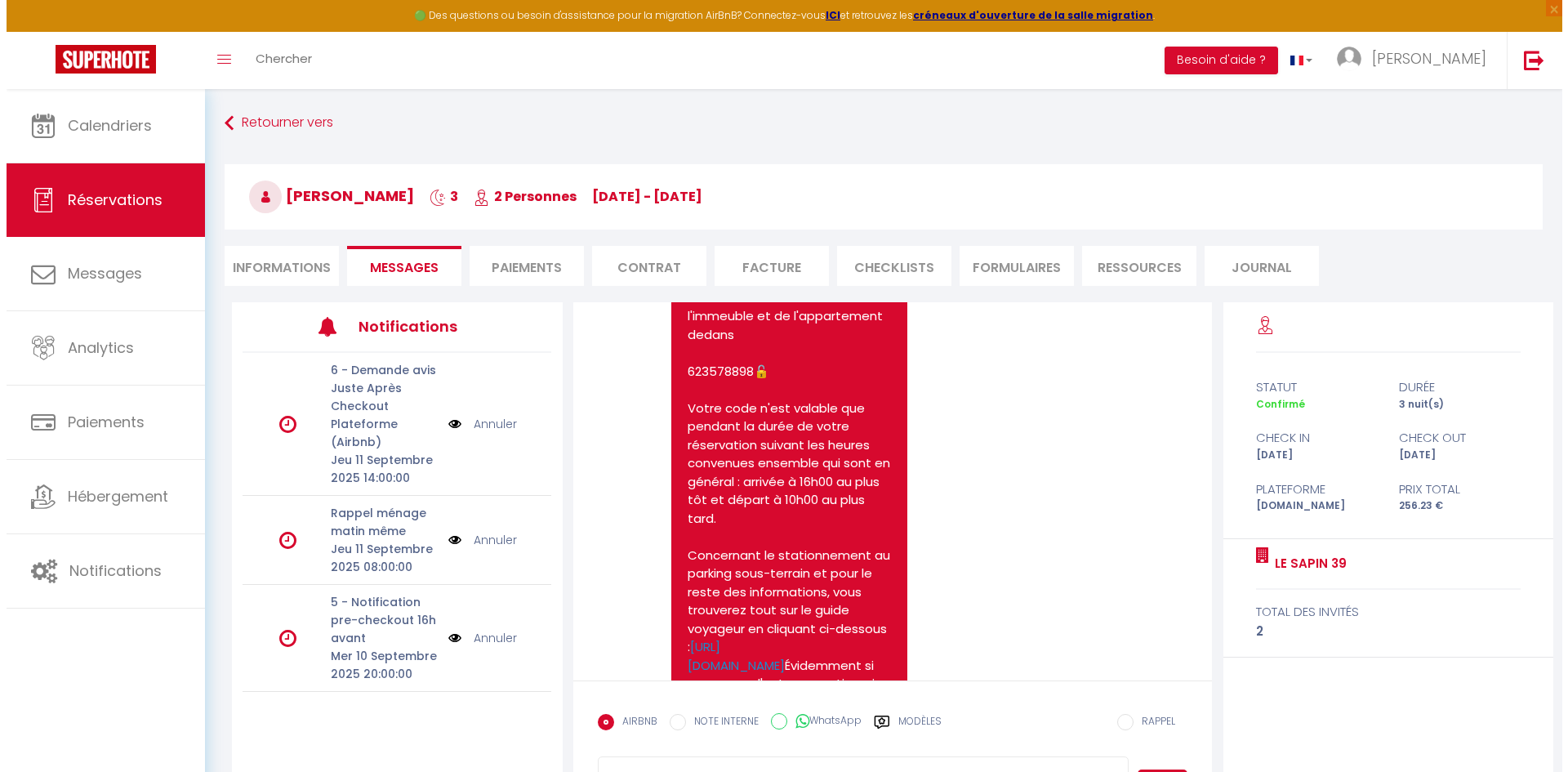
scroll to position [1739, 0]
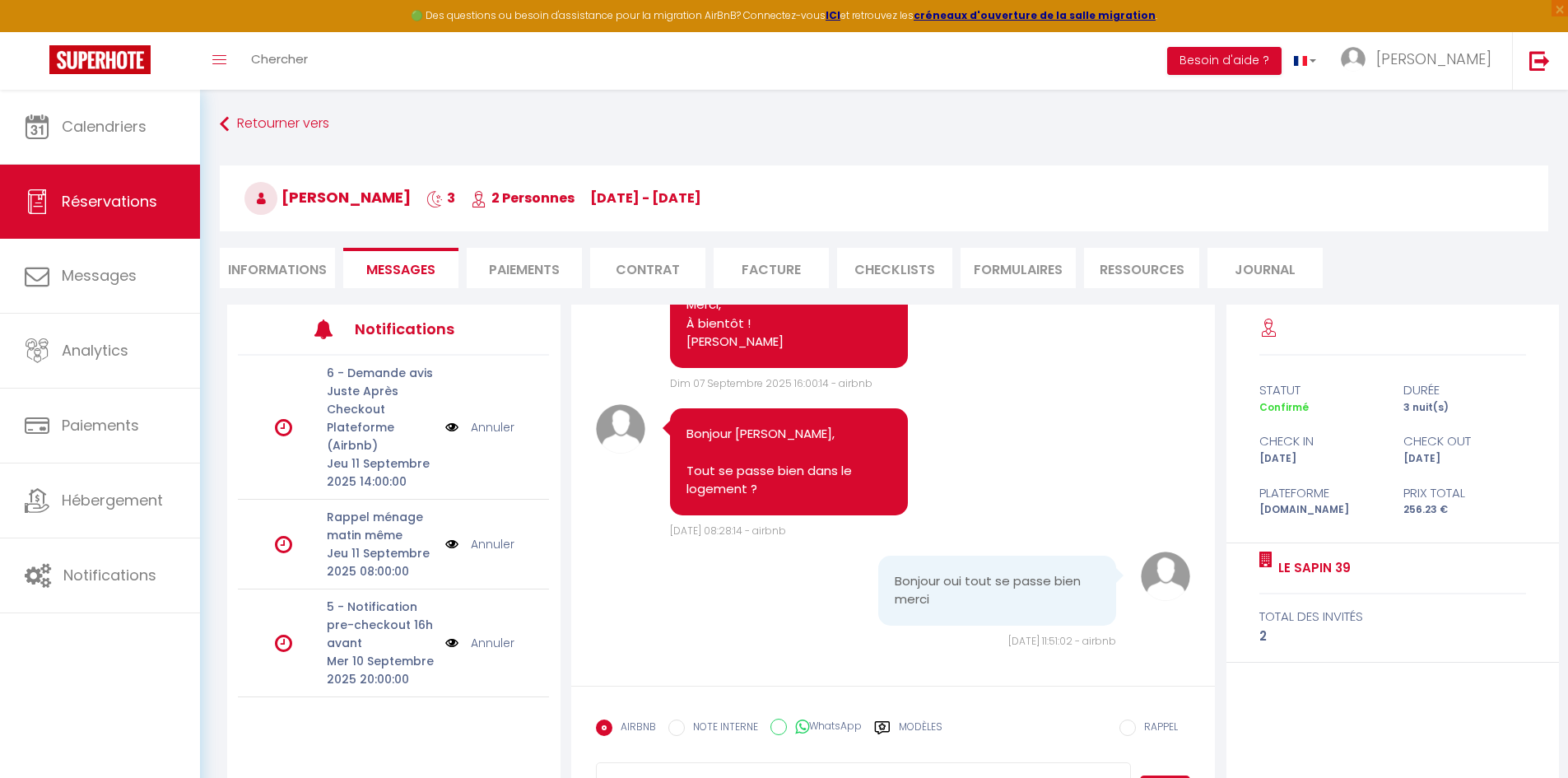
click at [453, 643] on img at bounding box center [452, 643] width 13 height 18
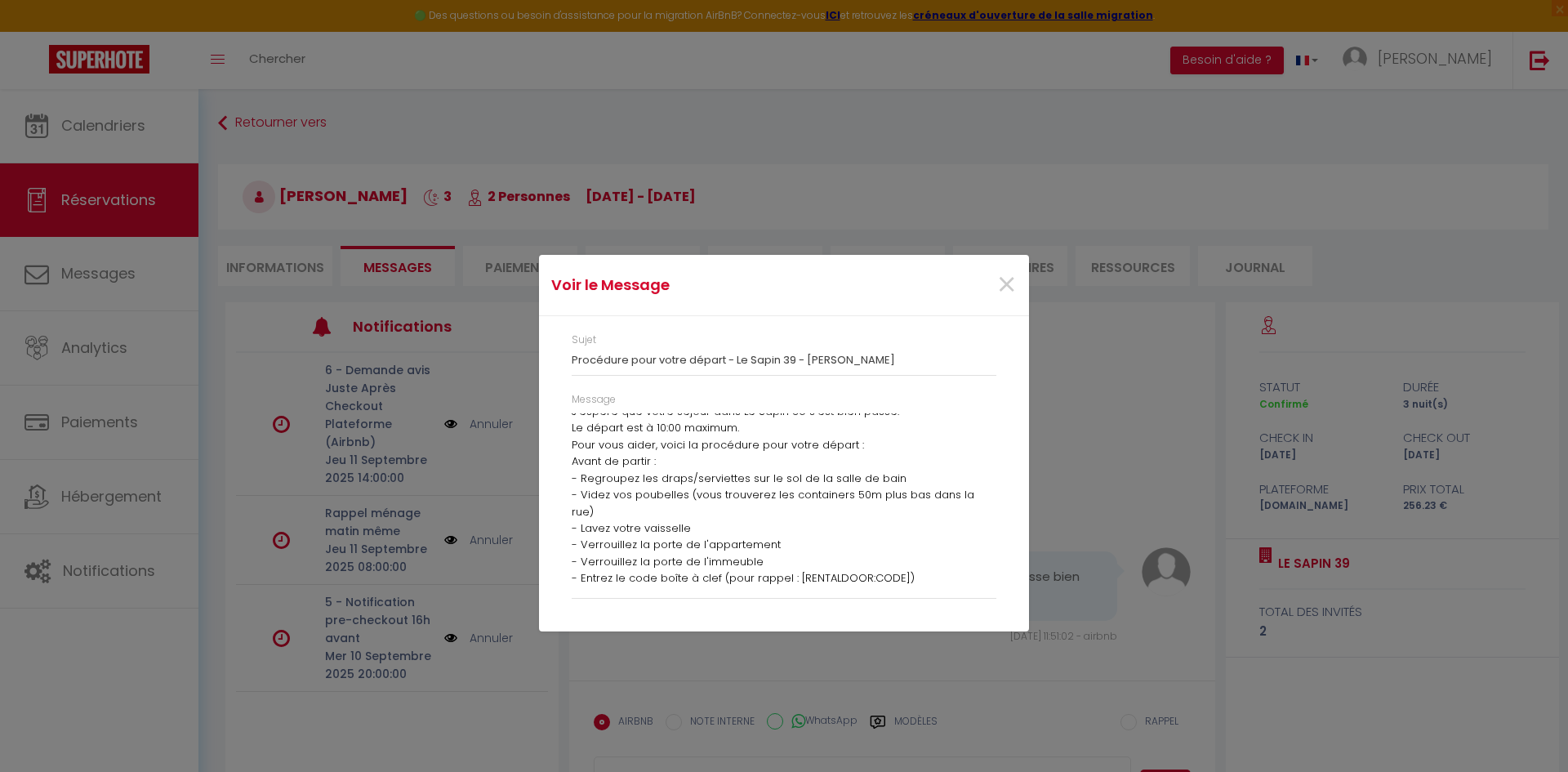
scroll to position [0, 0]
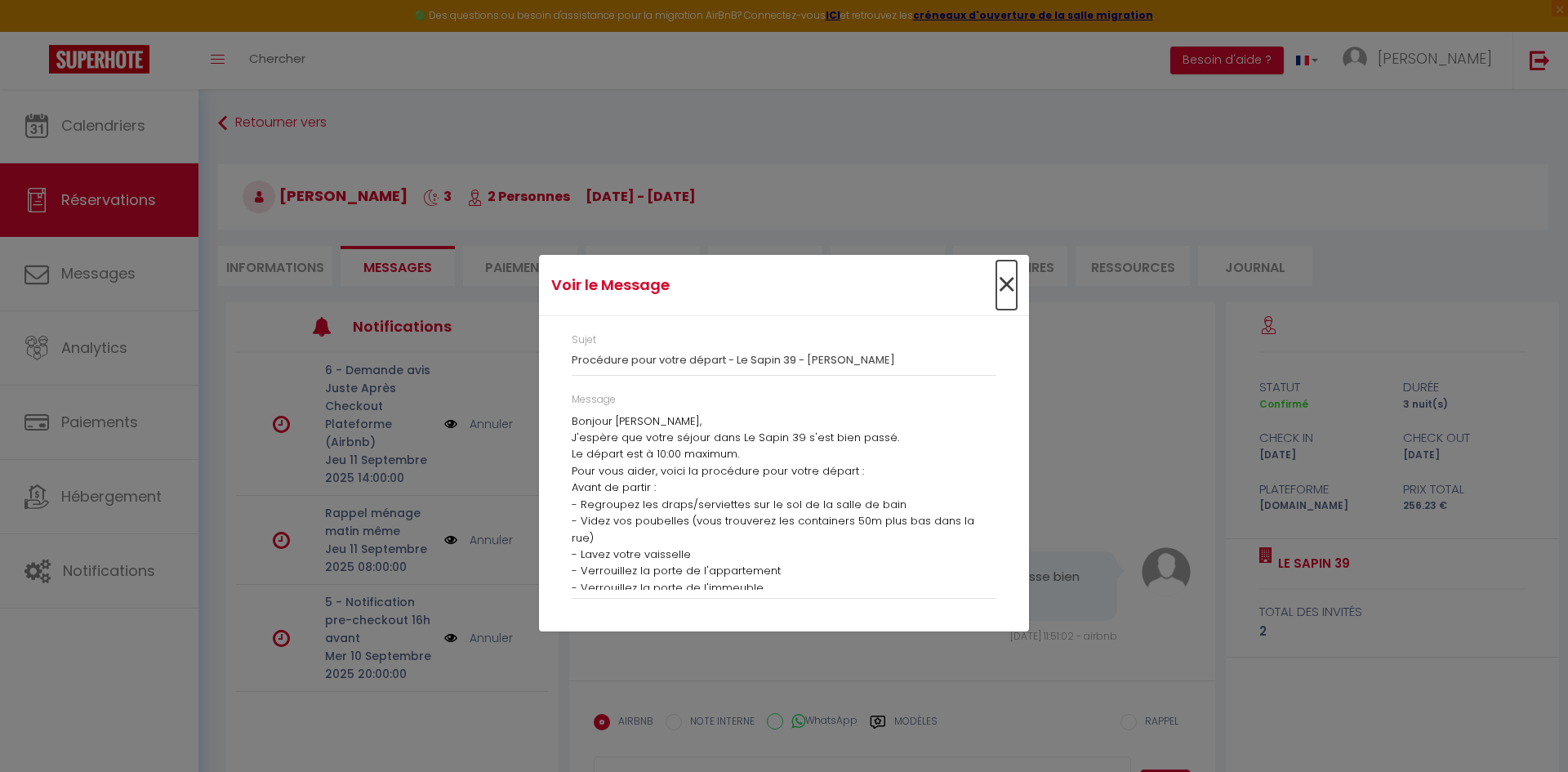
click at [1006, 282] on span "×" at bounding box center [1006, 285] width 20 height 49
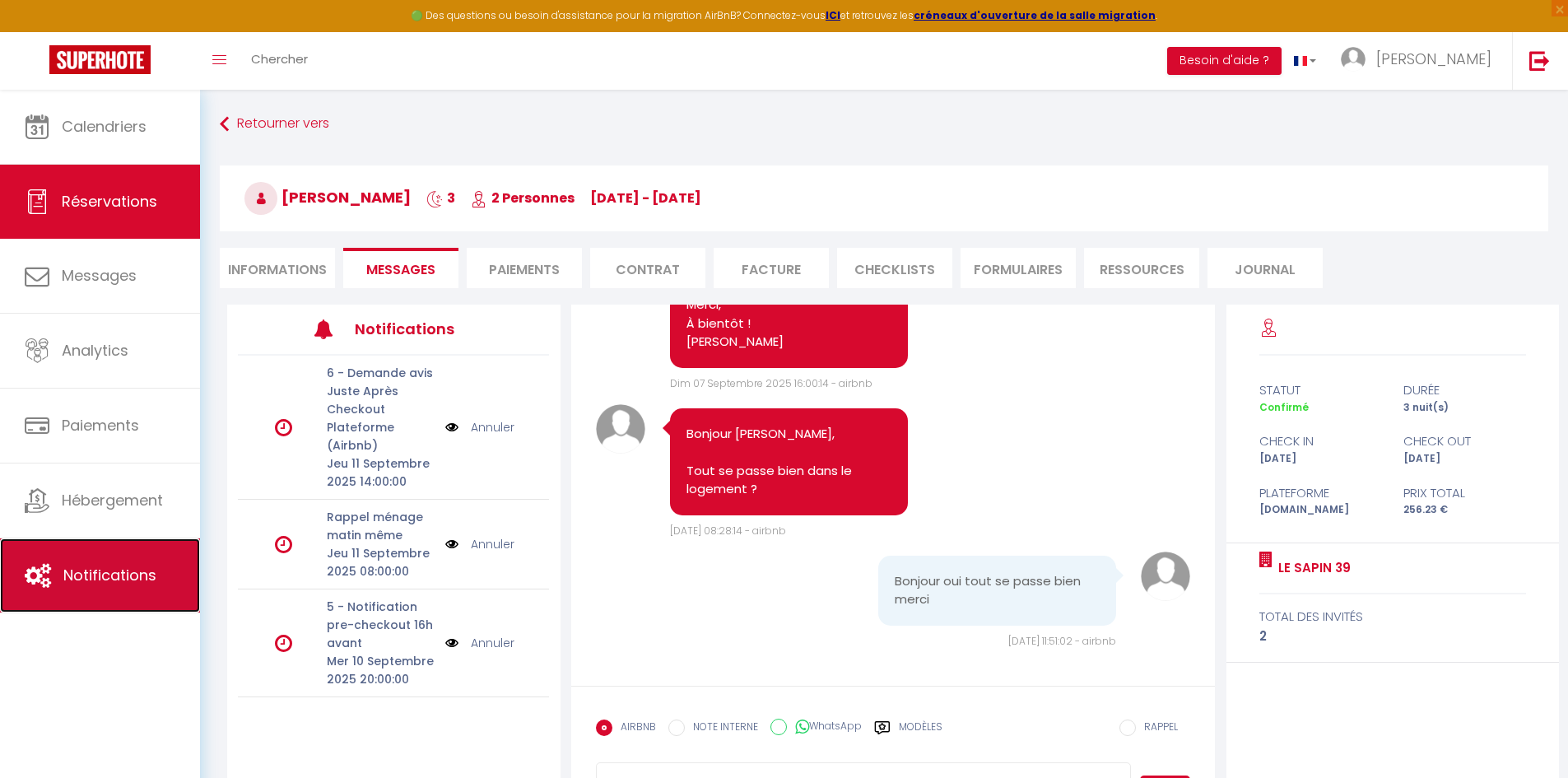
click at [79, 600] on link "Notifications" at bounding box center [100, 575] width 200 height 74
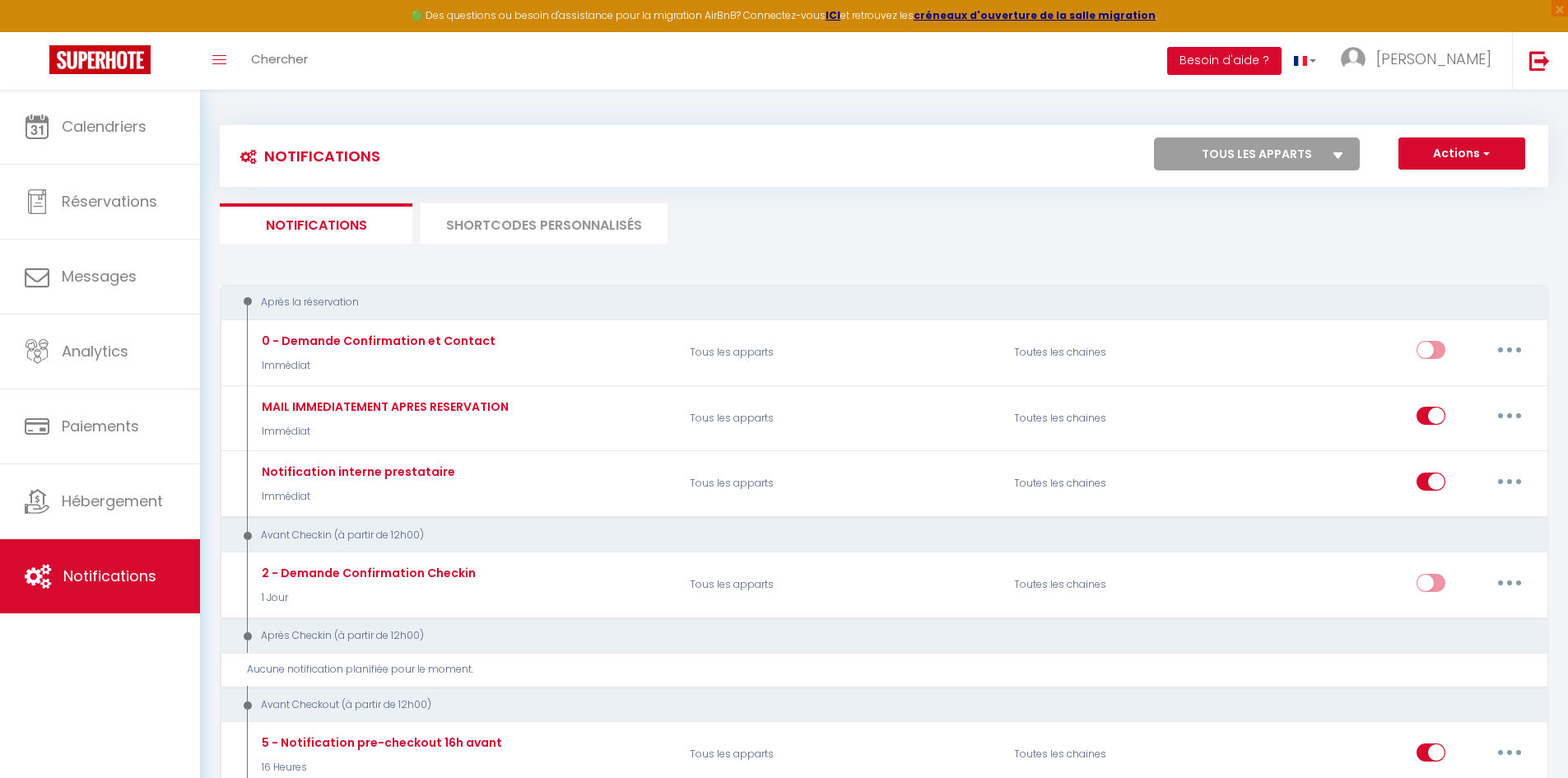
click at [540, 223] on li "SHORTCODES PERSONNALISÉS" at bounding box center [545, 223] width 247 height 40
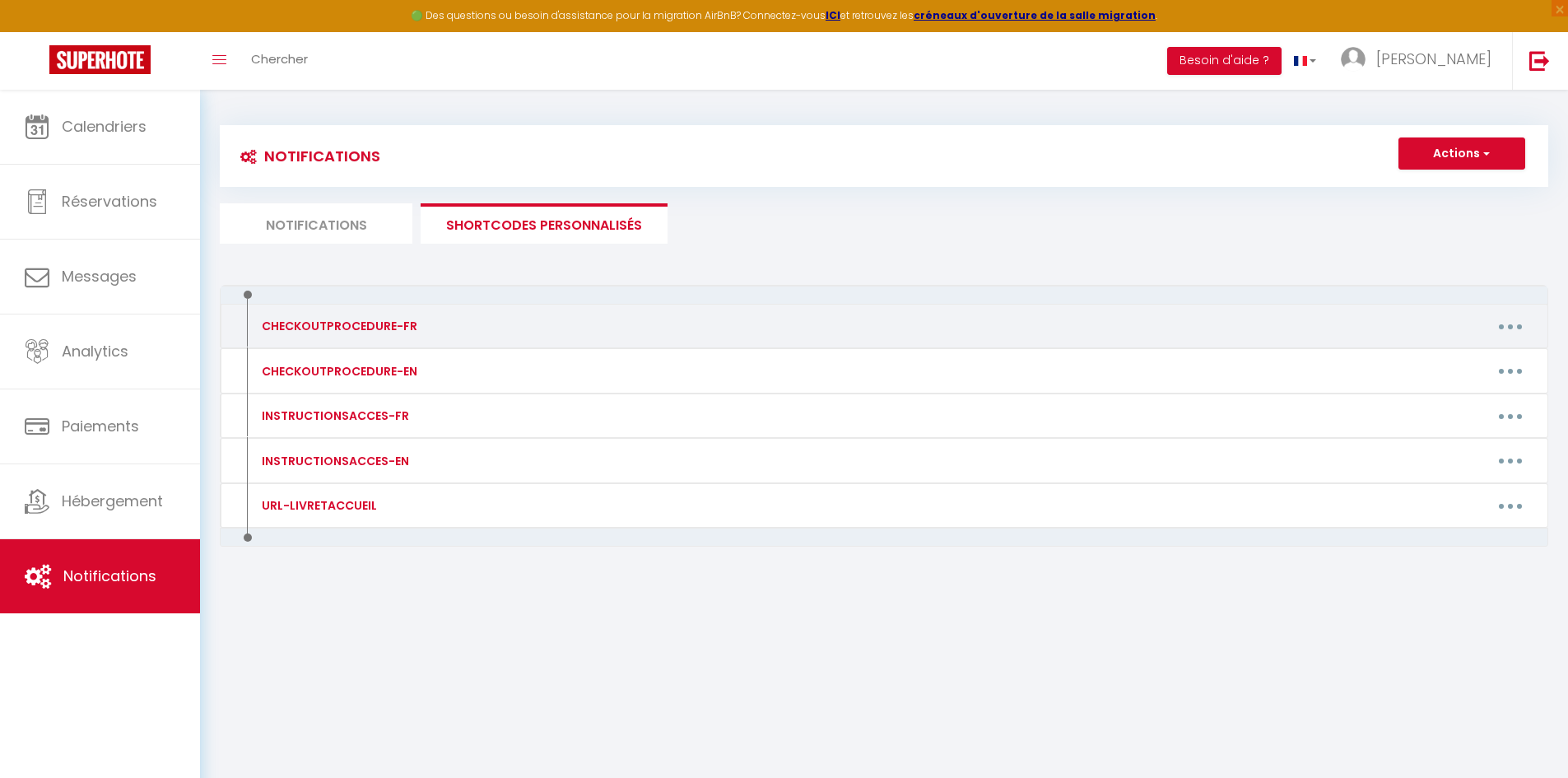
click at [1508, 321] on button "button" at bounding box center [1510, 326] width 46 height 26
click at [1446, 358] on link "Editer" at bounding box center [1467, 364] width 122 height 28
type input "CHECKOUTPROCEDURE-FR"
type textarea "Avant de partir : - Regroupez les draps/serviettes sur le sol de la salle de ba…"
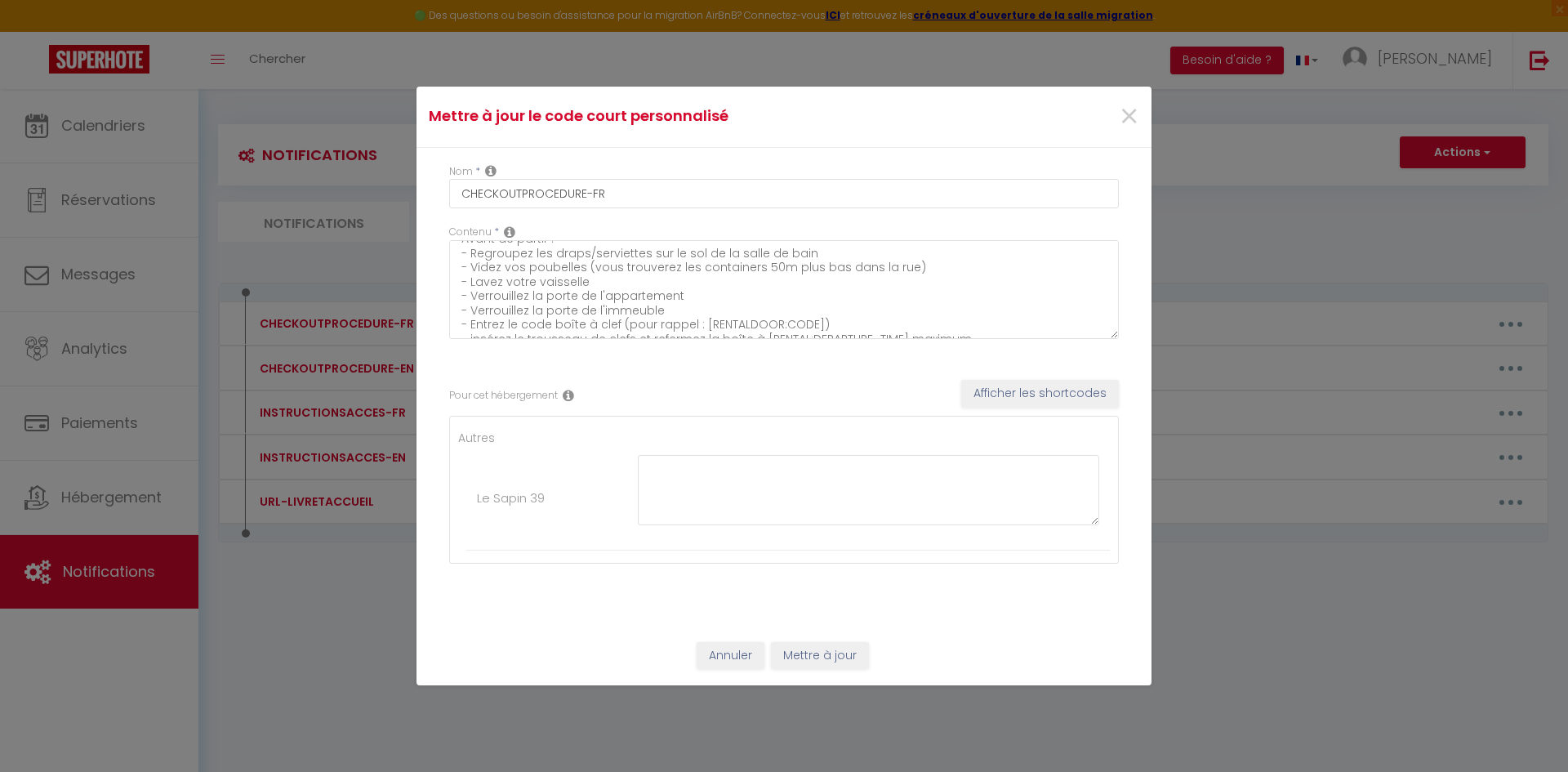
scroll to position [29, 0]
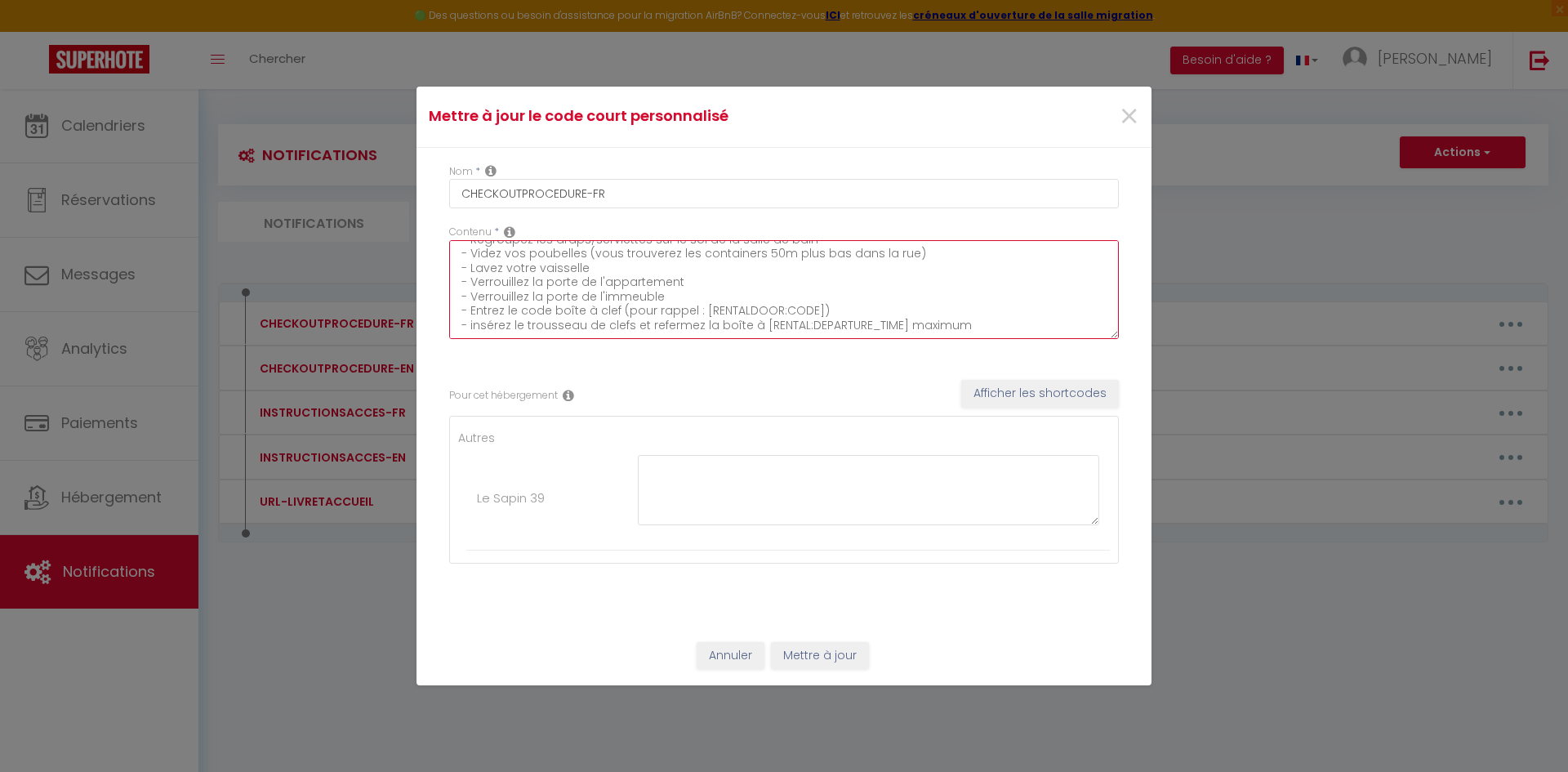
click at [812, 309] on textarea "Avant de partir : - Regroupez les draps/serviettes sur le sol de la salle de ba…" at bounding box center [784, 289] width 669 height 99
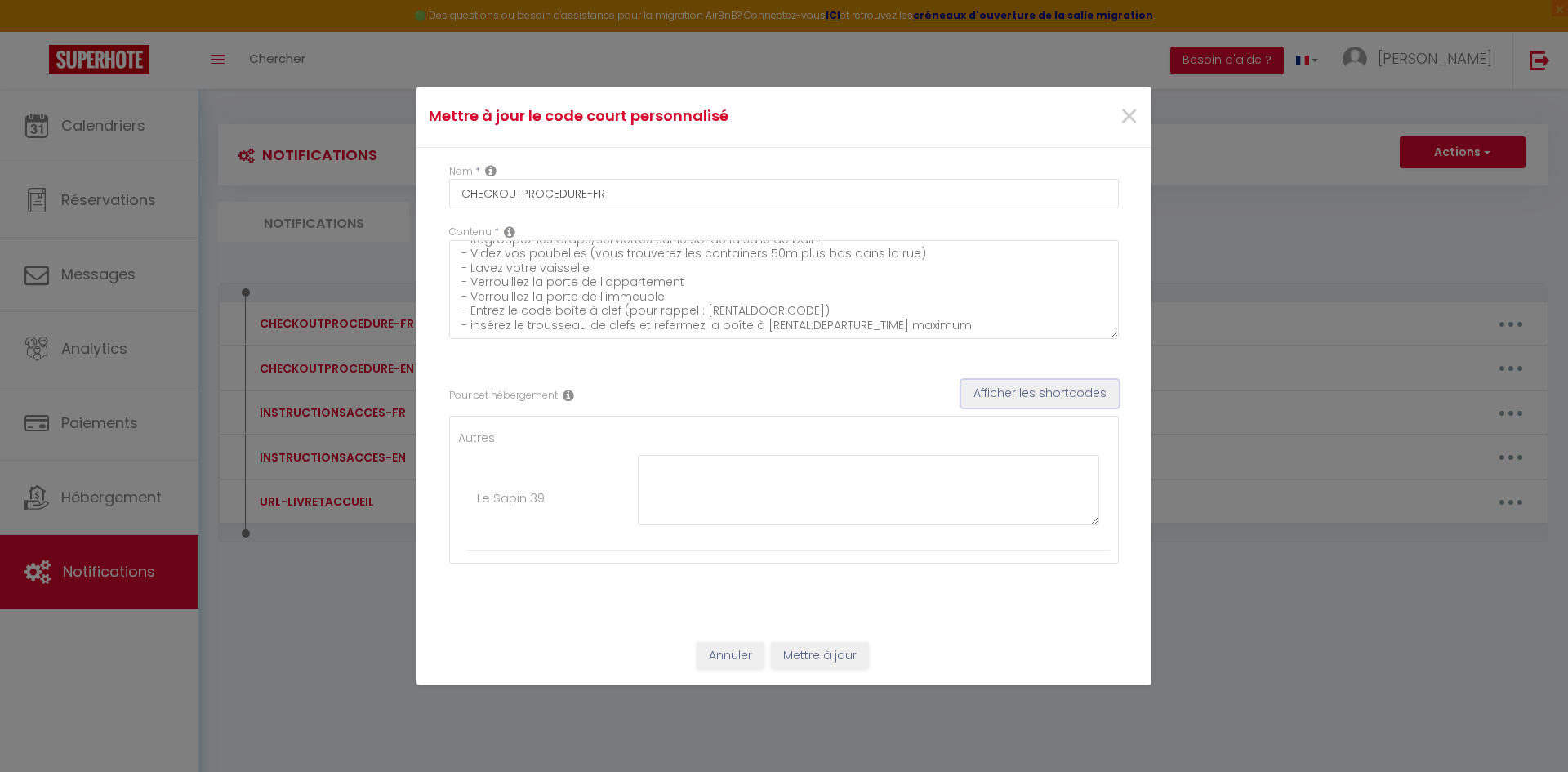
click at [1020, 391] on button "Afficher les shortcodes" at bounding box center [1040, 393] width 157 height 28
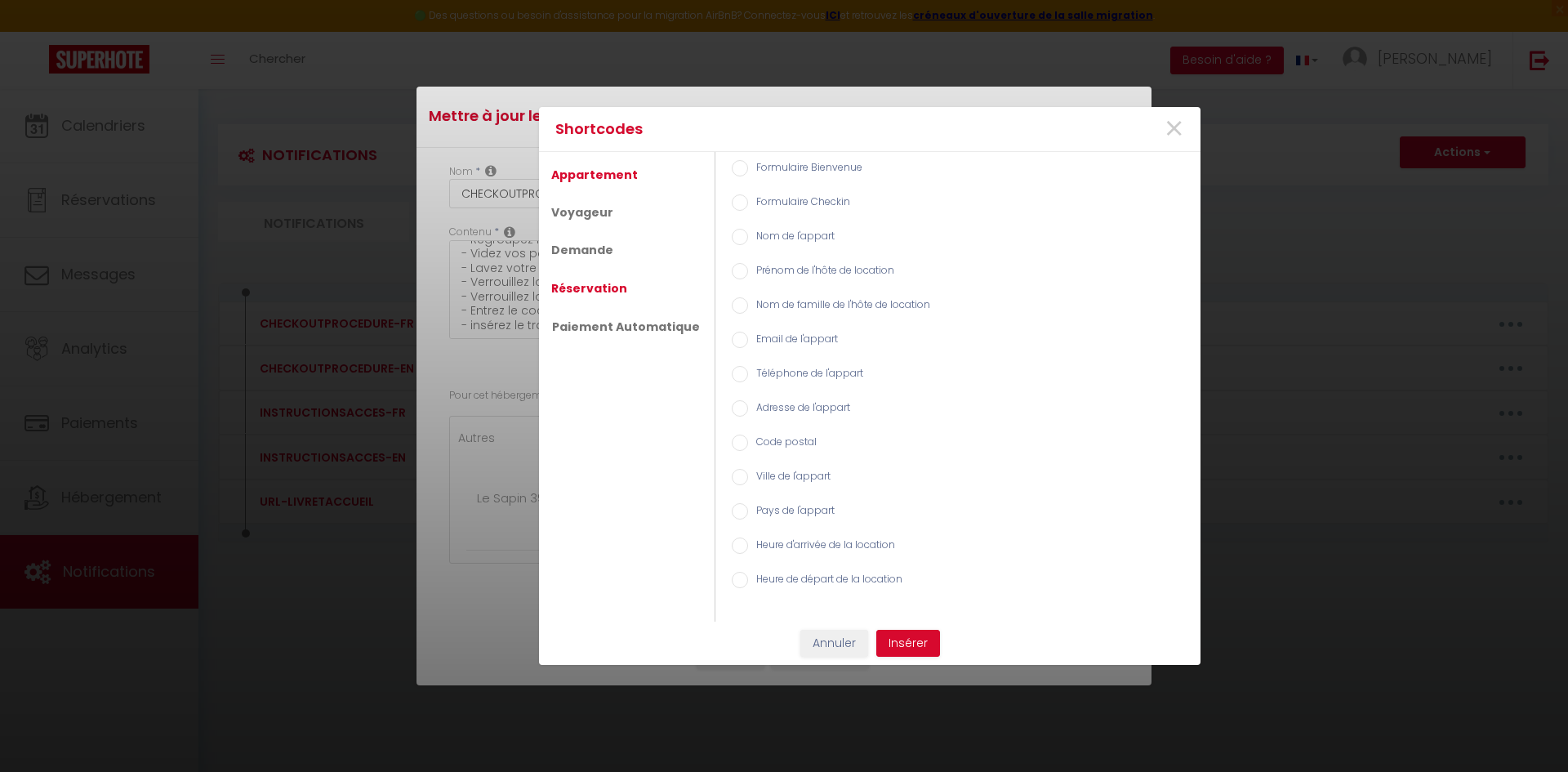
click at [593, 287] on link "Réservation" at bounding box center [588, 288] width 92 height 30
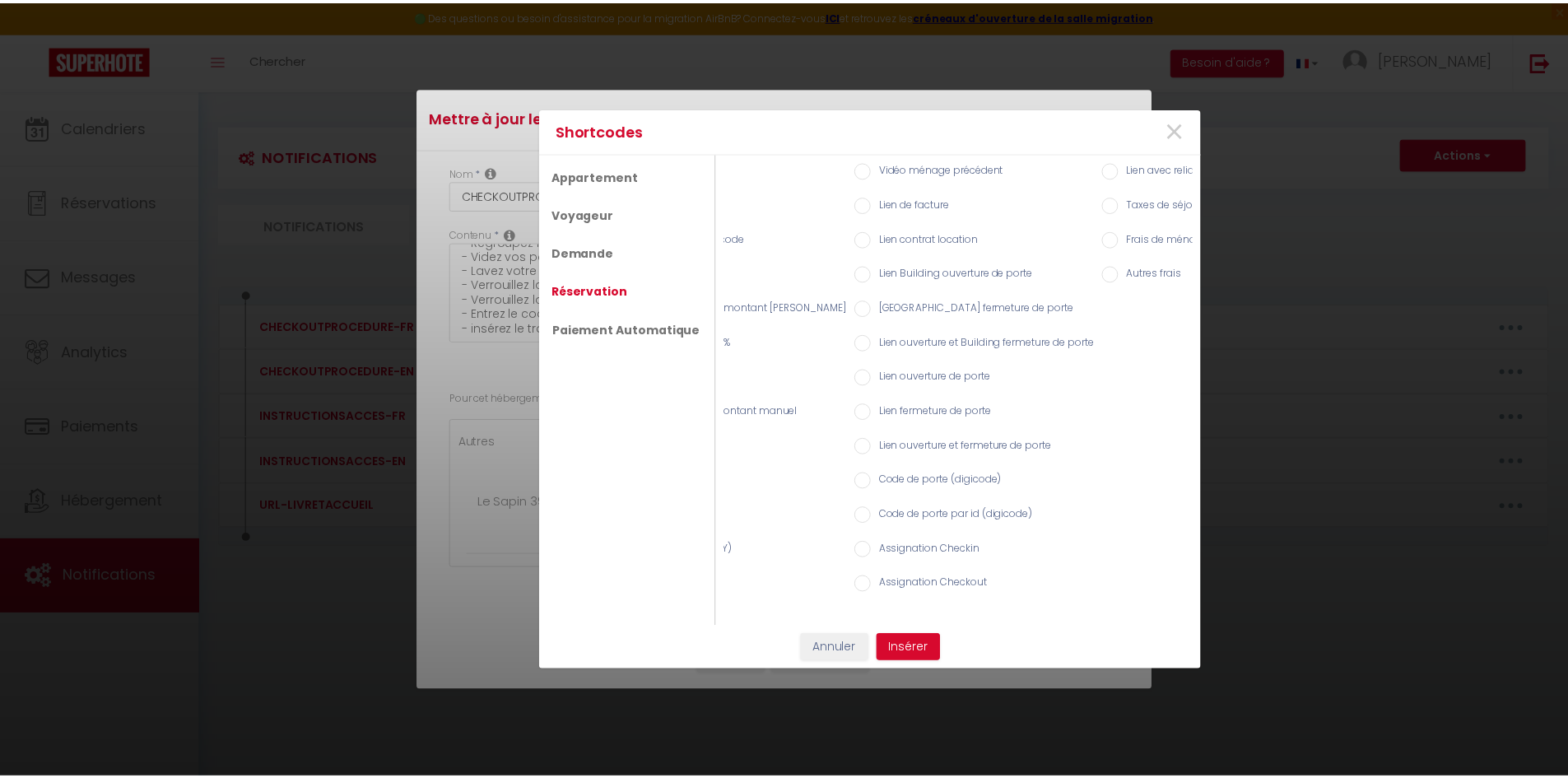
scroll to position [0, 149]
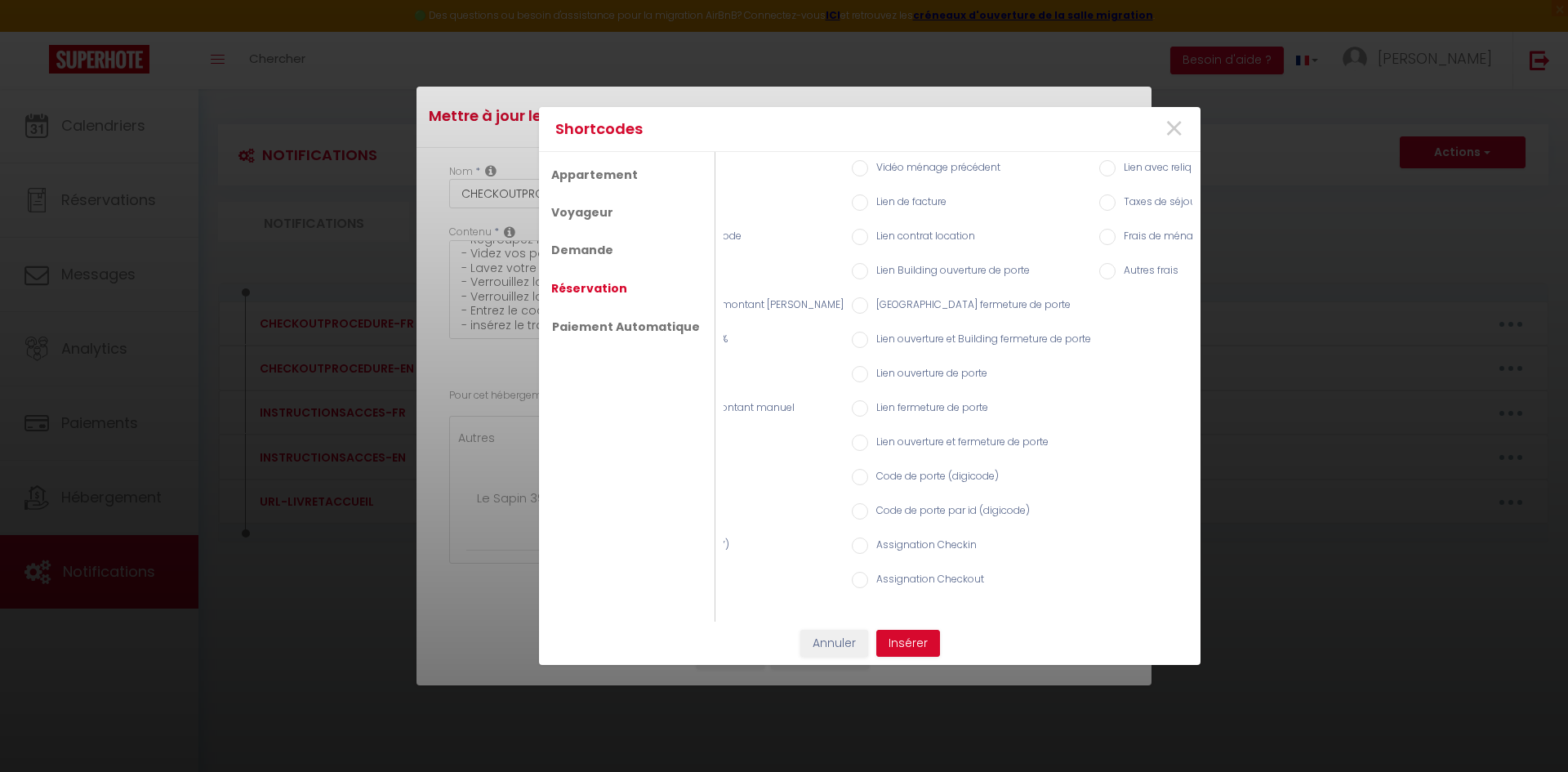
click at [852, 468] on input "Code de porte (digicode)" at bounding box center [860, 476] width 16 height 16
radio input "true"
click at [916, 652] on button "Insérer" at bounding box center [907, 643] width 63 height 28
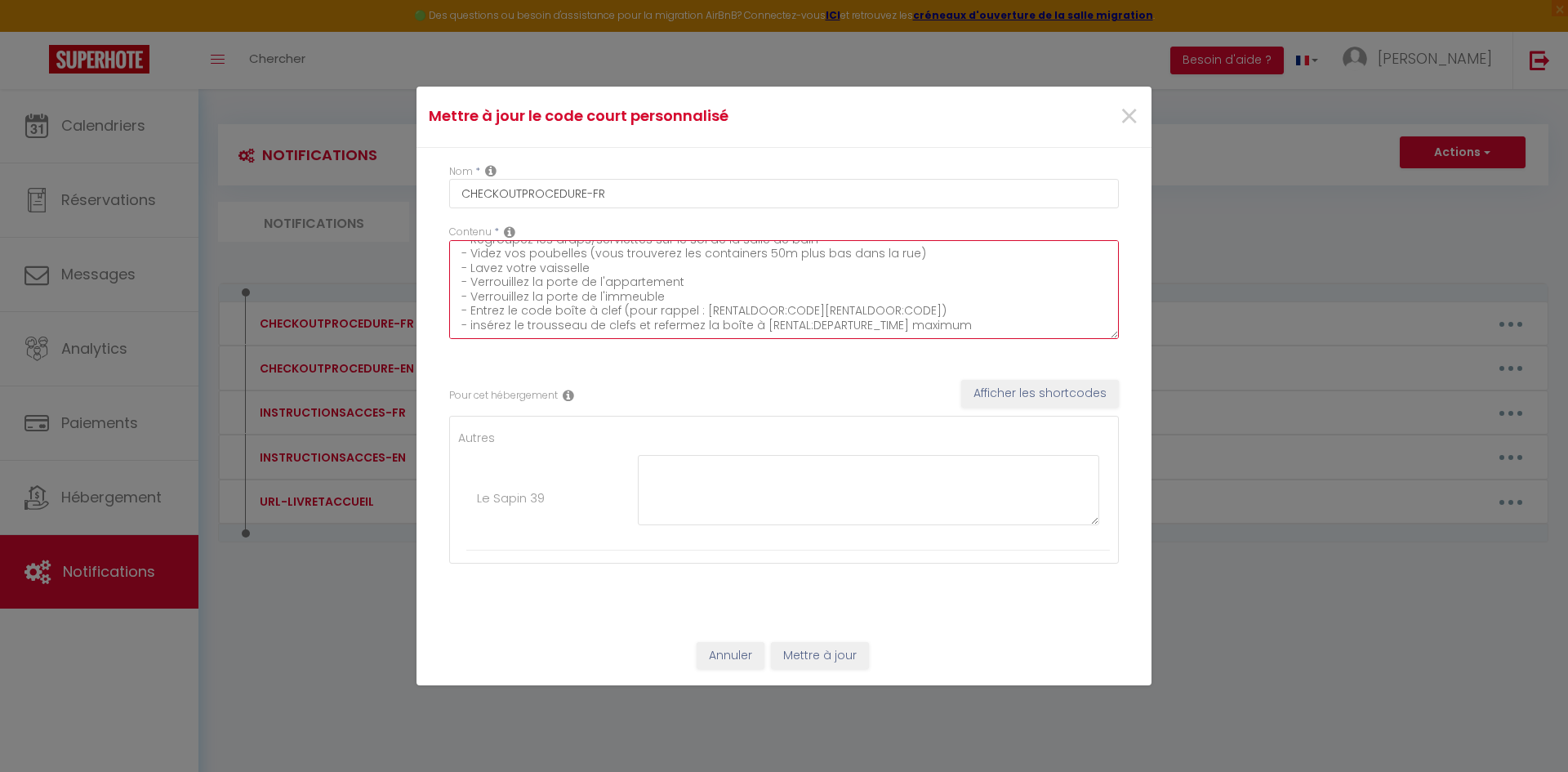
drag, startPoint x: 926, startPoint y: 313, endPoint x: 811, endPoint y: 313, distance: 115.0
click at [811, 313] on textarea "Avant de partir : - Regroupez les draps/serviettes sur le sol de la salle de ba…" at bounding box center [784, 289] width 669 height 99
drag, startPoint x: 840, startPoint y: 308, endPoint x: 617, endPoint y: 314, distance: 223.1
click at [617, 314] on textarea "Avant de partir : - Regroupez les draps/serviettes sur le sol de la salle de ba…" at bounding box center [784, 289] width 669 height 99
type textarea "Avant de partir : - Regroupez les draps/serviettes sur le sol de la salle de ba…"
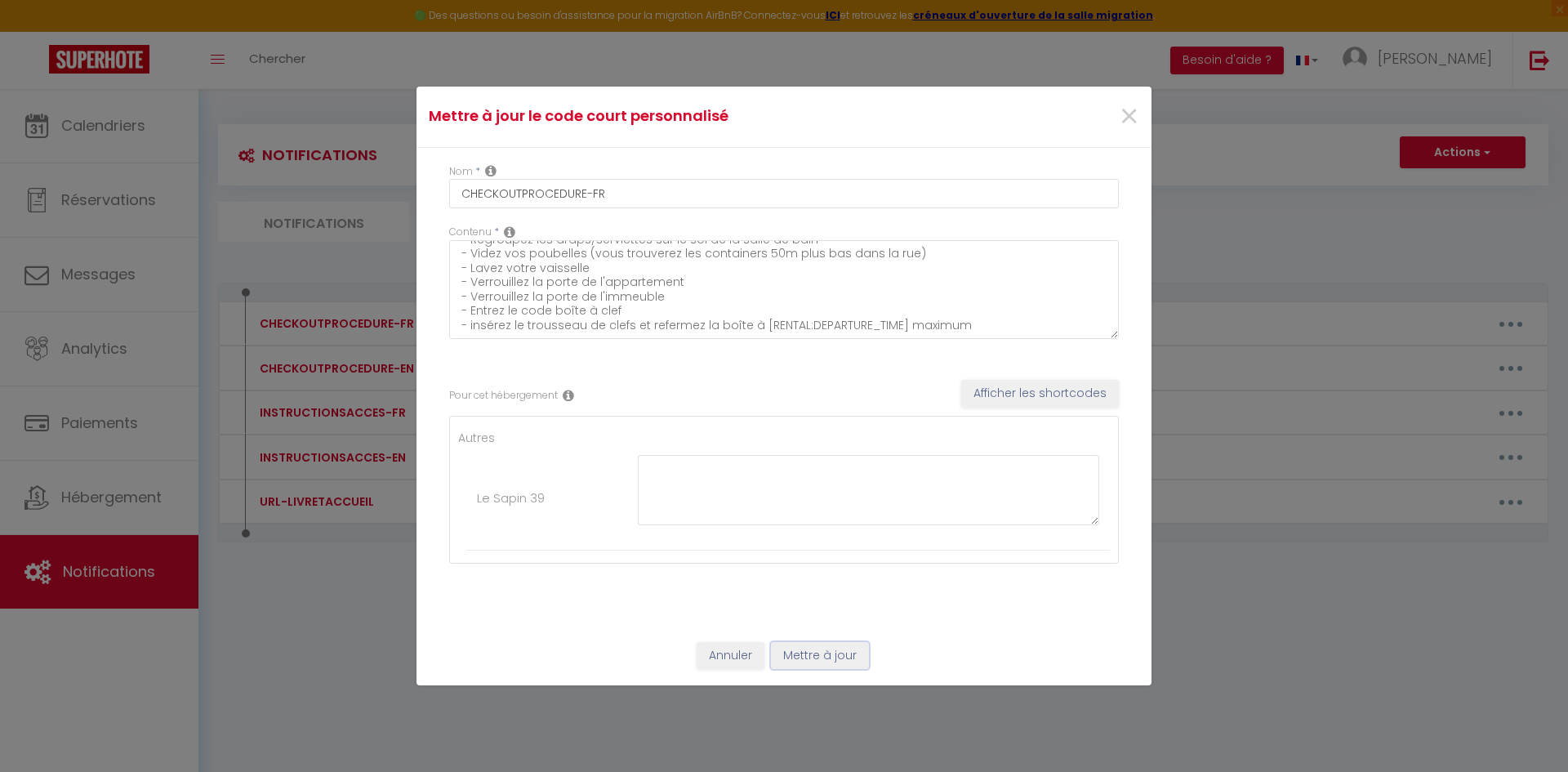
click at [819, 655] on button "Mettre à jour" at bounding box center [820, 655] width 98 height 28
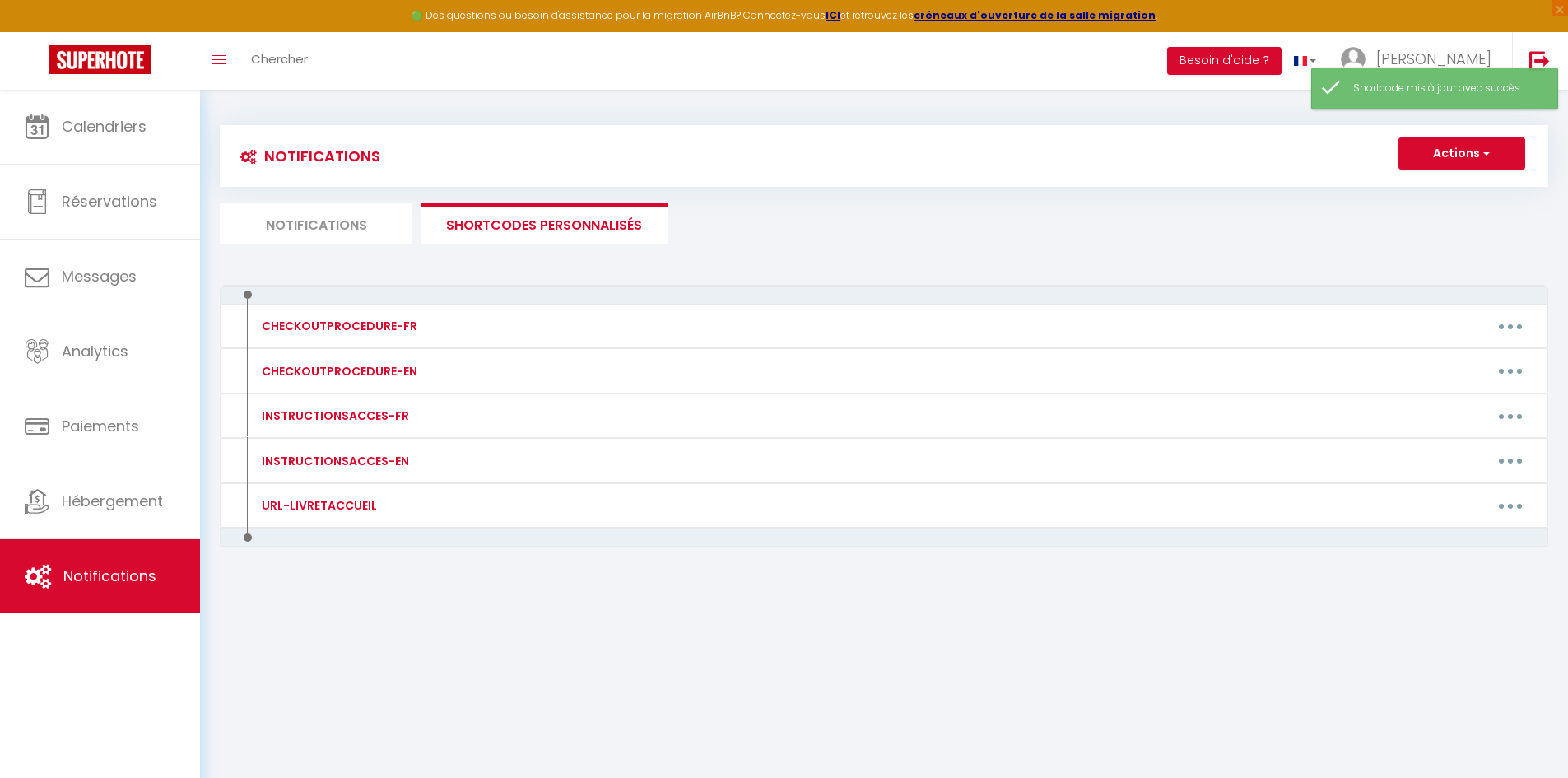
click at [612, 641] on body "🟢 Des questions ou besoin d'assistance pour la migration AirBnB? Connectez-vous…" at bounding box center [784, 478] width 1568 height 778
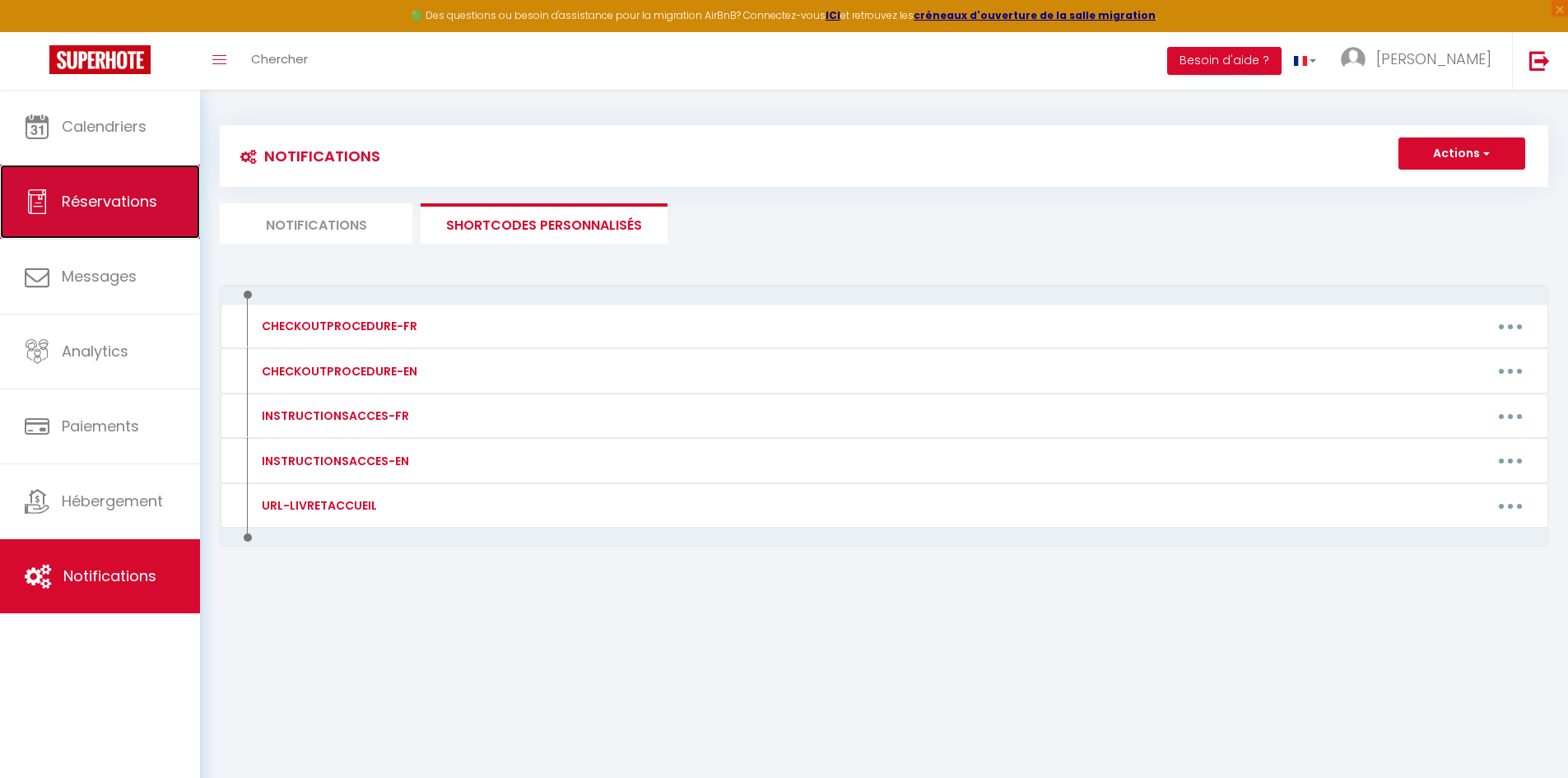
click at [141, 221] on link "Réservations" at bounding box center [100, 201] width 200 height 74
select select "not_cancelled"
select select
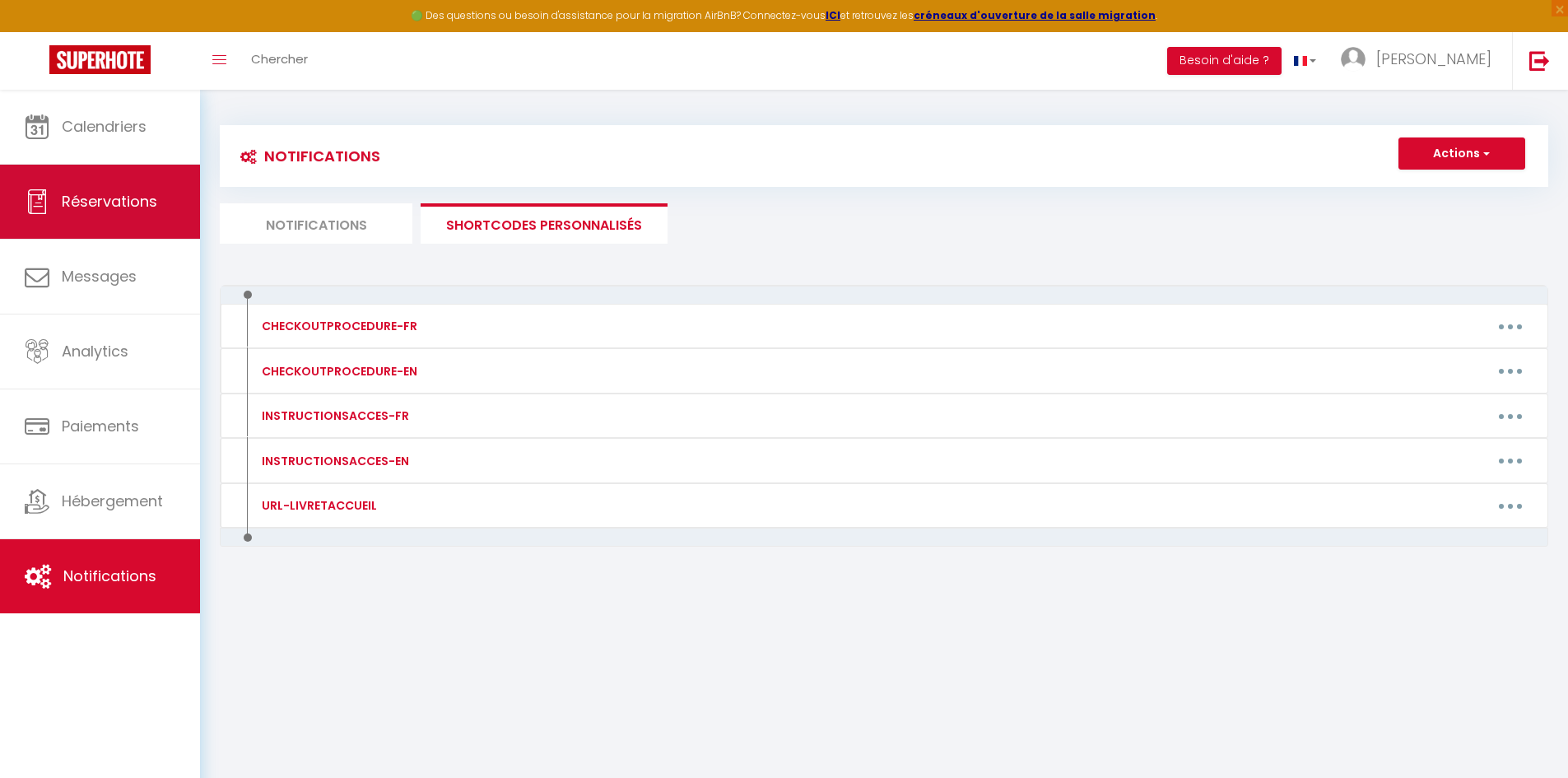
select select
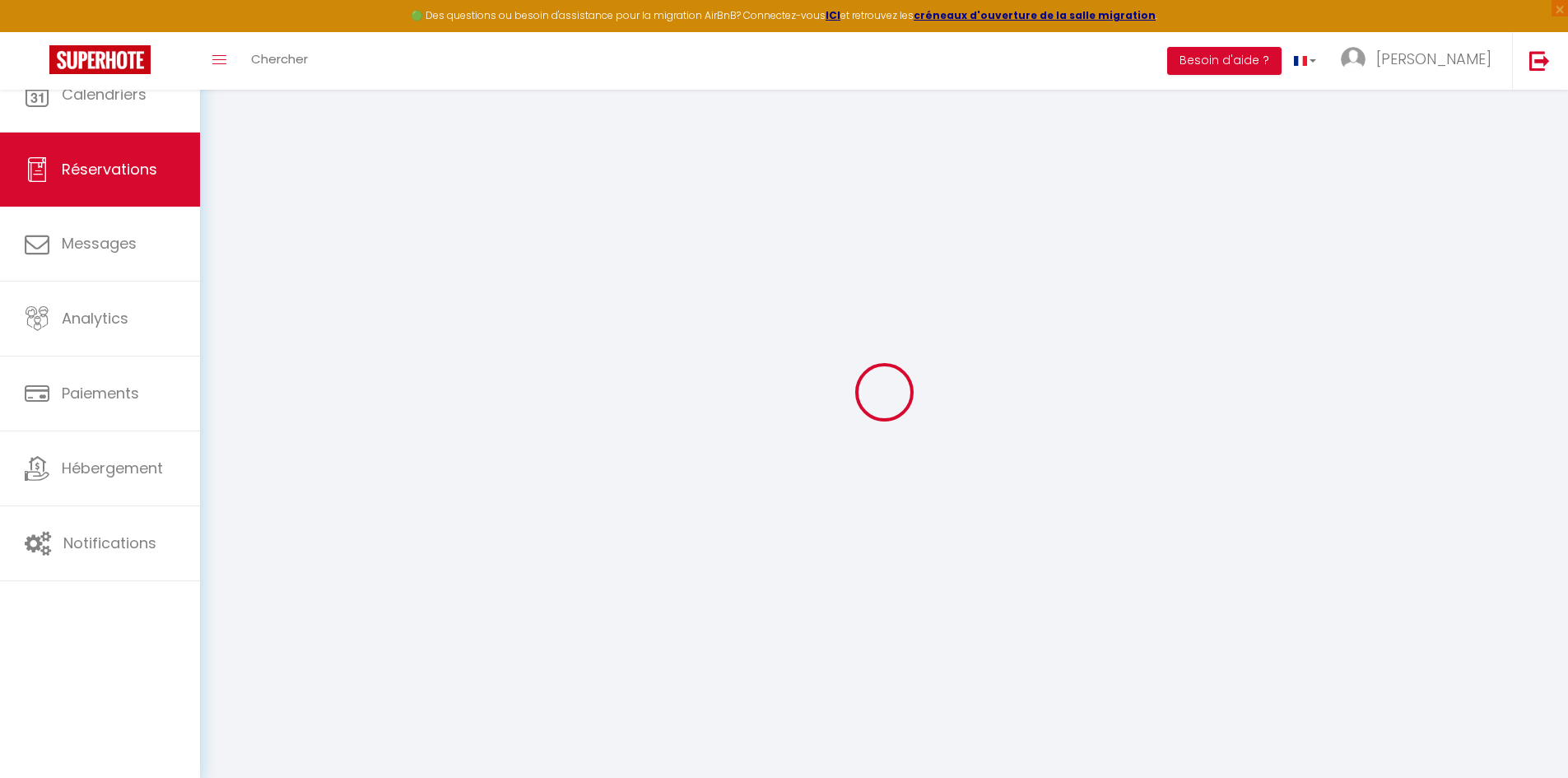
select select
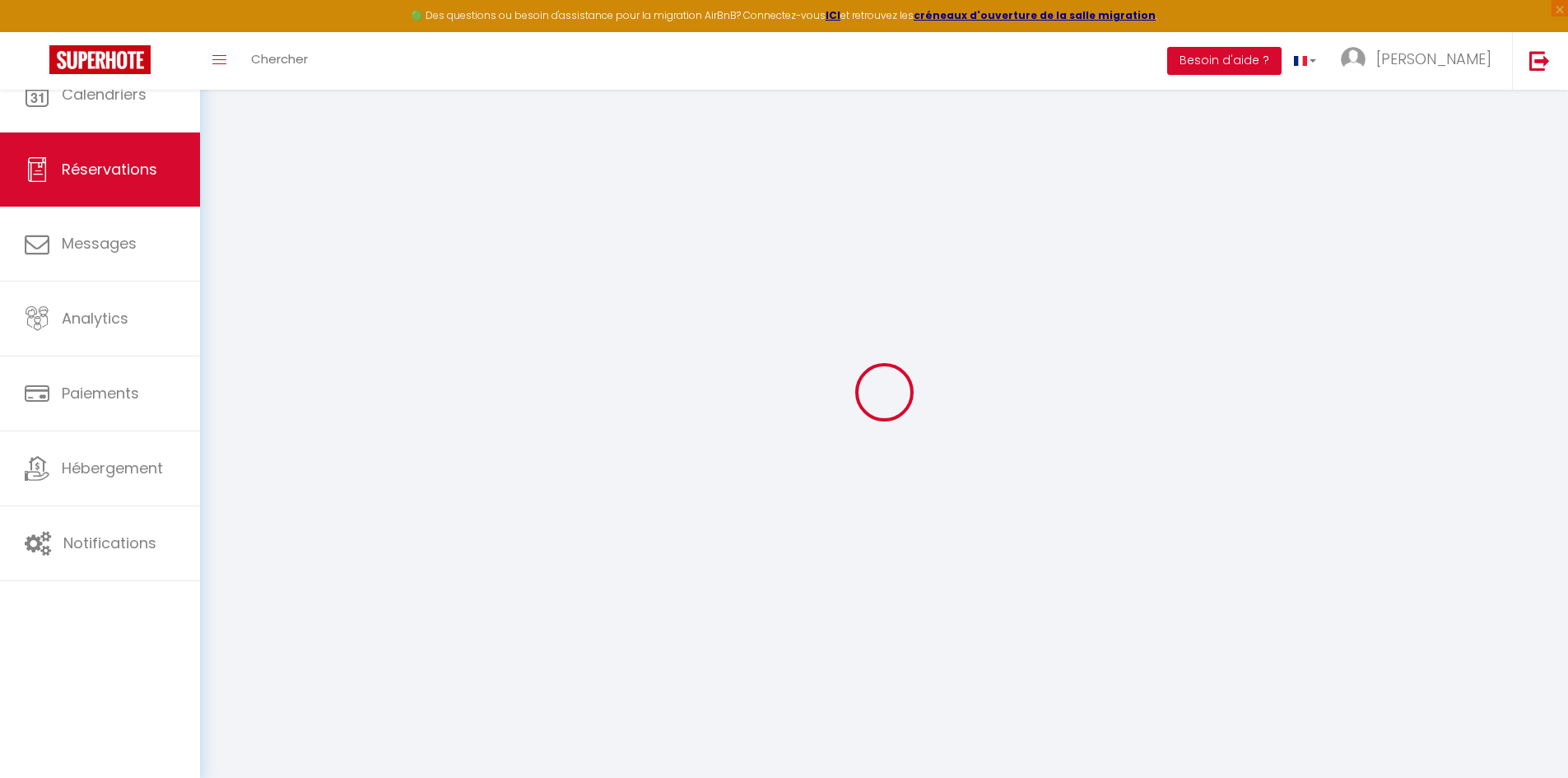
select select
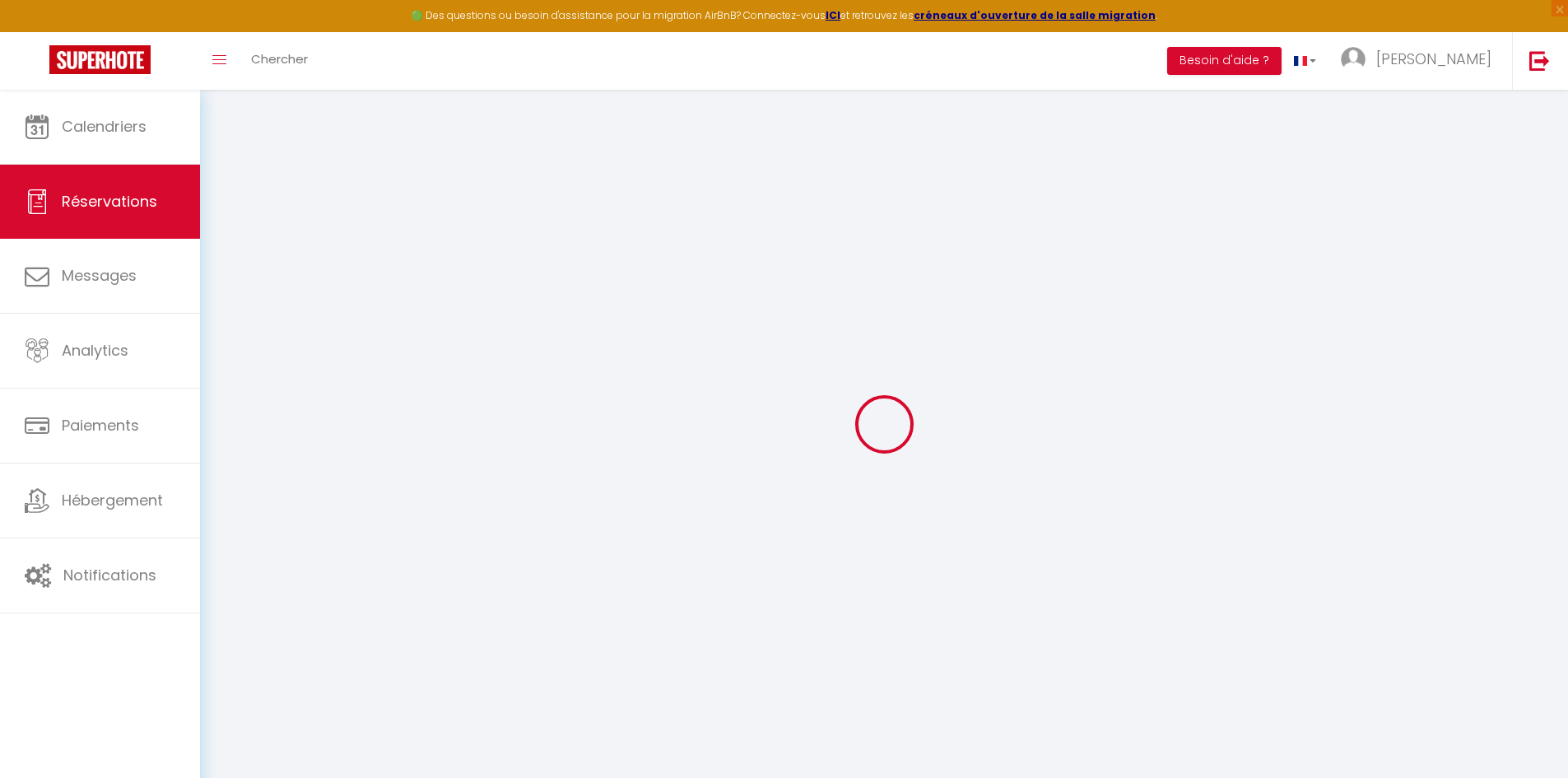
select select
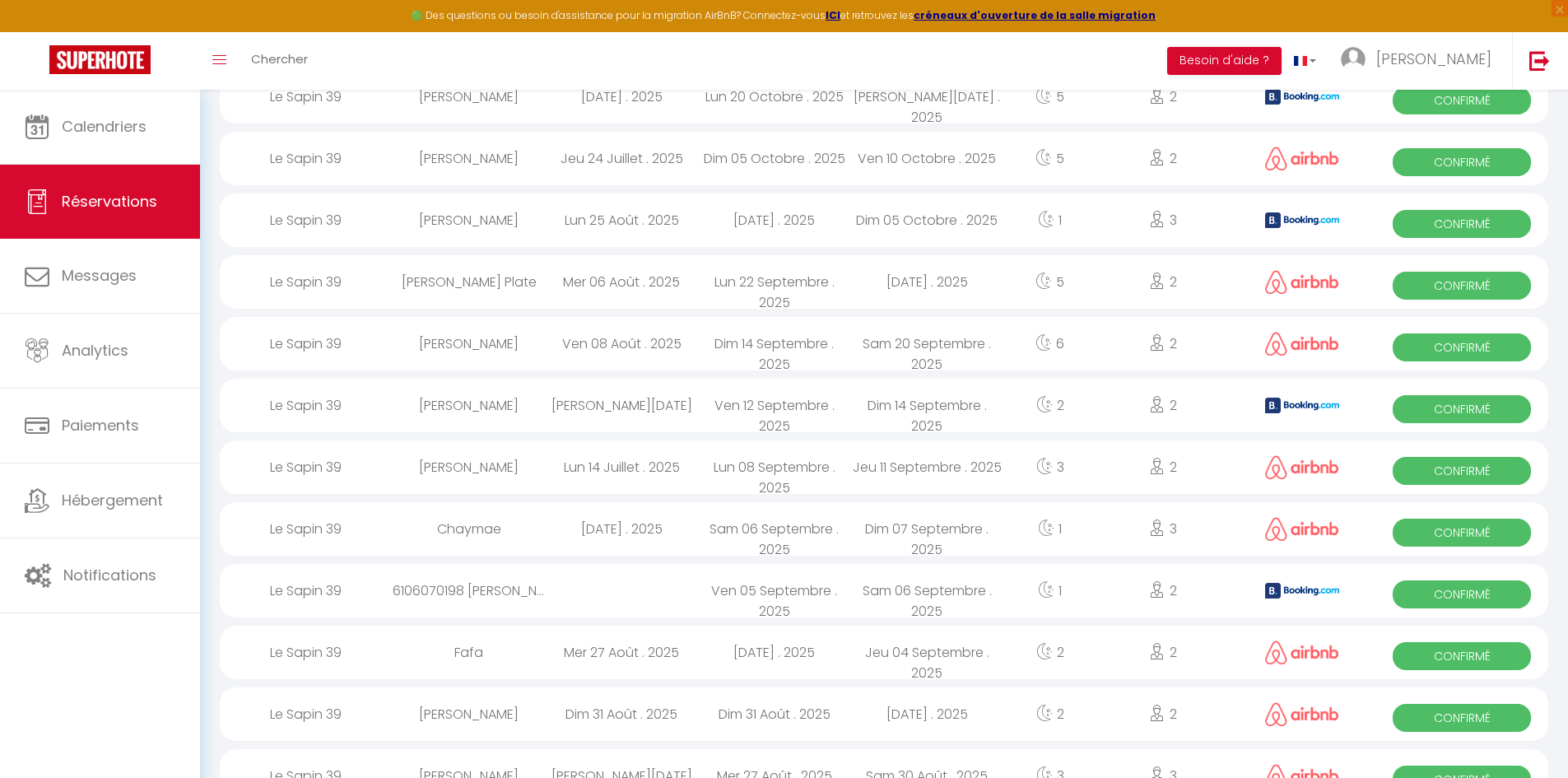
scroll to position [412, 0]
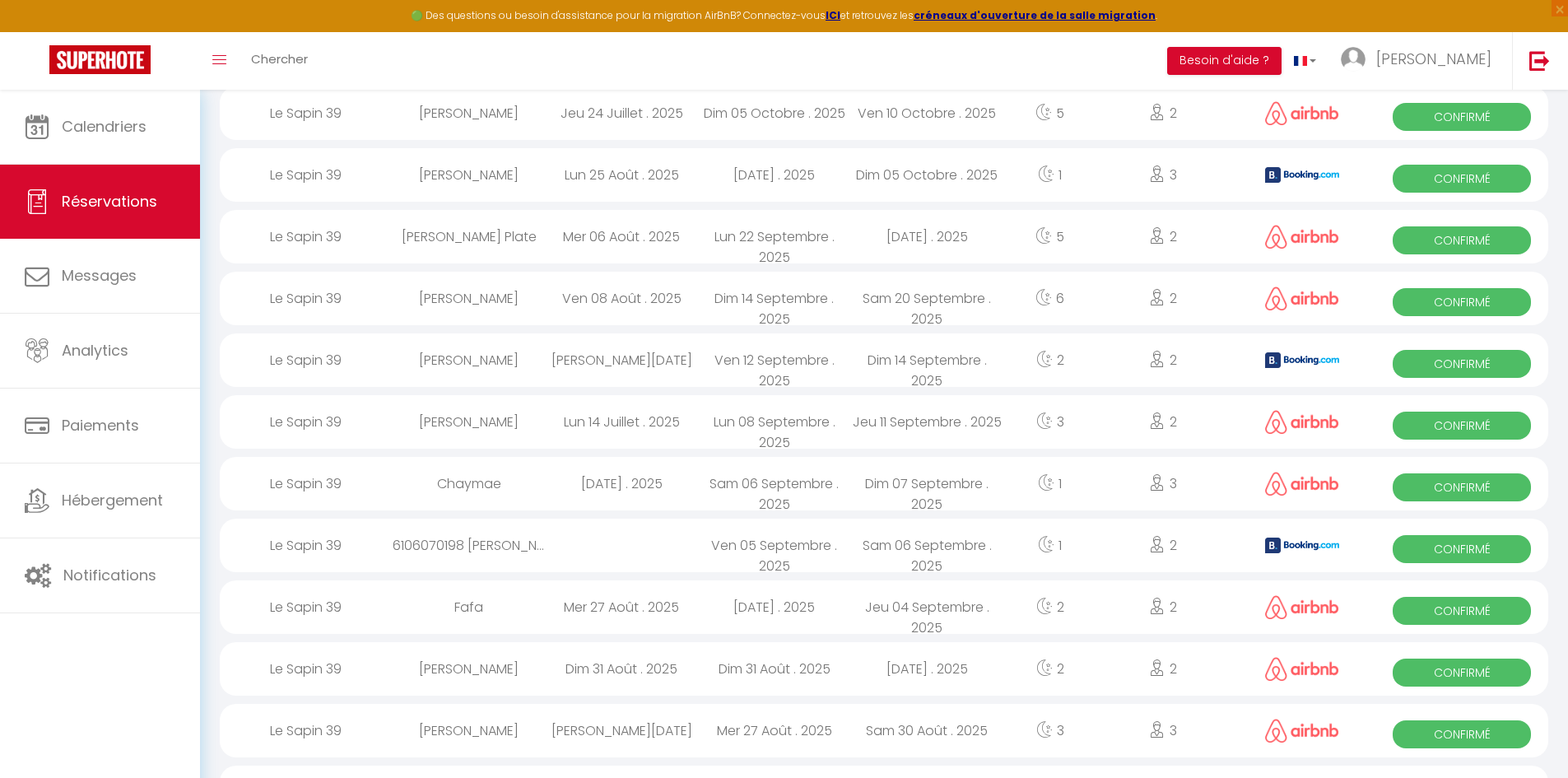
click at [380, 424] on div "Le Sapin 39" at bounding box center [306, 422] width 173 height 54
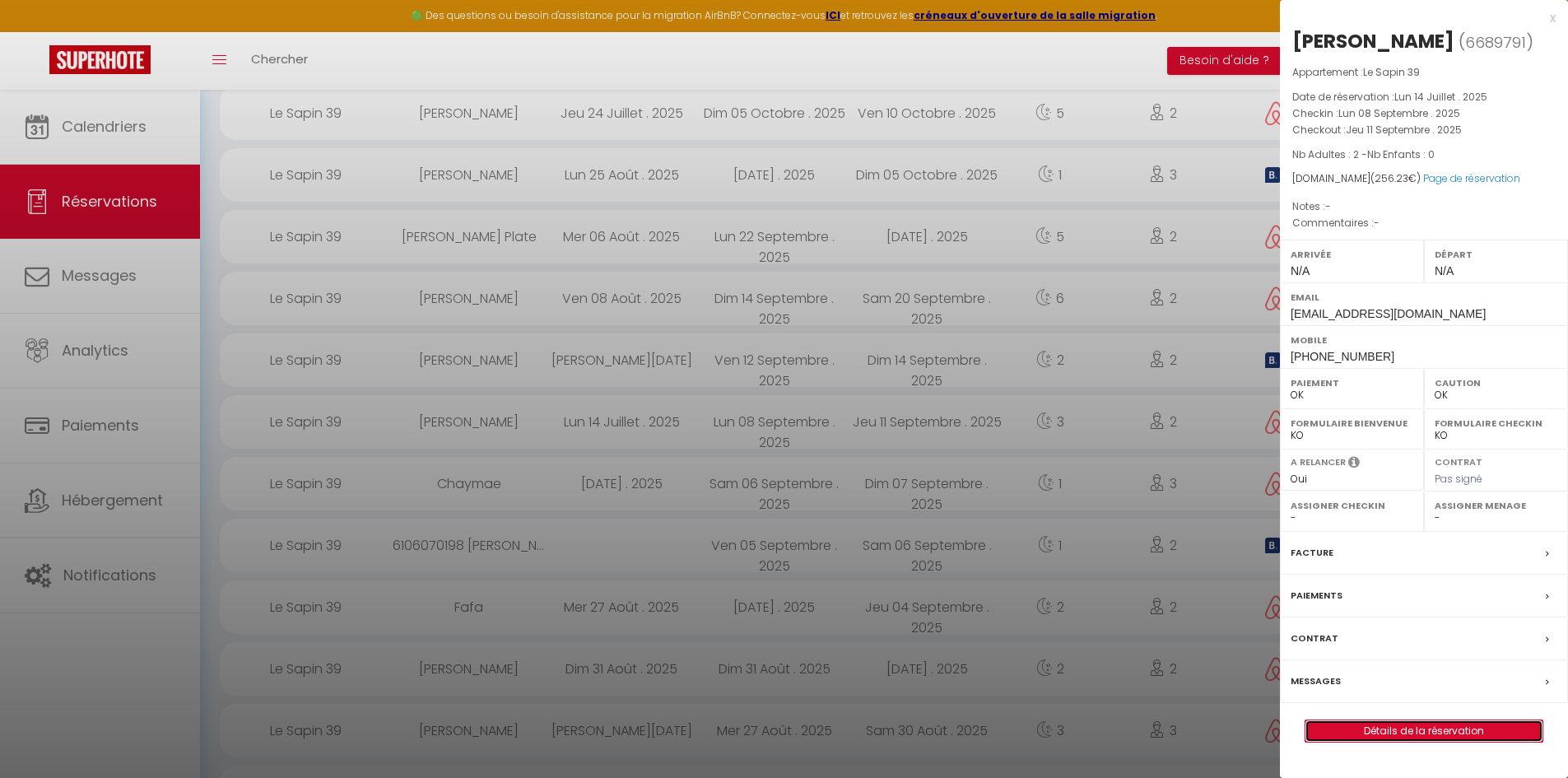
click at [1444, 732] on link "Détails de la réservation" at bounding box center [1424, 730] width 237 height 21
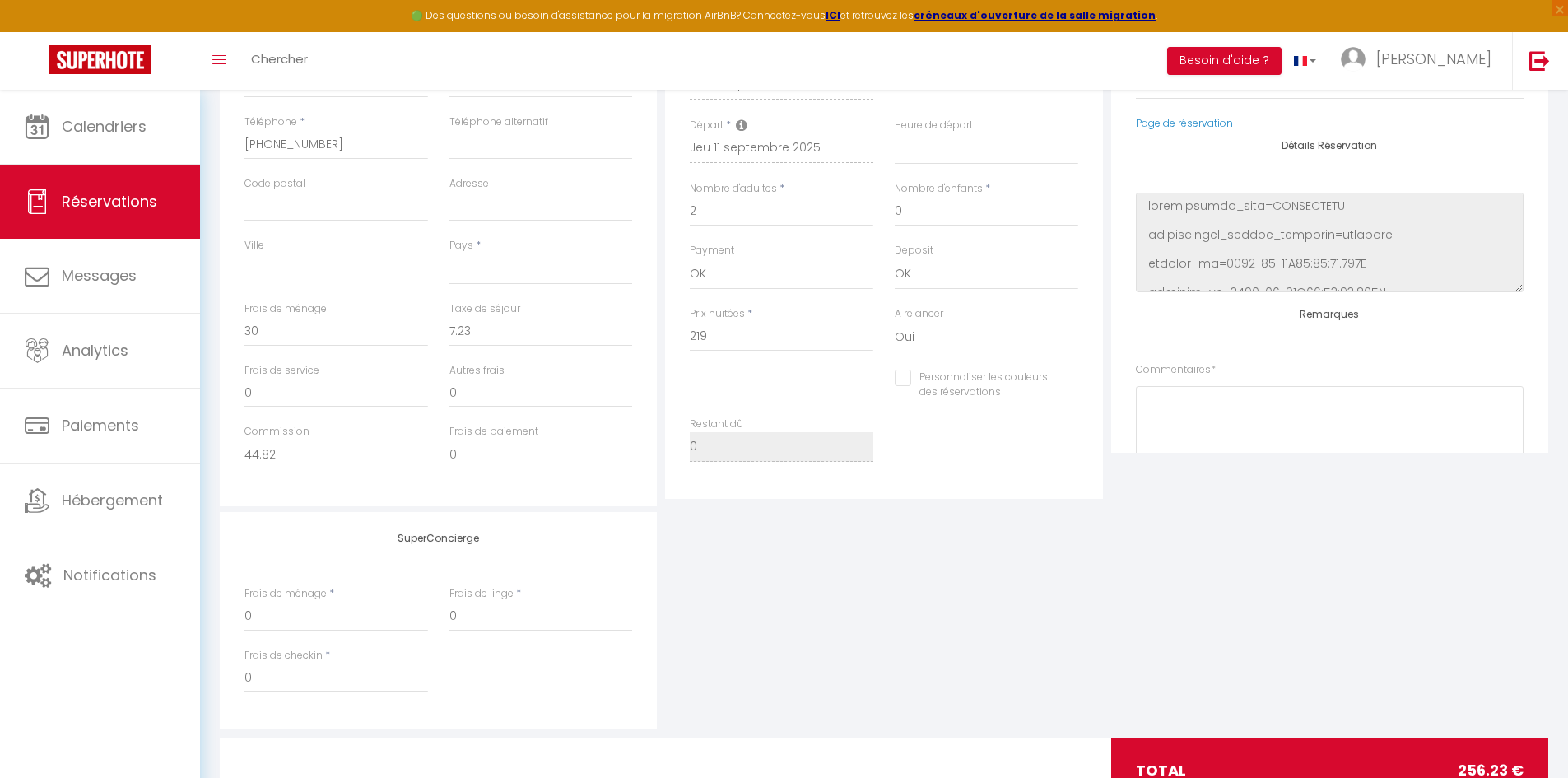
scroll to position [42, 0]
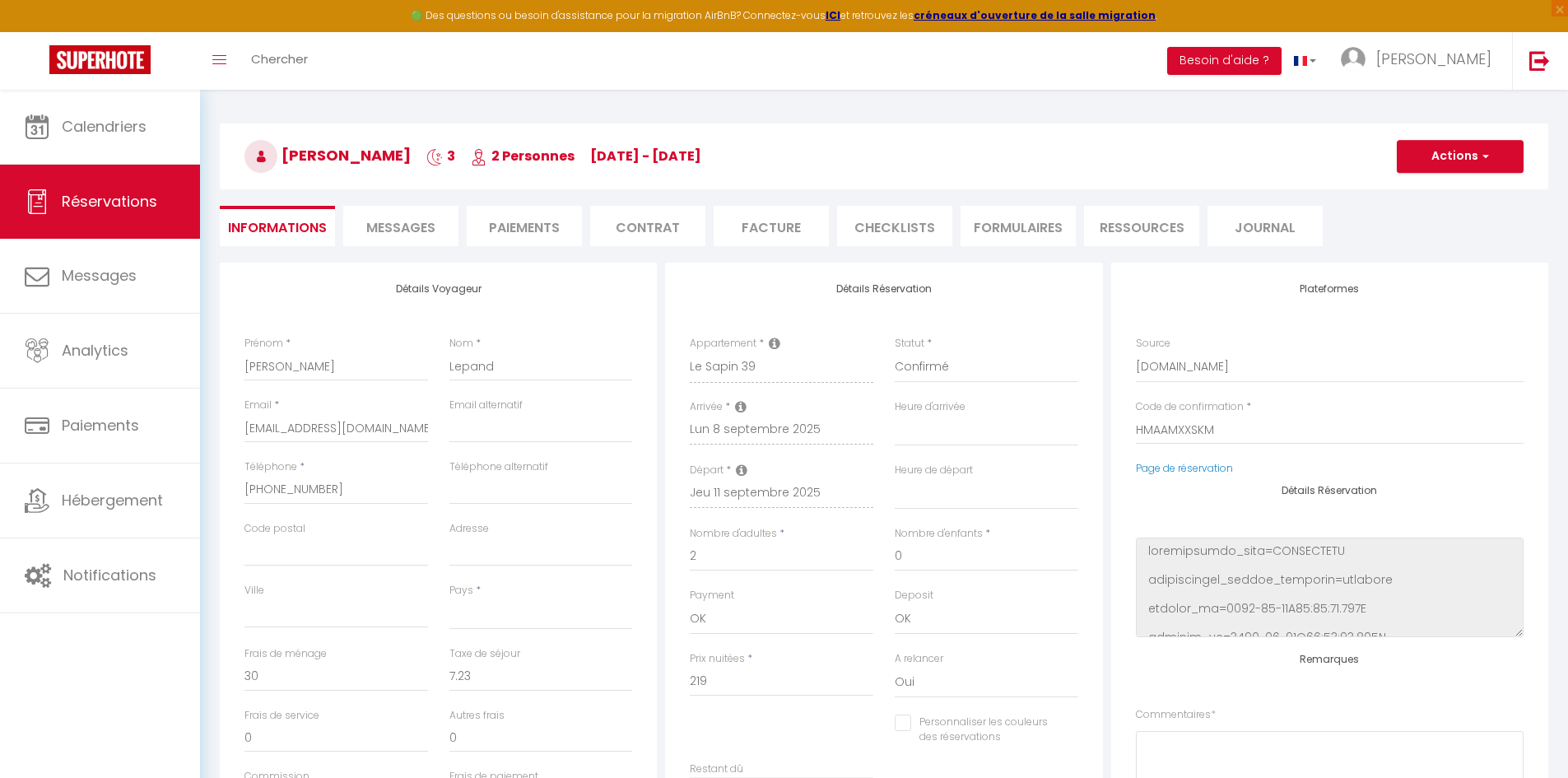
click at [388, 242] on li "Messages" at bounding box center [401, 225] width 115 height 40
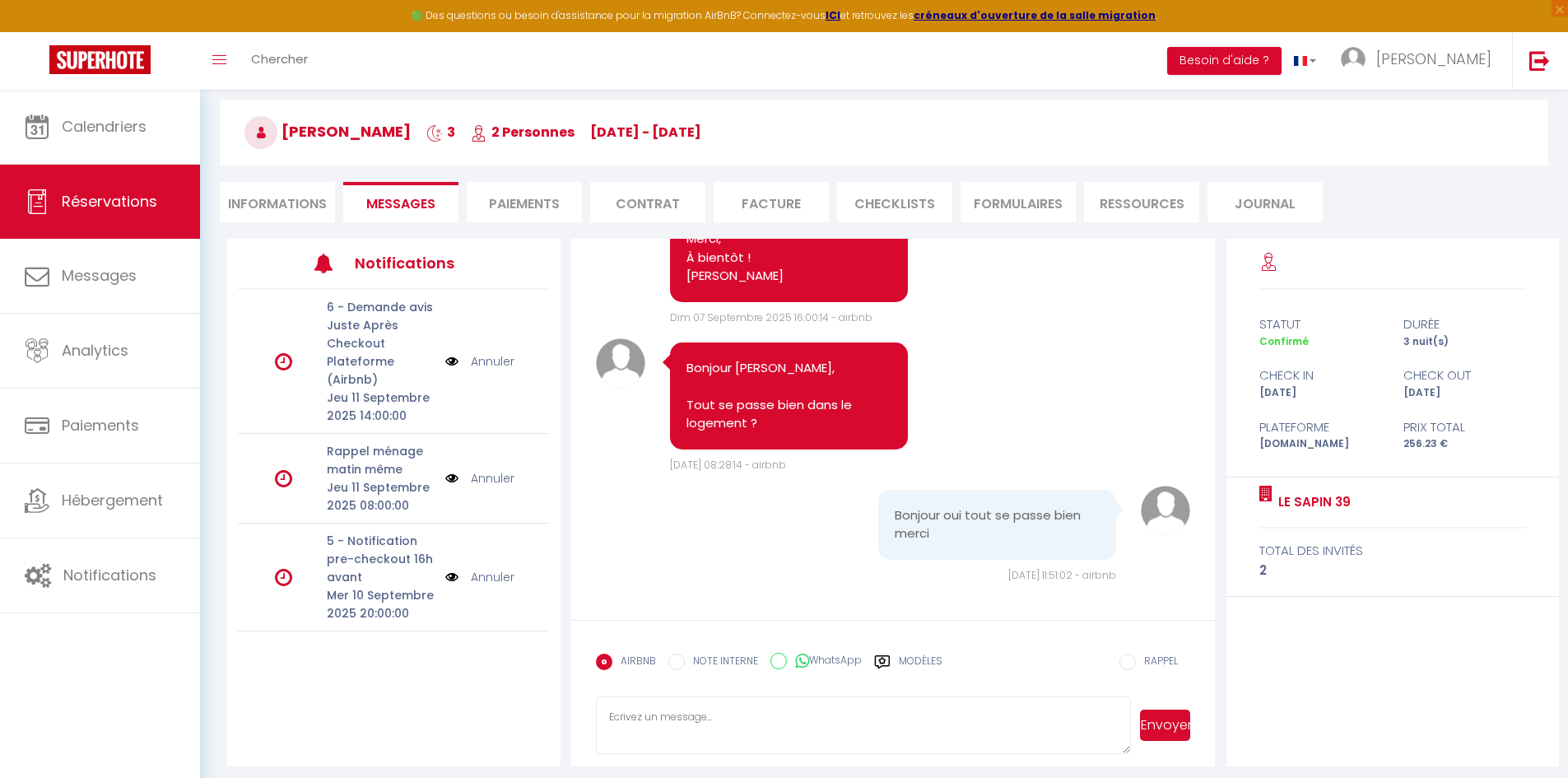
scroll to position [89, 0]
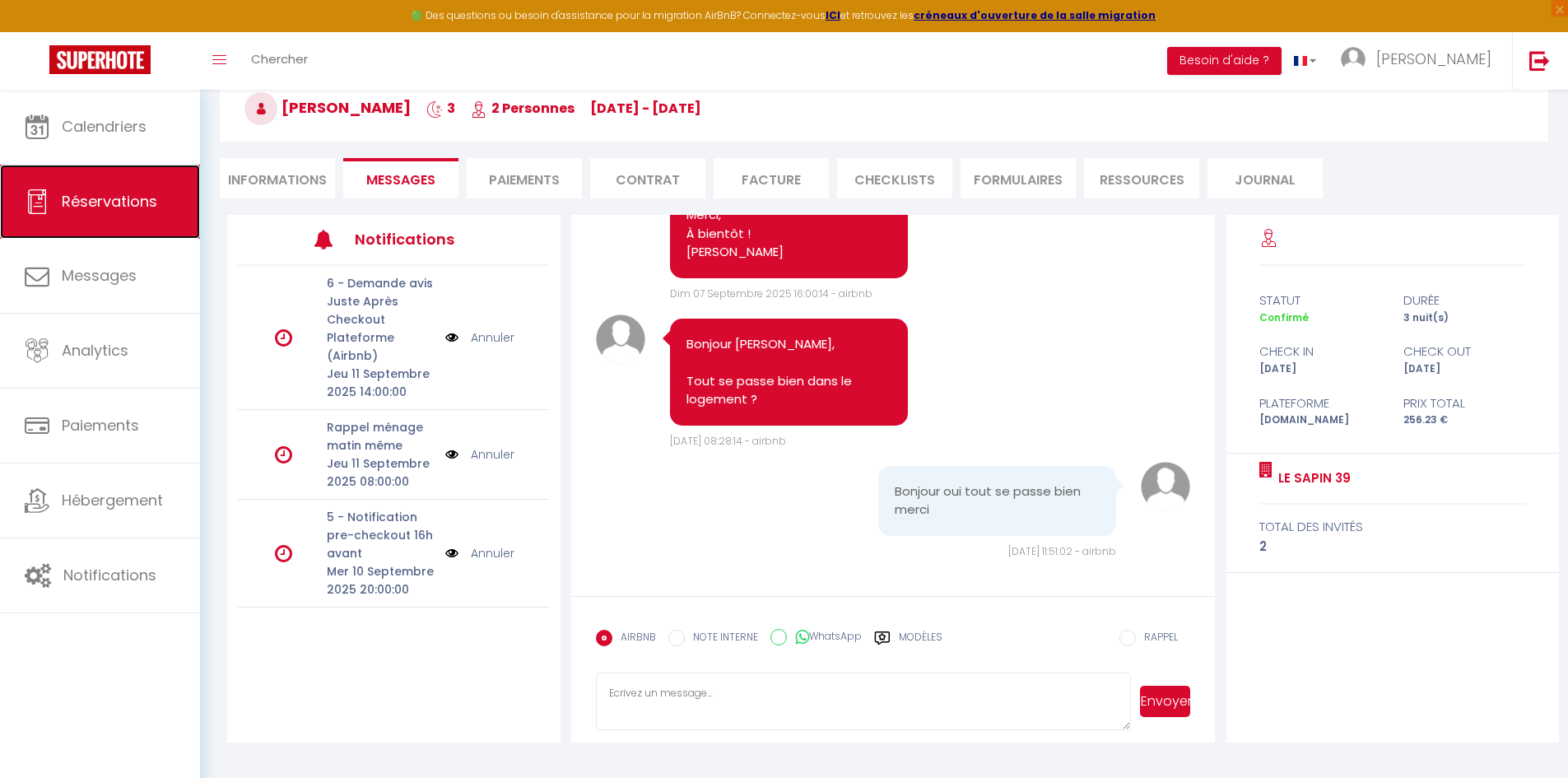
click at [127, 193] on span "Réservations" at bounding box center [109, 201] width 95 height 20
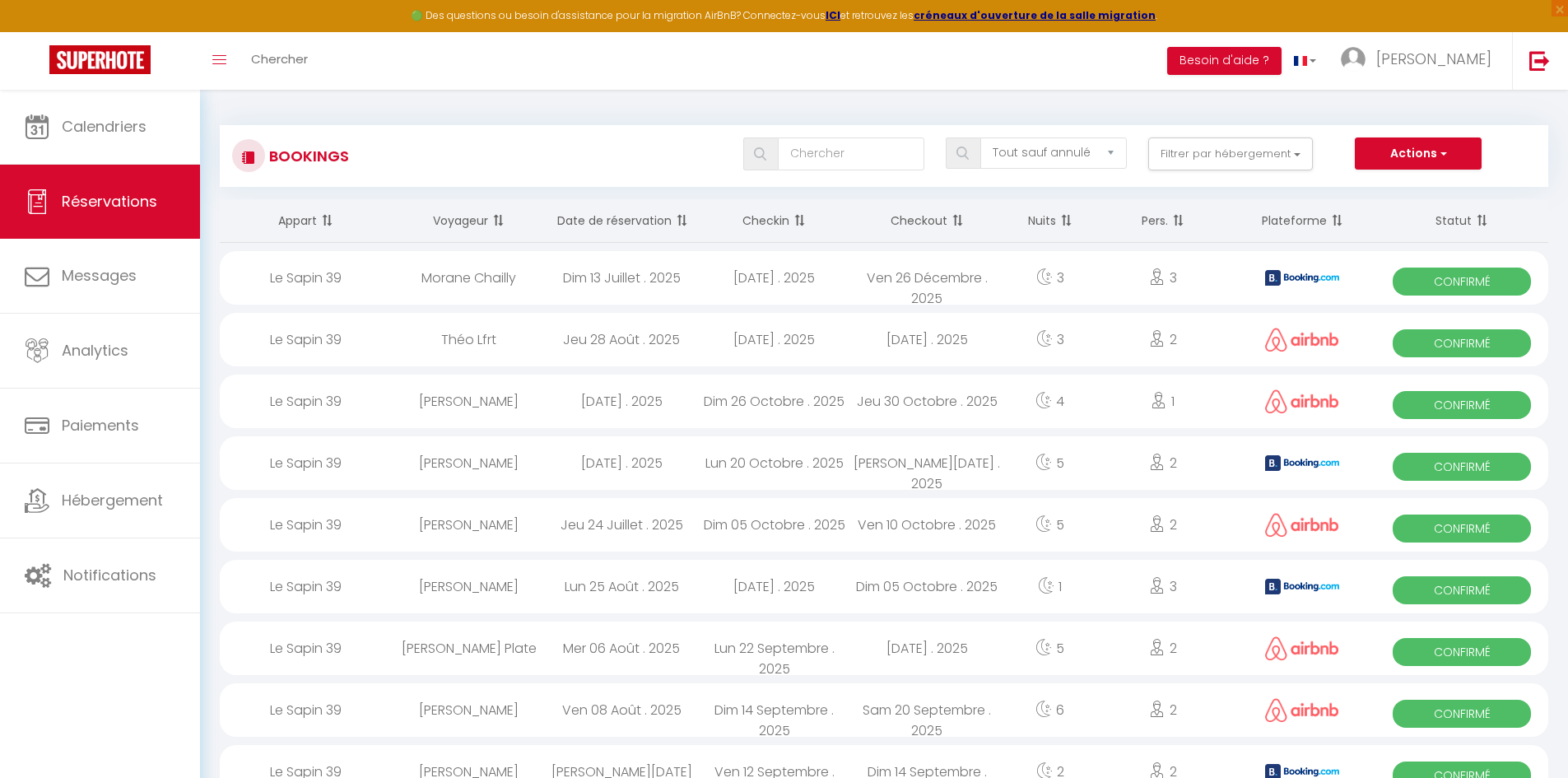
click at [799, 222] on span at bounding box center [797, 221] width 16 height 33
click at [626, 221] on th "Date de réservation" at bounding box center [621, 221] width 153 height 43
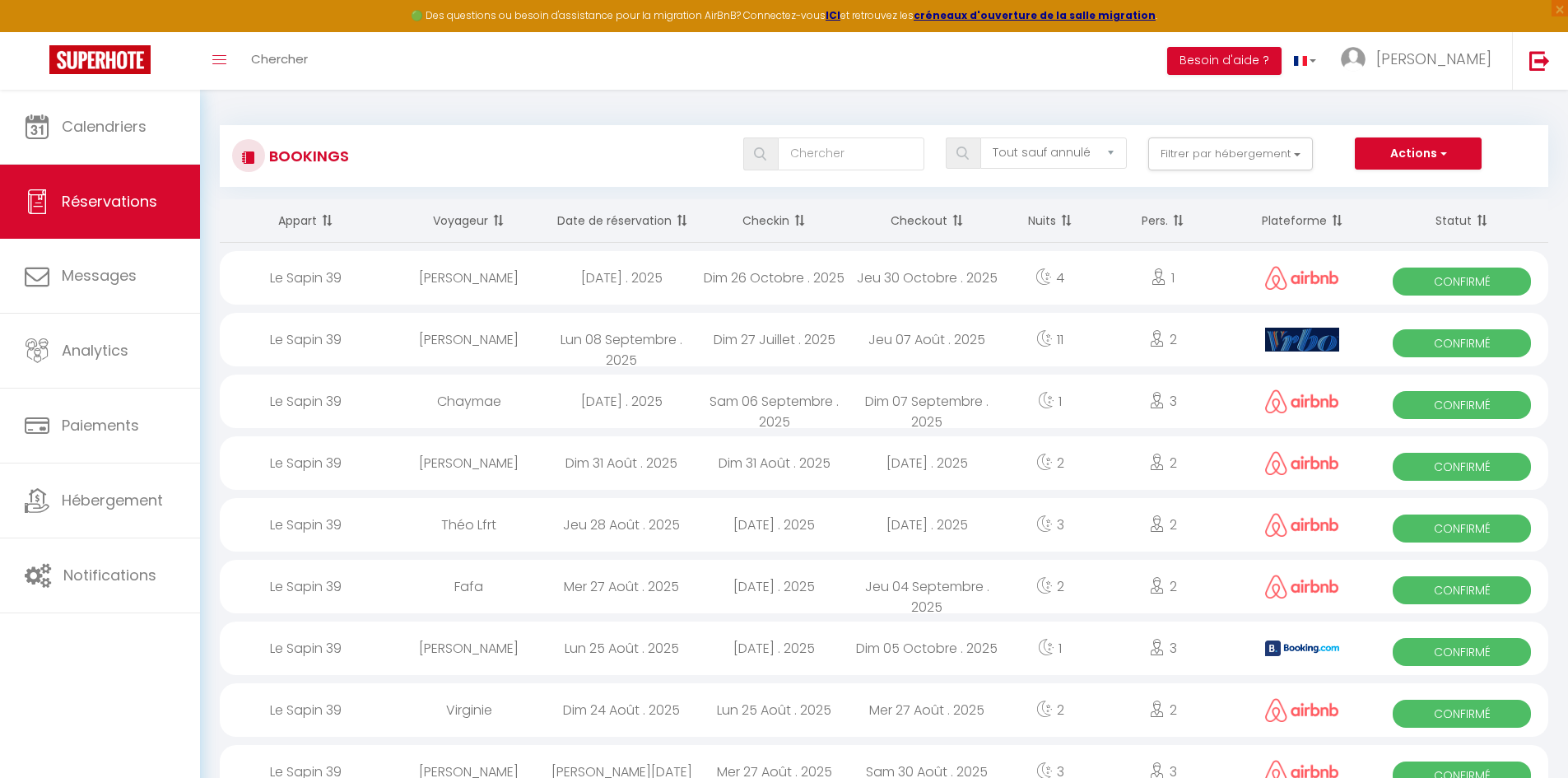
click at [770, 224] on th "Checkin" at bounding box center [775, 221] width 153 height 43
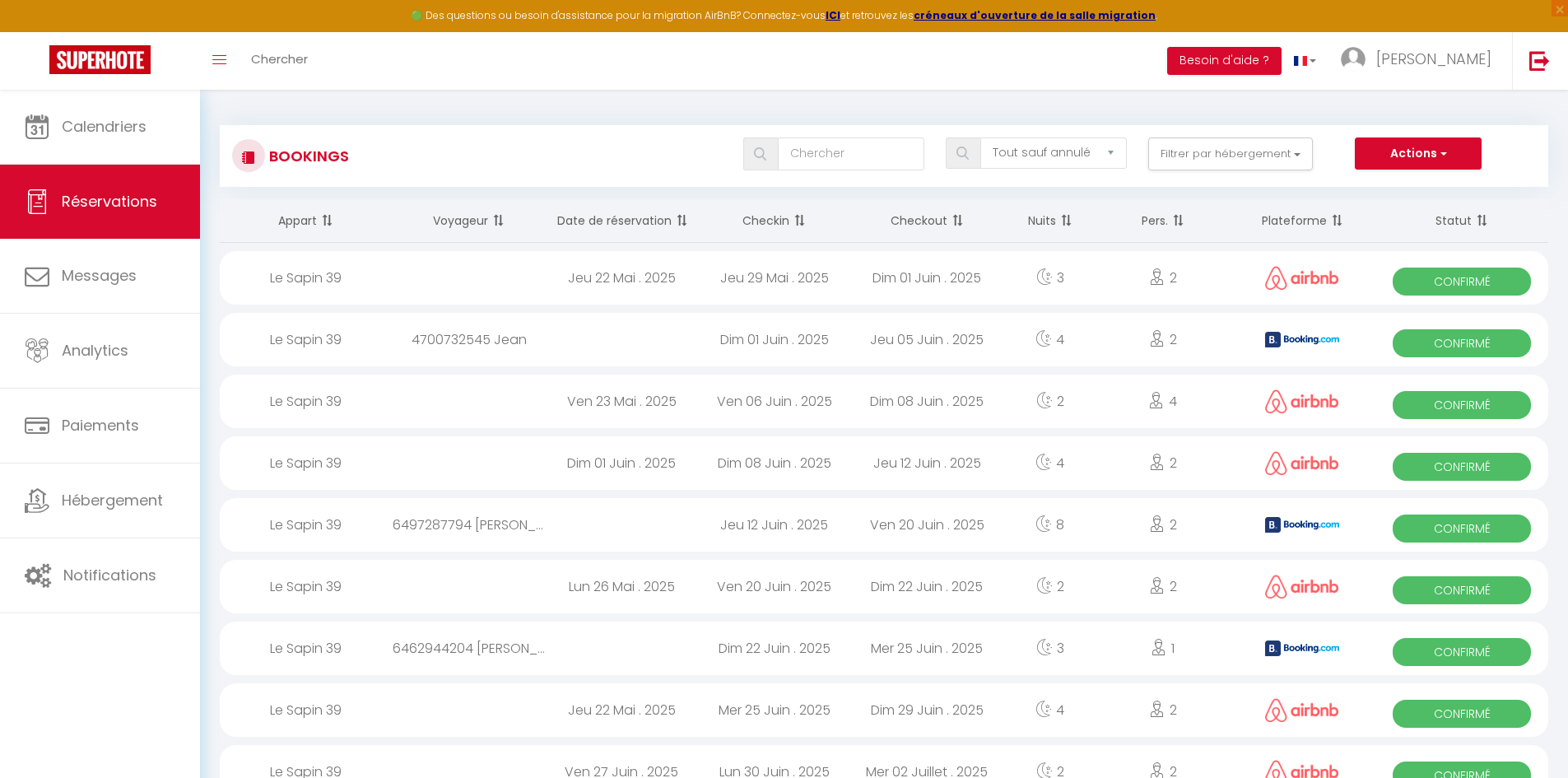
click at [770, 224] on th "Checkin" at bounding box center [775, 221] width 153 height 43
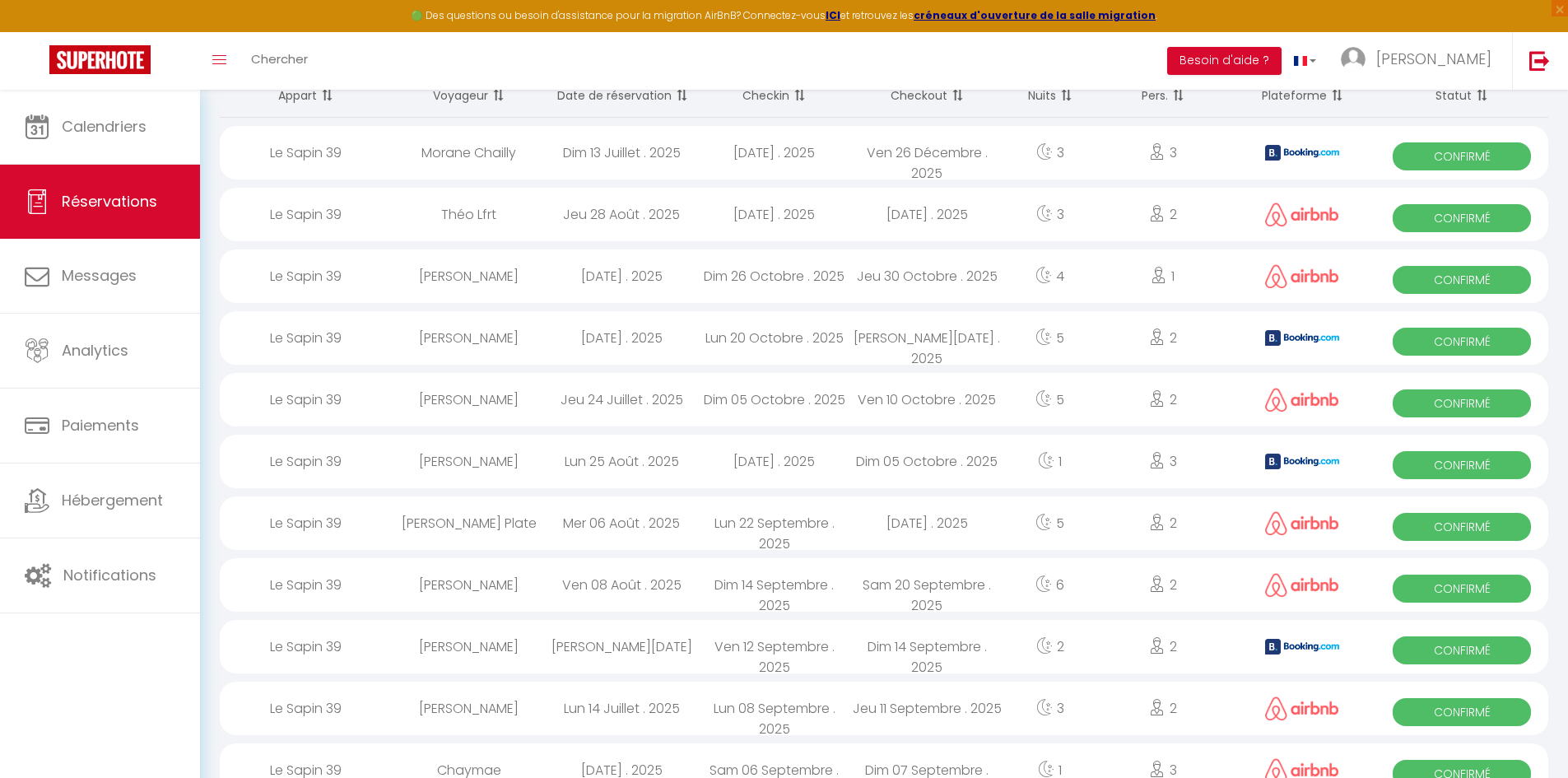
scroll to position [83, 0]
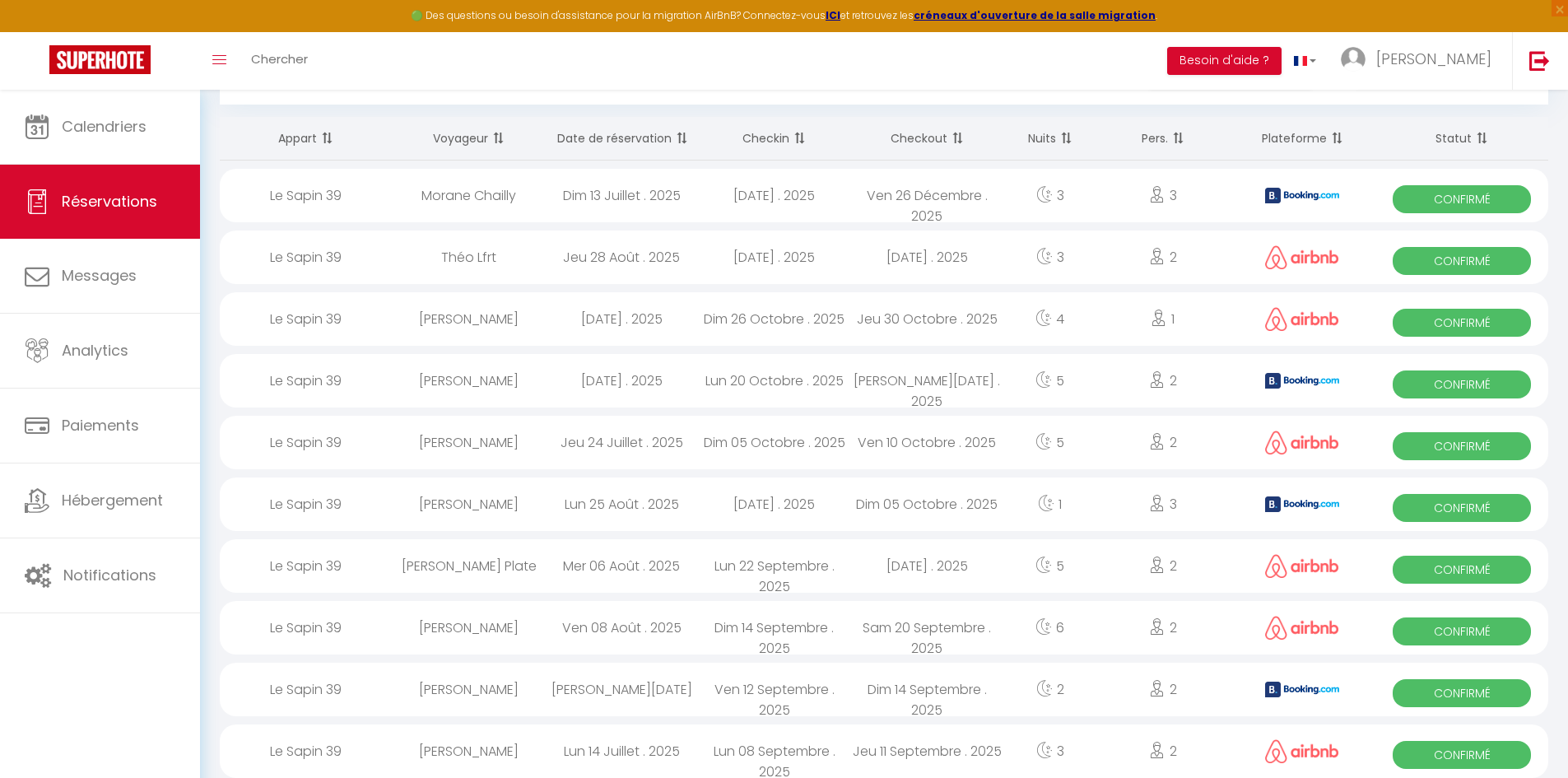
click at [522, 304] on div "[PERSON_NAME]" at bounding box center [470, 319] width 153 height 54
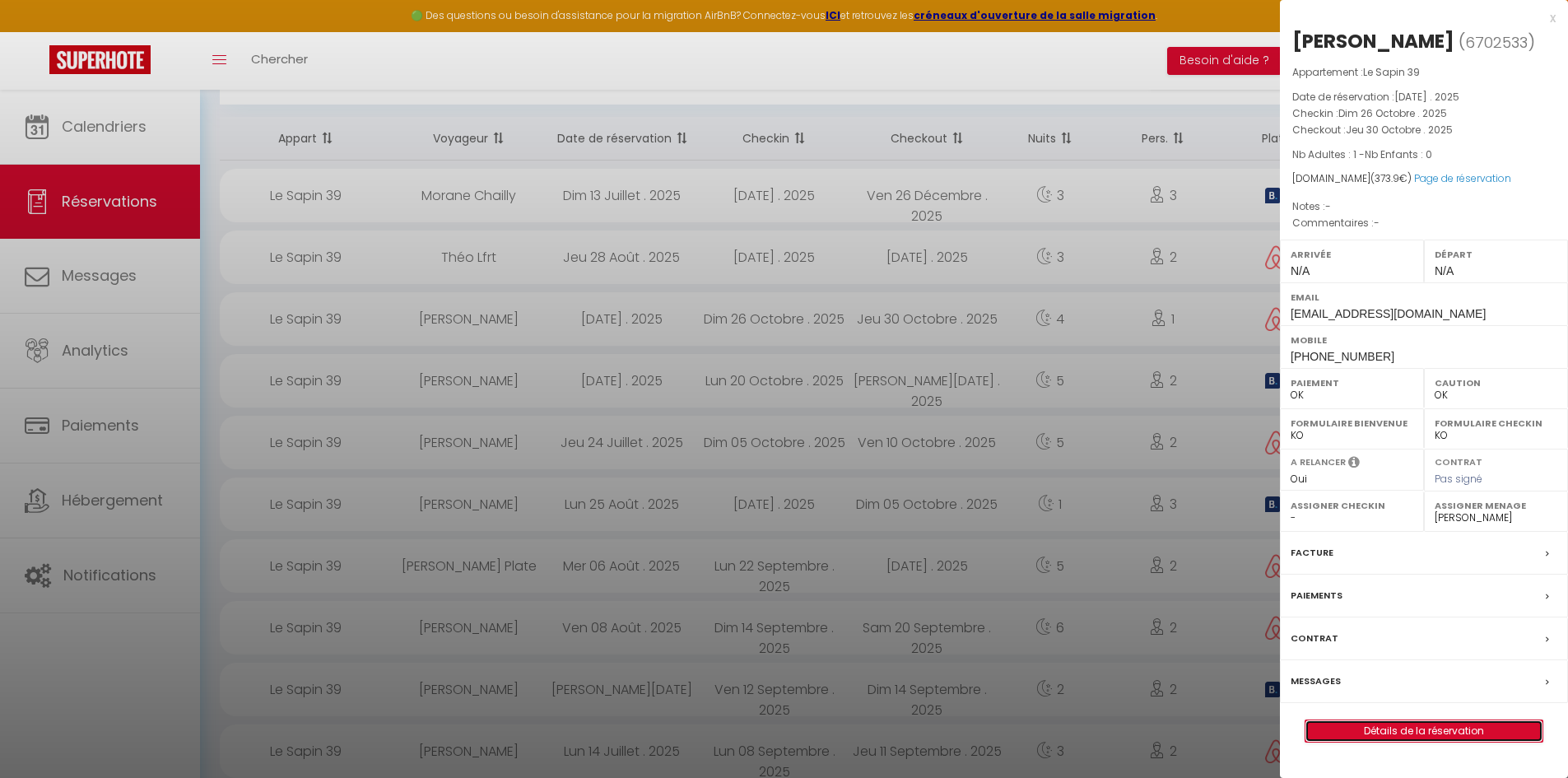
click at [1395, 735] on link "Détails de la réservation" at bounding box center [1424, 730] width 237 height 21
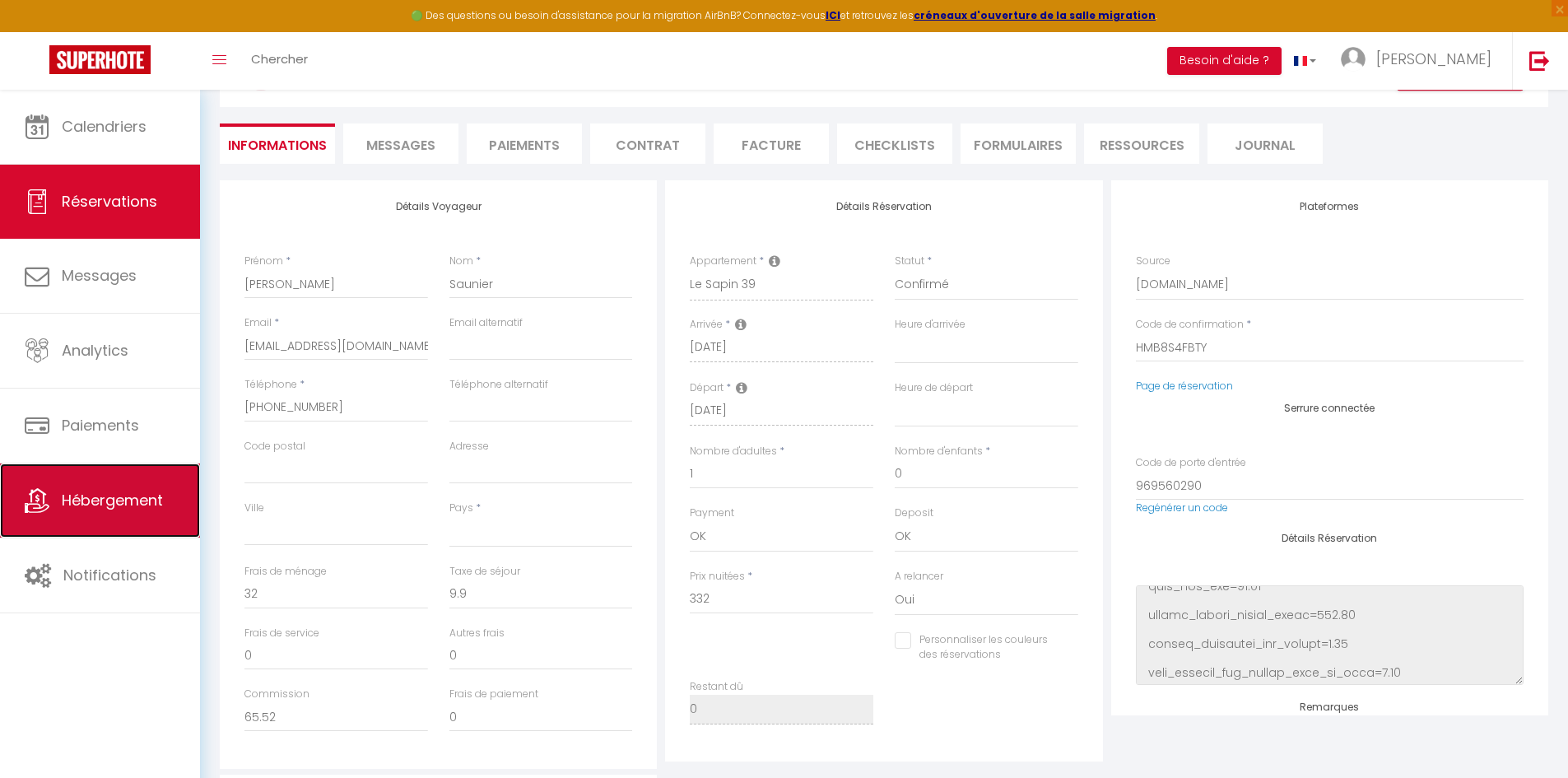
click at [133, 498] on span "Hébergement" at bounding box center [112, 500] width 101 height 20
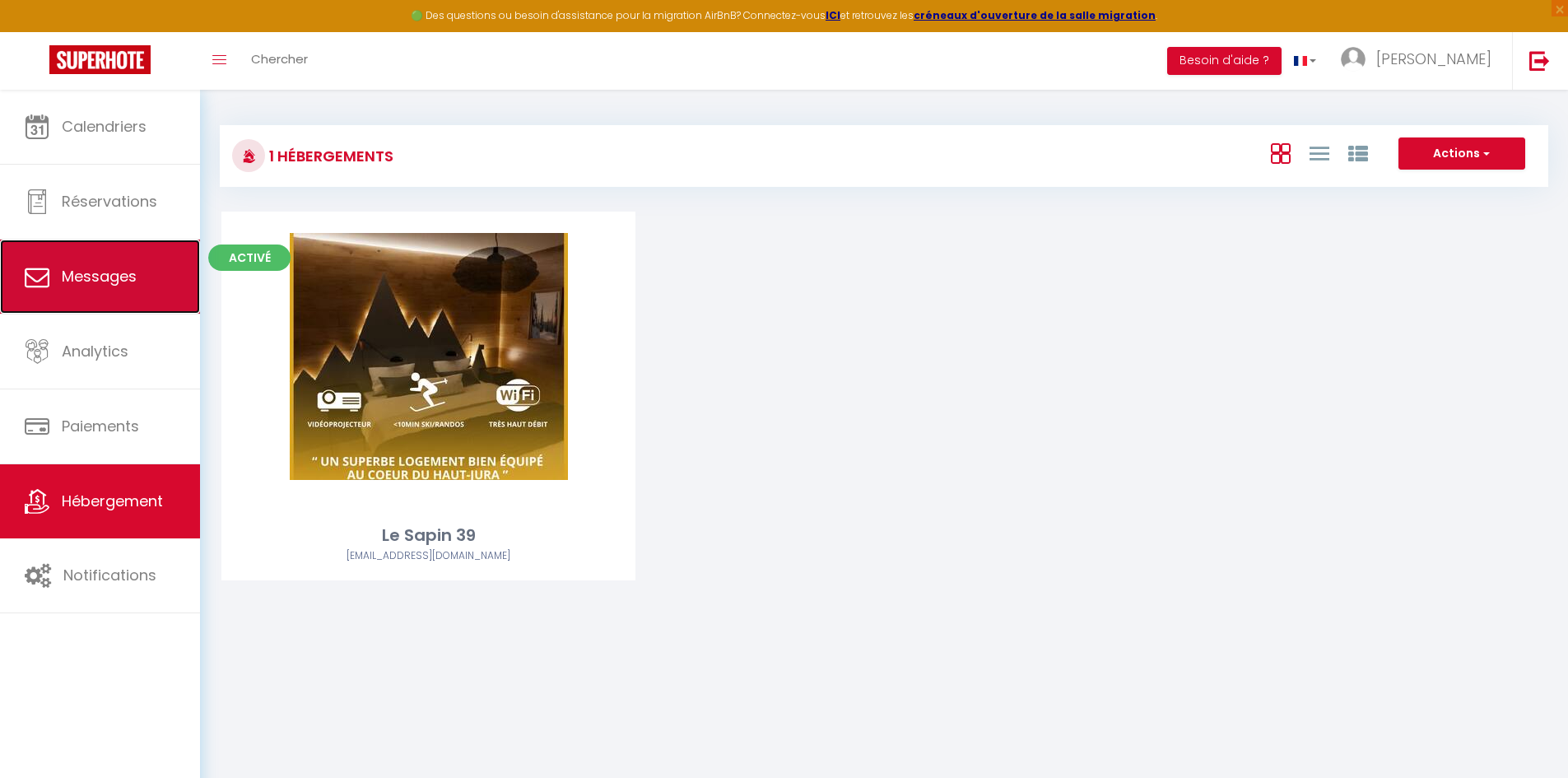
click at [98, 272] on span "Messages" at bounding box center [99, 276] width 75 height 20
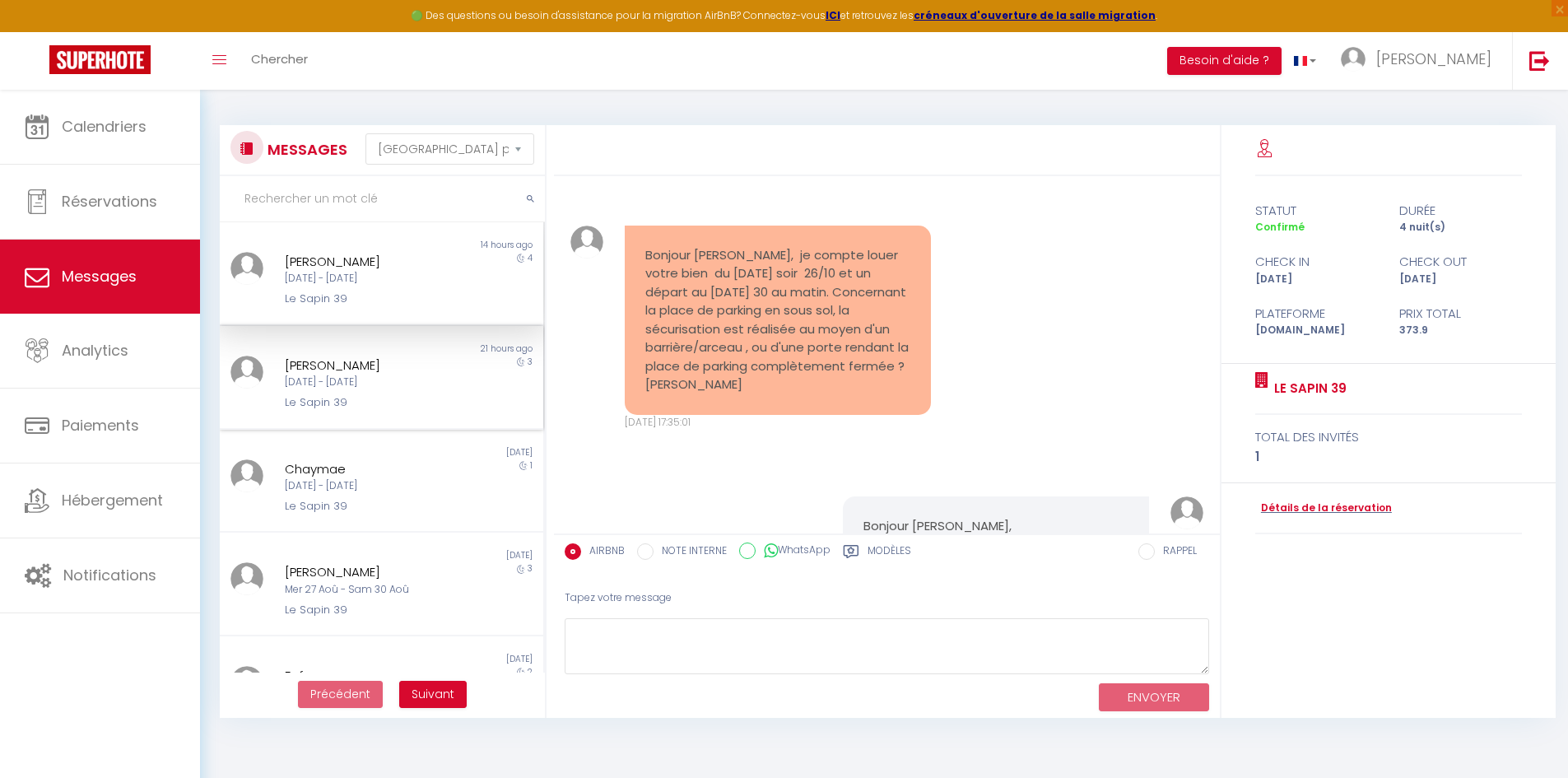
scroll to position [1647, 0]
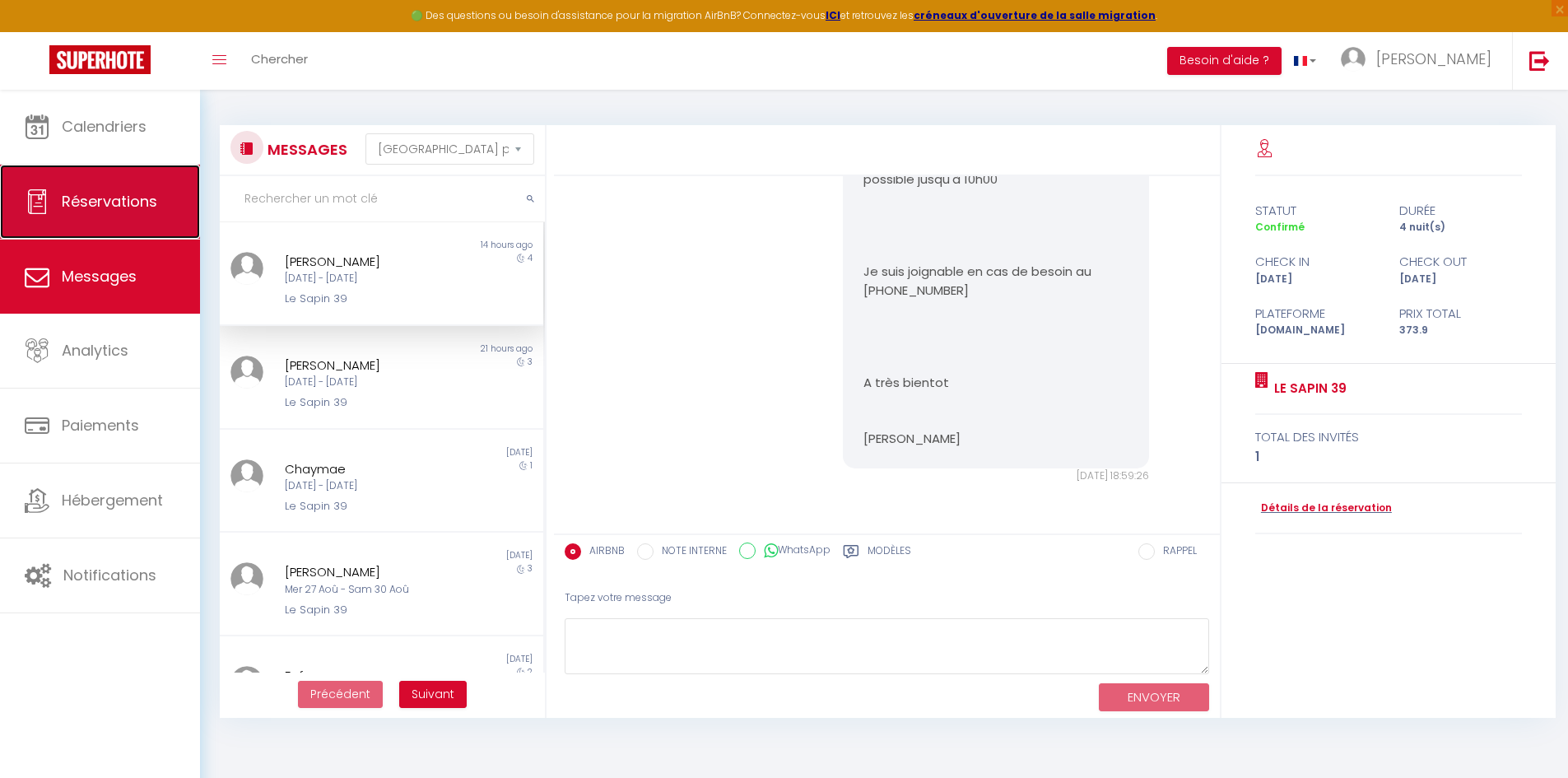
click at [110, 219] on link "Réservations" at bounding box center [100, 201] width 200 height 74
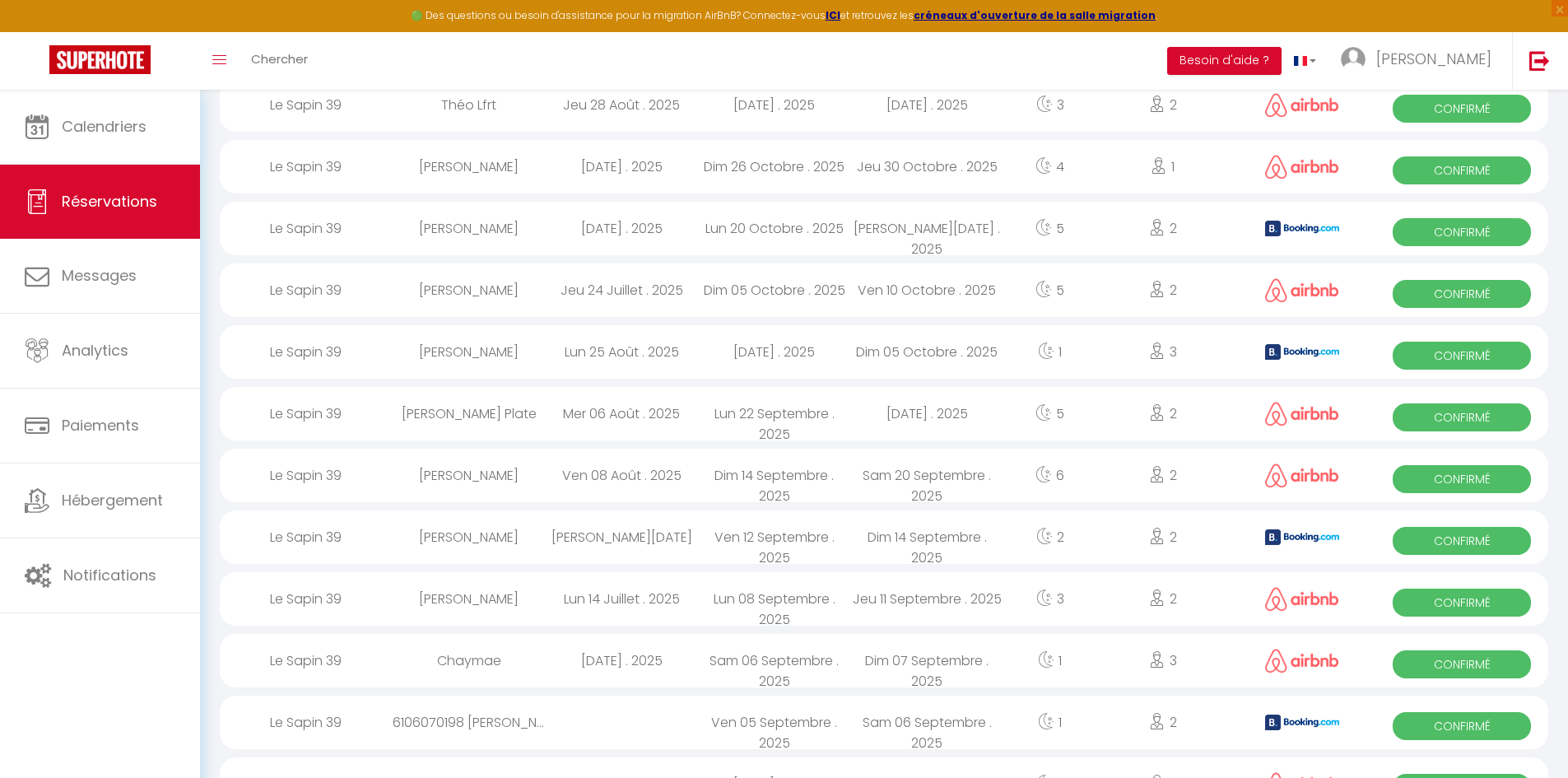
scroll to position [247, 0]
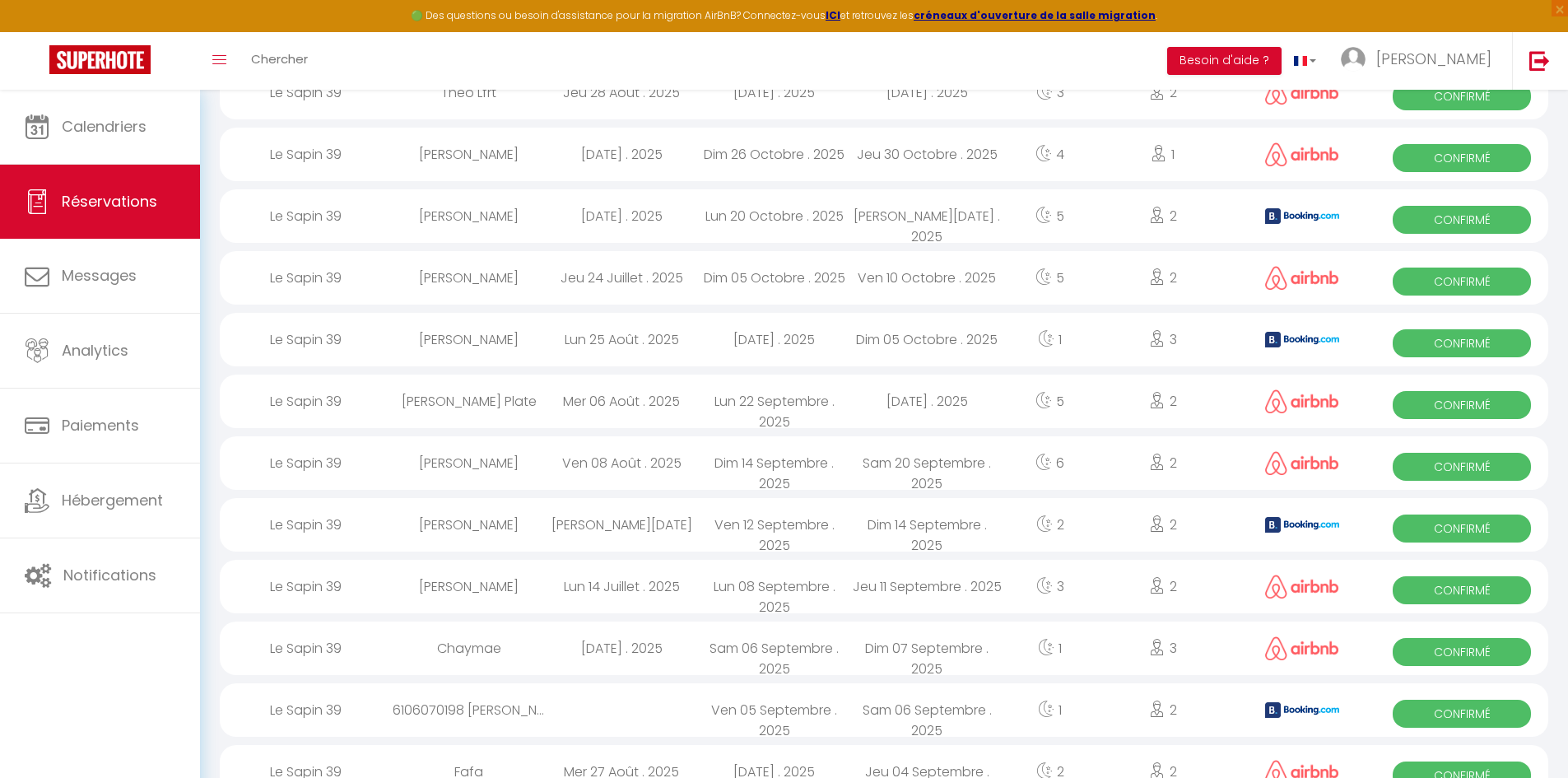
click at [375, 593] on div "Le Sapin 39" at bounding box center [306, 586] width 173 height 54
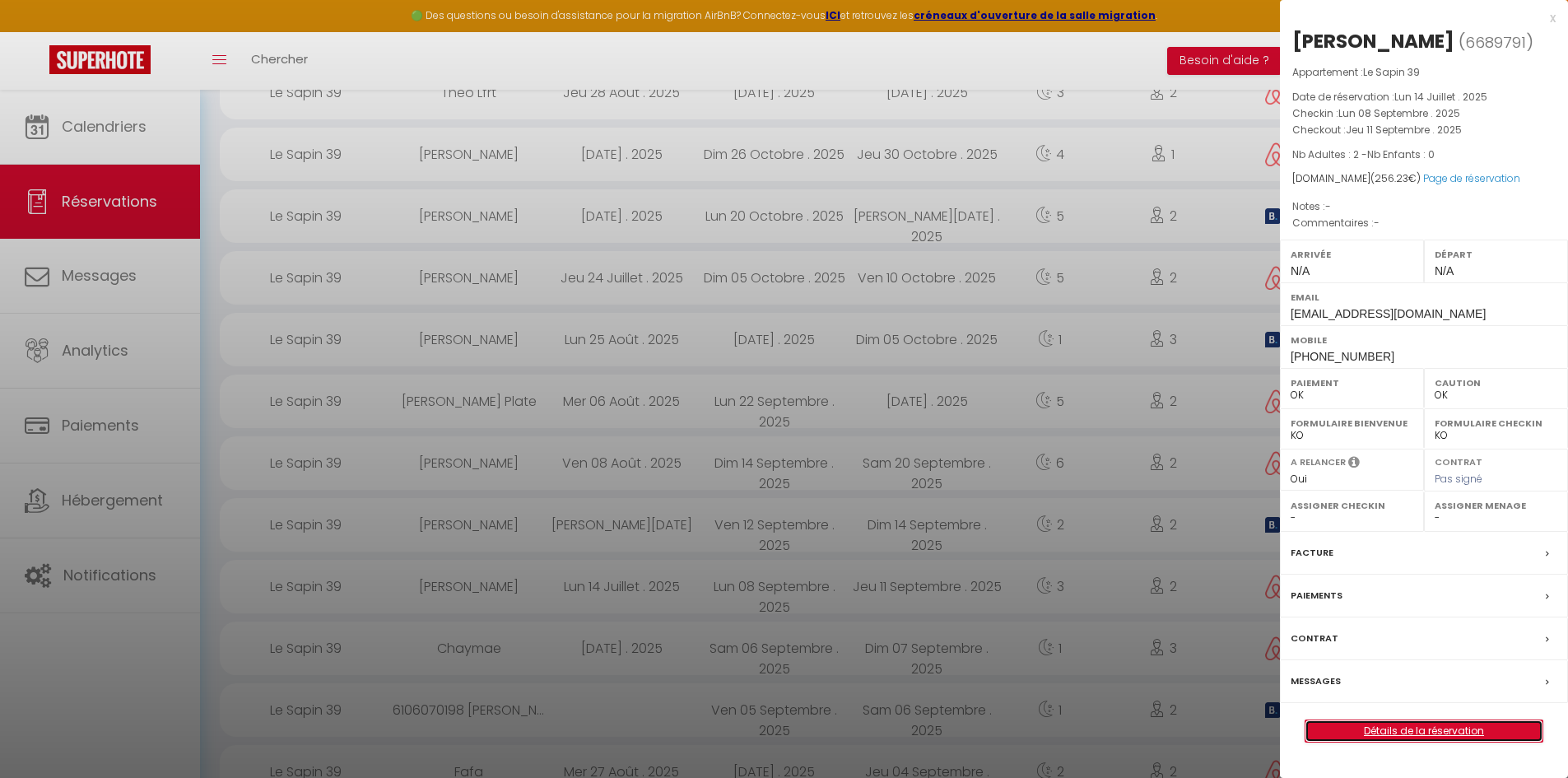
click at [1408, 725] on link "Détails de la réservation" at bounding box center [1424, 730] width 237 height 21
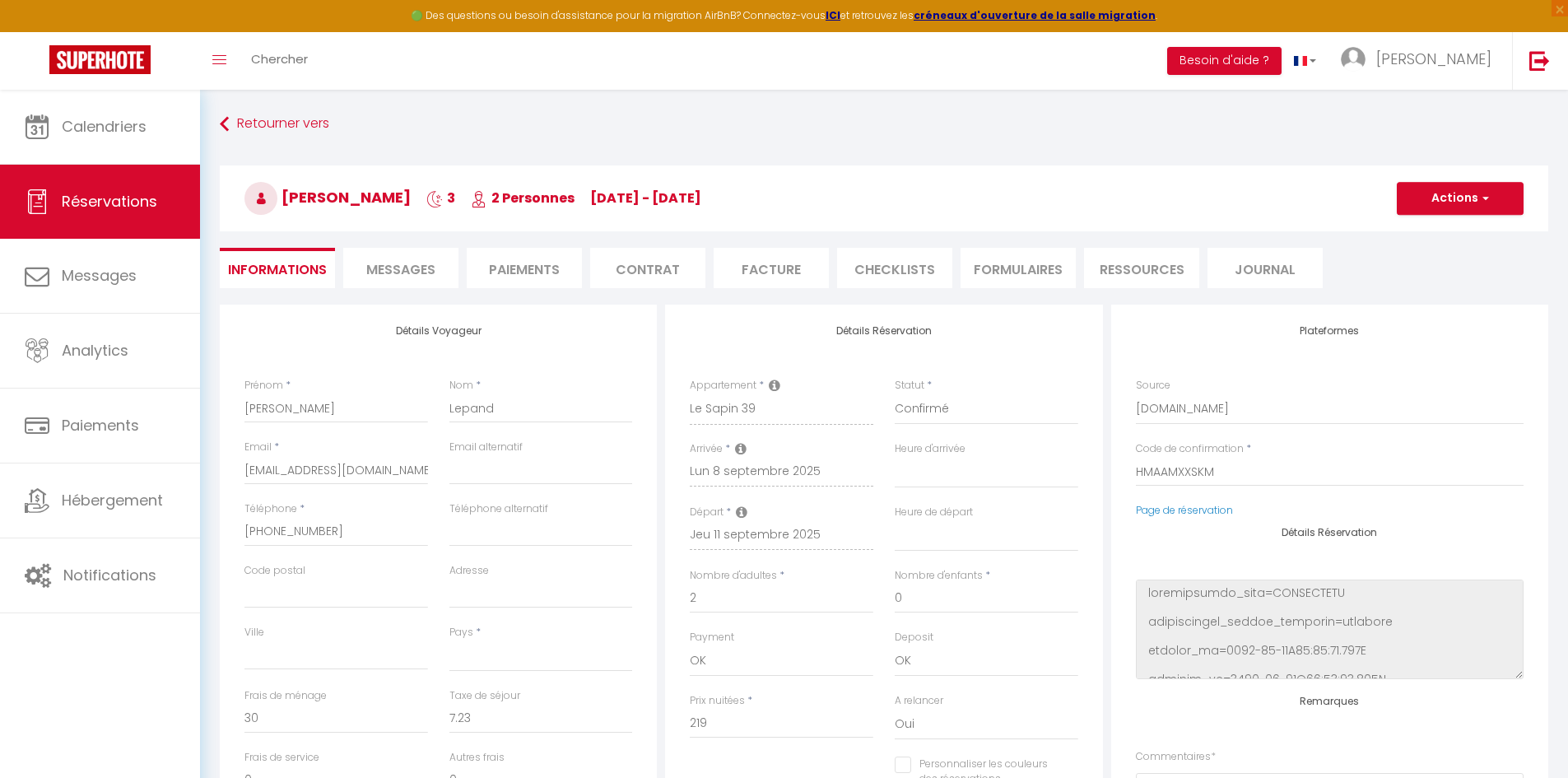
click at [658, 322] on div "Détails Voyageur Prénom * [PERSON_NAME] * Lepand Email * [EMAIL_ADDRESS][DOMAIN…" at bounding box center [438, 598] width 446 height 589
click at [423, 275] on span "Messages" at bounding box center [401, 269] width 69 height 19
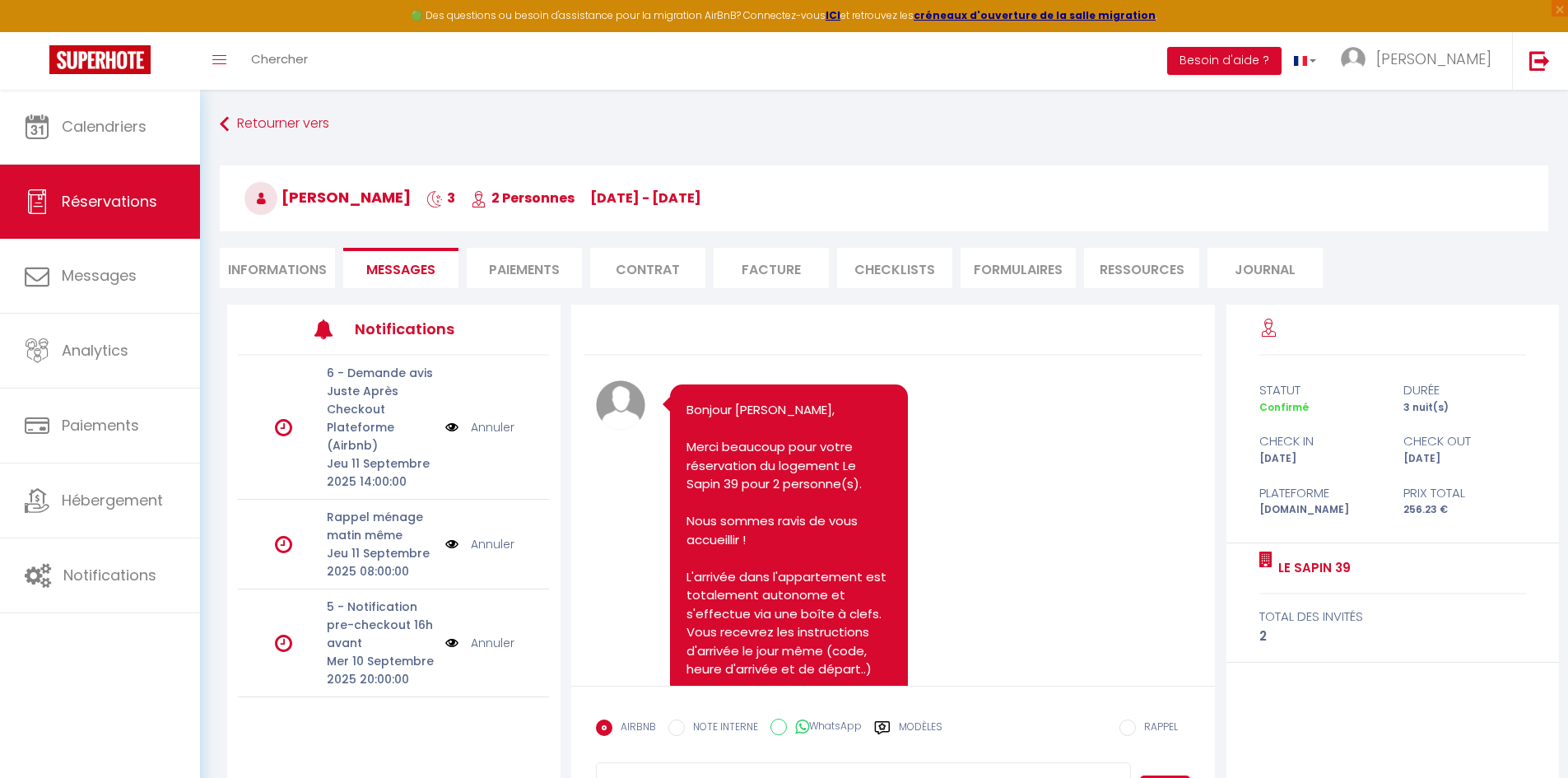
click at [451, 429] on img at bounding box center [452, 427] width 13 height 18
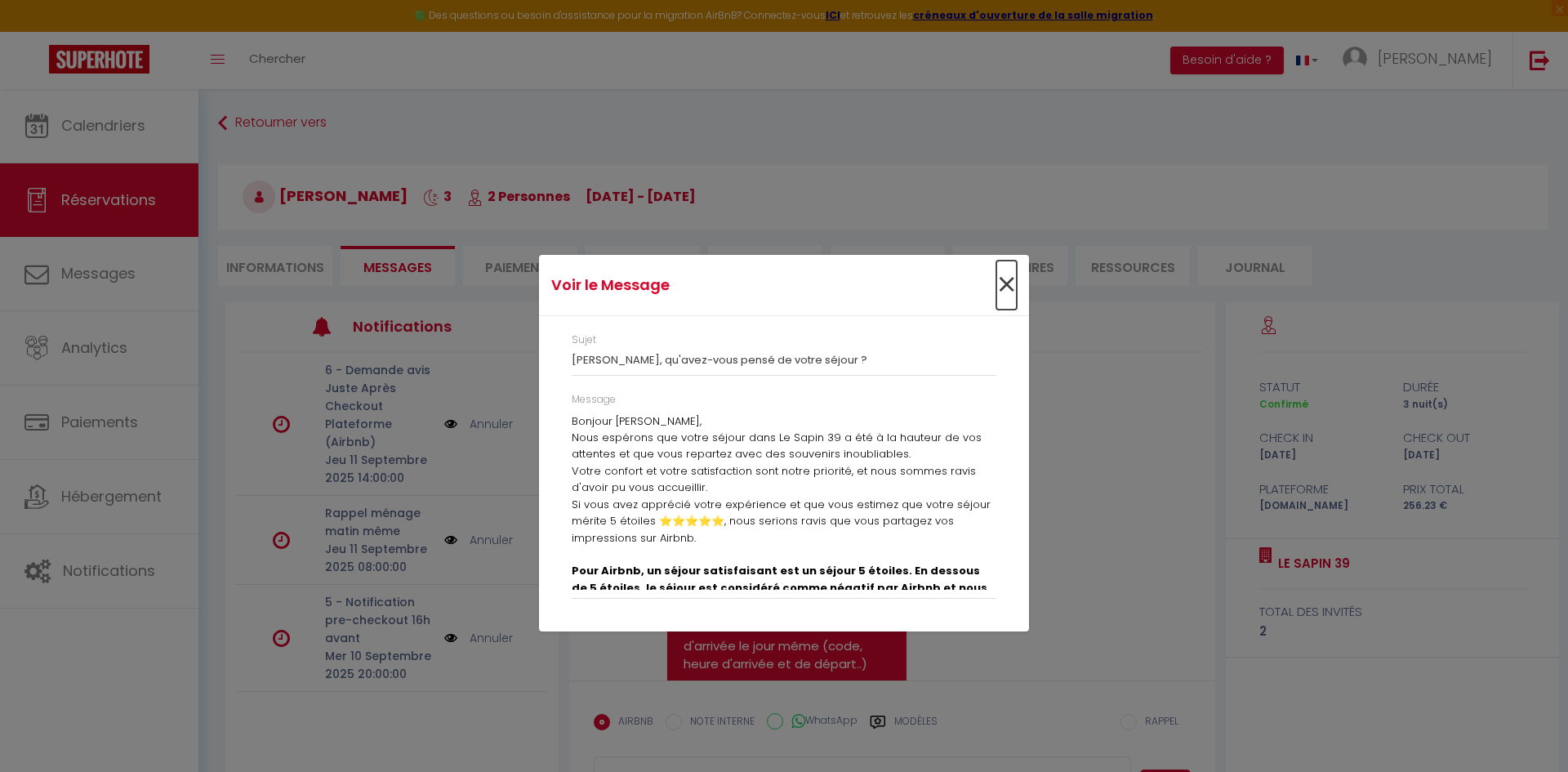
click at [1013, 282] on span "×" at bounding box center [1006, 285] width 20 height 49
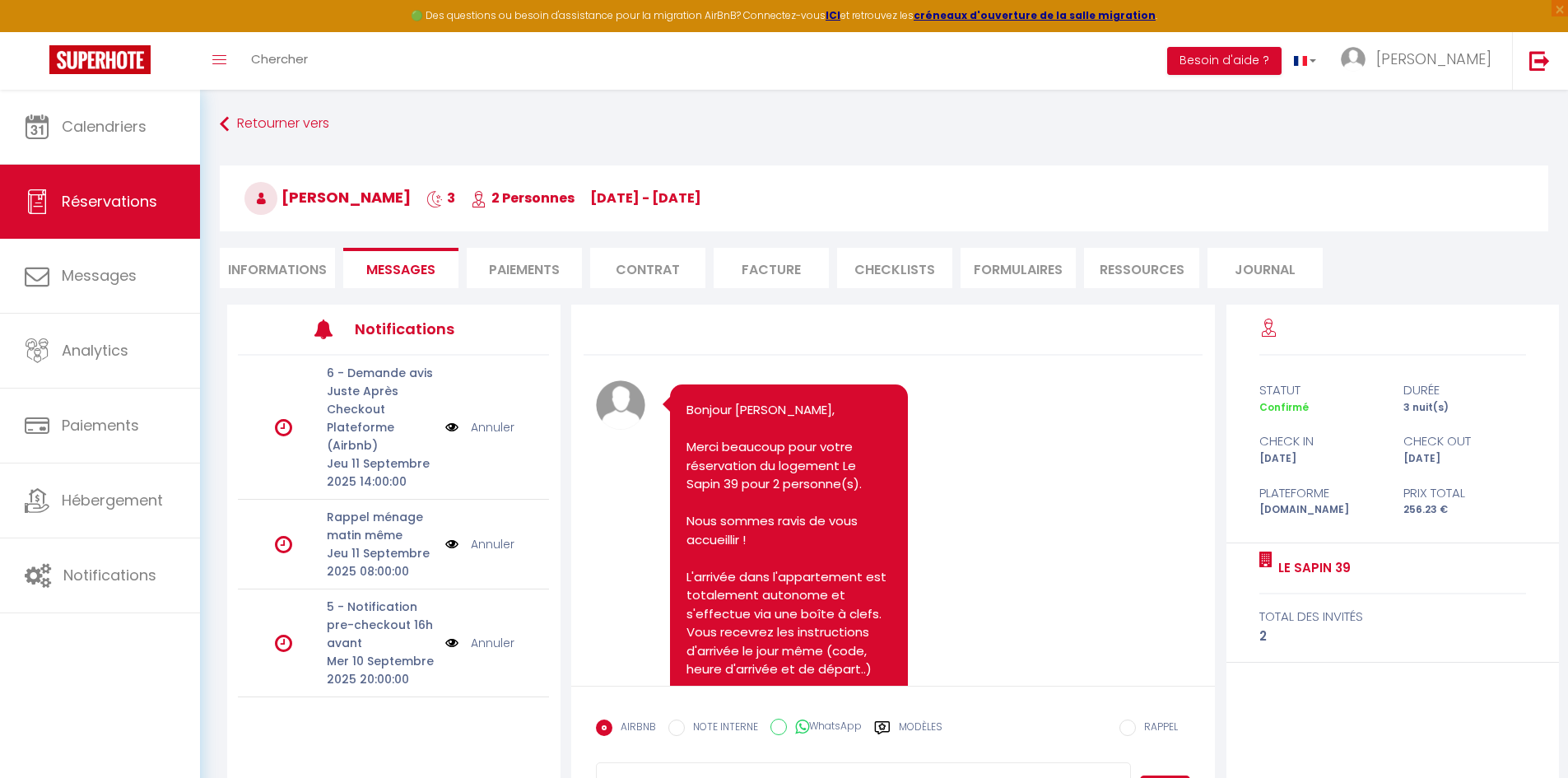
click at [447, 545] on img at bounding box center [452, 544] width 13 height 18
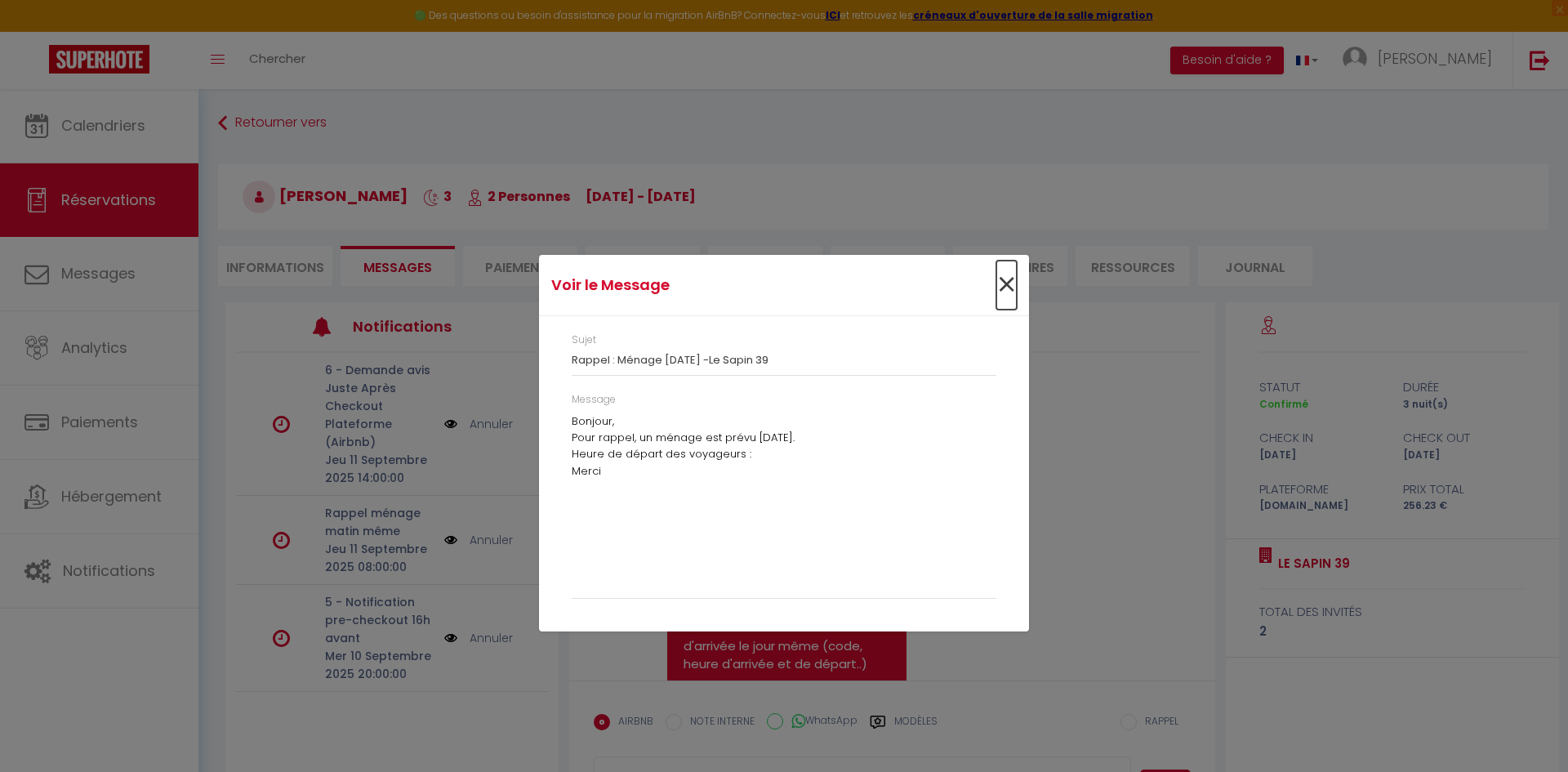
click at [1010, 283] on span "×" at bounding box center [1006, 285] width 20 height 49
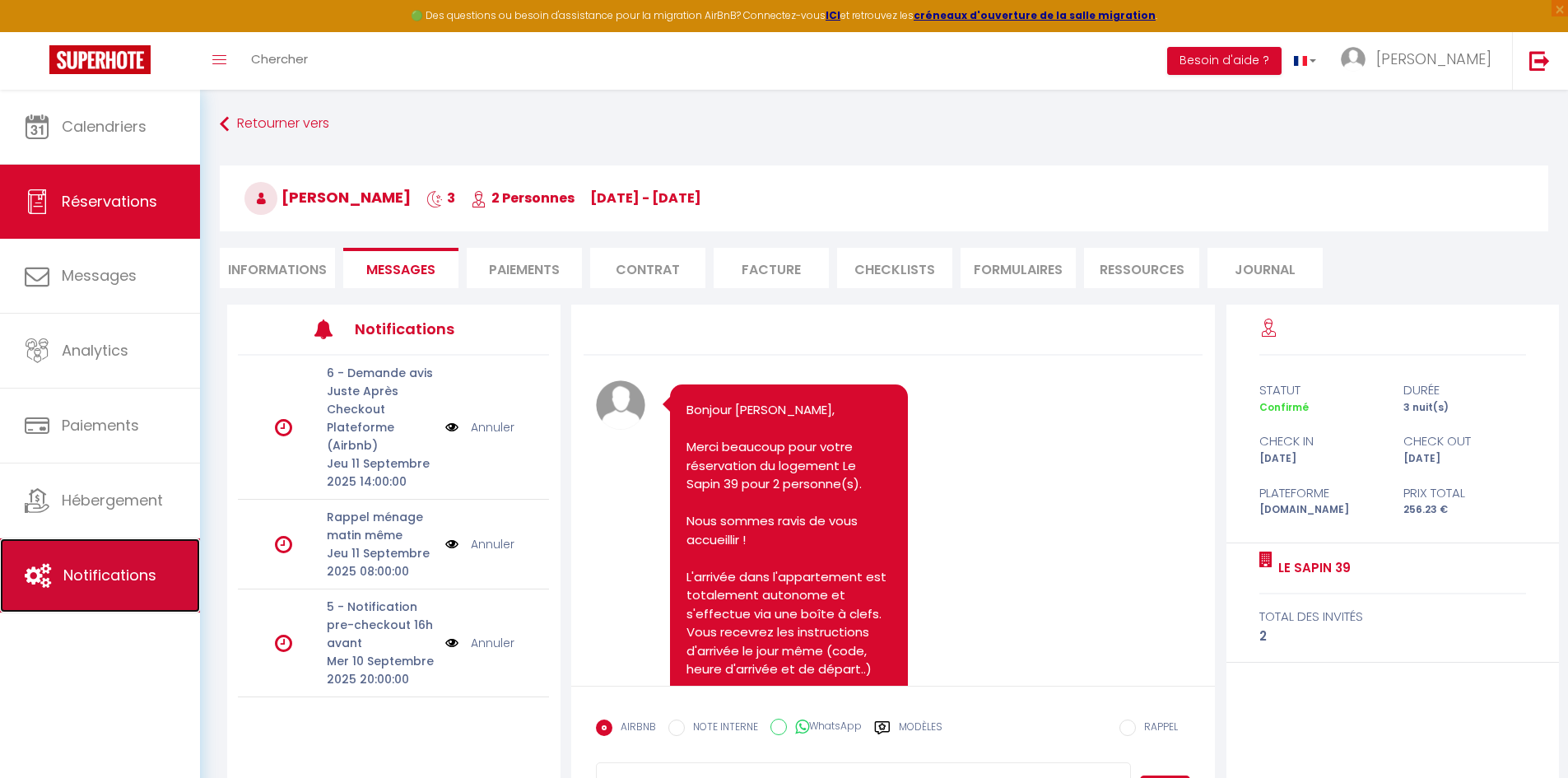
click at [69, 578] on span "Notifications" at bounding box center [109, 575] width 93 height 20
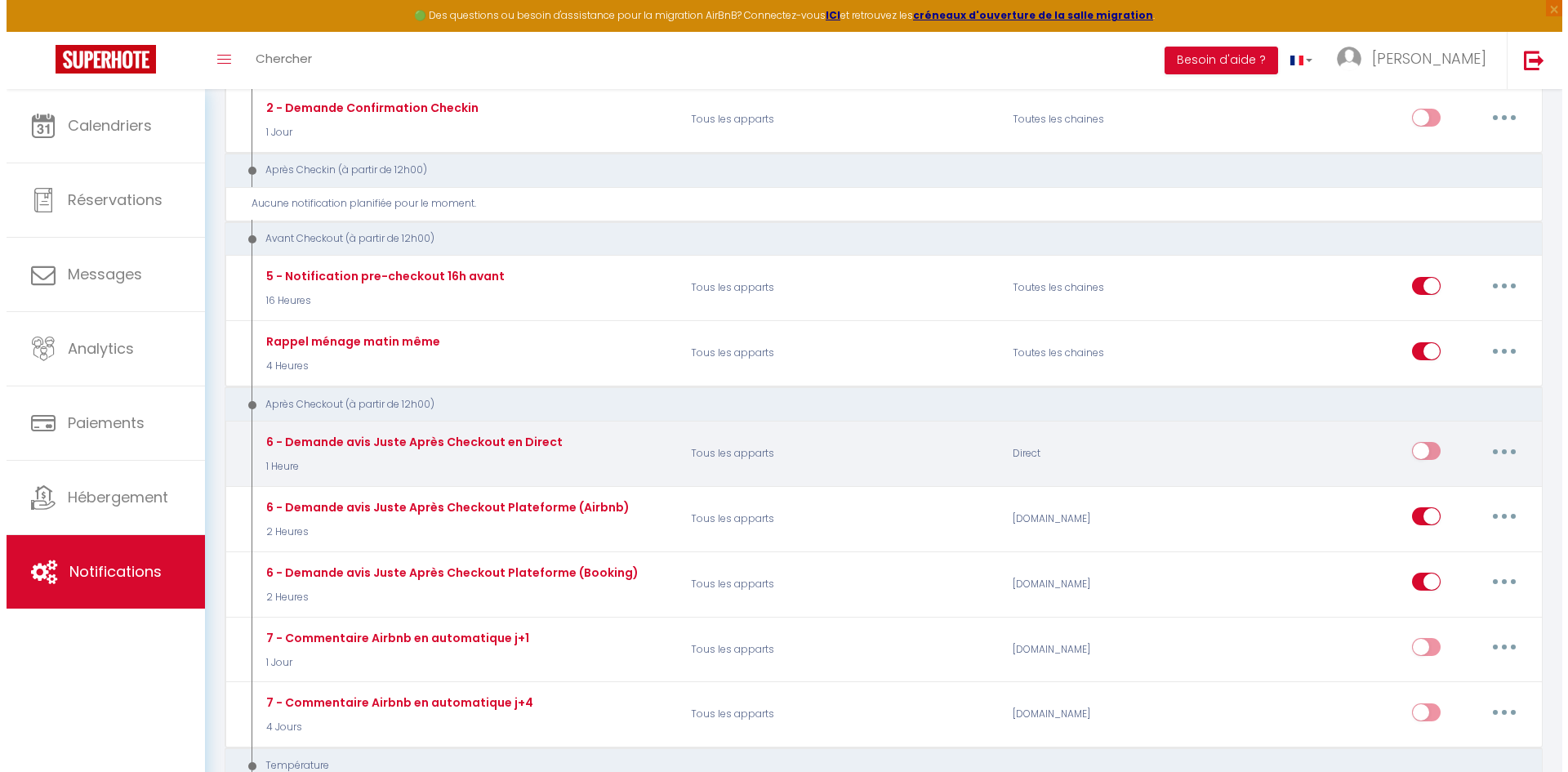
scroll to position [490, 0]
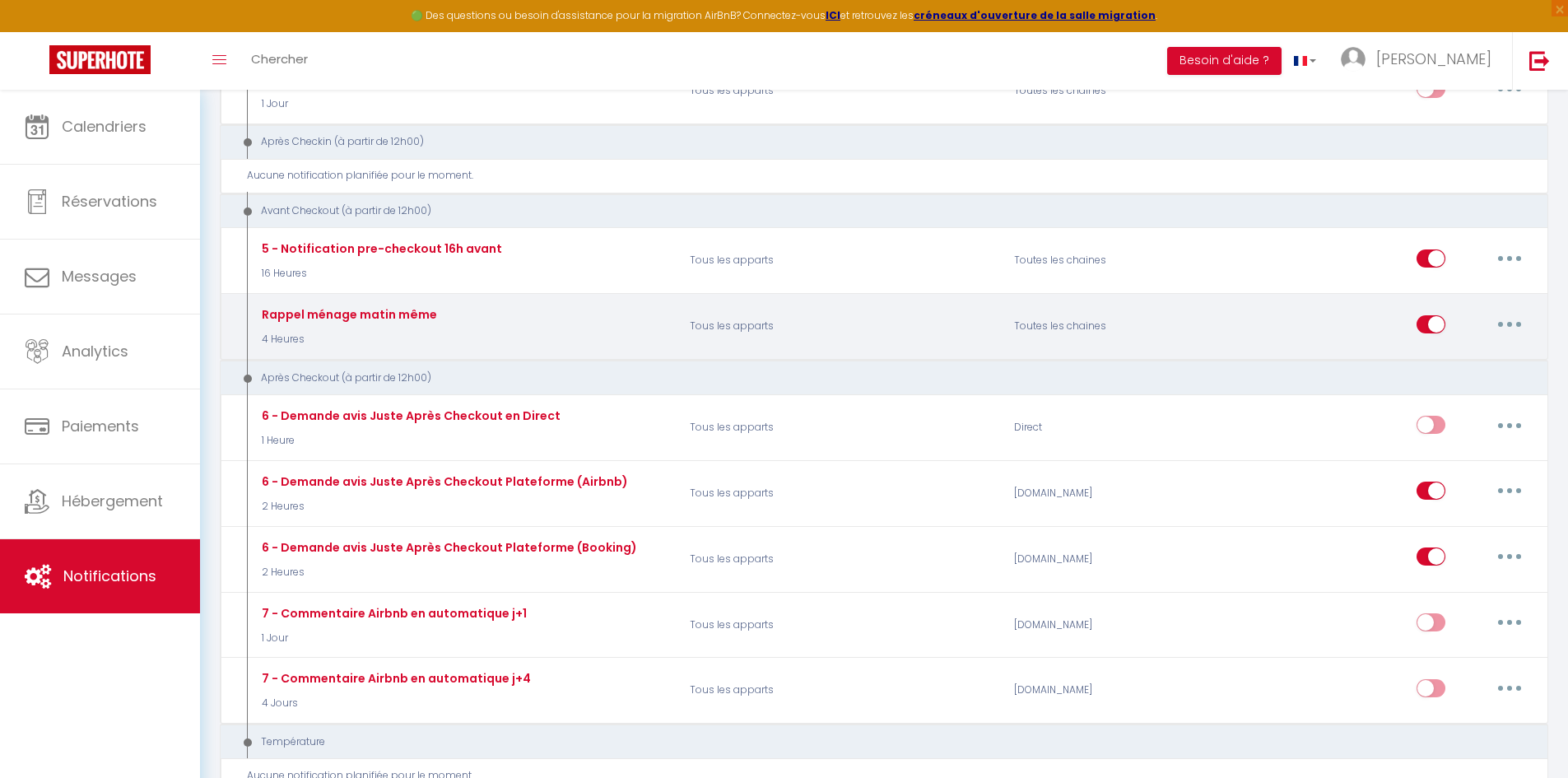
click at [1520, 327] on button "button" at bounding box center [1510, 324] width 46 height 26
click at [1472, 365] on link "Editer" at bounding box center [1467, 361] width 122 height 28
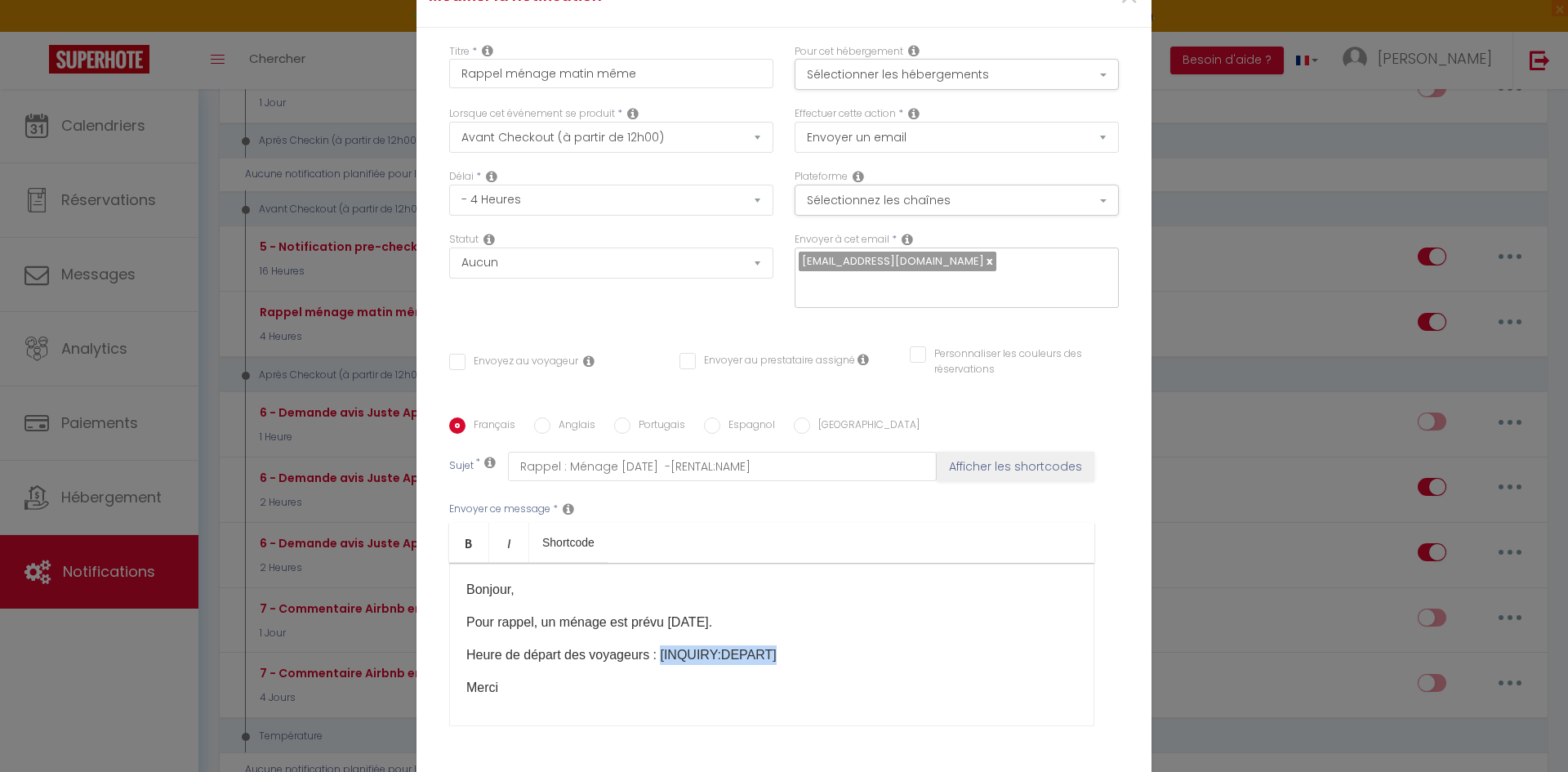
drag, startPoint x: 754, startPoint y: 639, endPoint x: 655, endPoint y: 644, distance: 99.1
click at [655, 645] on p "Heure de départ des voyageurs : [INQUIRY:DEPART]" at bounding box center [772, 654] width 611 height 19
click at [993, 458] on button "Afficher les shortcodes" at bounding box center [1015, 466] width 157 height 30
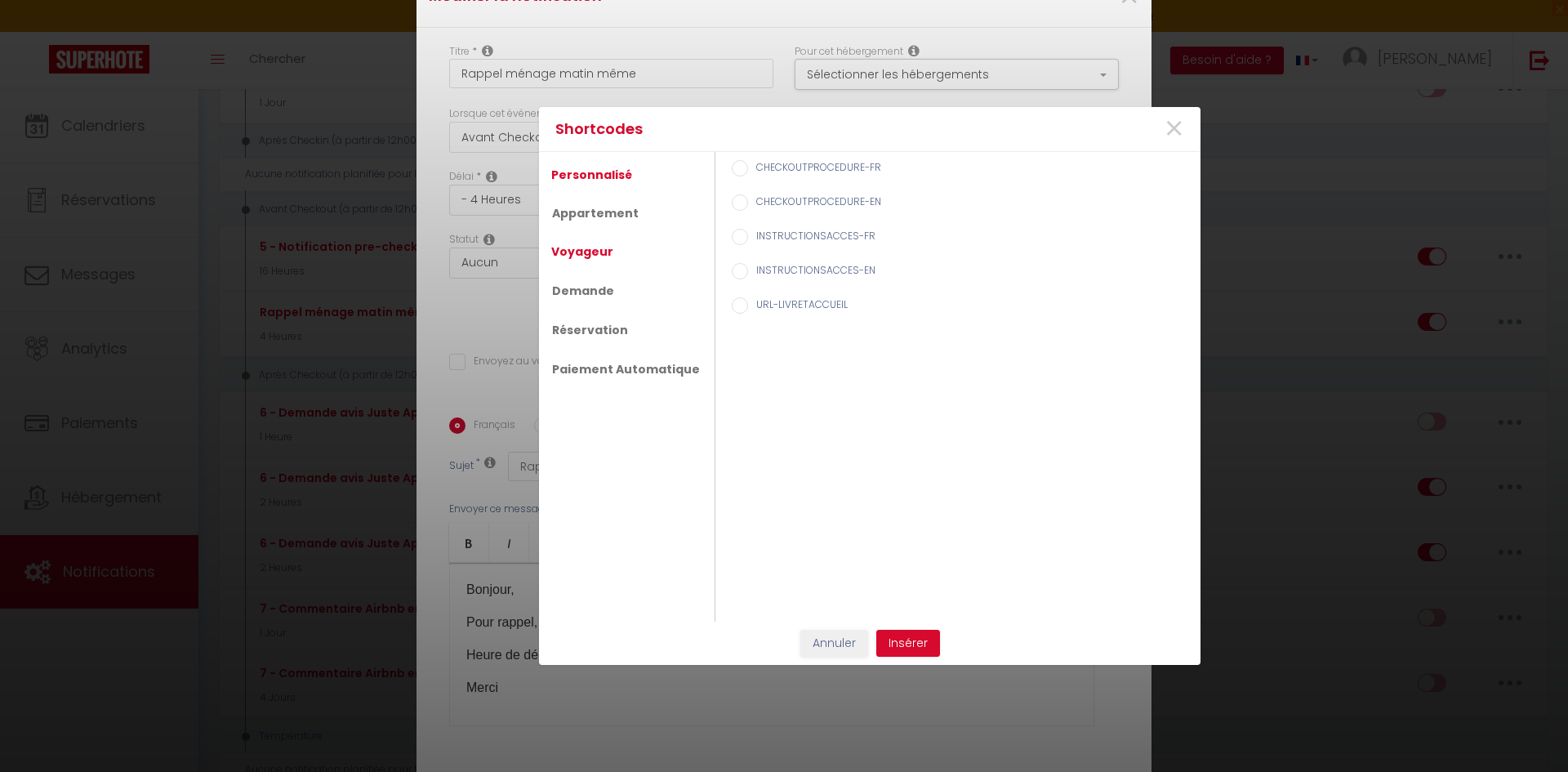
click at [594, 254] on link "Voyageur" at bounding box center [582, 251] width 79 height 30
click at [587, 328] on link "Réservation" at bounding box center [588, 327] width 92 height 30
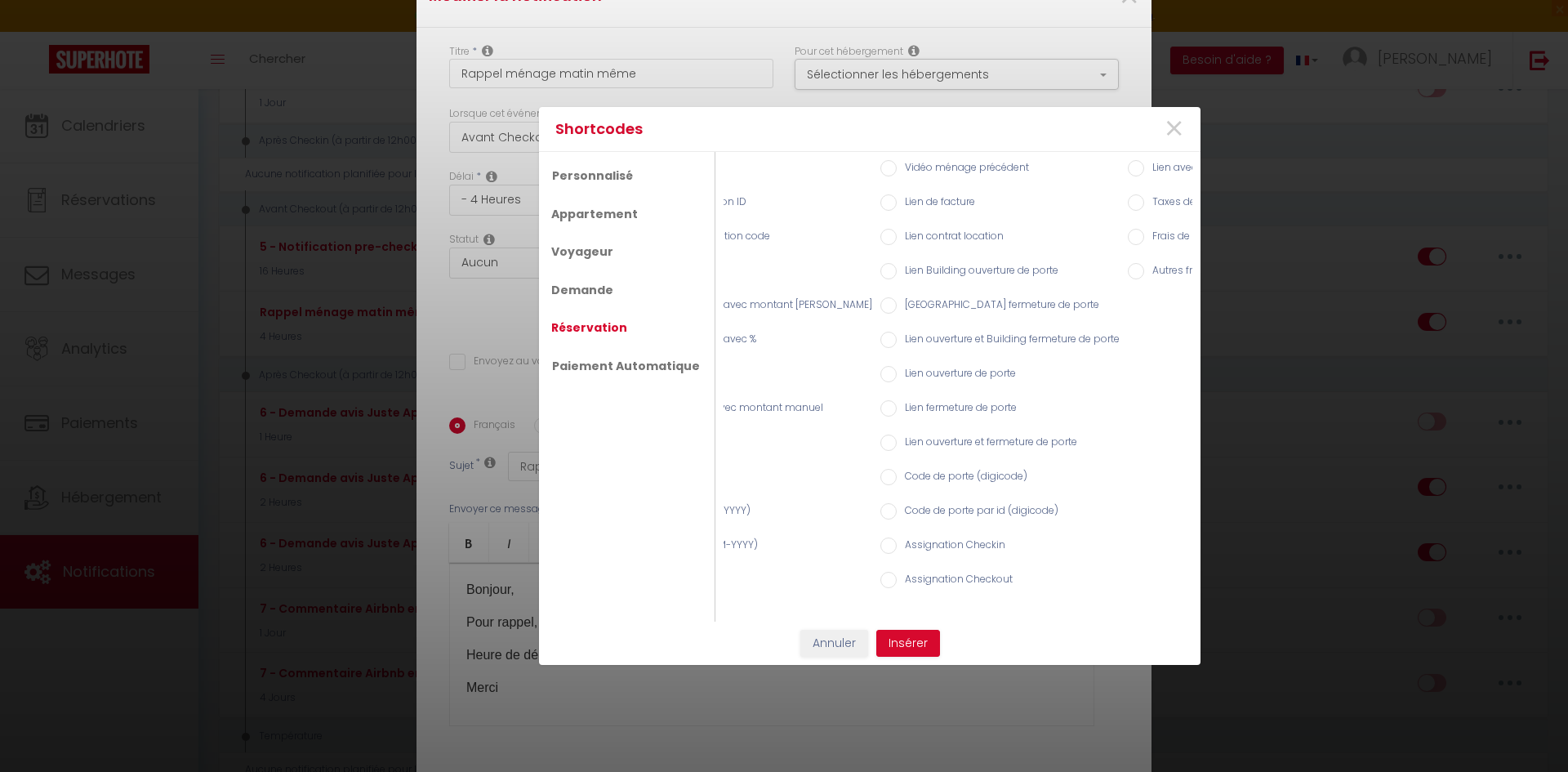
scroll to position [0, 0]
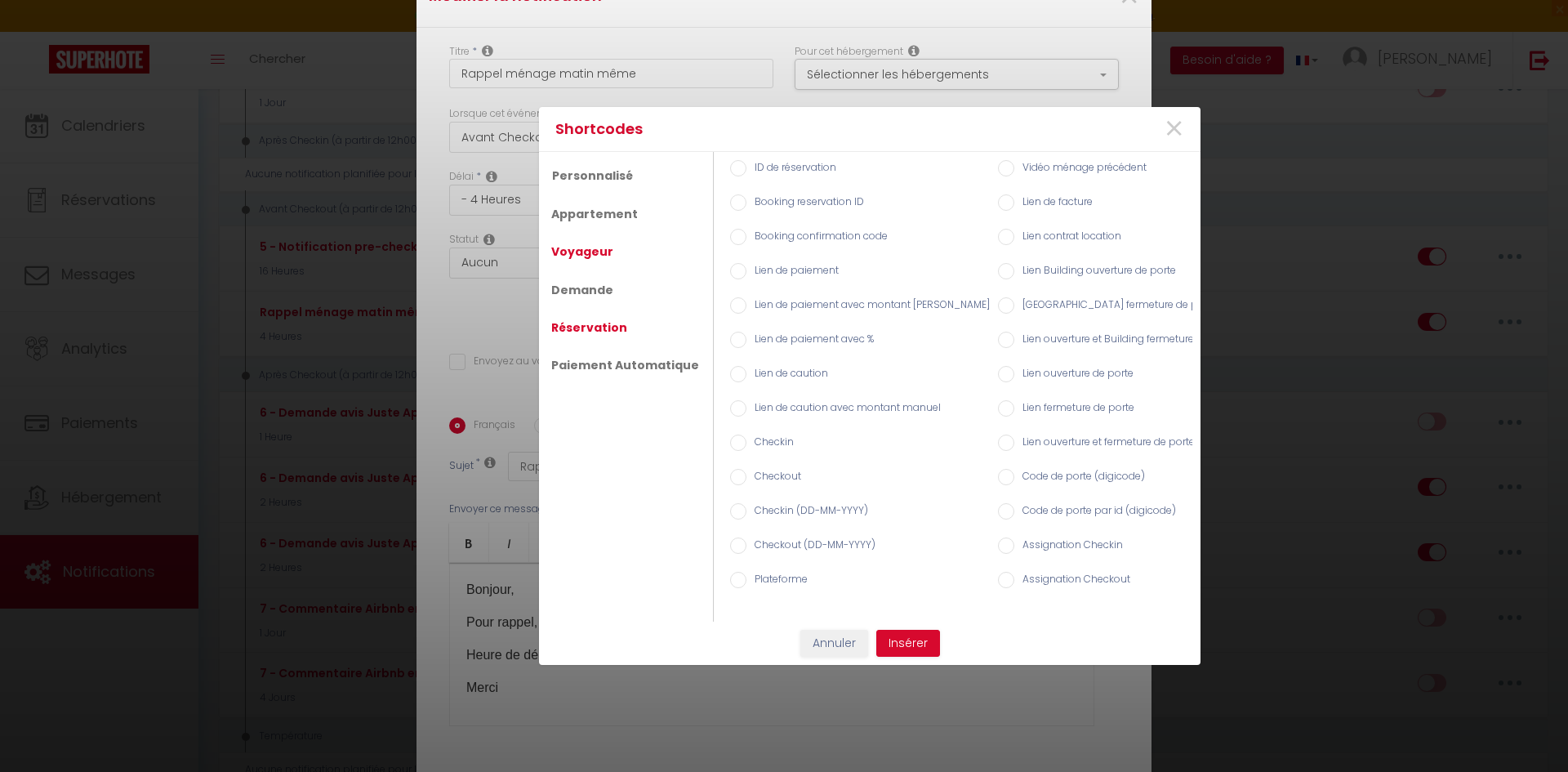
click at [592, 244] on link "Voyageur" at bounding box center [582, 251] width 79 height 30
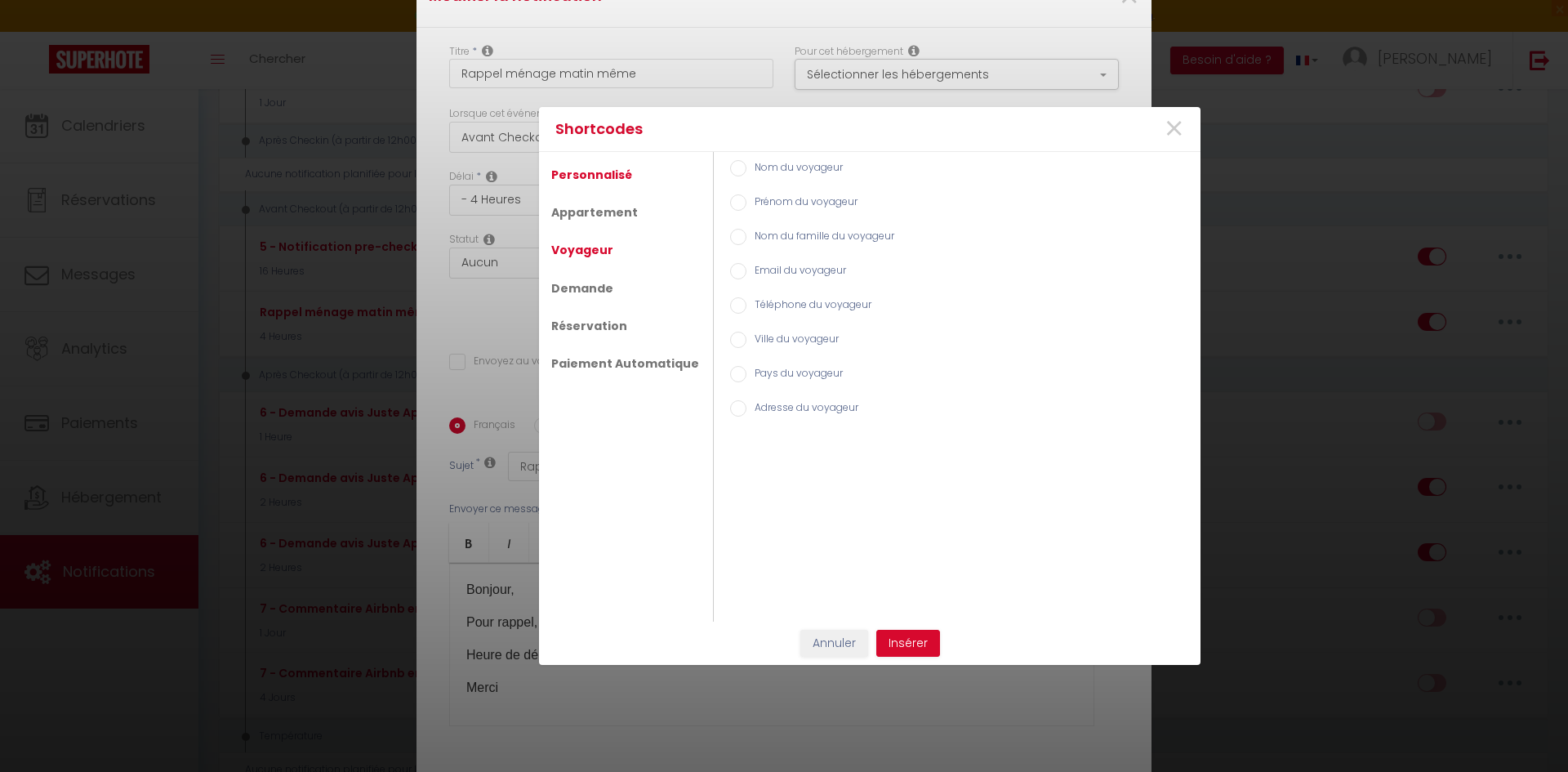
click at [595, 174] on link "Personnalisé" at bounding box center [591, 174] width 97 height 30
click at [596, 211] on link "Appartement" at bounding box center [594, 212] width 103 height 30
click at [594, 292] on link "Demande" at bounding box center [582, 288] width 79 height 30
click at [603, 325] on link "Réservation" at bounding box center [588, 326] width 92 height 30
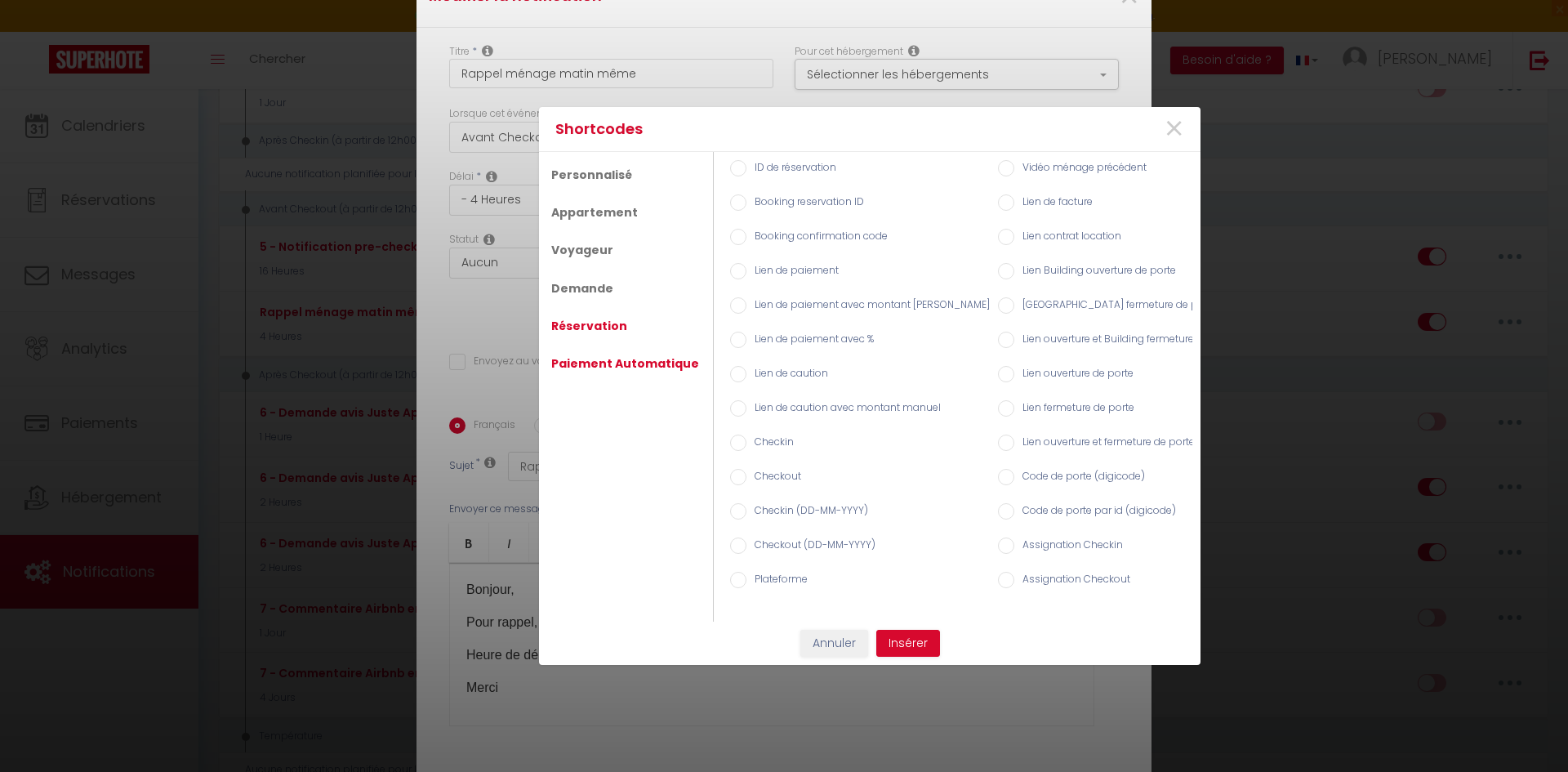
click at [623, 362] on link "Paiement Automatique" at bounding box center [625, 363] width 164 height 30
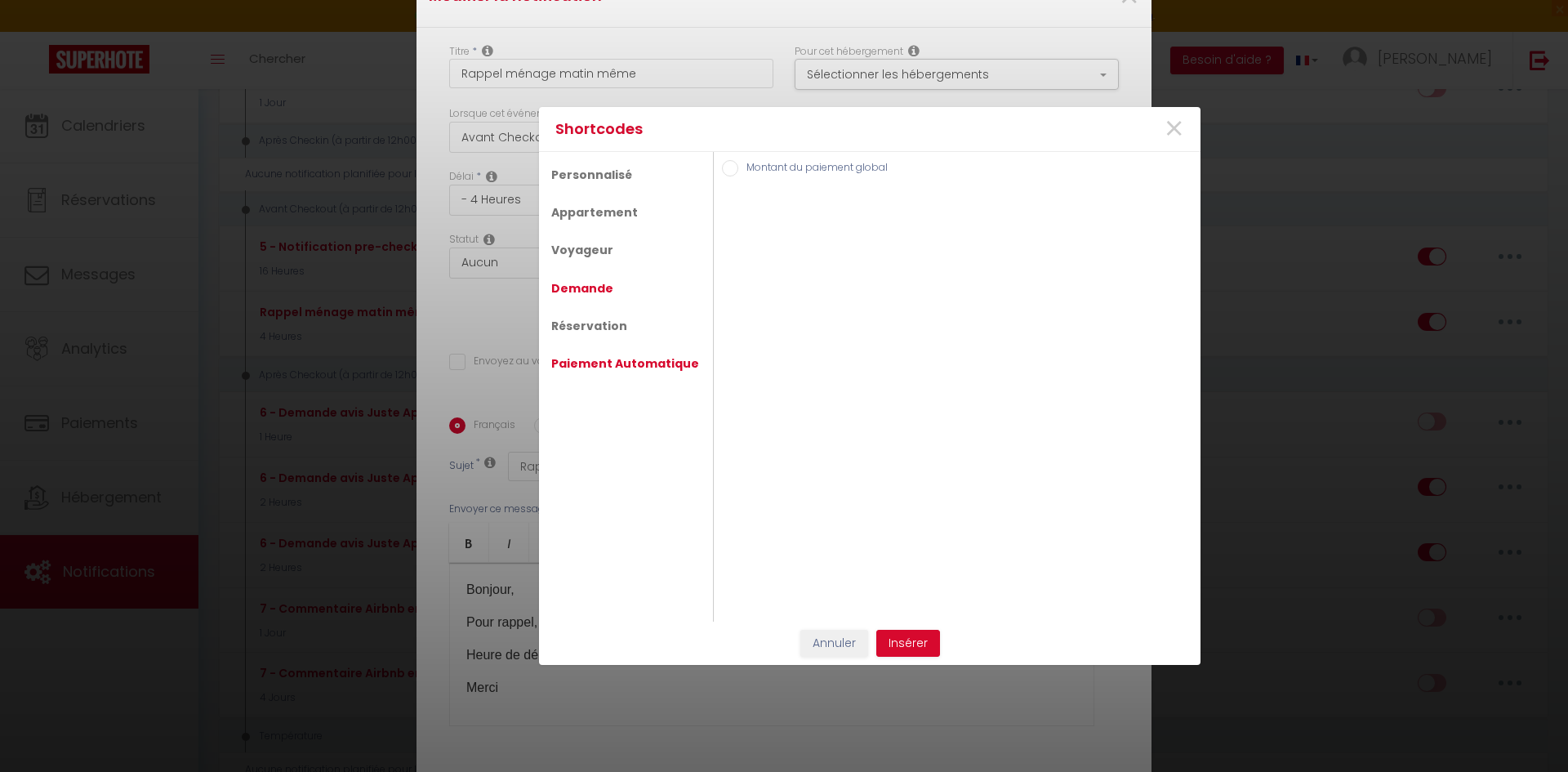
click at [588, 287] on link "Demande" at bounding box center [582, 288] width 79 height 30
click at [587, 251] on link "Voyageur" at bounding box center [582, 249] width 79 height 30
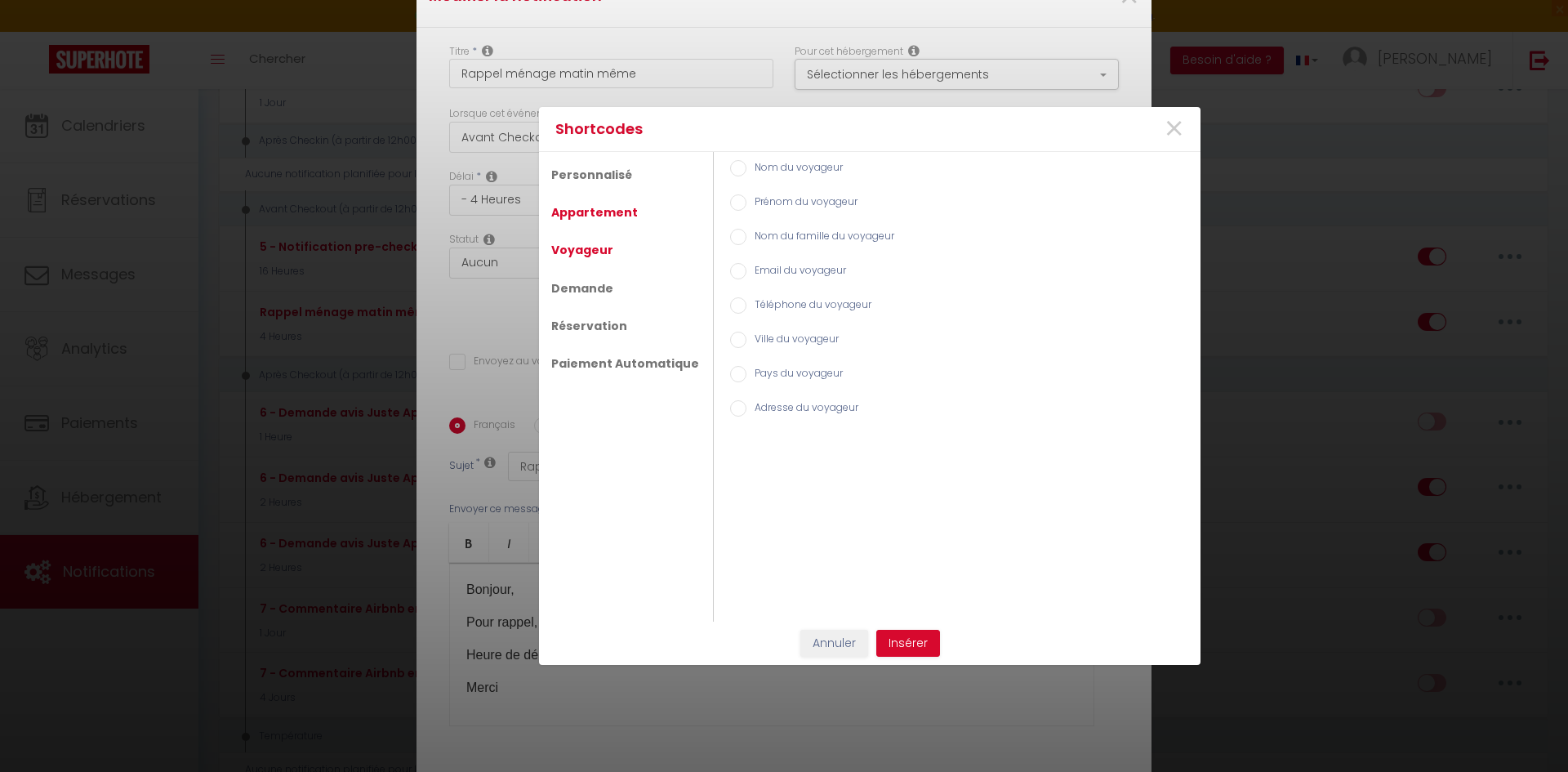
click at [598, 211] on link "Appartement" at bounding box center [594, 212] width 103 height 30
click at [730, 577] on input "Heure de départ de la location" at bounding box center [738, 579] width 16 height 16
click at [921, 641] on button "Insérer" at bounding box center [907, 643] width 63 height 28
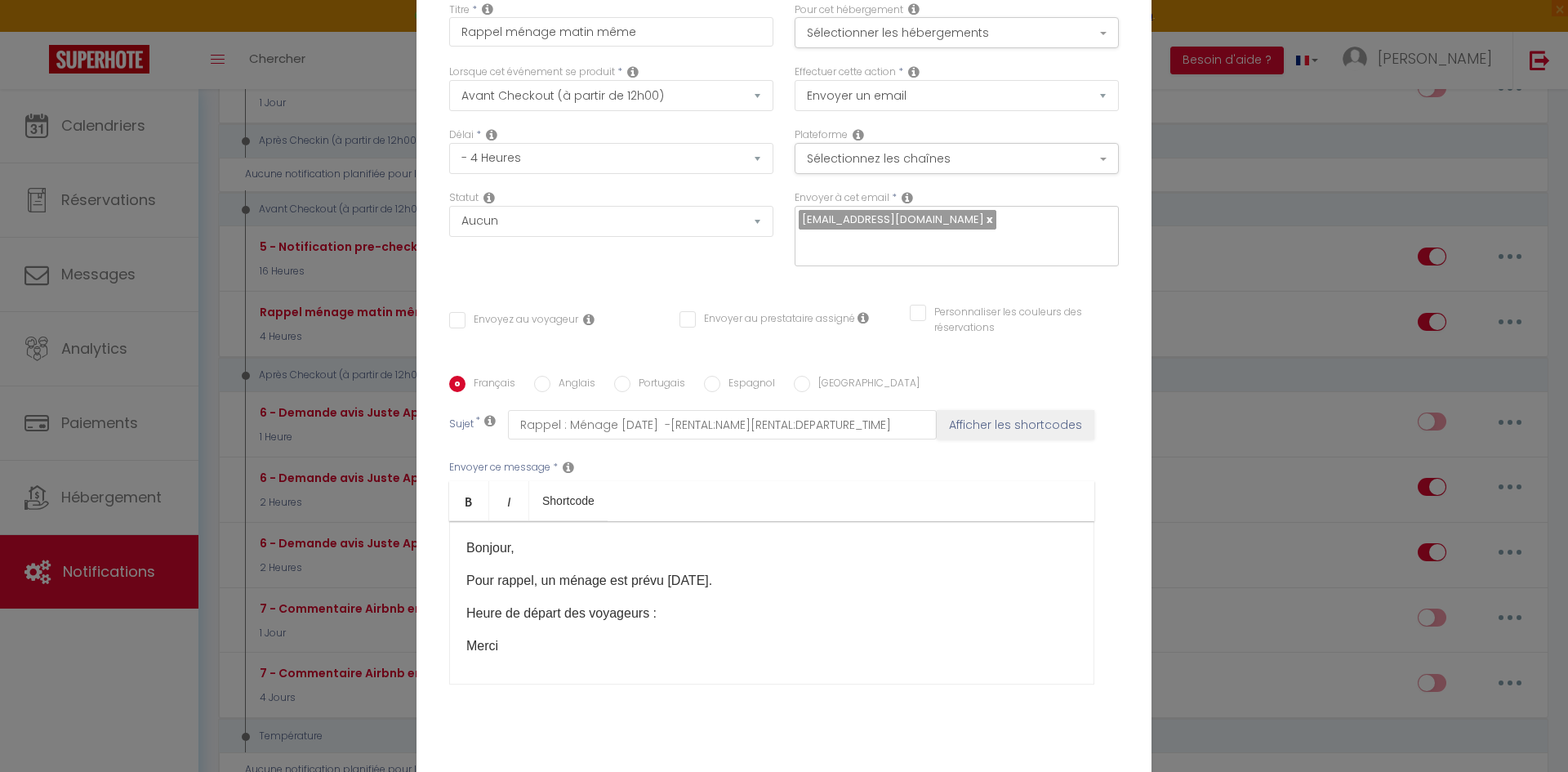
scroll to position [82, 0]
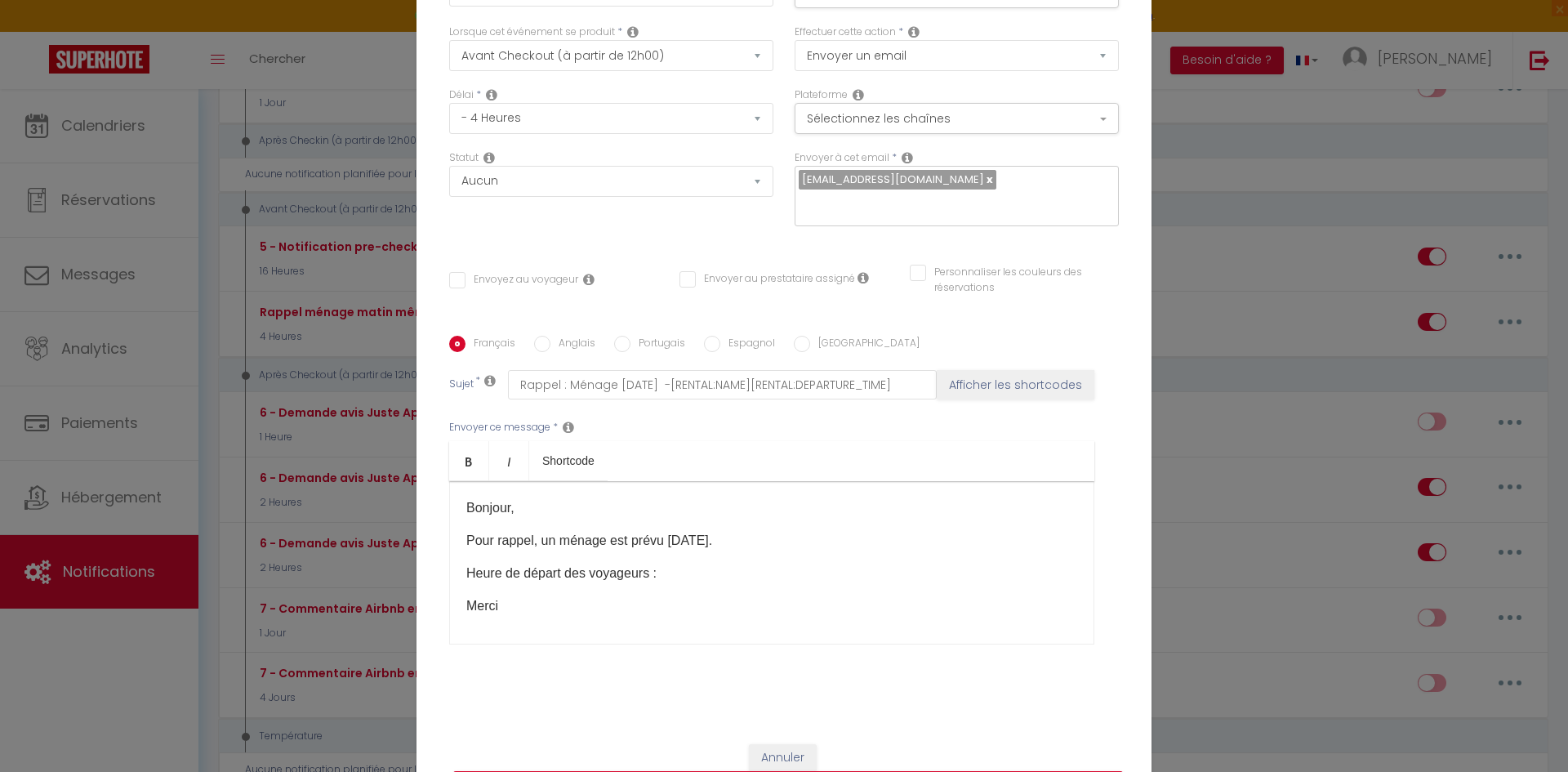
click at [689, 564] on p "Heure de départ des voyageurs :" at bounding box center [772, 573] width 611 height 19
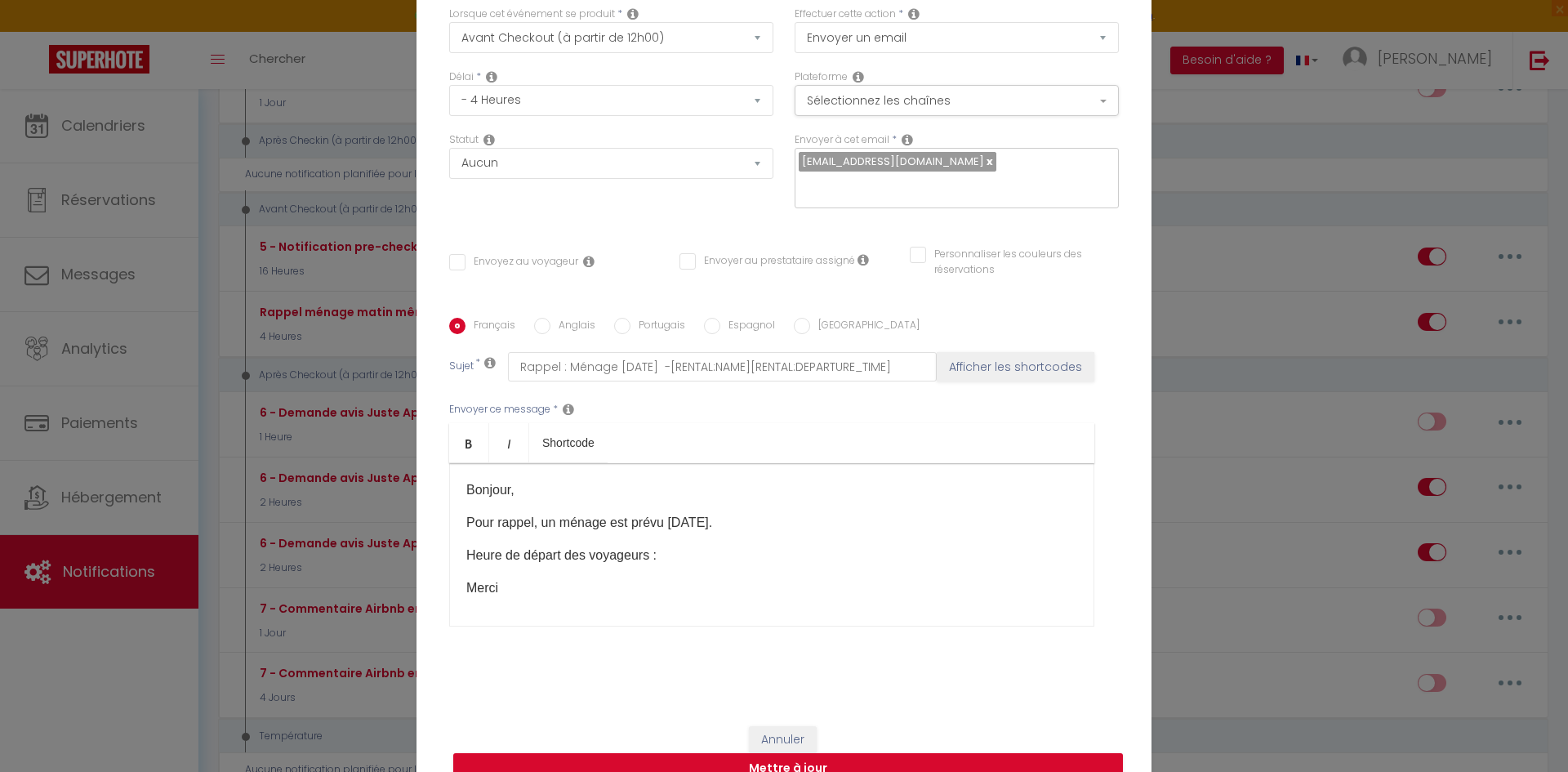
scroll to position [116, 0]
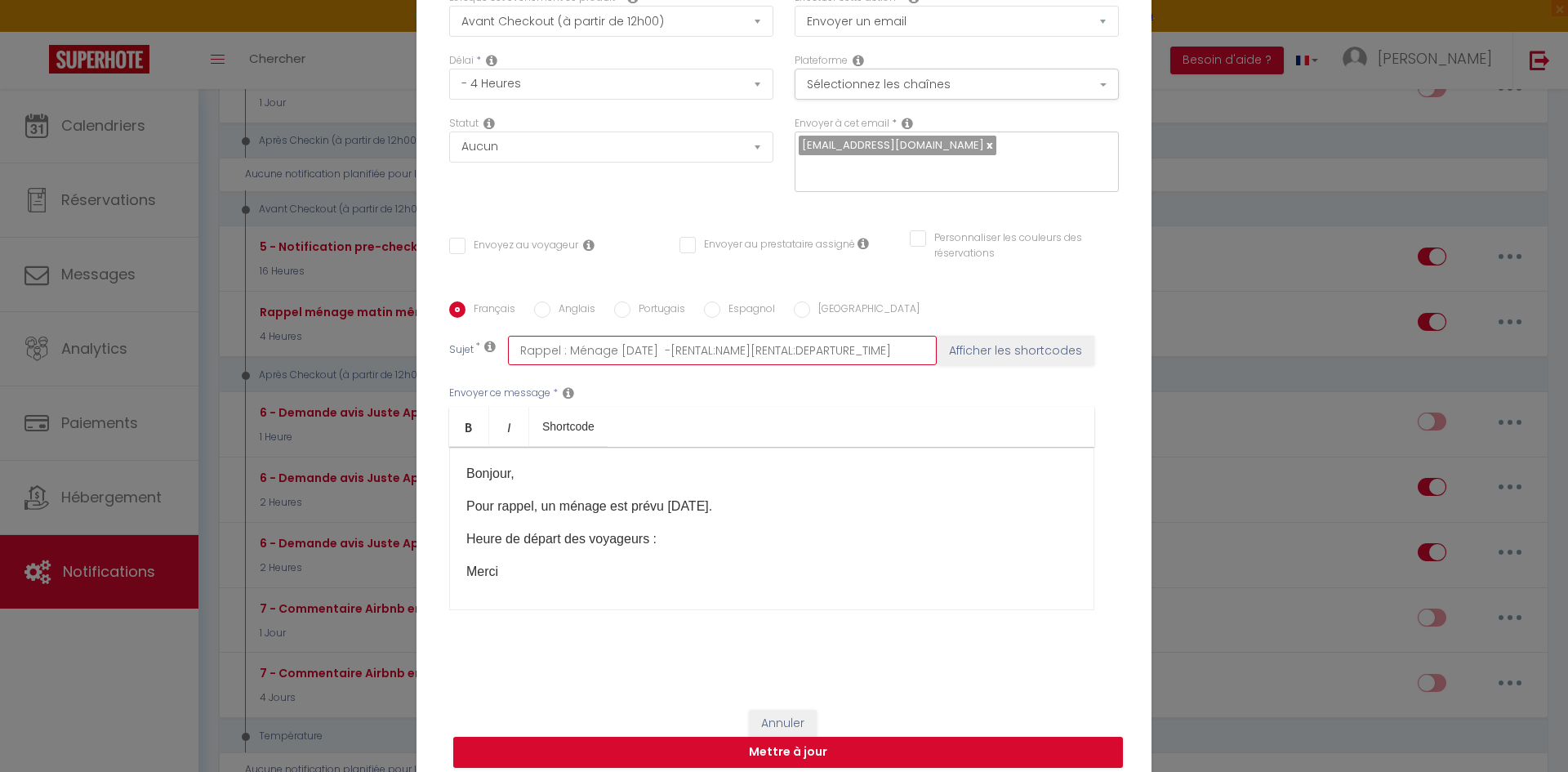
drag, startPoint x: 867, startPoint y: 344, endPoint x: 936, endPoint y: 340, distance: 69.1
click at [936, 340] on div "Sujet * Rappel : Ménage [DATE] -[RENTAL:NAME][RENTAL:DEPARTURE_TIME] Afficher l…" at bounding box center [784, 350] width 669 height 30
click at [912, 342] on input "Rappel : Ménage [DATE] -[RENTAL:NAME][RENTAL:DEPARTURE_TIME]" at bounding box center [722, 350] width 429 height 30
drag, startPoint x: 922, startPoint y: 346, endPoint x: 765, endPoint y: 353, distance: 157.2
click at [765, 353] on div "Français Anglais Portugais Espagnol Italien Sujet * Rappel : Ménage [DATE] -[RE…" at bounding box center [784, 465] width 678 height 329
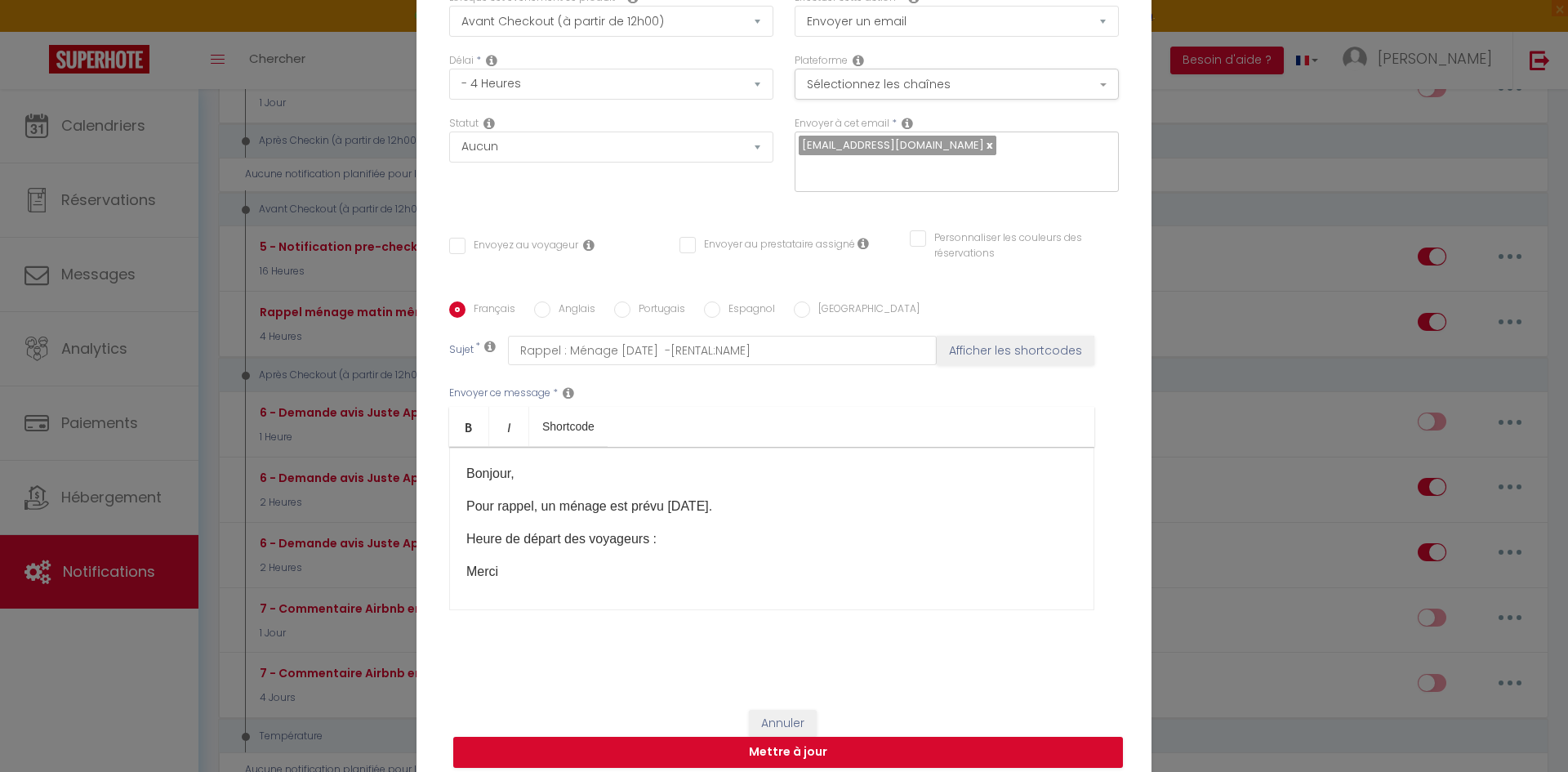
click at [687, 529] on p "Heure de départ des voyageurs :" at bounding box center [772, 539] width 611 height 19
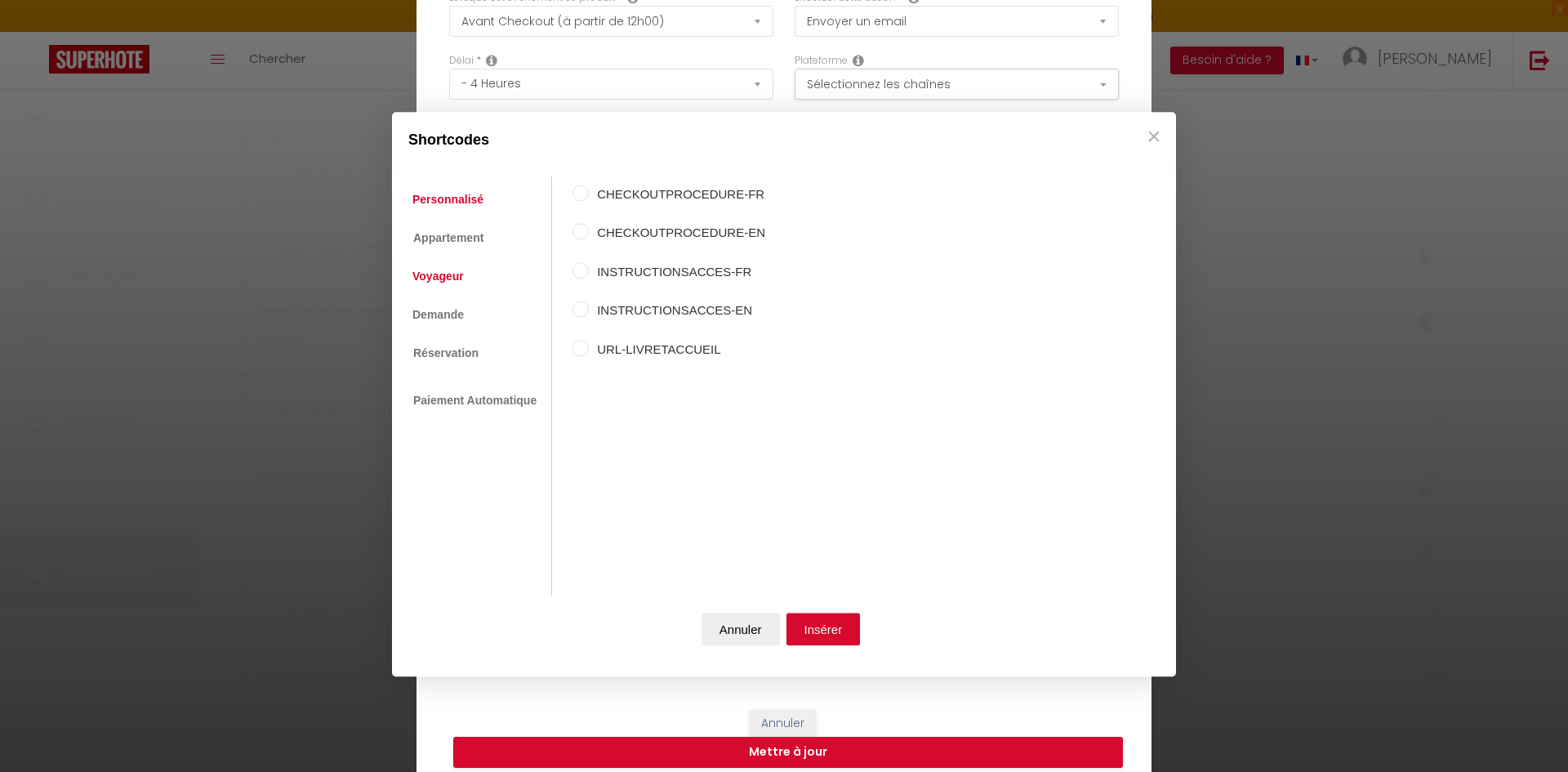
click at [434, 274] on link "Voyageur" at bounding box center [438, 276] width 68 height 30
click at [459, 349] on link "Réservation" at bounding box center [445, 353] width 82 height 30
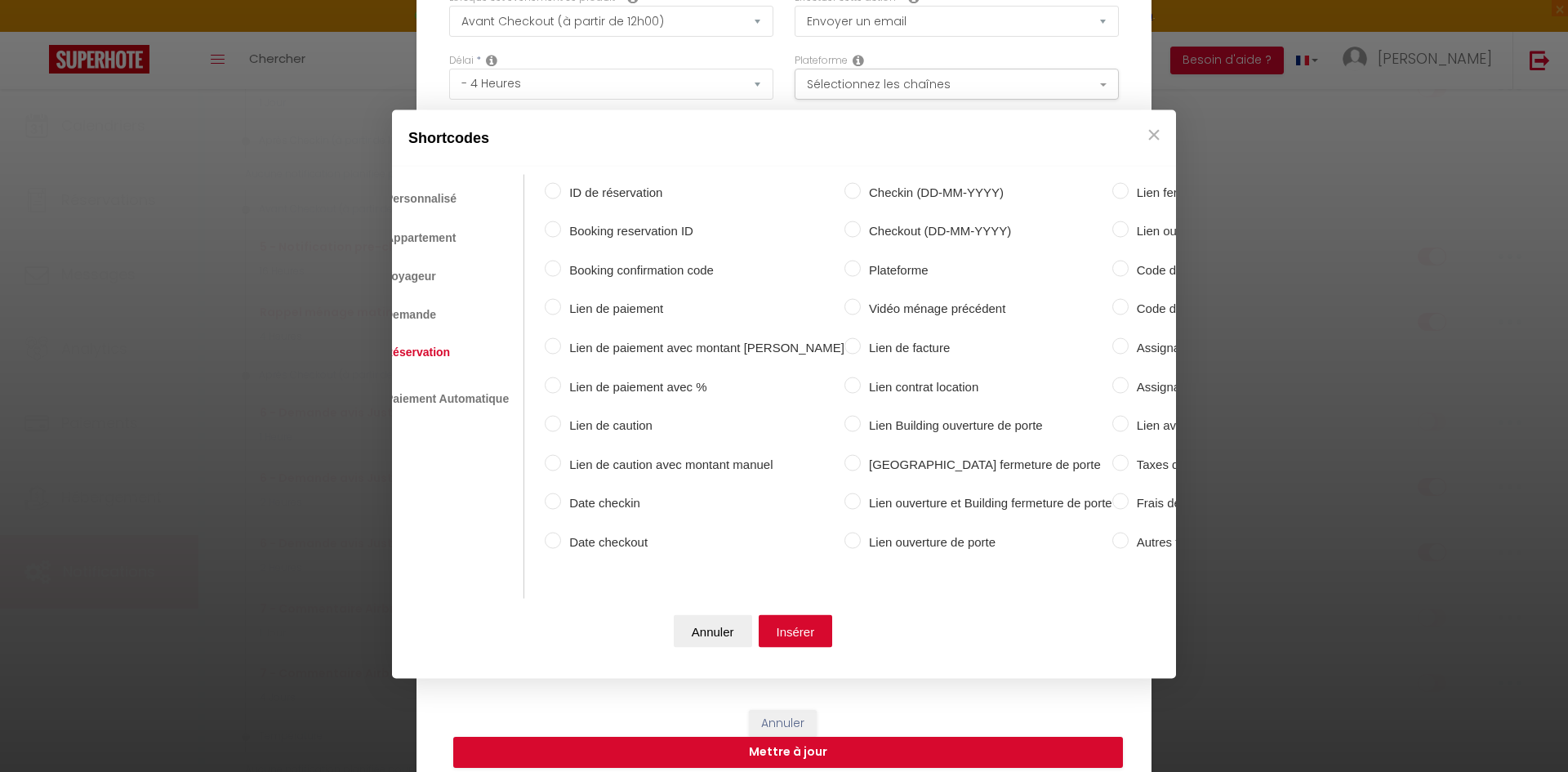
scroll to position [0, 0]
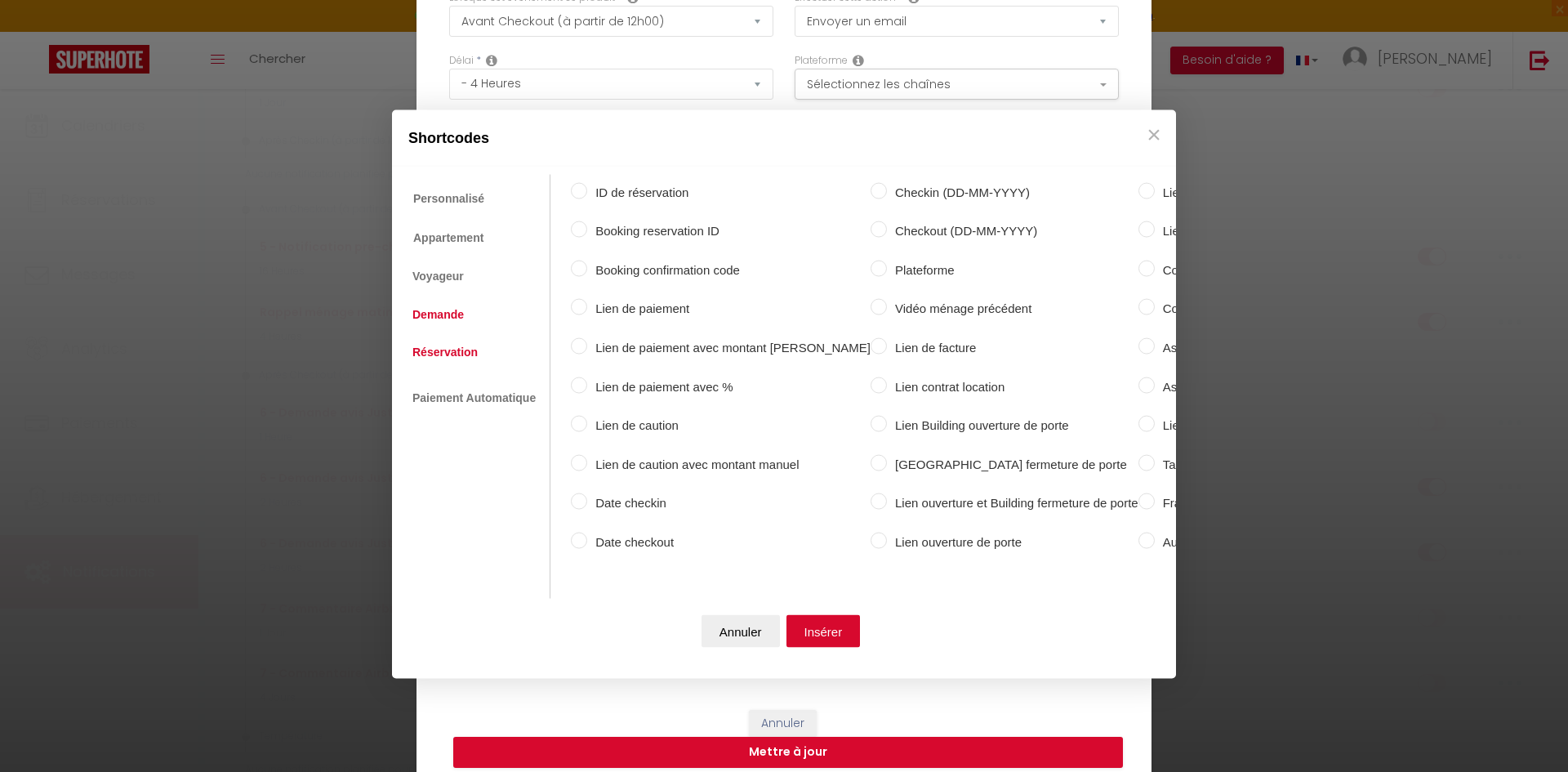
click at [444, 300] on link "Demande" at bounding box center [438, 314] width 68 height 30
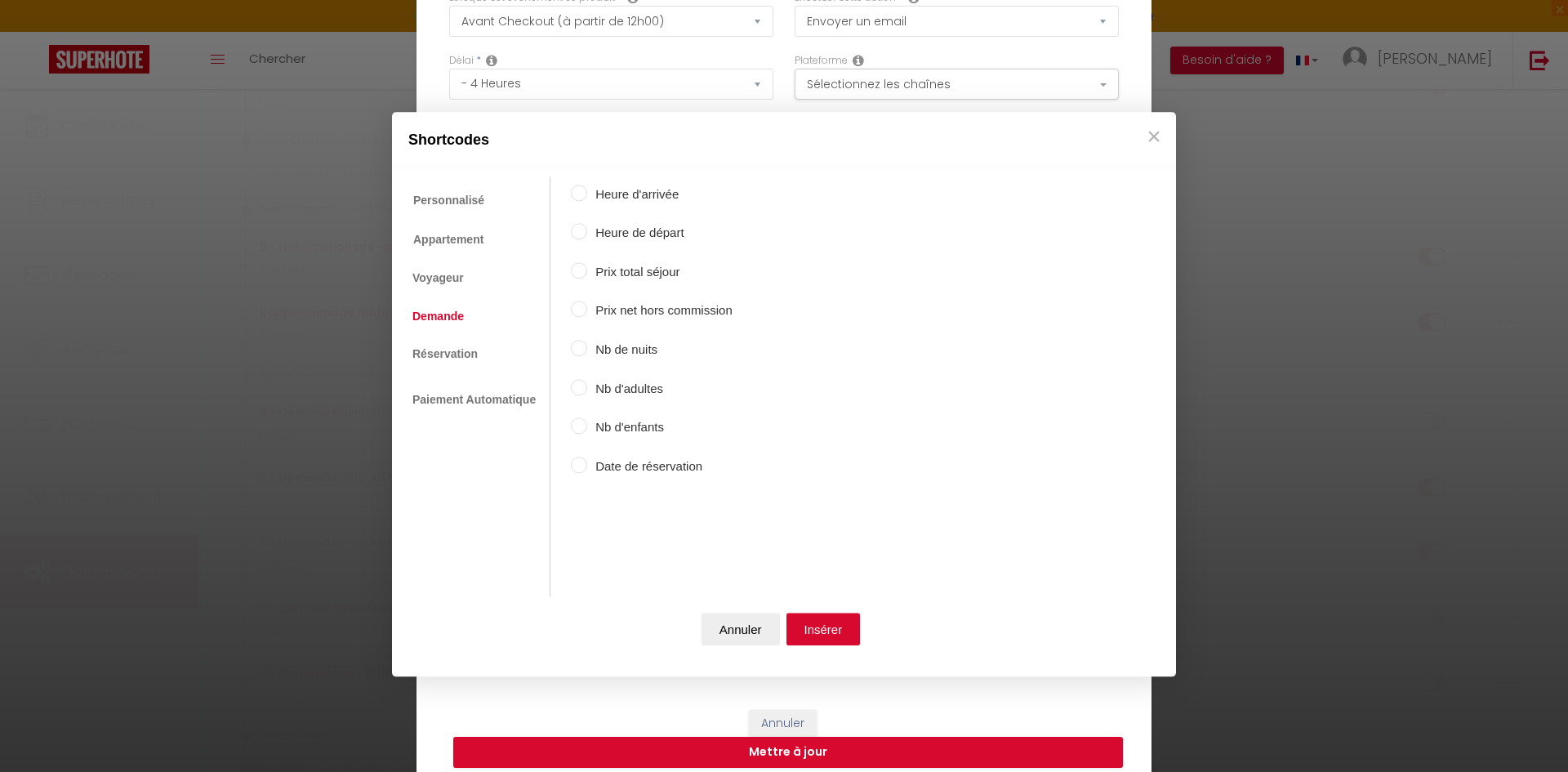
click at [587, 236] on label "Heure de départ" at bounding box center [660, 233] width 145 height 19
click at [586, 236] on input "Heure de départ" at bounding box center [578, 232] width 16 height 16
click at [840, 637] on button "Insérer" at bounding box center [823, 628] width 74 height 33
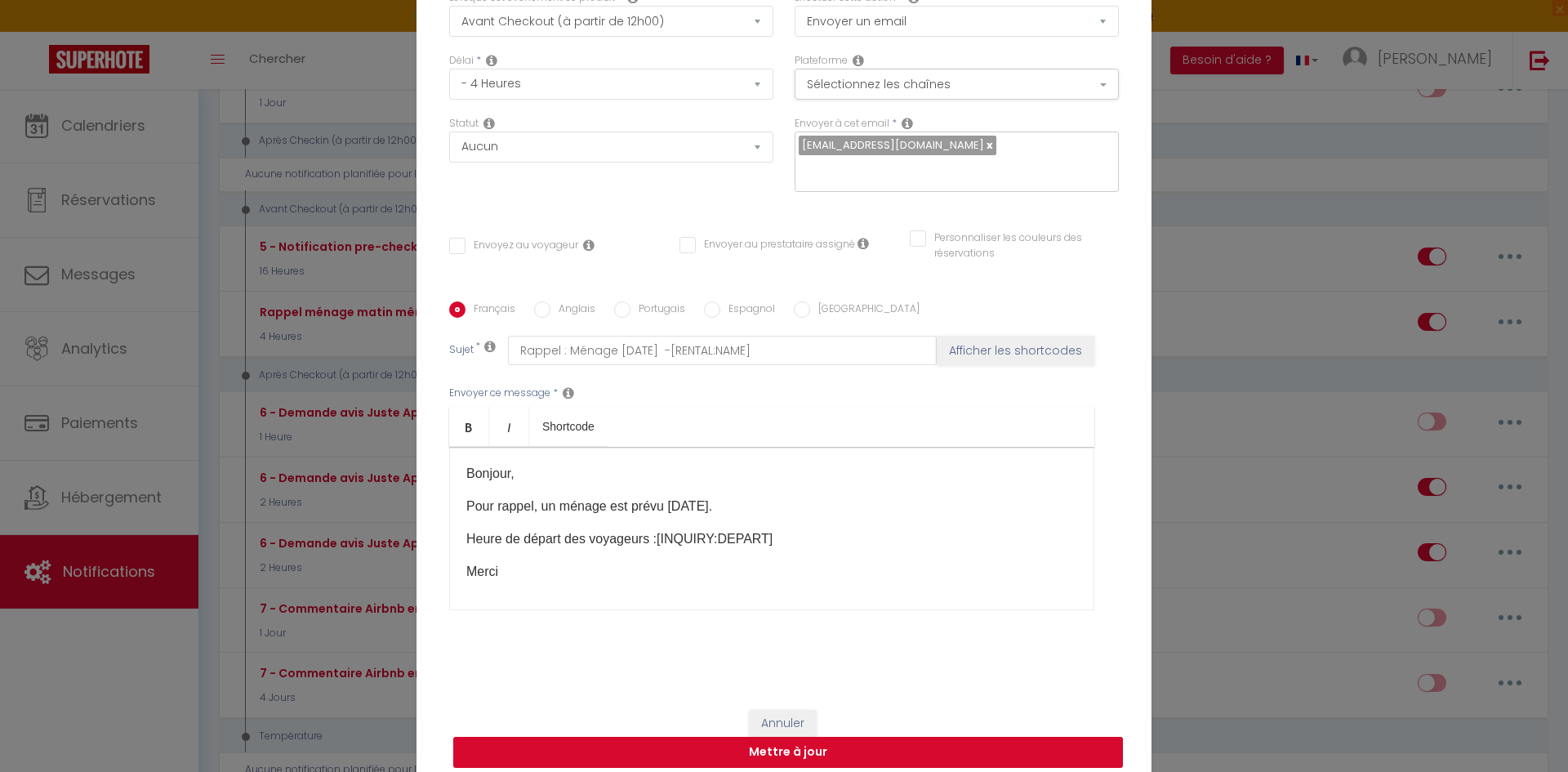
click at [741, 742] on button "Mettre à jour" at bounding box center [788, 752] width 669 height 31
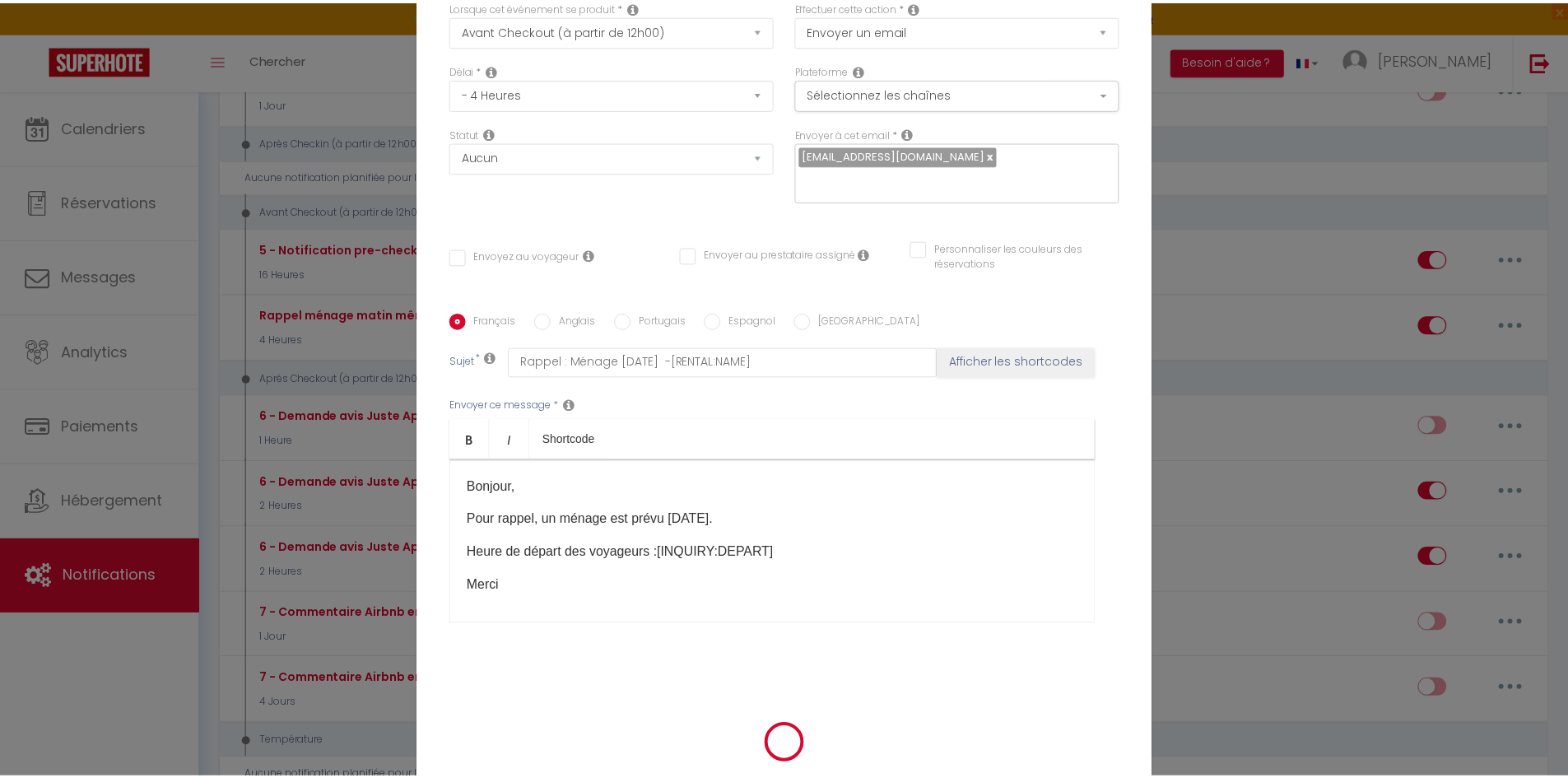
scroll to position [109, 0]
